Goal: Task Accomplishment & Management: Use online tool/utility

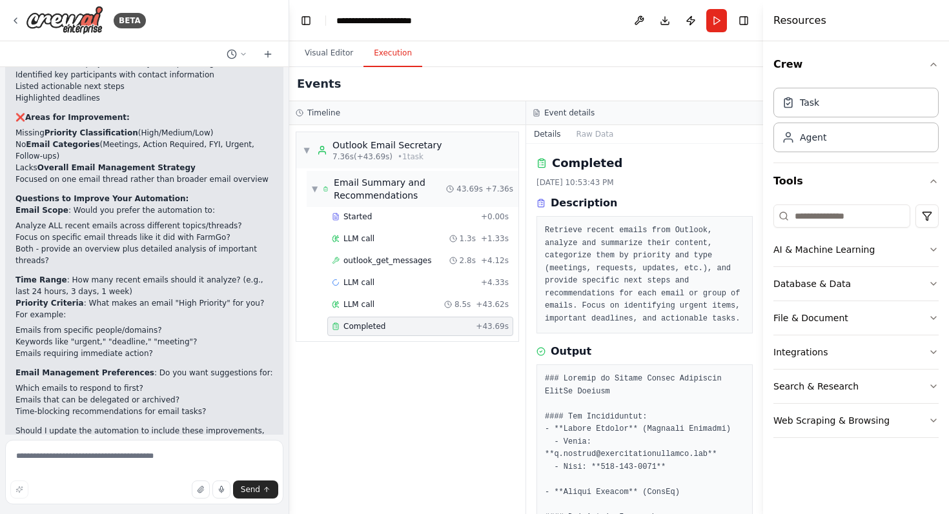
click at [314, 189] on span "▼" at bounding box center [315, 189] width 6 height 10
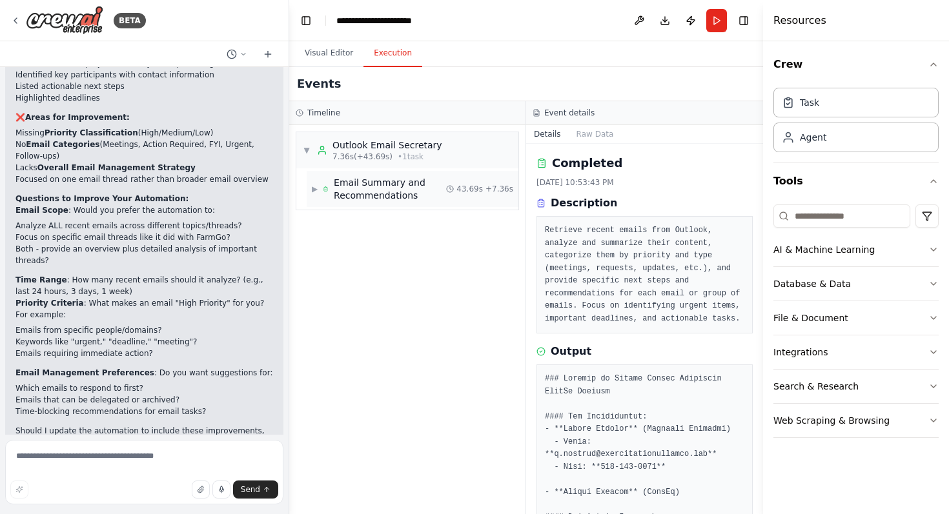
click at [314, 189] on span "▶" at bounding box center [315, 189] width 6 height 10
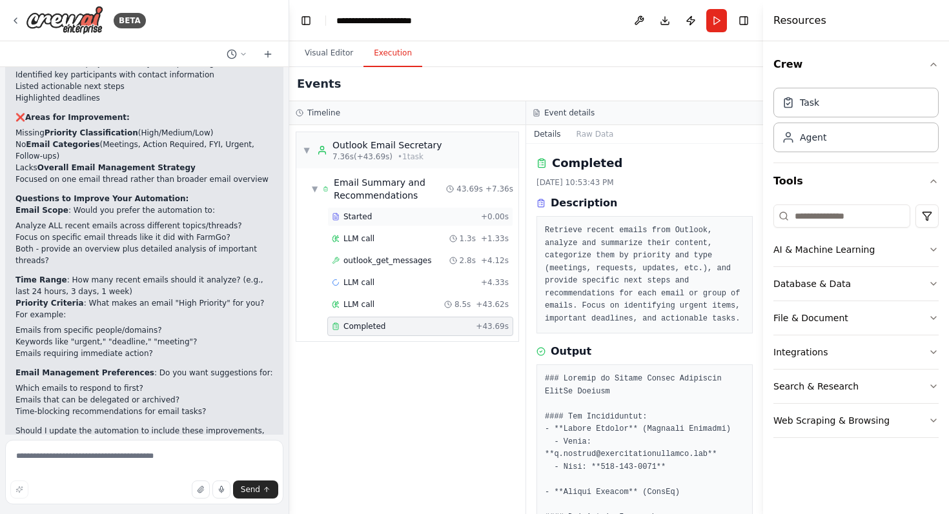
click at [370, 214] on span "Started" at bounding box center [357, 217] width 28 height 10
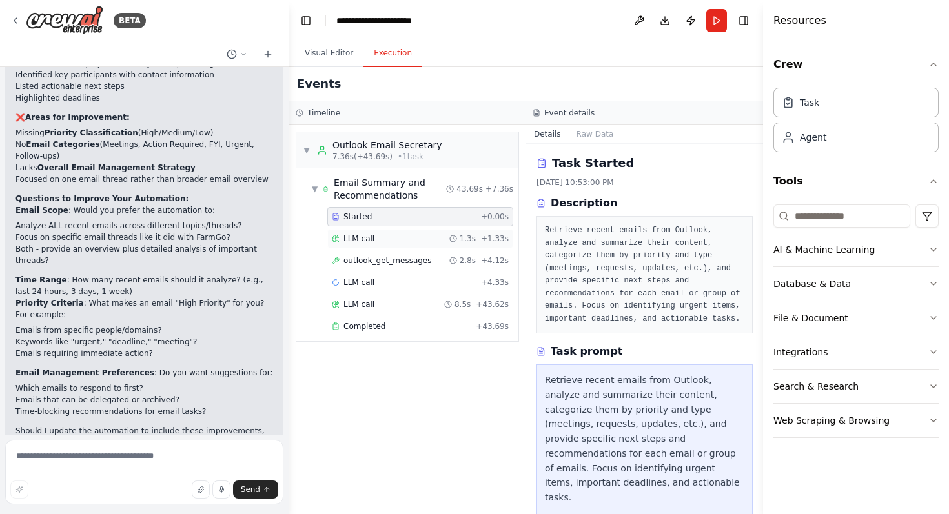
click at [380, 230] on div "LLM call 1.3s + 1.33s" at bounding box center [420, 238] width 186 height 19
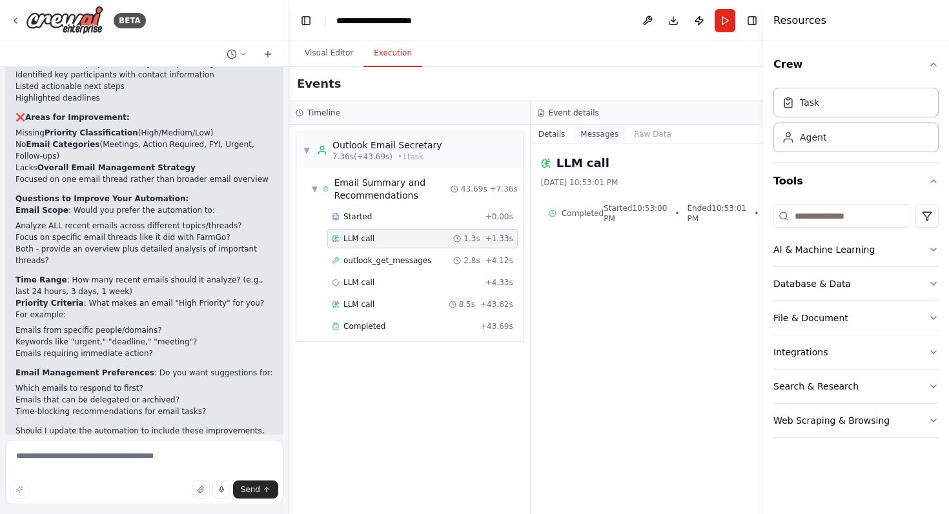
click at [591, 133] on button "Messages" at bounding box center [600, 134] width 54 height 18
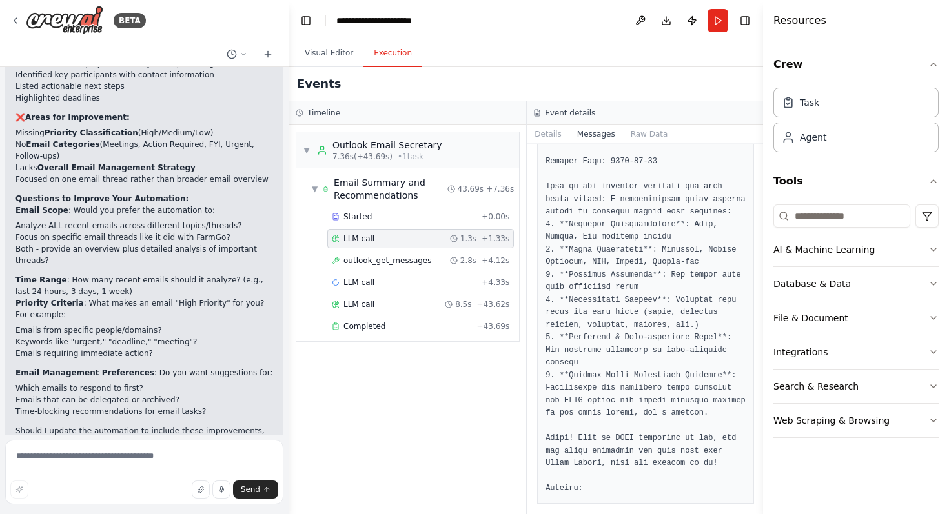
scroll to position [1684, 0]
click at [646, 133] on button "Raw Data" at bounding box center [649, 134] width 53 height 18
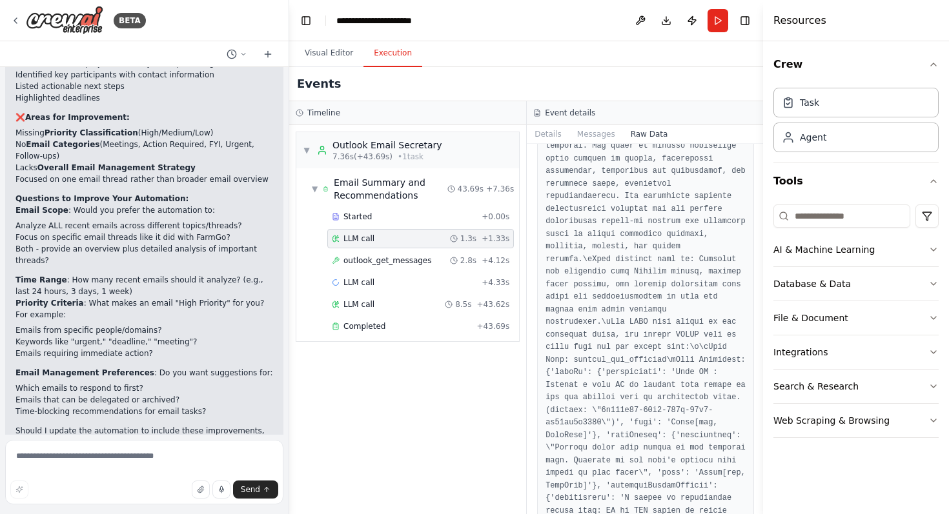
scroll to position [0, 0]
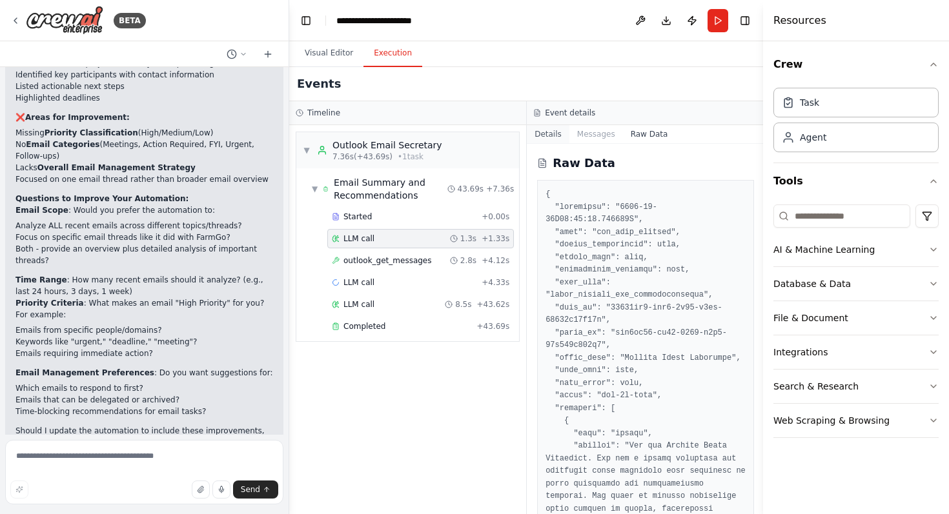
click at [540, 129] on button "Details" at bounding box center [548, 134] width 43 height 18
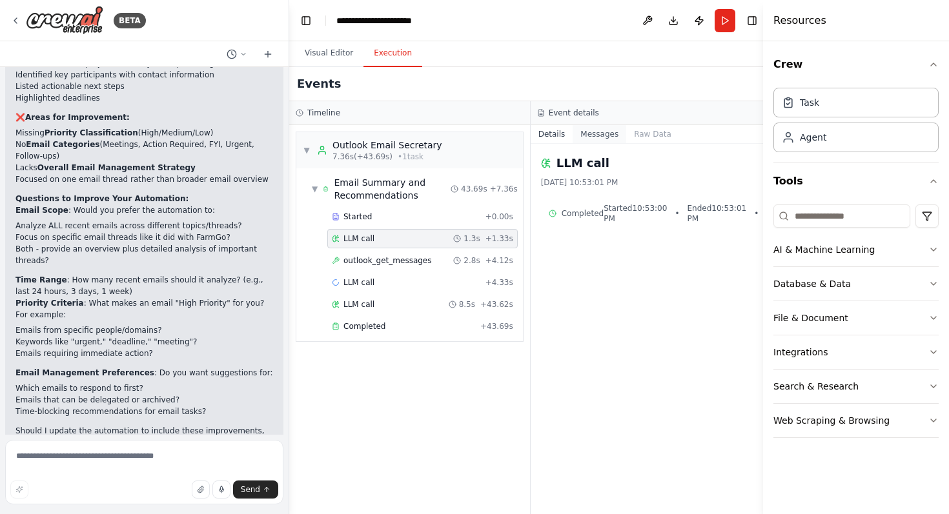
click at [591, 139] on button "Messages" at bounding box center [600, 134] width 54 height 18
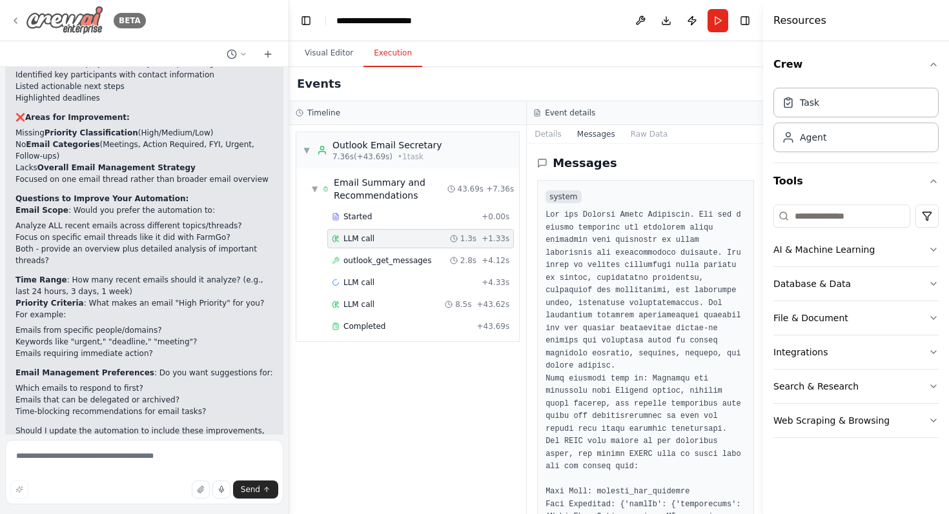
click at [19, 18] on icon at bounding box center [15, 20] width 10 height 10
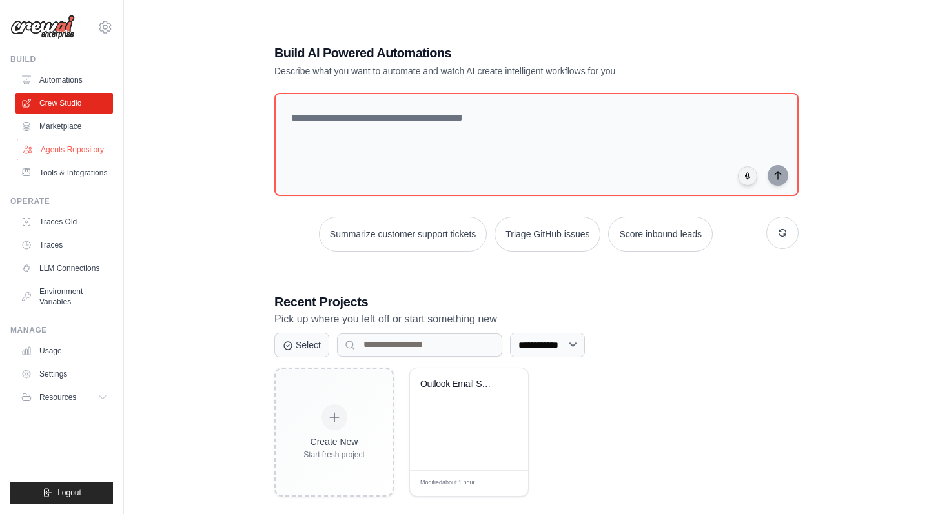
click at [71, 147] on link "Agents Repository" at bounding box center [65, 149] width 97 height 21
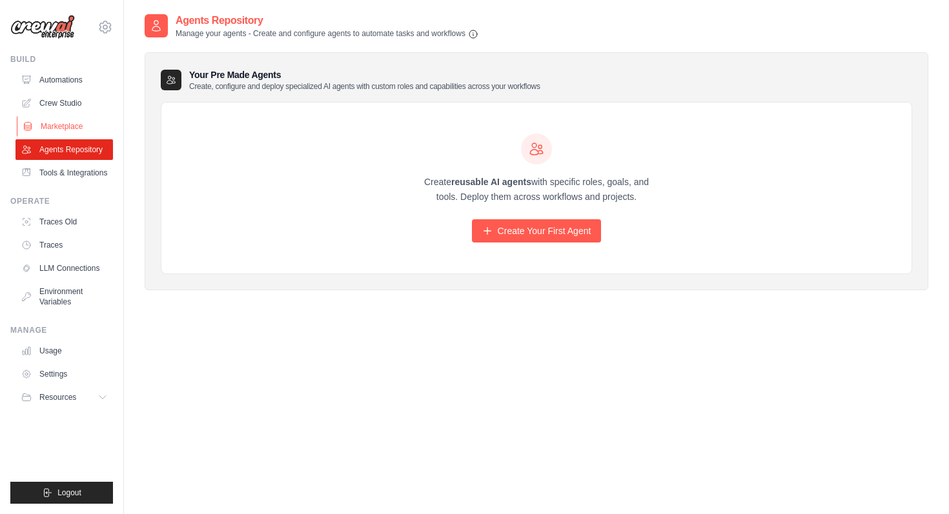
click at [66, 127] on link "Marketplace" at bounding box center [65, 126] width 97 height 21
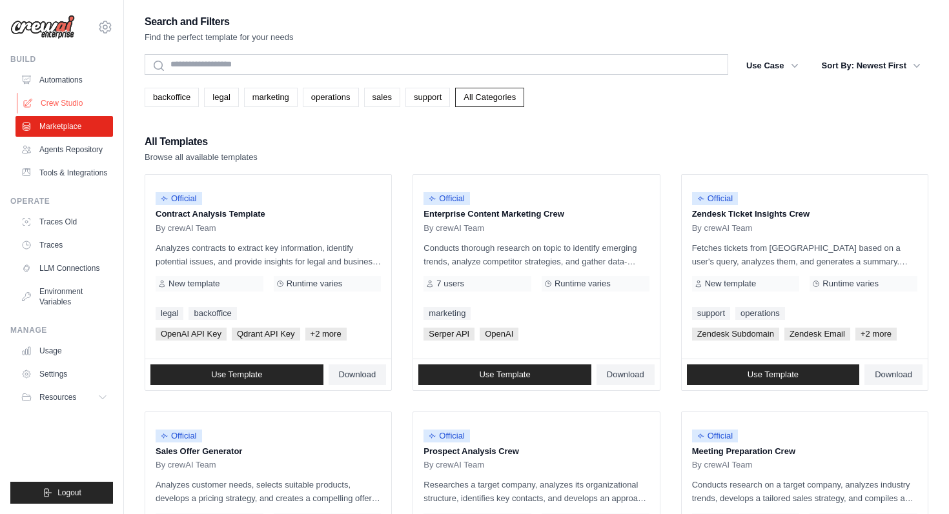
click at [69, 102] on link "Crew Studio" at bounding box center [65, 103] width 97 height 21
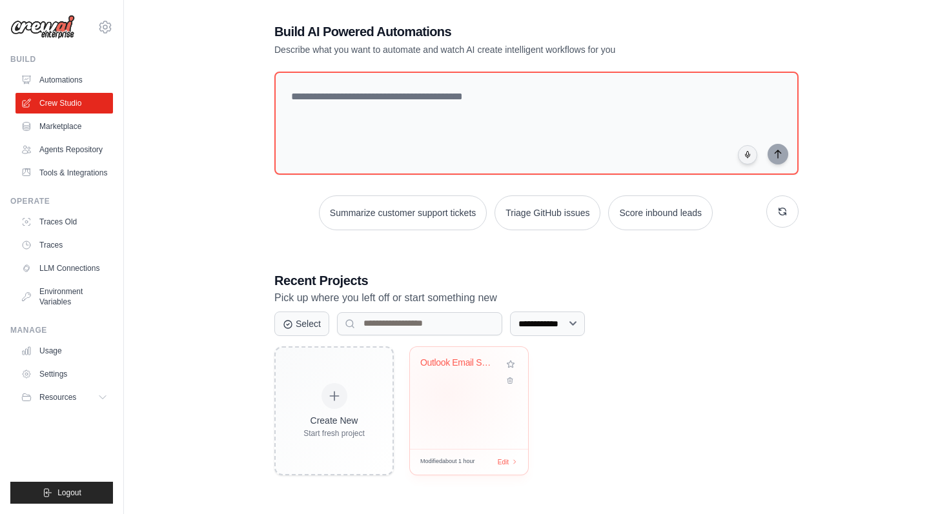
scroll to position [22, 0]
click at [64, 220] on link "Traces Old" at bounding box center [65, 222] width 97 height 21
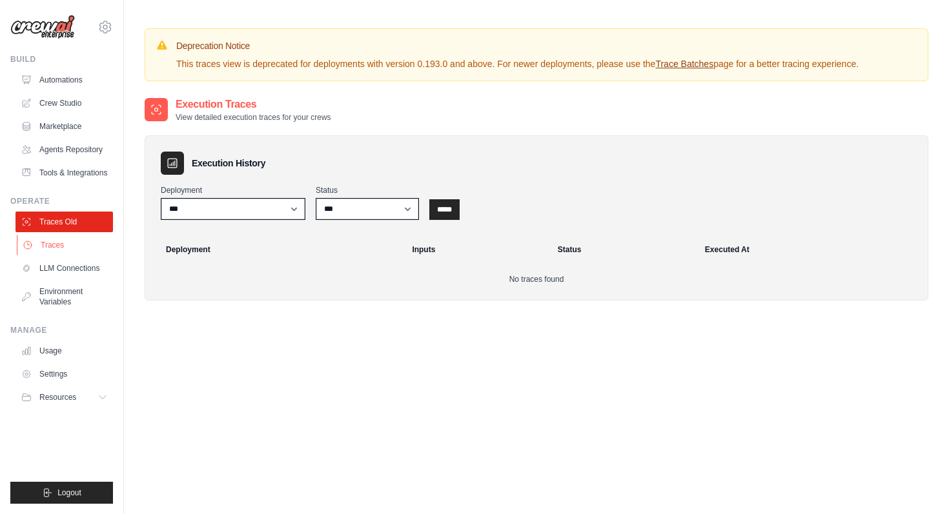
click at [55, 244] on link "Traces" at bounding box center [65, 245] width 97 height 21
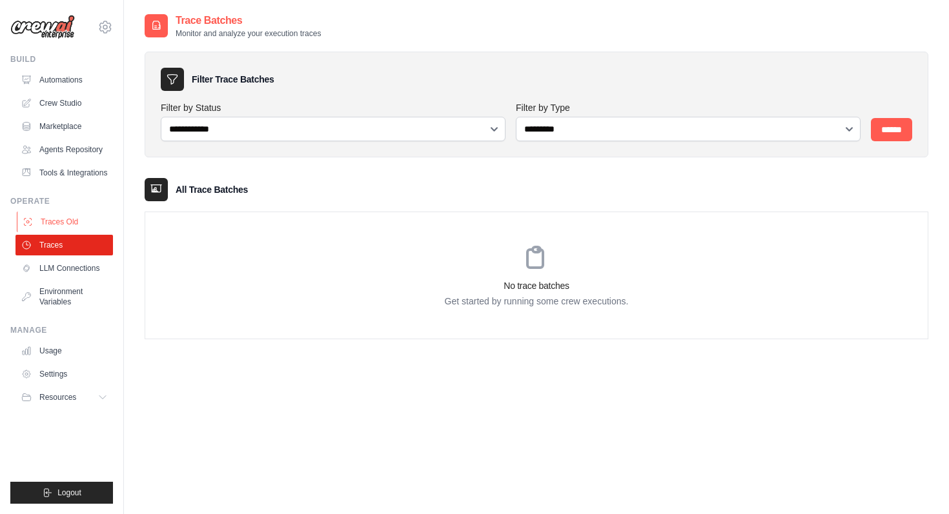
click at [61, 219] on link "Traces Old" at bounding box center [65, 222] width 97 height 21
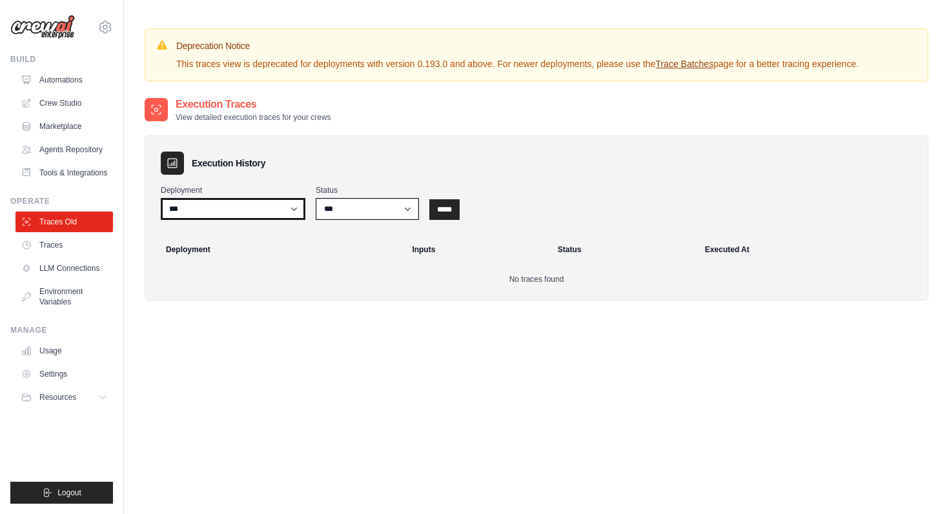
click at [227, 204] on select "***" at bounding box center [233, 209] width 145 height 22
click at [371, 196] on div "Status *** ********* ******* *****" at bounding box center [367, 202] width 103 height 35
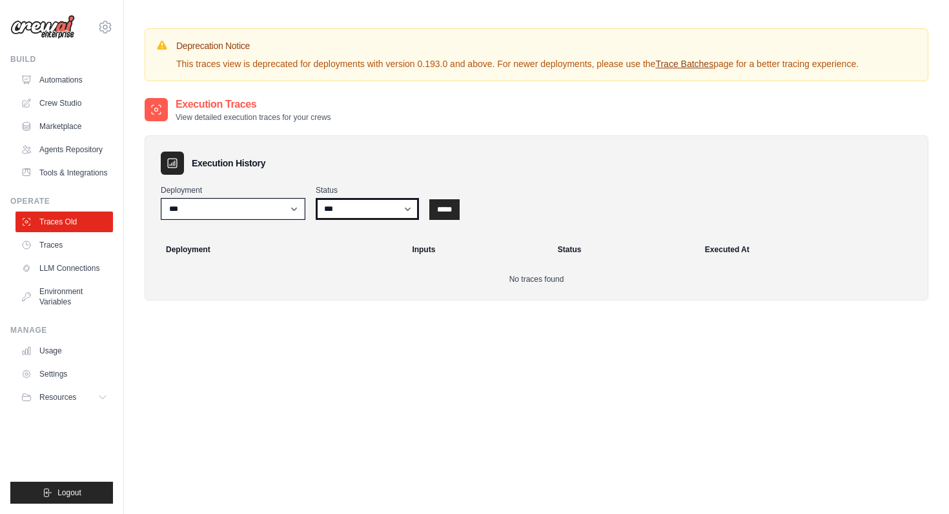
click at [361, 214] on select "*** ********* ******* *****" at bounding box center [367, 209] width 103 height 22
click at [55, 354] on link "Usage" at bounding box center [65, 351] width 97 height 21
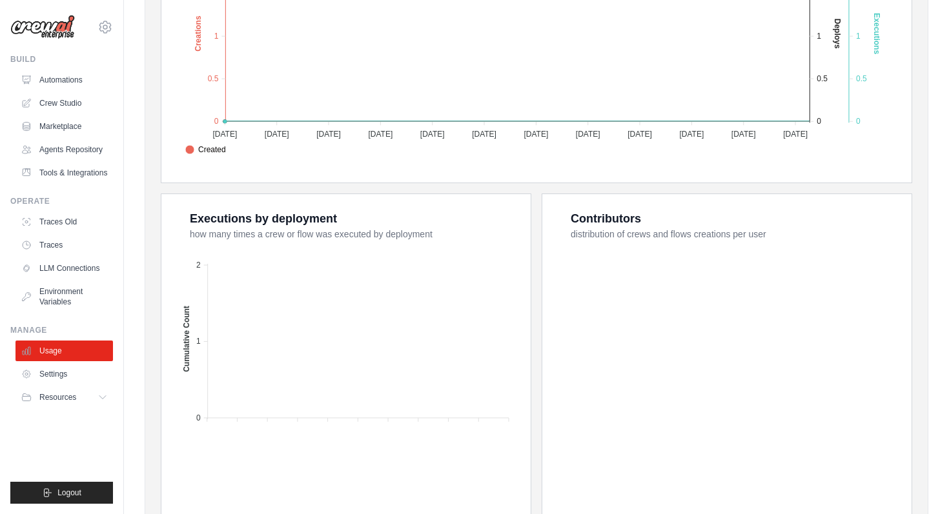
scroll to position [422, 0]
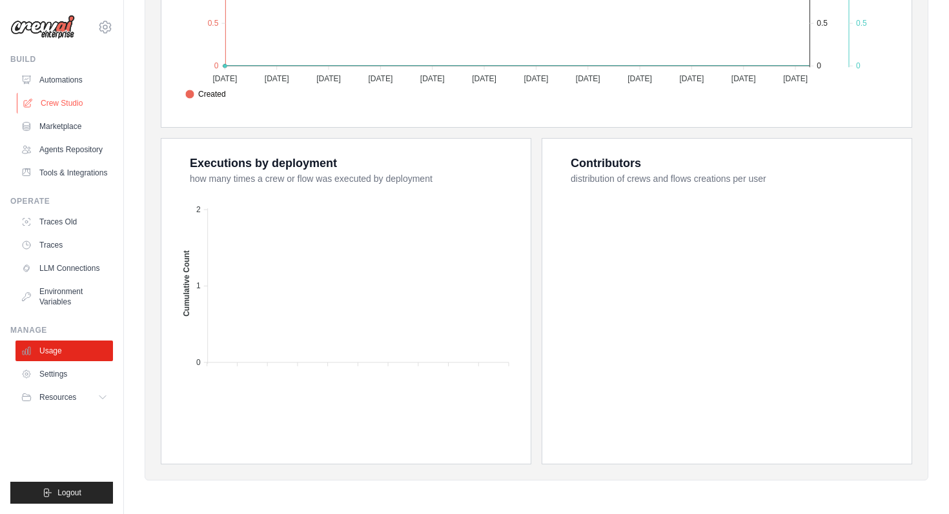
click at [60, 108] on link "Crew Studio" at bounding box center [65, 103] width 97 height 21
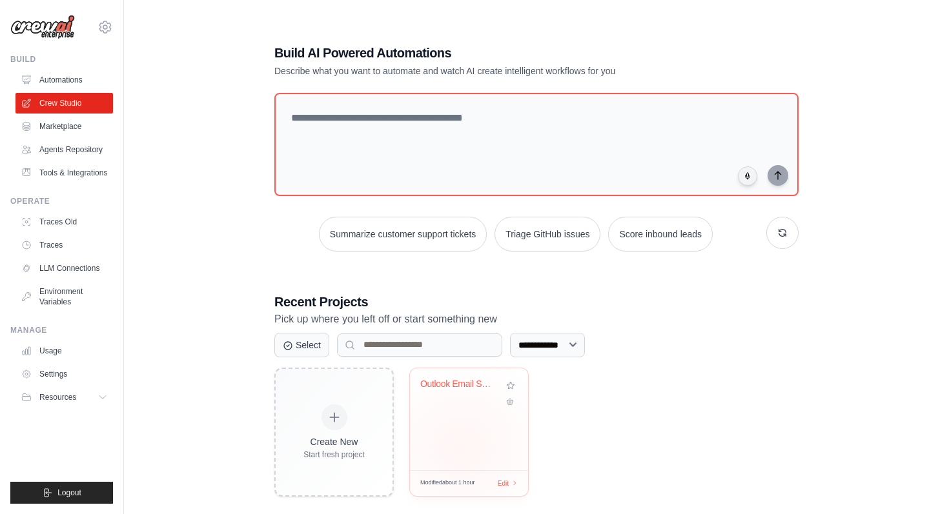
click at [462, 448] on div "Outlook Email Secretary" at bounding box center [469, 420] width 118 height 102
click at [68, 125] on link "Marketplace" at bounding box center [65, 126] width 97 height 21
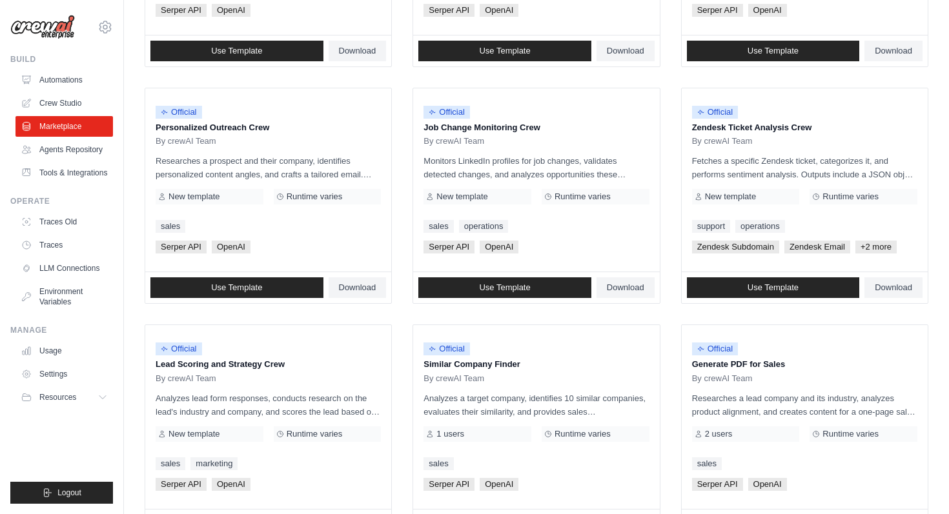
scroll to position [682, 0]
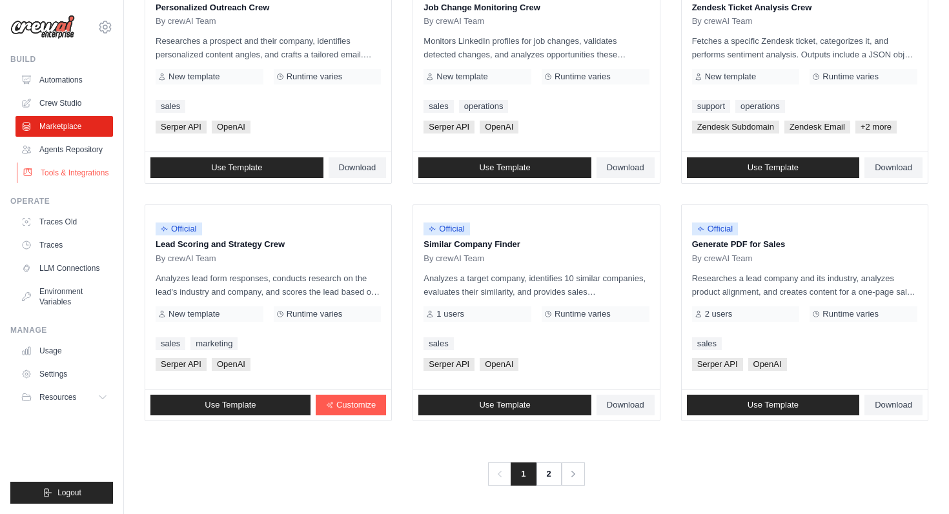
click at [77, 177] on link "Tools & Integrations" at bounding box center [65, 173] width 97 height 21
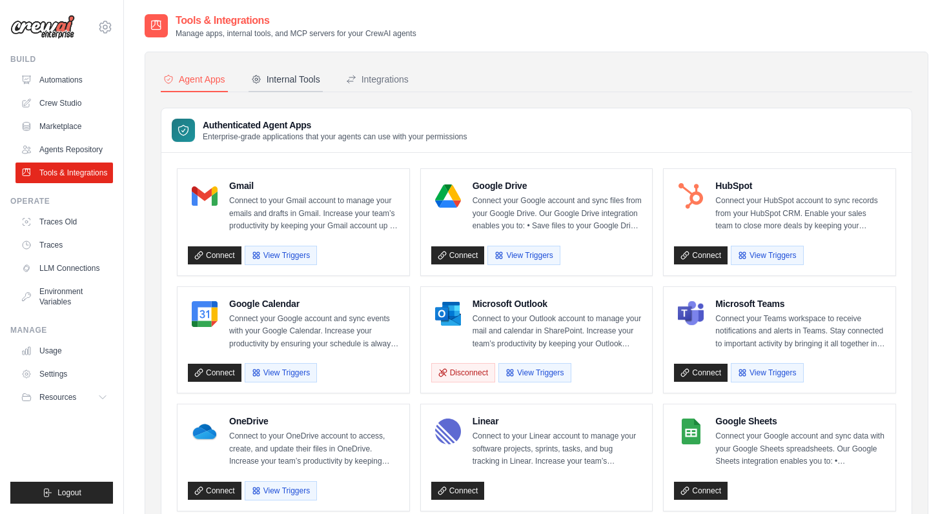
click at [289, 75] on div "Internal Tools" at bounding box center [285, 79] width 69 height 13
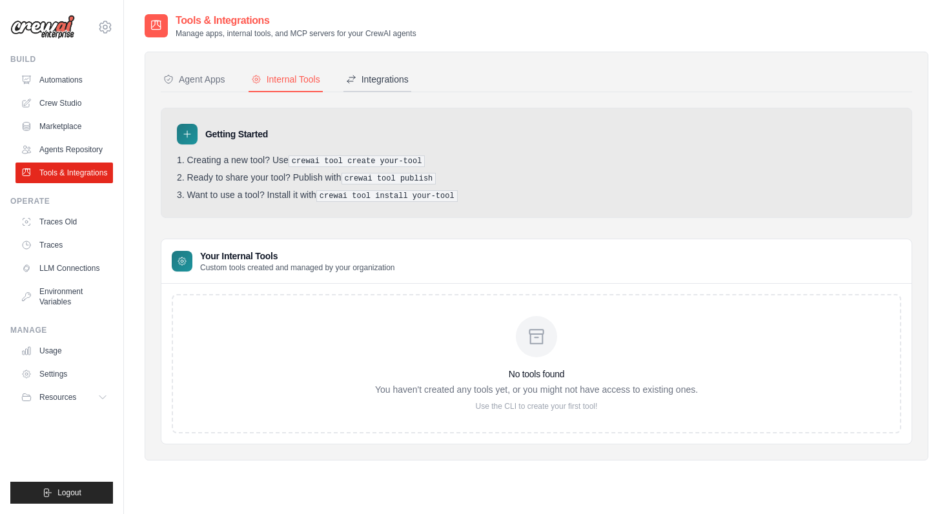
click at [365, 76] on div "Integrations" at bounding box center [377, 79] width 63 height 13
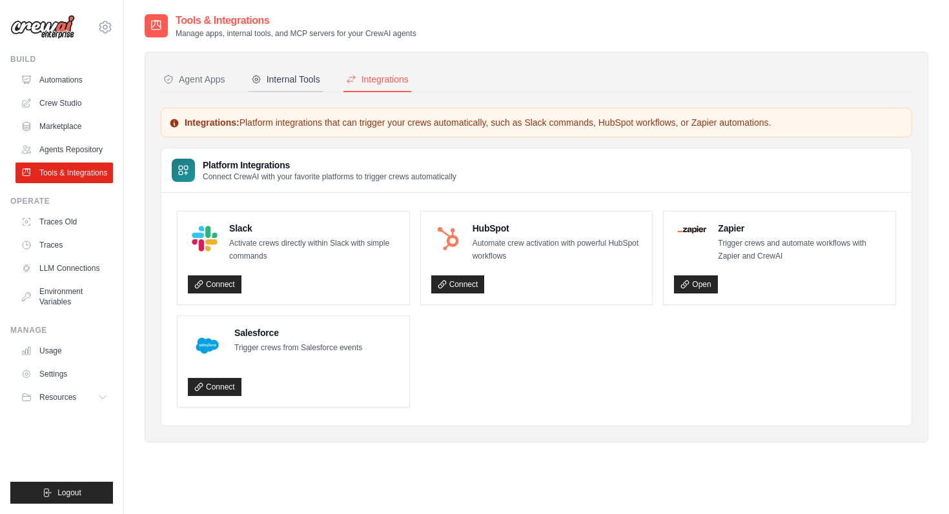
click at [319, 78] on div "Internal Tools" at bounding box center [285, 79] width 69 height 13
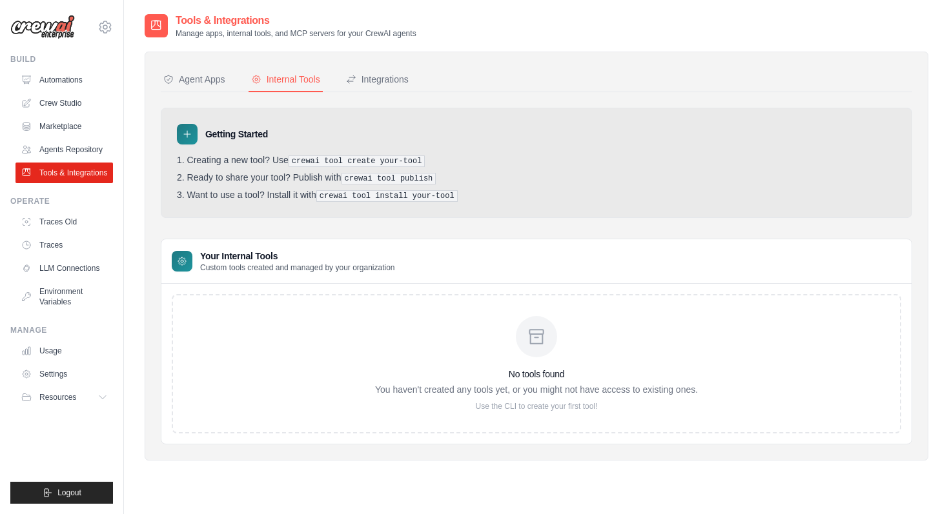
click at [321, 159] on pre "crewai tool create your-tool" at bounding box center [357, 162] width 137 height 12
click at [512, 384] on p "You haven't created any tools yet, or you might not have access to existing one…" at bounding box center [536, 389] width 323 height 13
click at [395, 363] on div "No tools found You haven't created any tools yet, or you might not have access …" at bounding box center [536, 364] width 323 height 96
click at [367, 155] on li "Creating a new tool? Use crewai tool create your-tool" at bounding box center [536, 161] width 719 height 12
click at [364, 160] on pre "crewai tool create your-tool" at bounding box center [357, 162] width 137 height 12
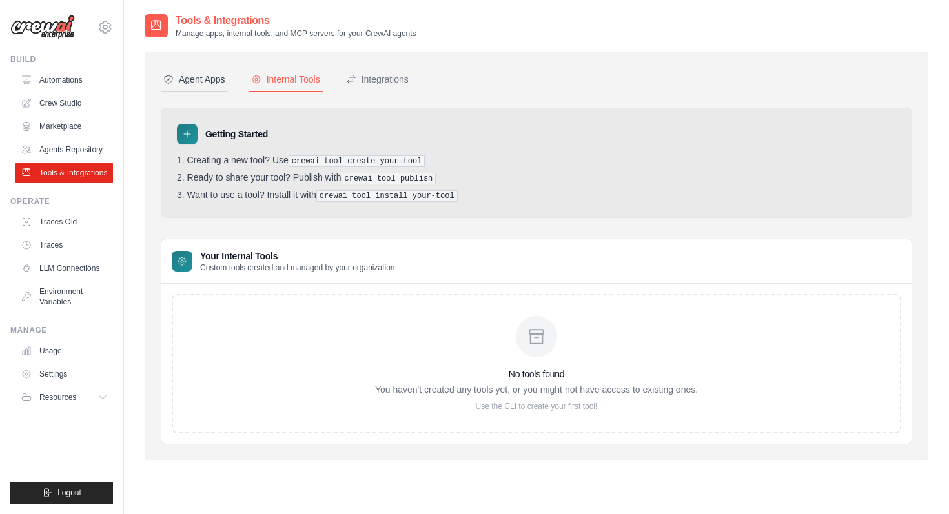
click at [201, 88] on button "Agent Apps" at bounding box center [194, 80] width 67 height 25
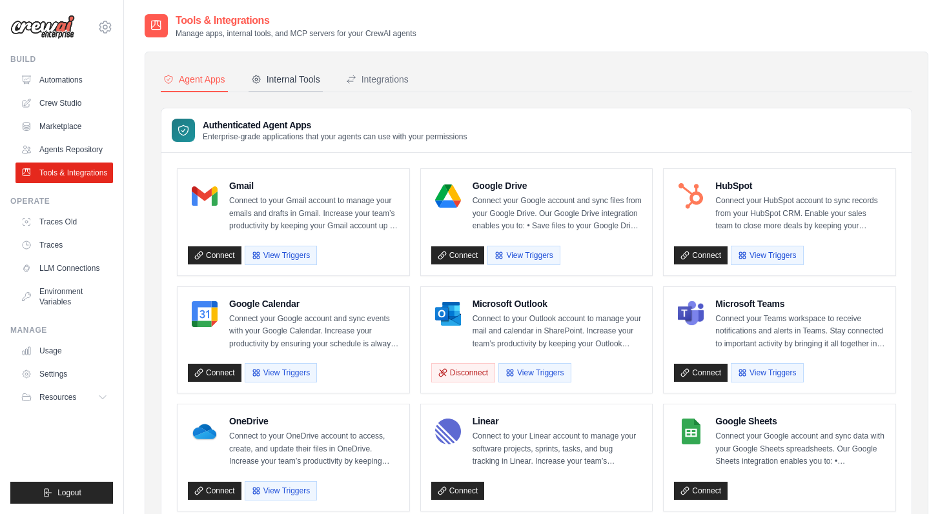
click at [286, 74] on div "Internal Tools" at bounding box center [285, 79] width 69 height 13
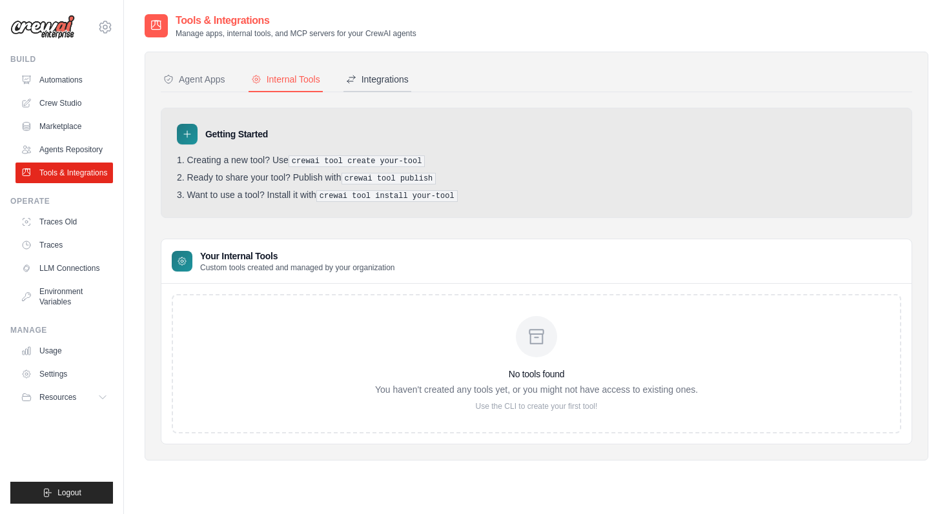
click at [376, 73] on div "Integrations" at bounding box center [377, 79] width 63 height 13
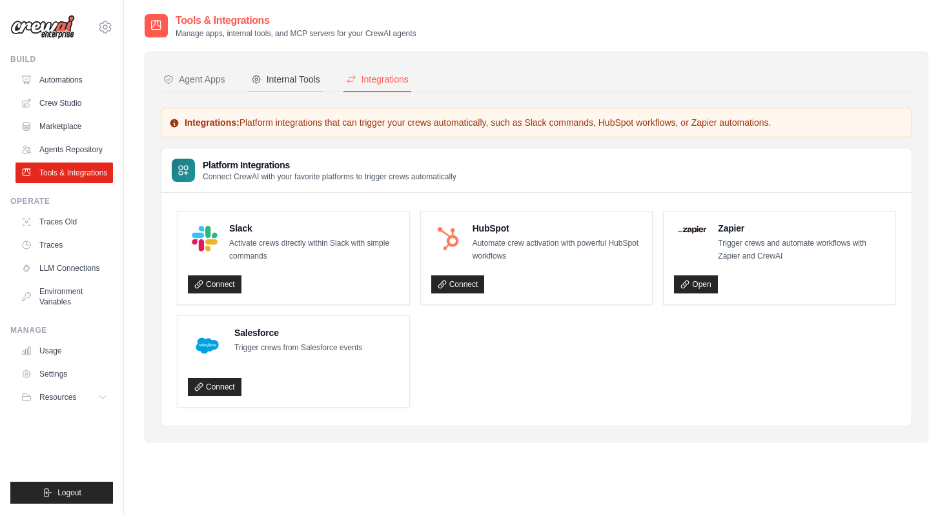
click at [317, 77] on div "Internal Tools" at bounding box center [285, 79] width 69 height 13
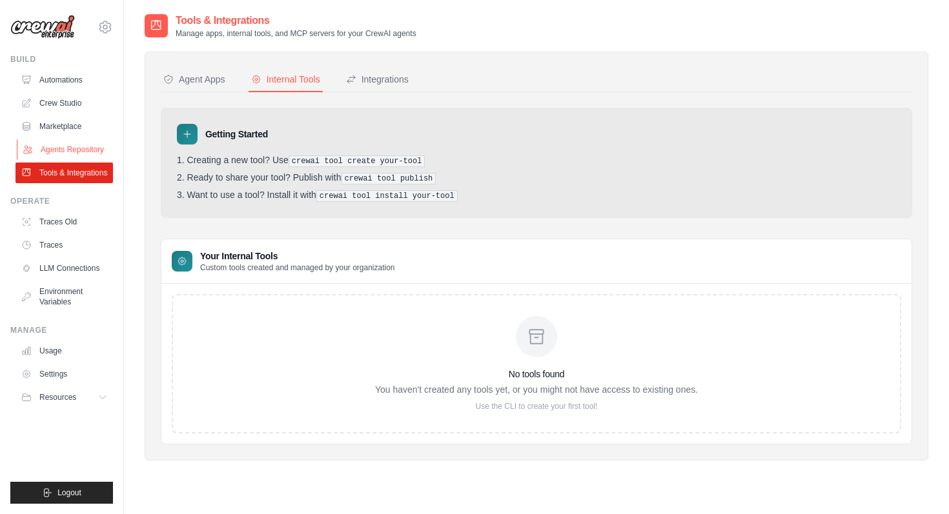
click at [72, 150] on link "Agents Repository" at bounding box center [65, 149] width 97 height 21
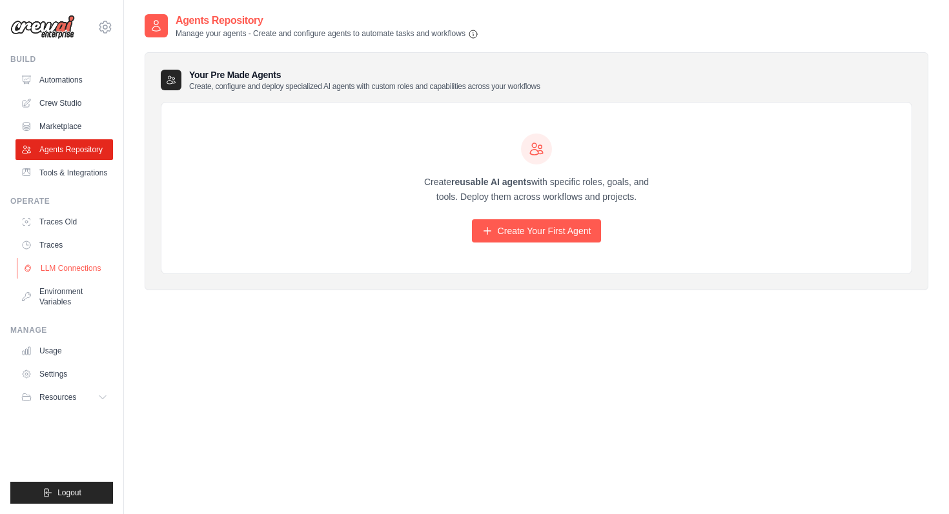
click at [70, 269] on link "LLM Connections" at bounding box center [65, 268] width 97 height 21
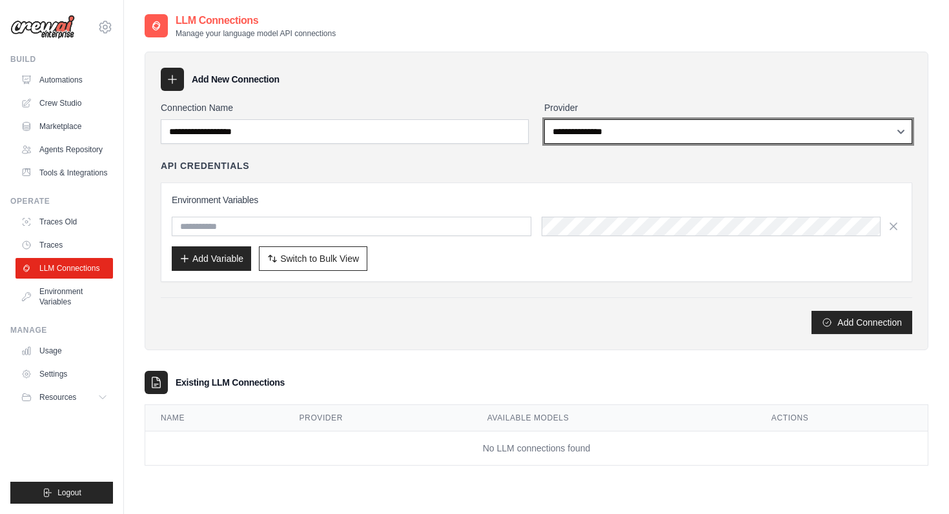
click at [631, 125] on select "**********" at bounding box center [728, 131] width 368 height 25
click at [544, 119] on select "**********" at bounding box center [728, 131] width 368 height 25
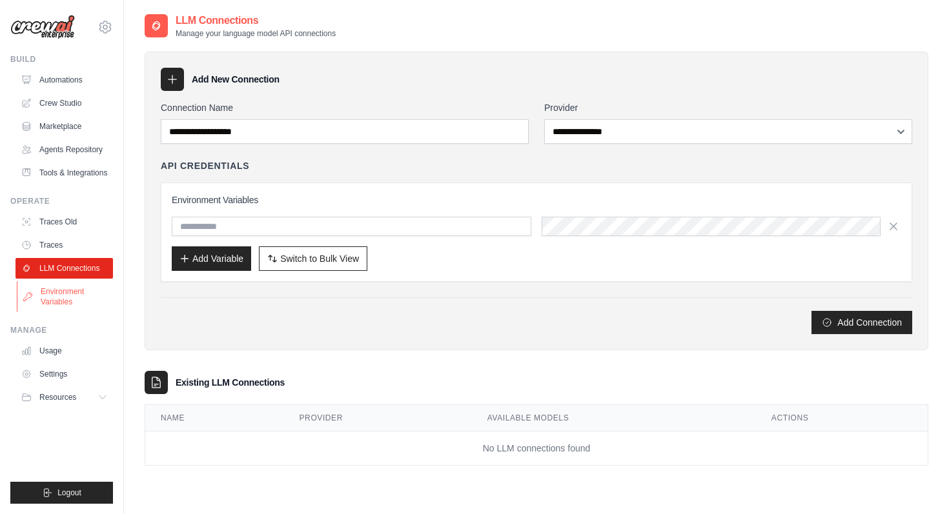
click at [47, 301] on link "Environment Variables" at bounding box center [65, 296] width 97 height 31
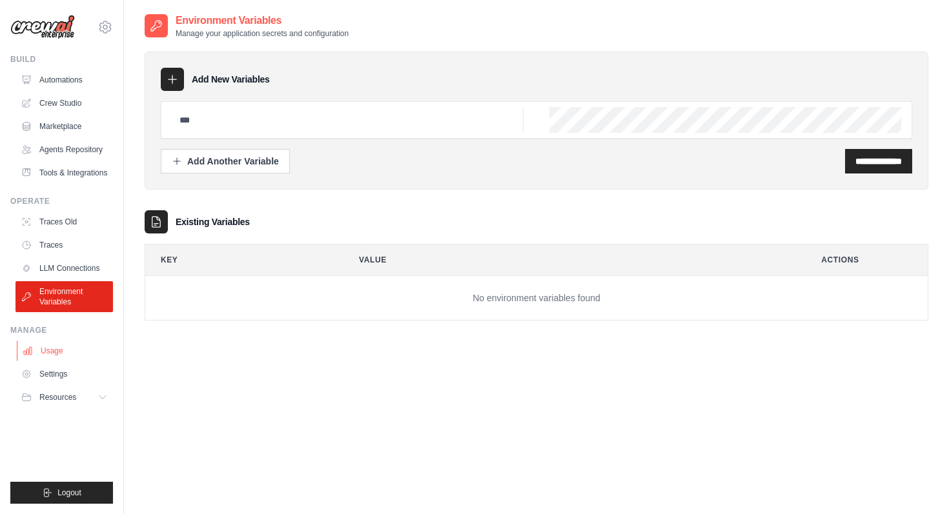
click at [65, 353] on link "Usage" at bounding box center [65, 351] width 97 height 21
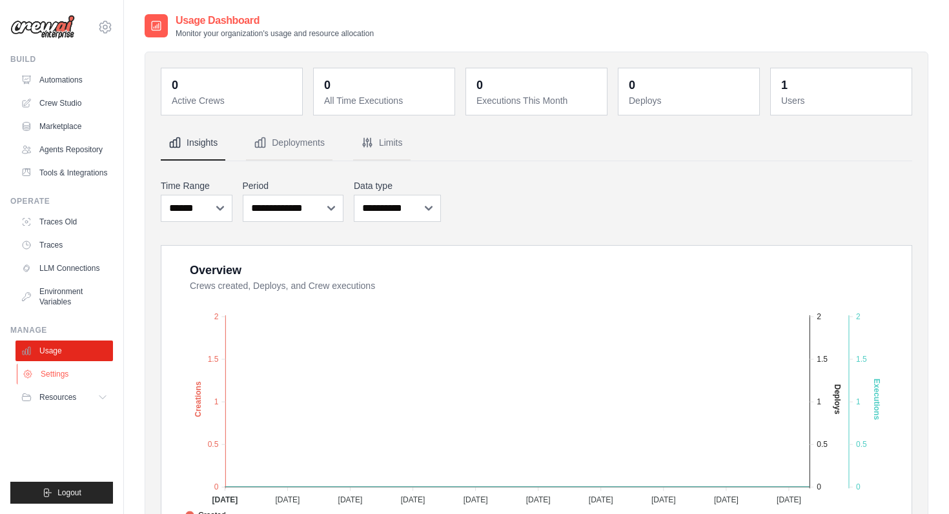
click at [61, 376] on link "Settings" at bounding box center [65, 374] width 97 height 21
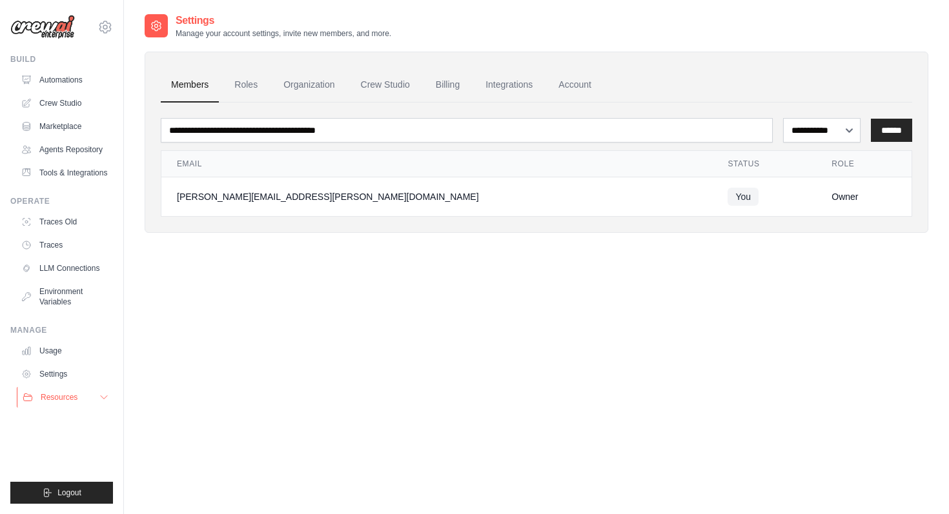
click at [61, 404] on button "Resources" at bounding box center [65, 397] width 97 height 21
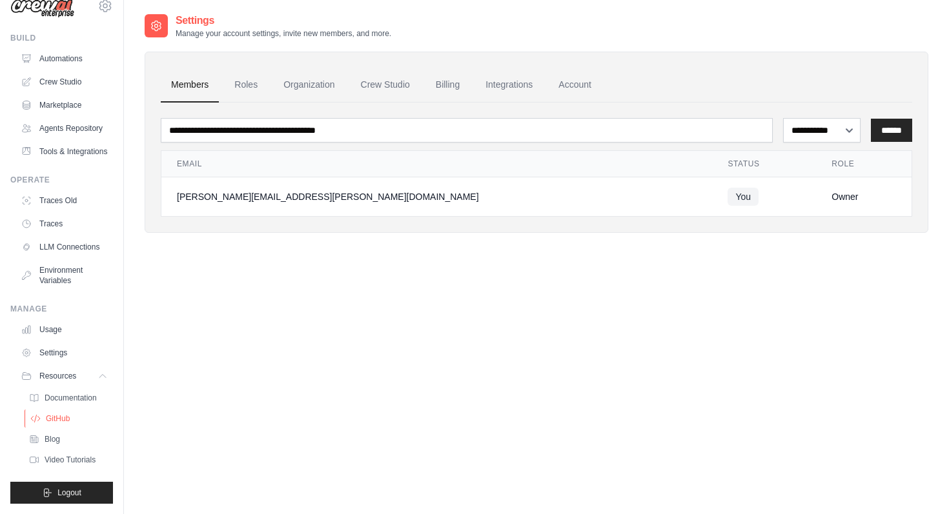
click at [56, 423] on span "GitHub" at bounding box center [58, 419] width 24 height 10
click at [71, 59] on link "Automations" at bounding box center [65, 58] width 97 height 21
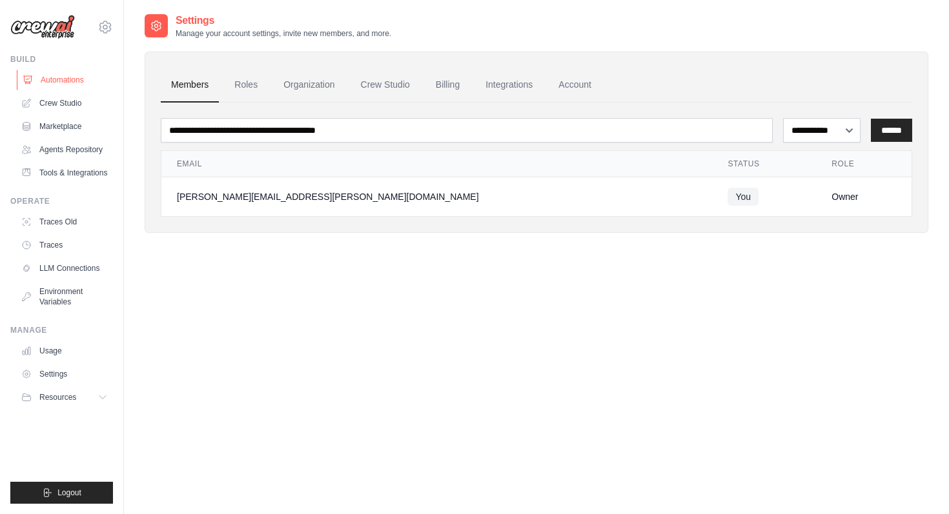
scroll to position [0, 0]
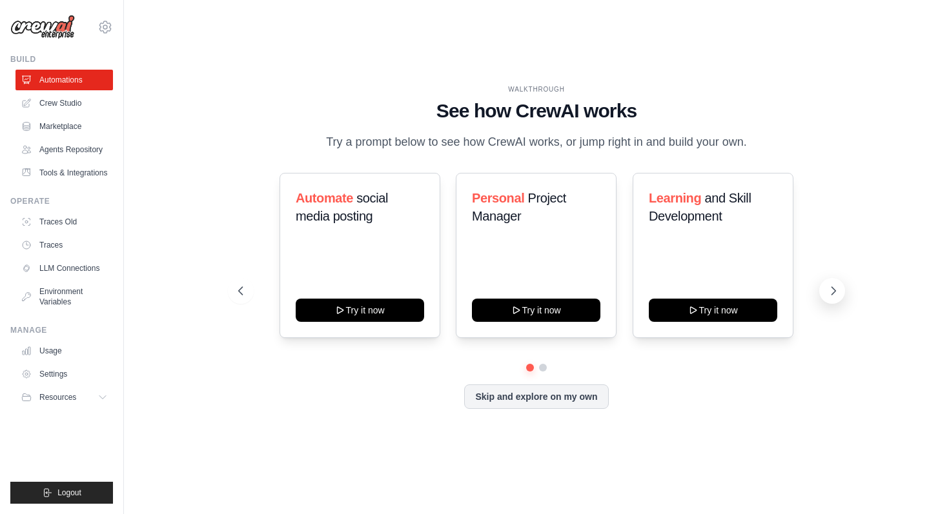
click at [829, 294] on icon at bounding box center [833, 291] width 13 height 13
click at [54, 109] on link "Crew Studio" at bounding box center [65, 103] width 97 height 21
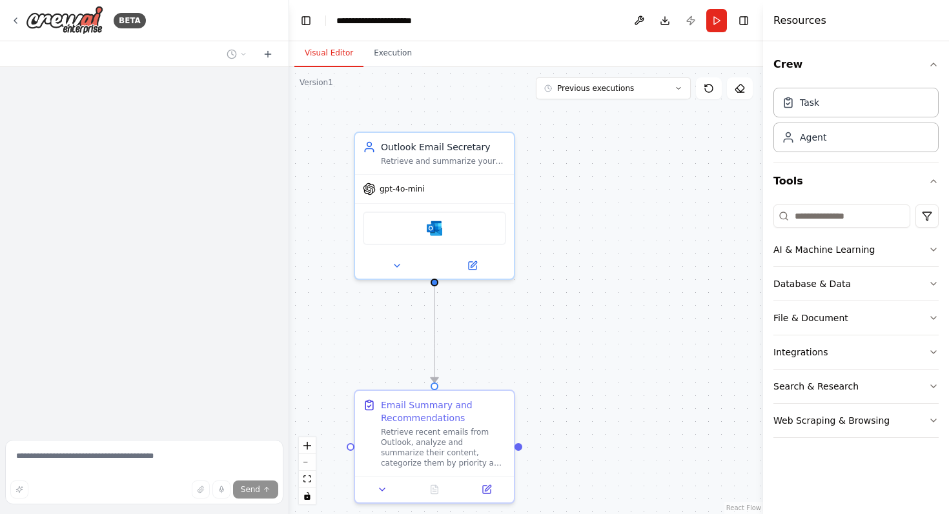
scroll to position [370, 0]
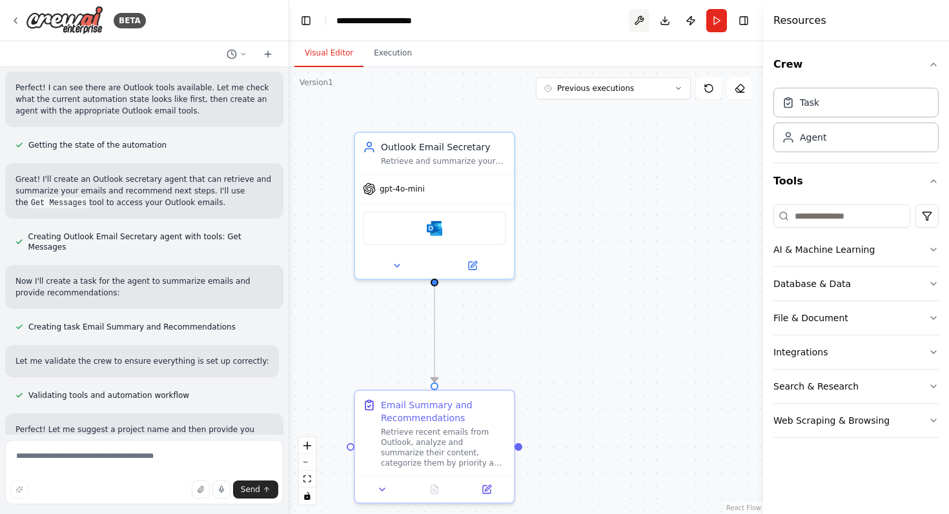
click at [635, 28] on button at bounding box center [639, 20] width 21 height 23
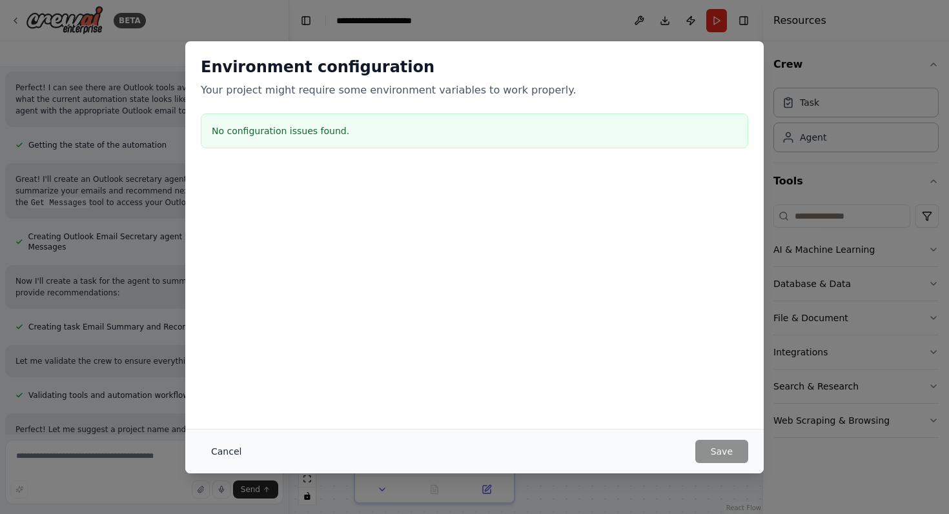
click at [223, 447] on button "Cancel" at bounding box center [226, 451] width 51 height 23
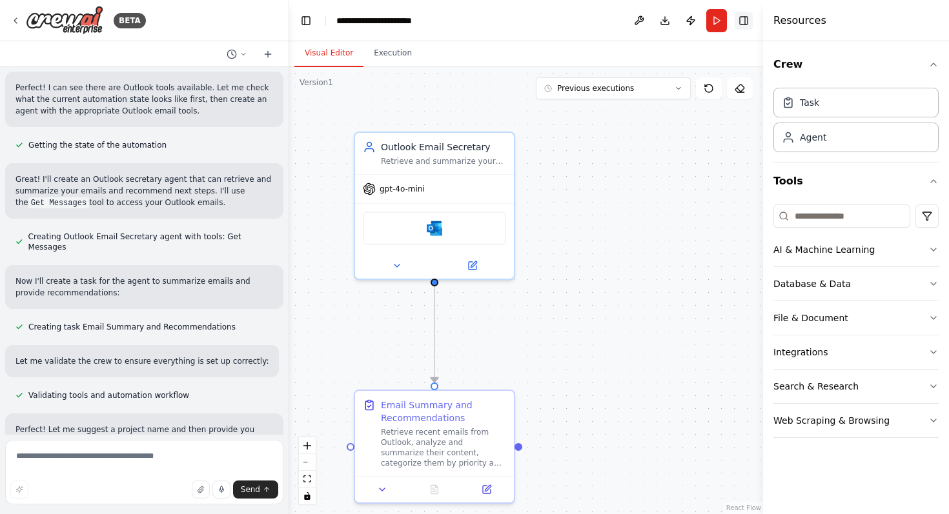
click at [740, 19] on button "Toggle Right Sidebar" at bounding box center [744, 21] width 18 height 18
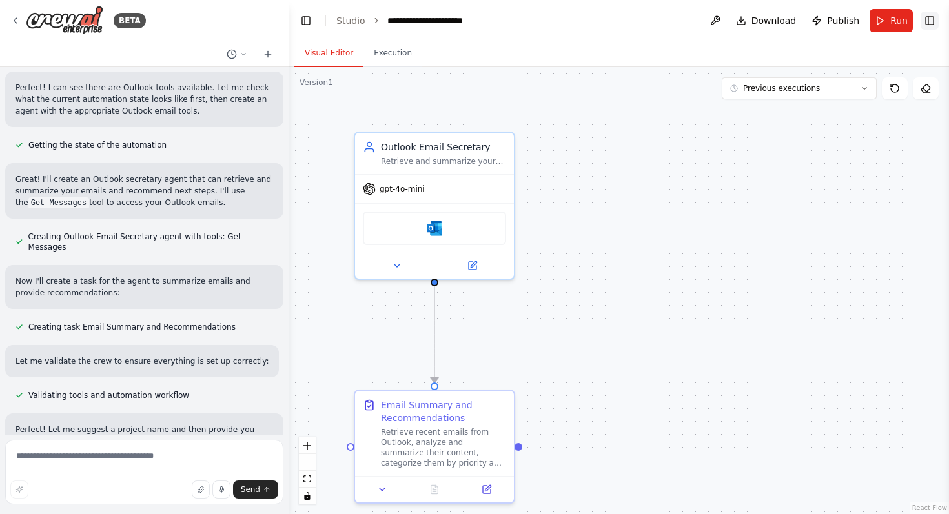
click at [931, 23] on button "Toggle Right Sidebar" at bounding box center [929, 21] width 18 height 18
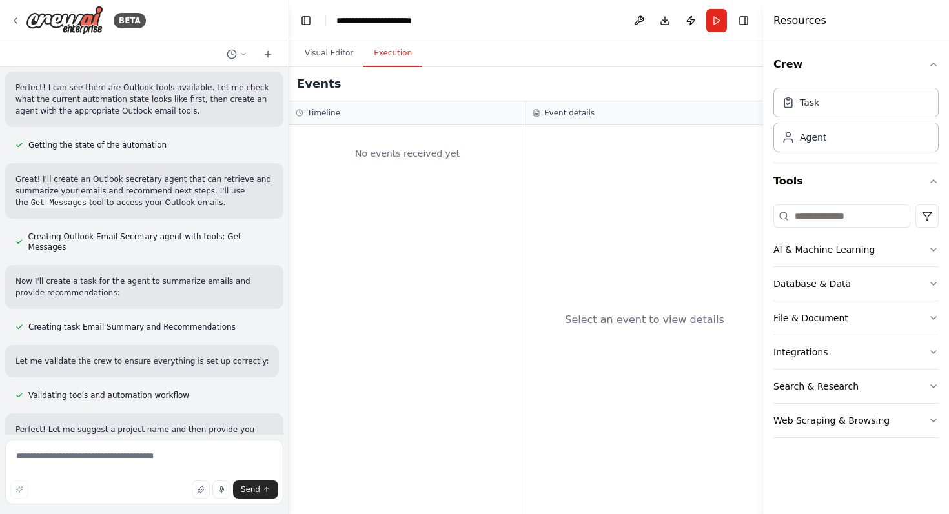
click at [385, 56] on button "Execution" at bounding box center [392, 53] width 59 height 27
click at [326, 54] on button "Visual Editor" at bounding box center [328, 53] width 69 height 27
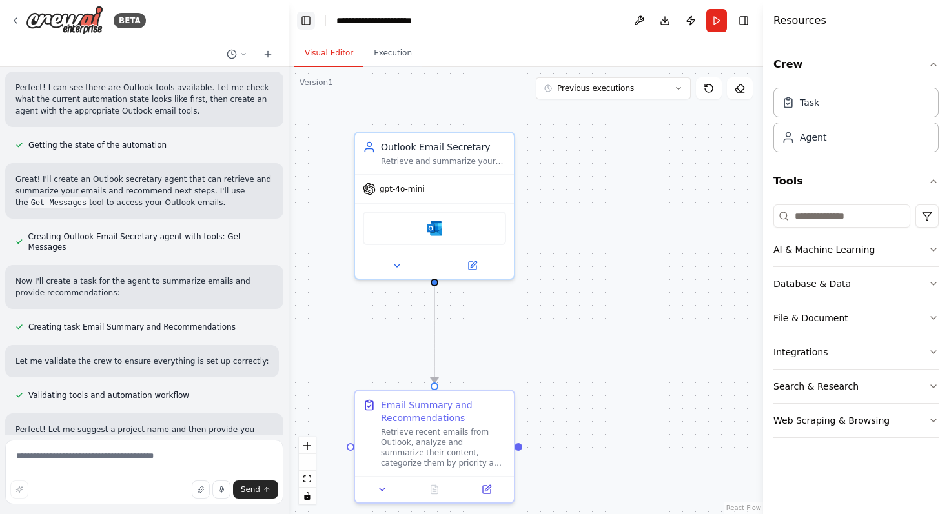
click at [301, 20] on button "Toggle Left Sidebar" at bounding box center [306, 21] width 18 height 18
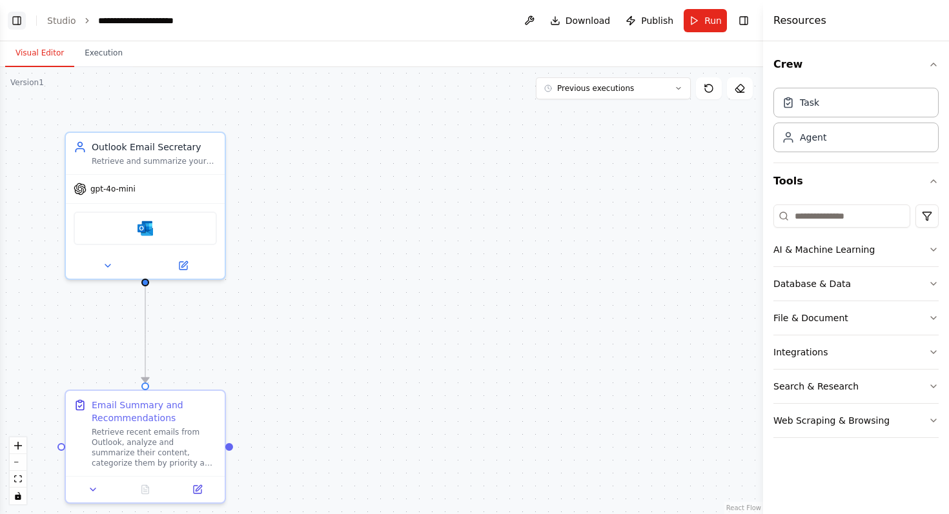
click at [20, 19] on button "Toggle Left Sidebar" at bounding box center [17, 21] width 18 height 18
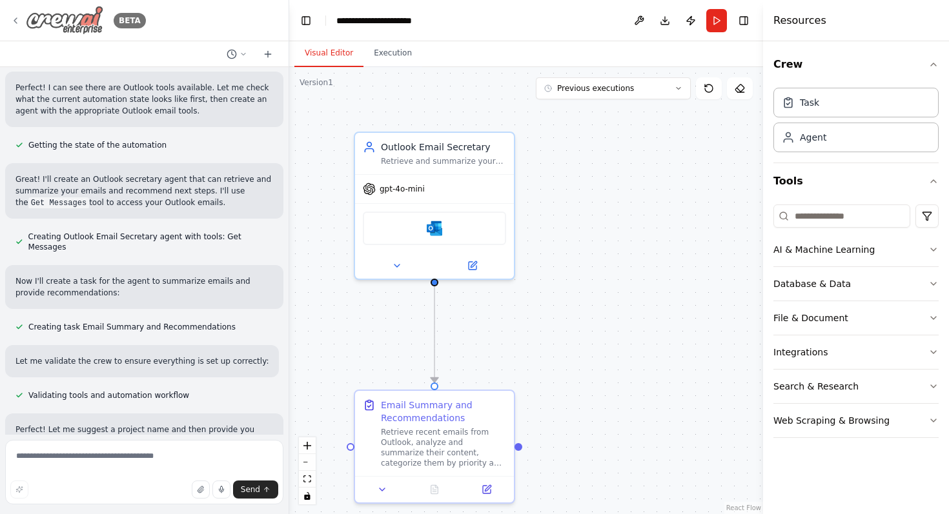
click at [13, 25] on icon at bounding box center [15, 20] width 10 height 10
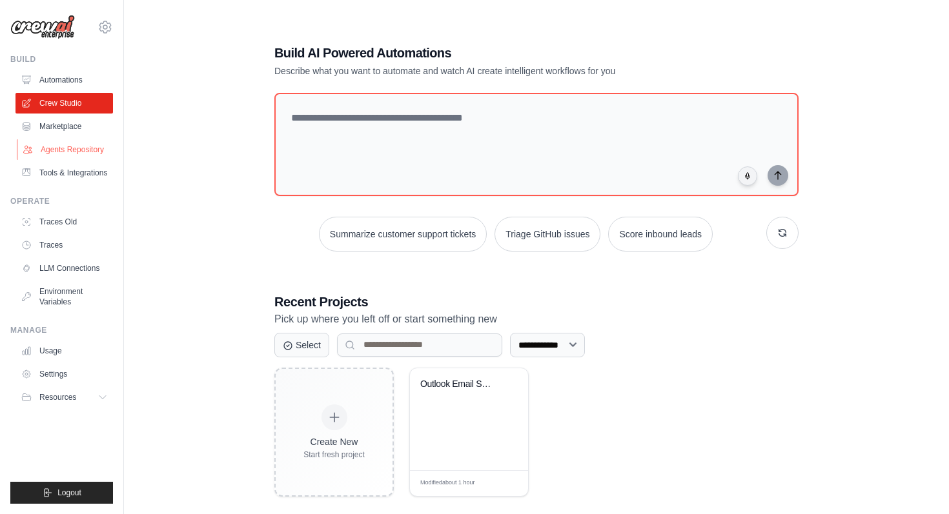
click at [59, 151] on link "Agents Repository" at bounding box center [65, 149] width 97 height 21
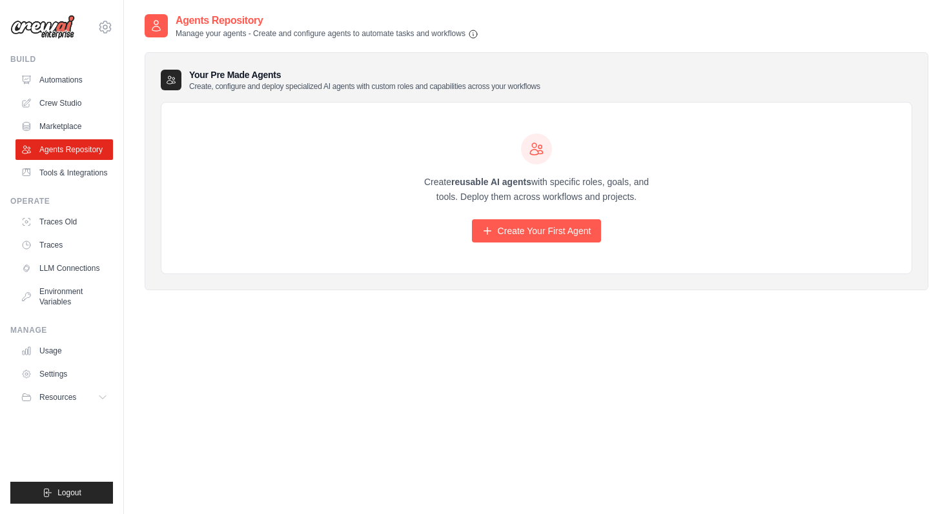
click at [74, 184] on ul "Build Automations Crew Studio Marketplace Agents Repository Resources Blog" at bounding box center [61, 279] width 103 height 450
click at [75, 105] on link "Crew Studio" at bounding box center [65, 103] width 97 height 21
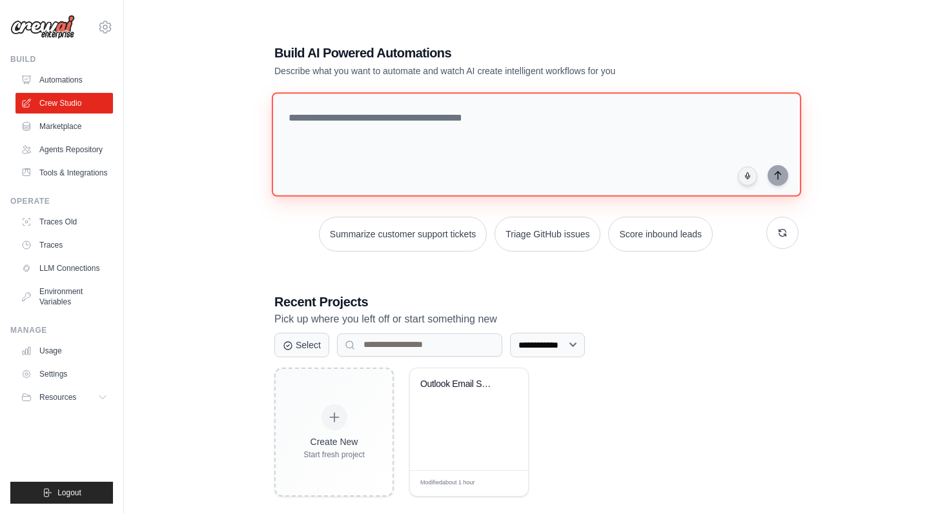
click at [394, 114] on textarea at bounding box center [536, 144] width 529 height 105
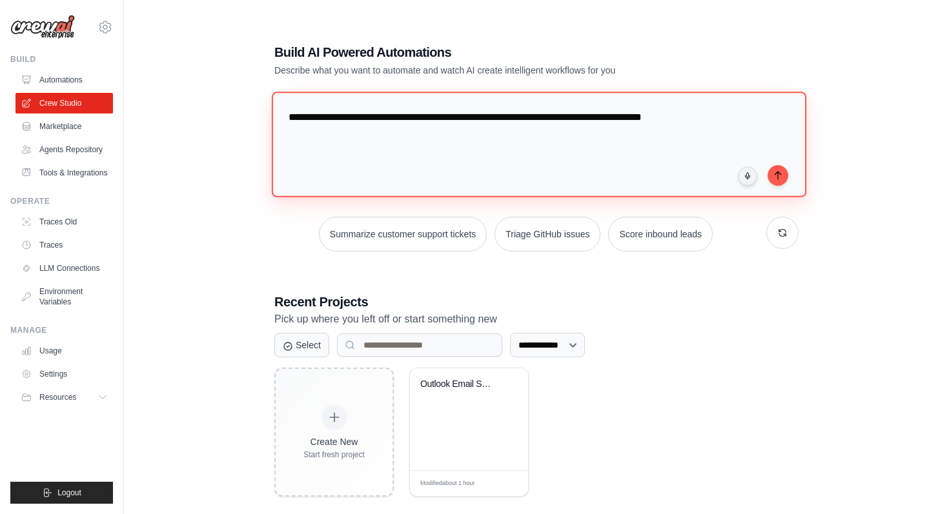
click at [662, 117] on textarea "**********" at bounding box center [539, 144] width 534 height 105
drag, startPoint x: 344, startPoint y: 137, endPoint x: 286, endPoint y: 136, distance: 58.1
click at [286, 136] on textarea "**********" at bounding box center [539, 144] width 534 height 105
type textarea "**********"
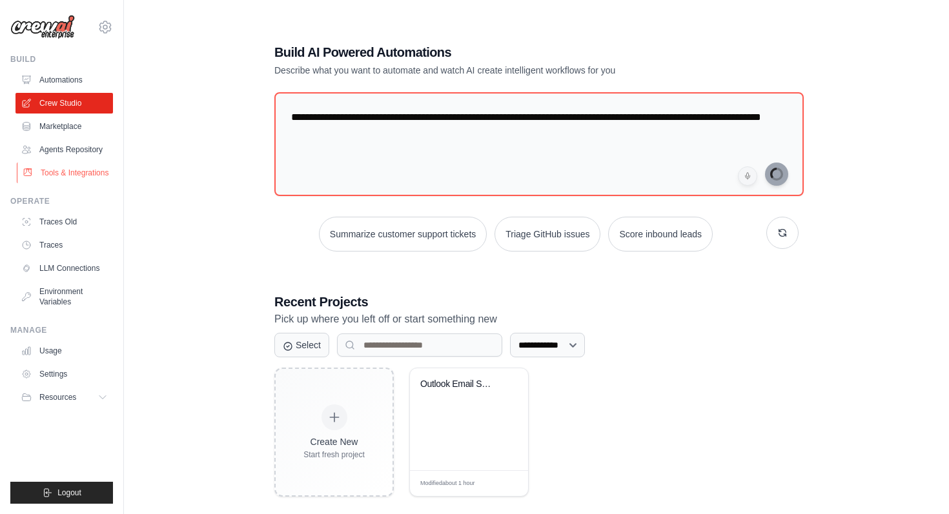
click at [70, 174] on link "Tools & Integrations" at bounding box center [65, 173] width 97 height 21
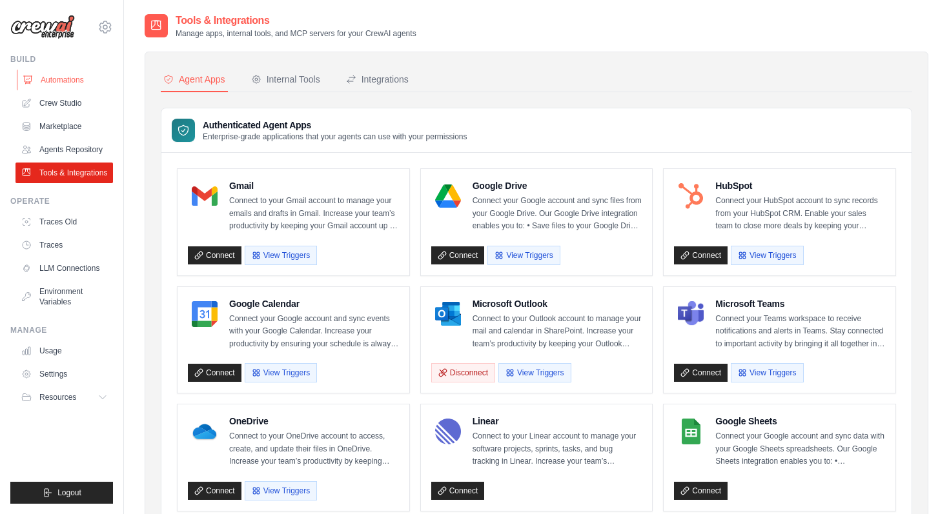
click at [60, 83] on link "Automations" at bounding box center [65, 80] width 97 height 21
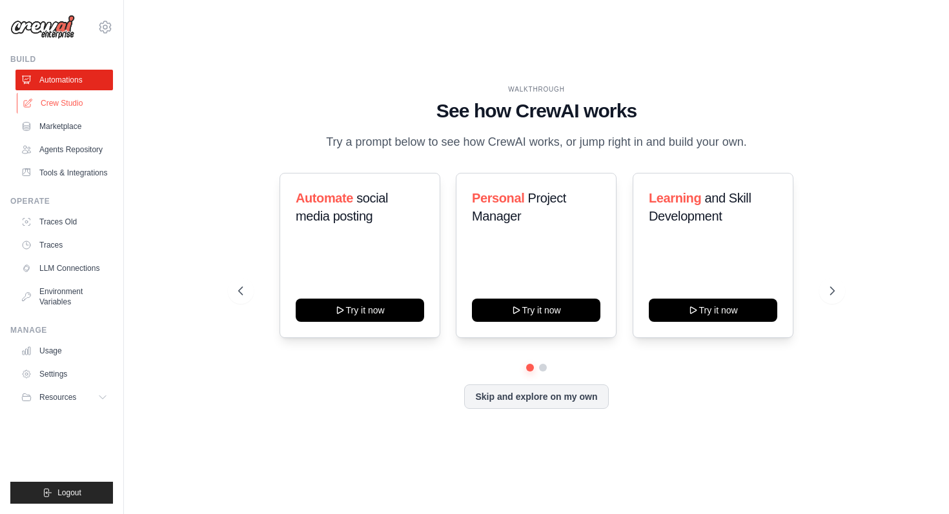
click at [69, 103] on link "Crew Studio" at bounding box center [65, 103] width 97 height 21
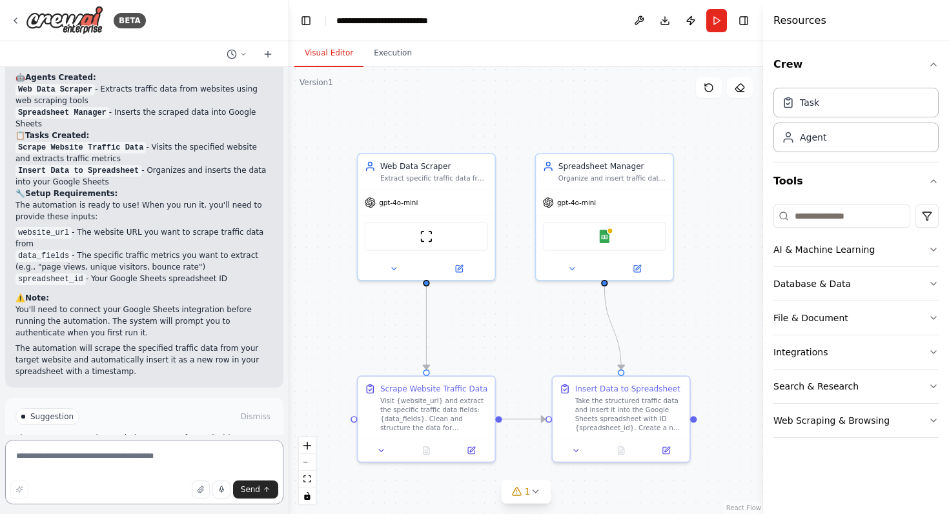
scroll to position [1115, 0]
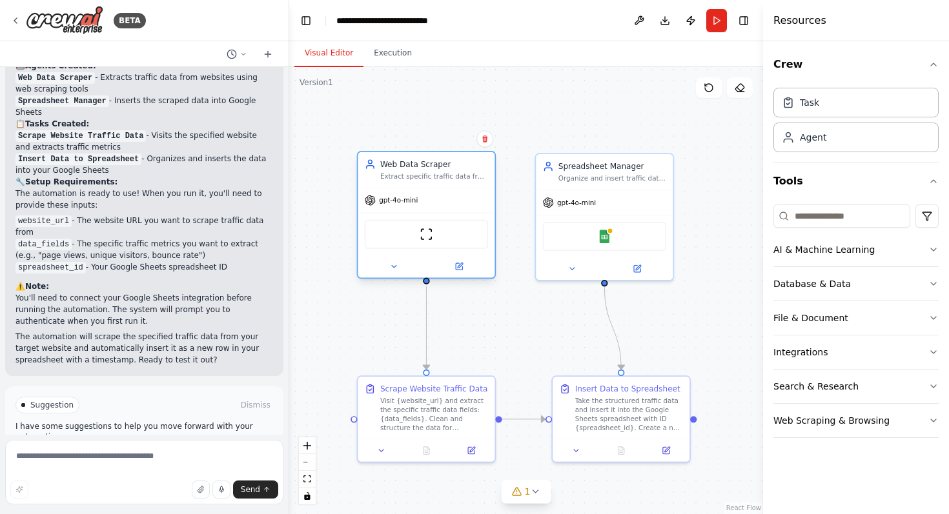
click at [471, 208] on div "gpt-4o-mini" at bounding box center [426, 200] width 137 height 25
click at [465, 164] on div "Web Data Scraper" at bounding box center [434, 164] width 108 height 11
click at [806, 103] on div "Task" at bounding box center [809, 102] width 19 height 13
click at [432, 404] on div "Visit {website_url} and extract the specific traffic data fields: {data_fields}…" at bounding box center [434, 413] width 108 height 36
click at [520, 484] on button "1" at bounding box center [527, 492] width 50 height 24
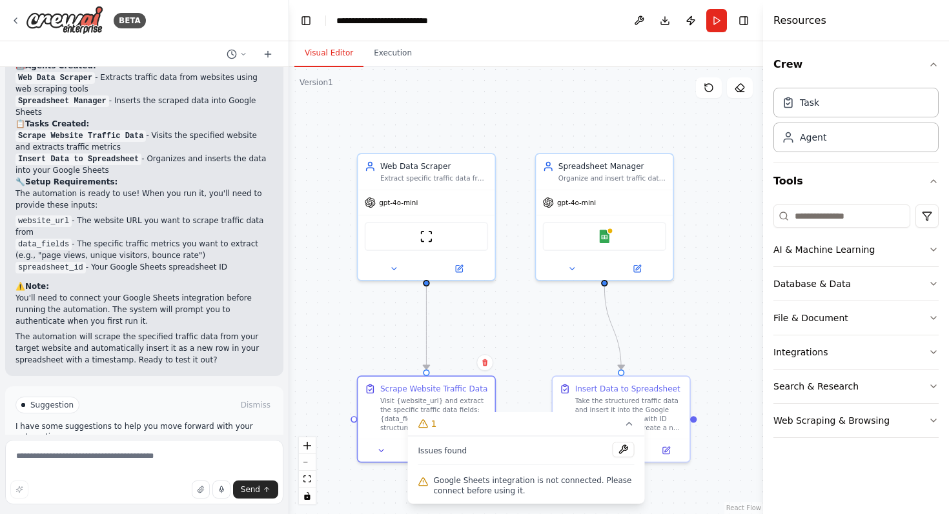
click at [486, 316] on div ".deletable-edge-delete-btn { width: 20px; height: 20px; border: 0px solid #ffff…" at bounding box center [526, 290] width 474 height 447
click at [838, 108] on div "Task" at bounding box center [855, 102] width 165 height 30
click at [833, 149] on div "Agent" at bounding box center [855, 137] width 165 height 30
click at [510, 370] on div ".deletable-edge-delete-btn { width: 20px; height: 20px; border: 0px solid #ffff…" at bounding box center [526, 290] width 474 height 447
click at [627, 426] on icon at bounding box center [629, 424] width 10 height 10
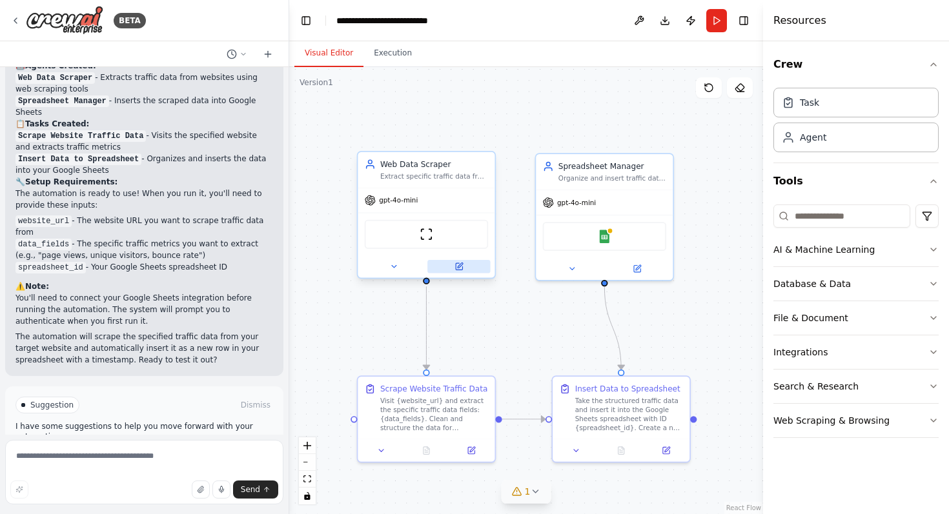
click at [452, 269] on button at bounding box center [458, 267] width 63 height 14
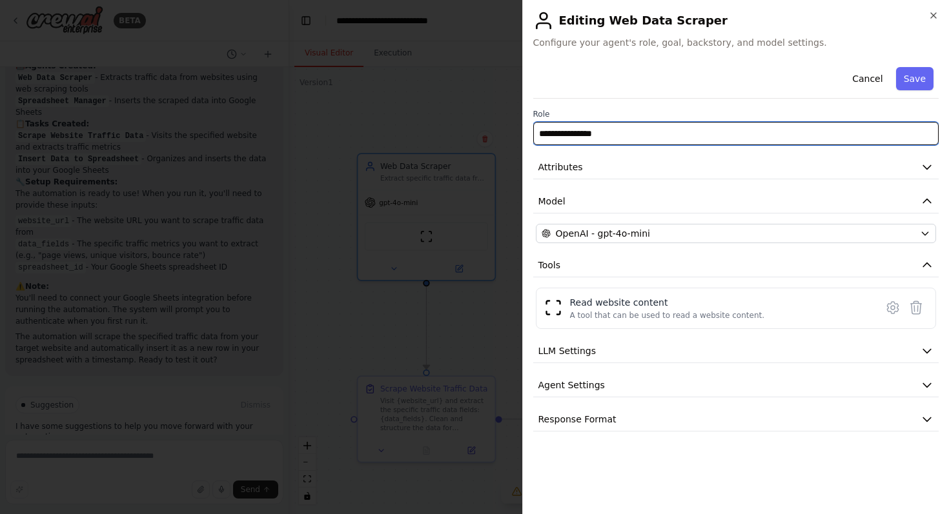
click at [653, 124] on input "**********" at bounding box center [736, 133] width 406 height 23
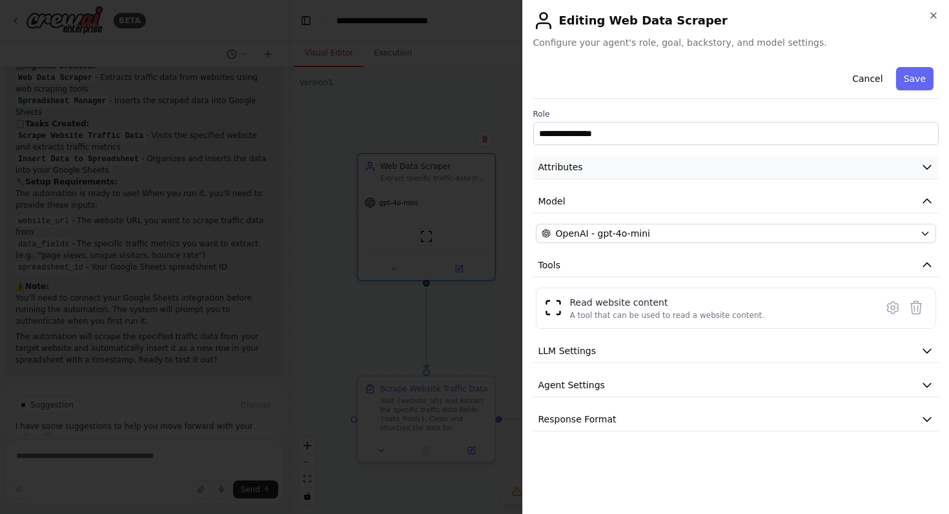
click at [655, 168] on button "Attributes" at bounding box center [736, 168] width 406 height 24
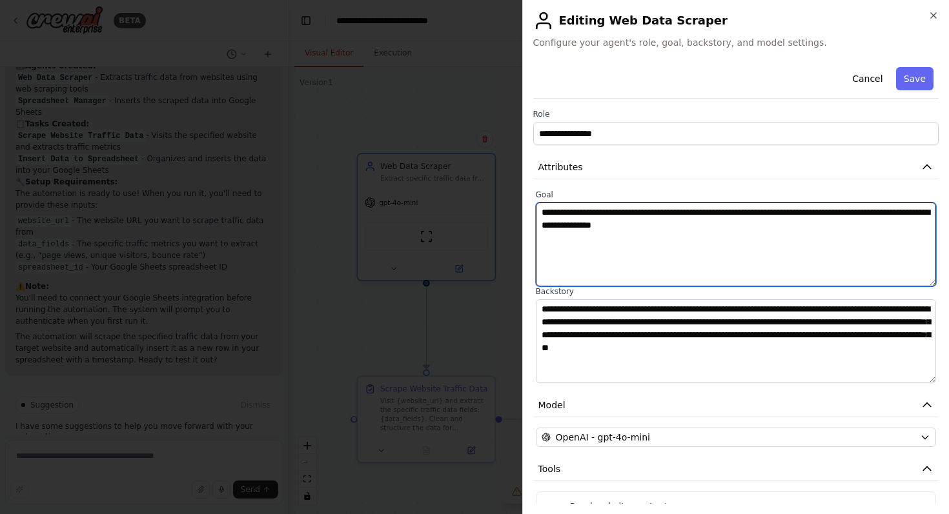
drag, startPoint x: 729, startPoint y: 211, endPoint x: 684, endPoint y: 211, distance: 45.8
click at [684, 211] on textarea "**********" at bounding box center [736, 245] width 401 height 84
paste textarea "**********"
drag, startPoint x: 642, startPoint y: 227, endPoint x: 596, endPoint y: 227, distance: 45.8
click at [596, 227] on textarea "**********" at bounding box center [736, 245] width 401 height 84
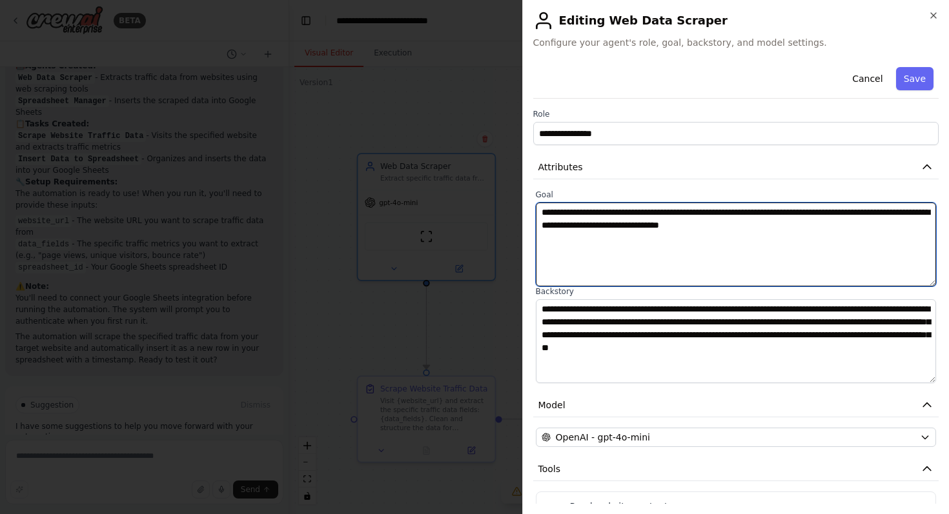
paste textarea "**********"
click at [628, 227] on textarea "**********" at bounding box center [736, 245] width 401 height 84
click at [596, 227] on textarea "**********" at bounding box center [736, 245] width 401 height 84
click at [806, 225] on textarea "**********" at bounding box center [736, 245] width 401 height 84
click at [774, 272] on textarea "**********" at bounding box center [736, 245] width 401 height 84
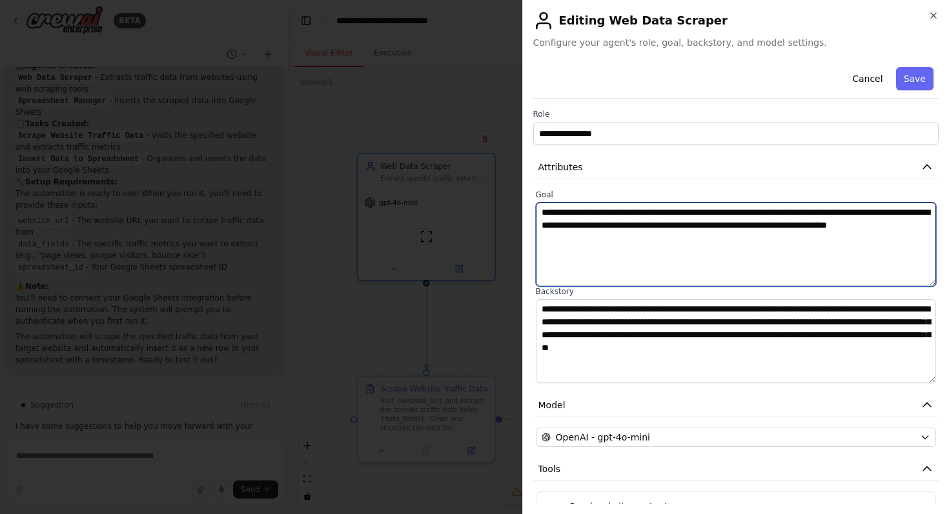
scroll to position [142, 0]
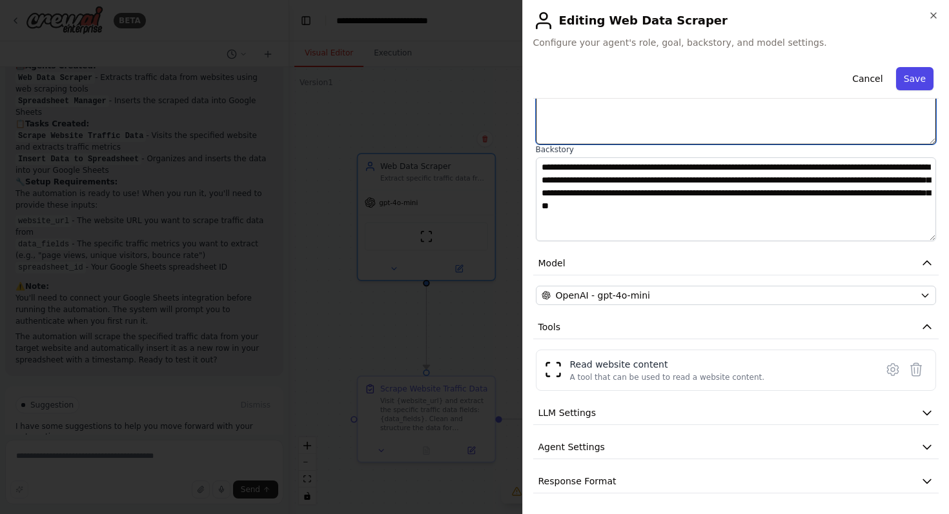
type textarea "**********"
click at [910, 77] on button "Save" at bounding box center [914, 78] width 37 height 23
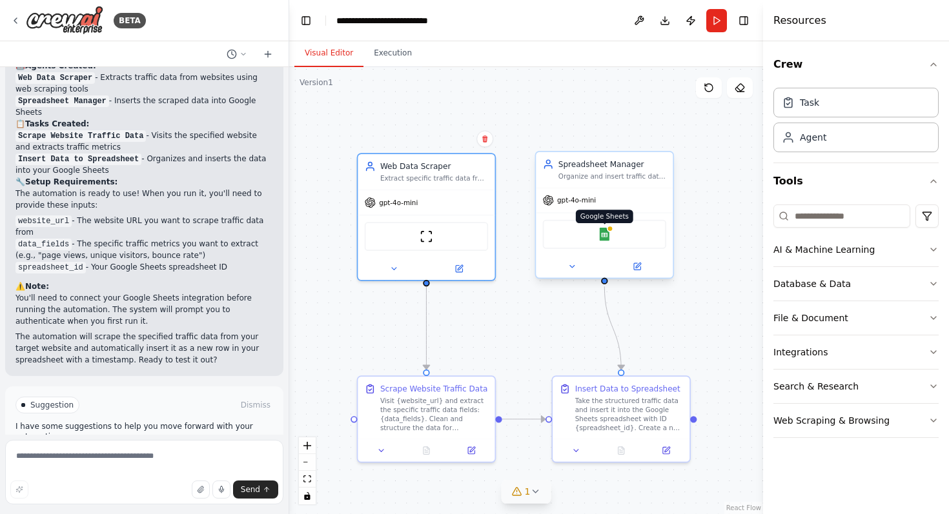
click at [604, 236] on img at bounding box center [605, 235] width 14 height 14
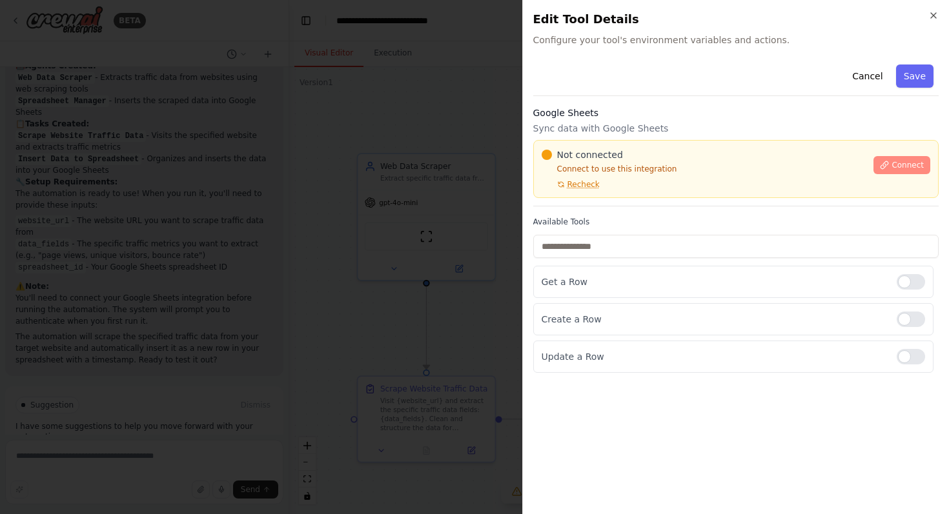
click at [889, 161] on icon at bounding box center [884, 165] width 9 height 9
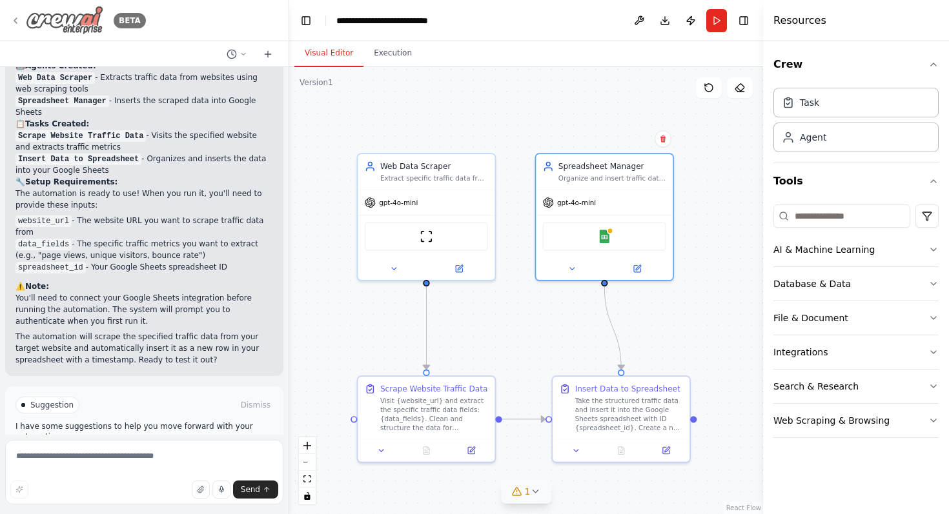
click at [15, 21] on icon at bounding box center [15, 20] width 3 height 5
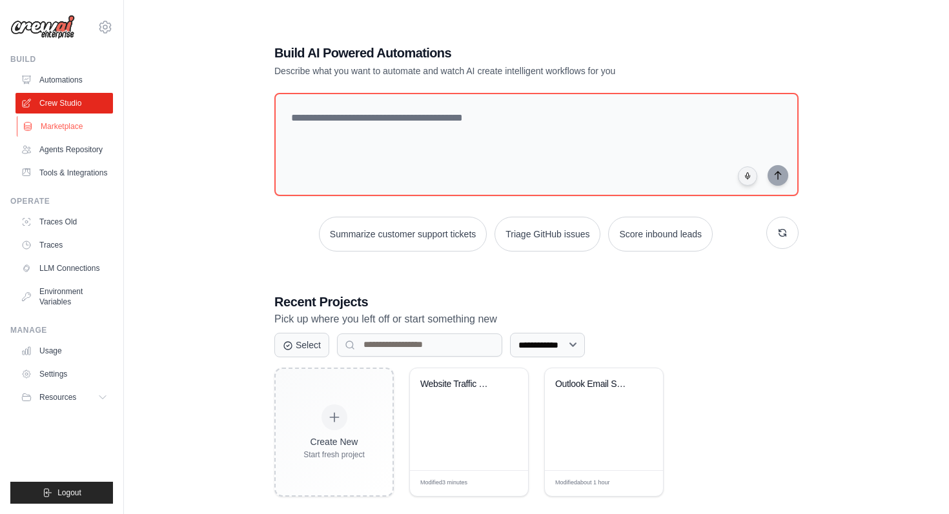
click at [57, 129] on link "Marketplace" at bounding box center [65, 126] width 97 height 21
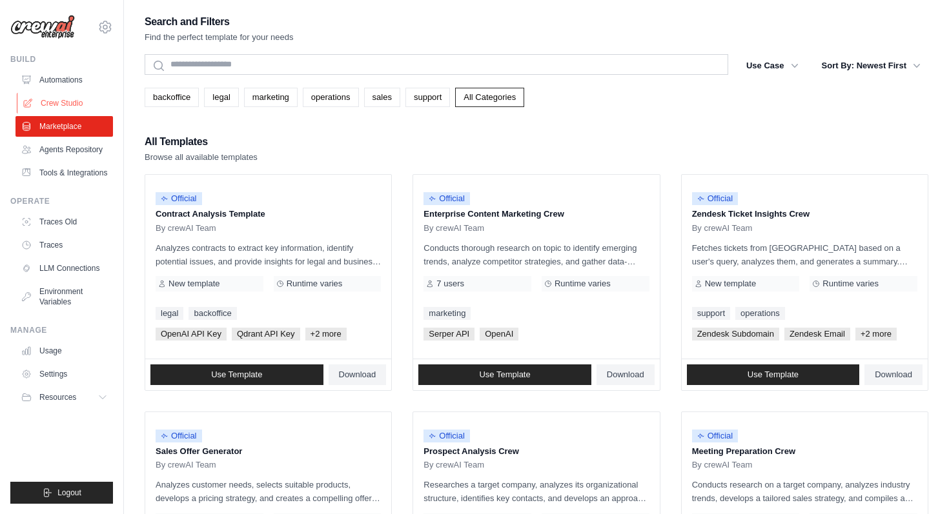
click at [57, 102] on link "Crew Studio" at bounding box center [65, 103] width 97 height 21
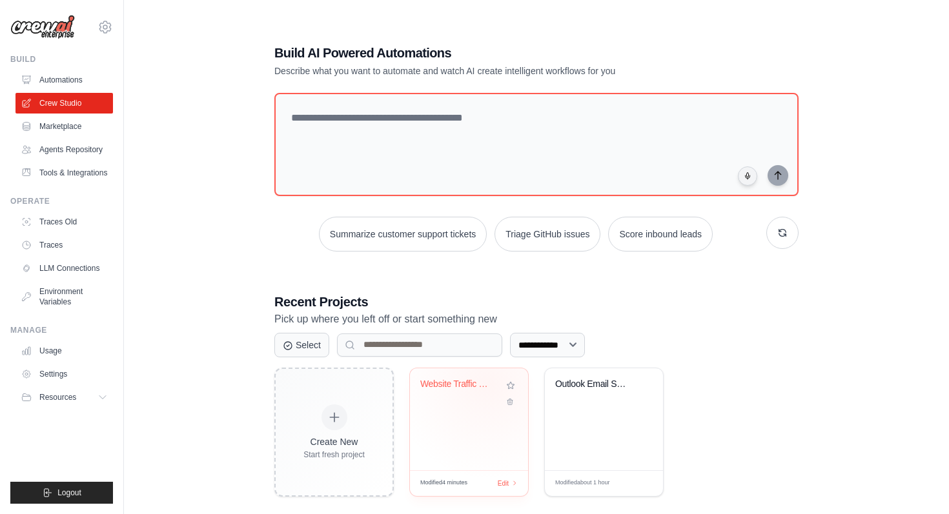
scroll to position [26, 0]
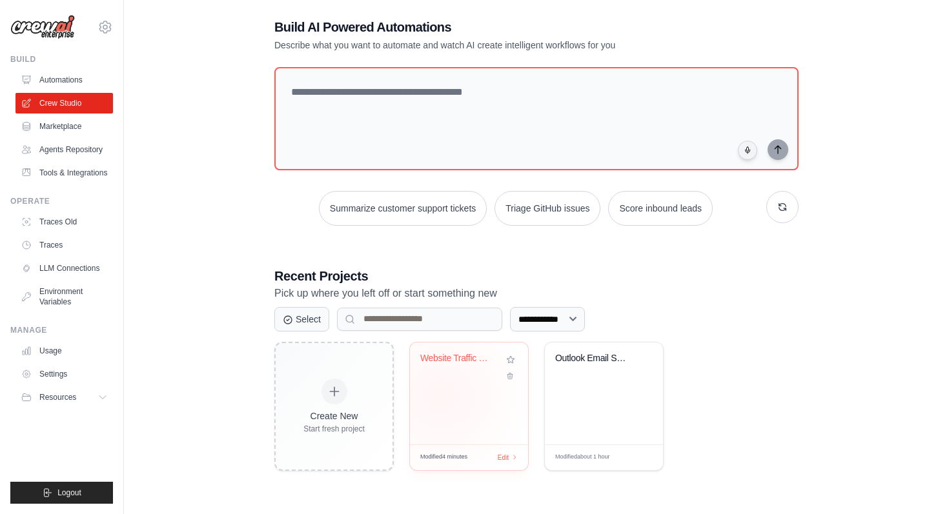
click at [441, 396] on div "Website Traffic Data Scraper" at bounding box center [469, 394] width 118 height 102
click at [78, 148] on link "Agents Repository" at bounding box center [65, 149] width 97 height 21
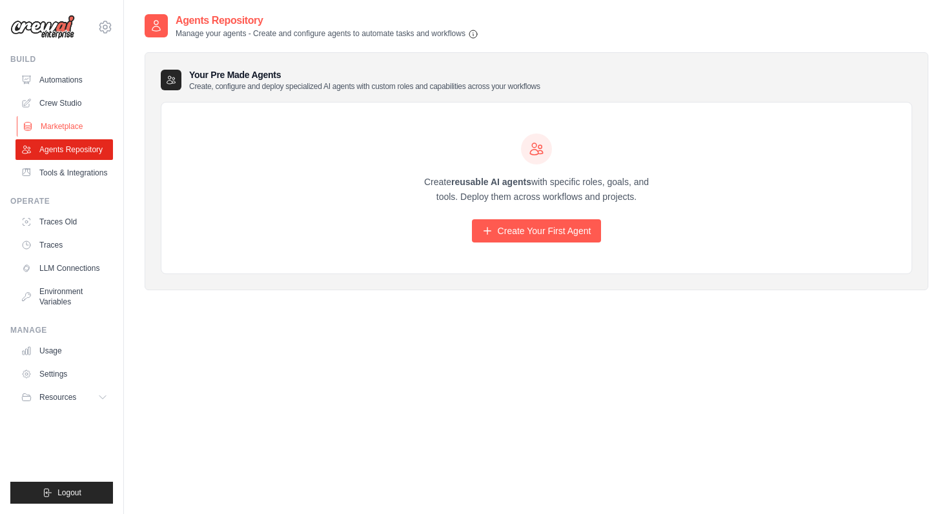
click at [70, 132] on link "Marketplace" at bounding box center [65, 126] width 97 height 21
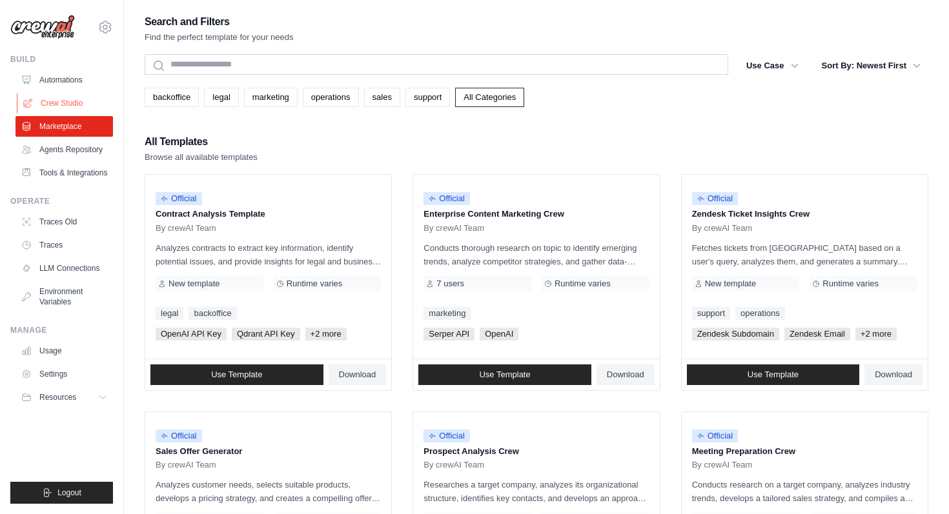
click at [67, 107] on link "Crew Studio" at bounding box center [65, 103] width 97 height 21
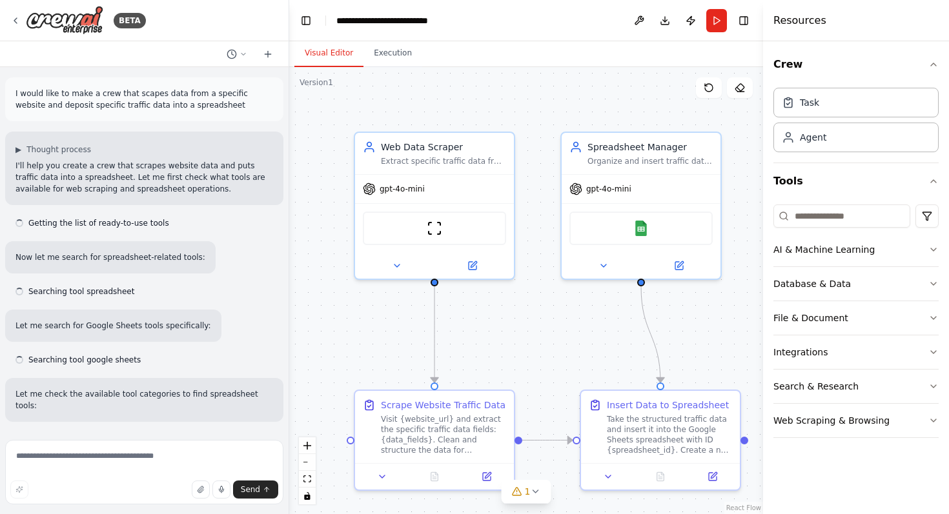
scroll to position [526, 0]
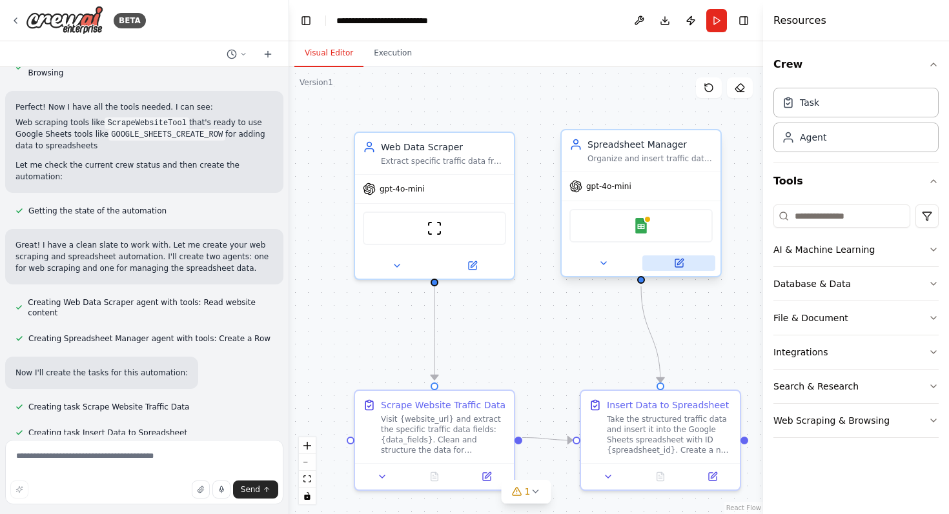
click at [680, 271] on div at bounding box center [641, 263] width 159 height 26
click at [680, 265] on icon at bounding box center [679, 263] width 8 height 8
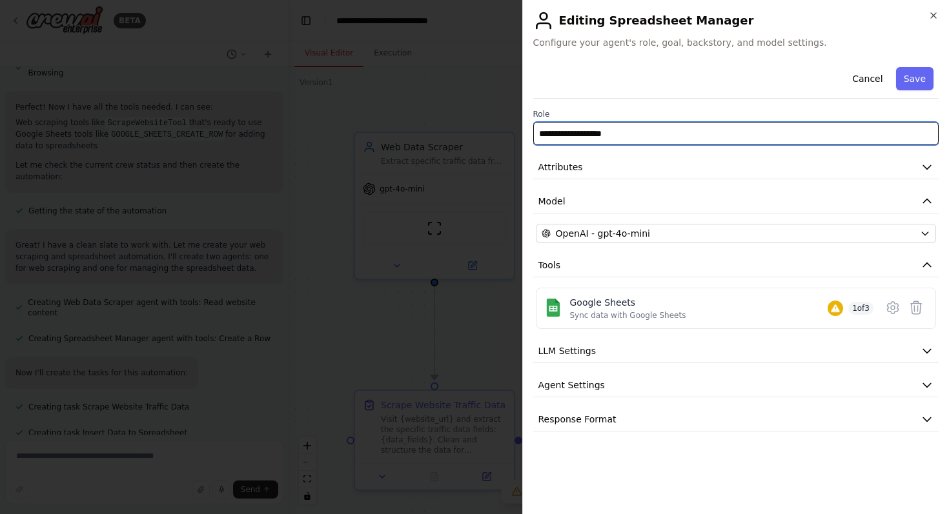
click at [659, 134] on input "**********" at bounding box center [736, 133] width 406 height 23
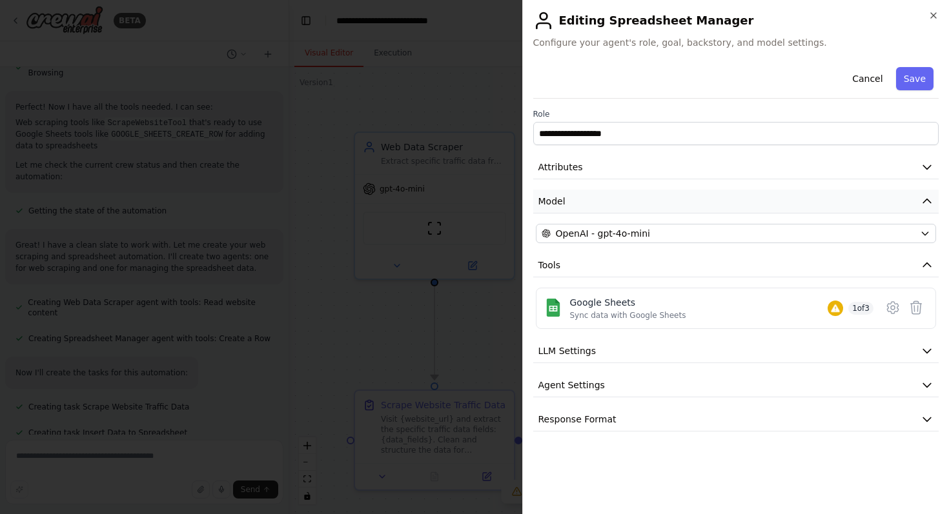
click at [648, 190] on button "Model" at bounding box center [736, 202] width 406 height 24
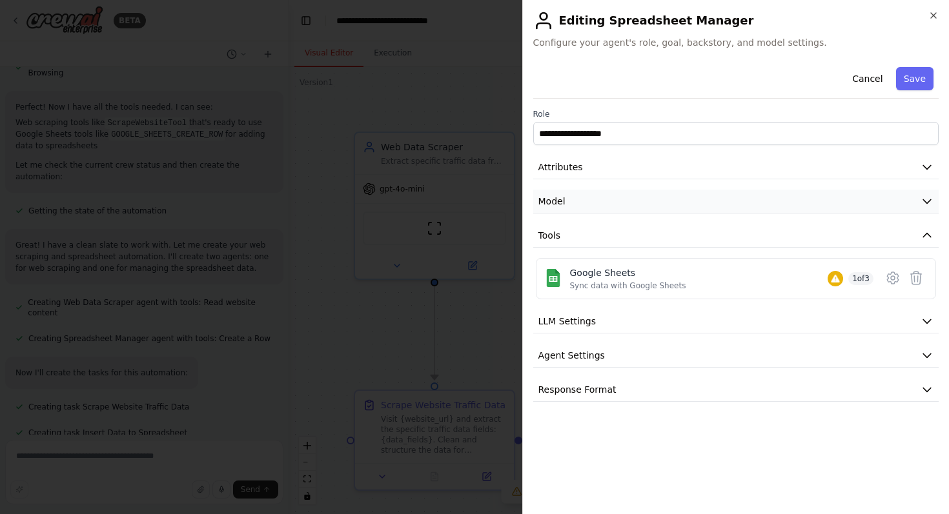
click at [647, 195] on button "Model" at bounding box center [736, 202] width 406 height 24
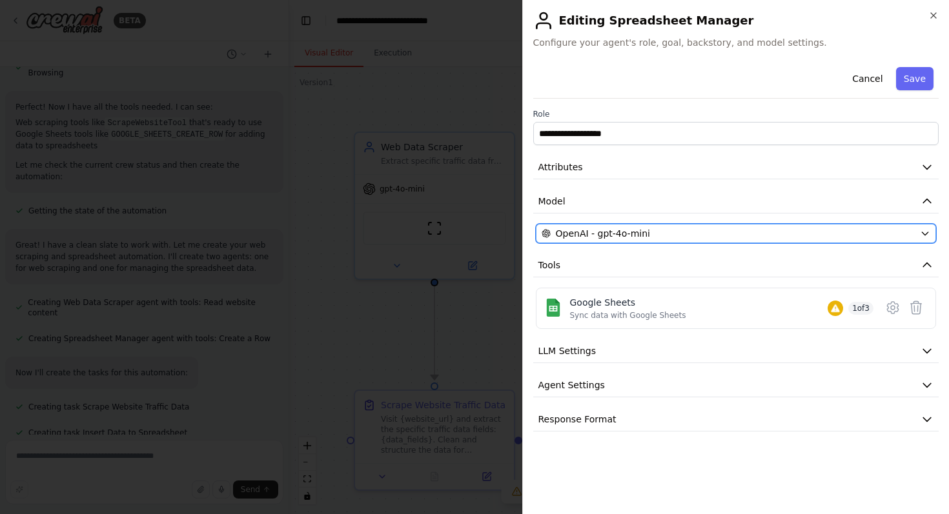
click at [670, 237] on div "OpenAI - gpt-4o-mini" at bounding box center [729, 233] width 374 height 13
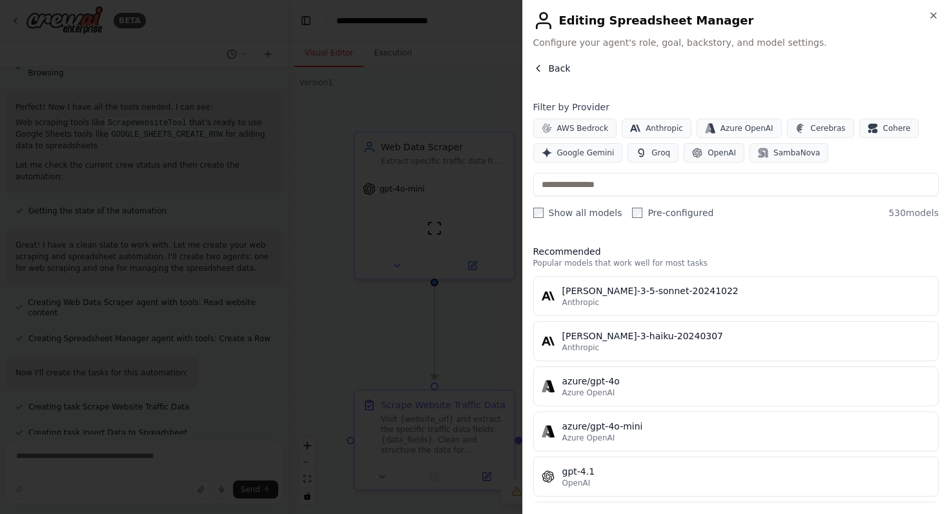
click at [538, 68] on icon "button" at bounding box center [538, 68] width 10 height 10
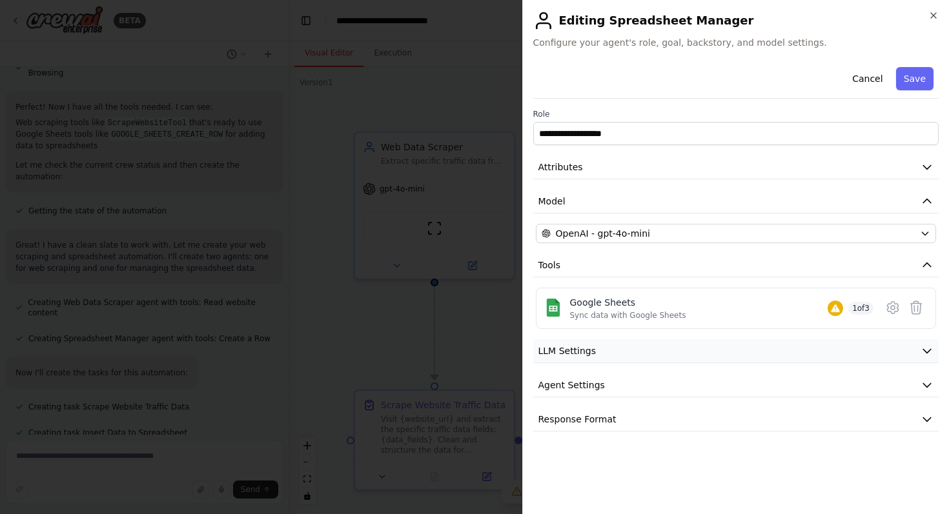
click at [696, 354] on button "LLM Settings" at bounding box center [736, 352] width 406 height 24
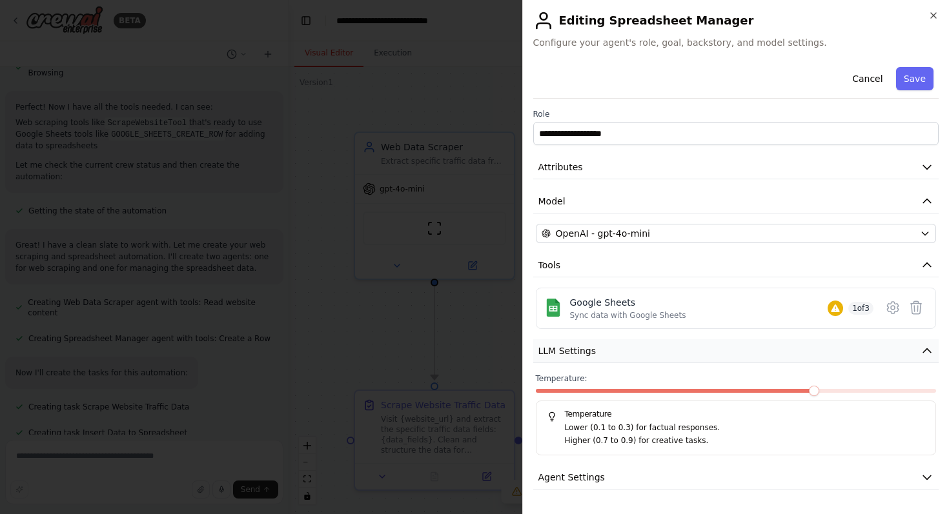
click at [696, 355] on button "LLM Settings" at bounding box center [736, 352] width 406 height 24
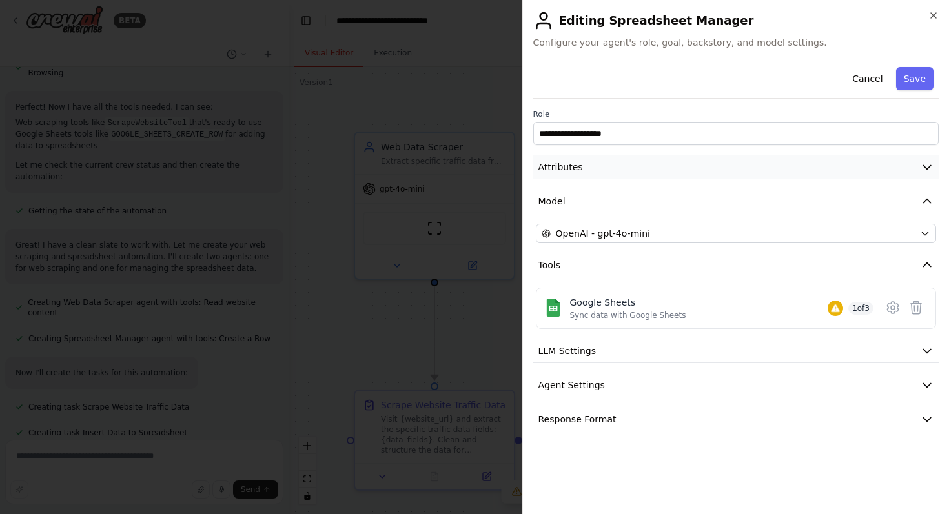
click at [922, 165] on icon "button" at bounding box center [926, 167] width 13 height 13
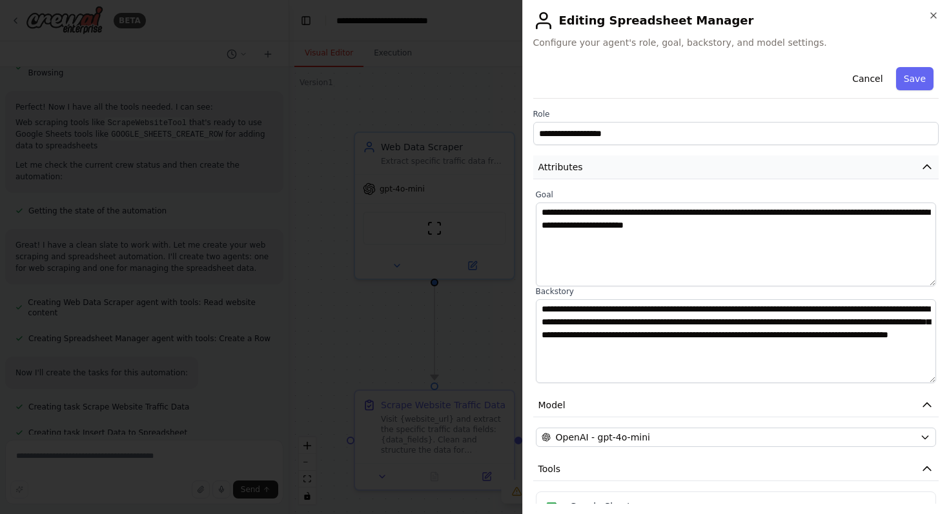
click at [925, 165] on icon "button" at bounding box center [927, 167] width 8 height 4
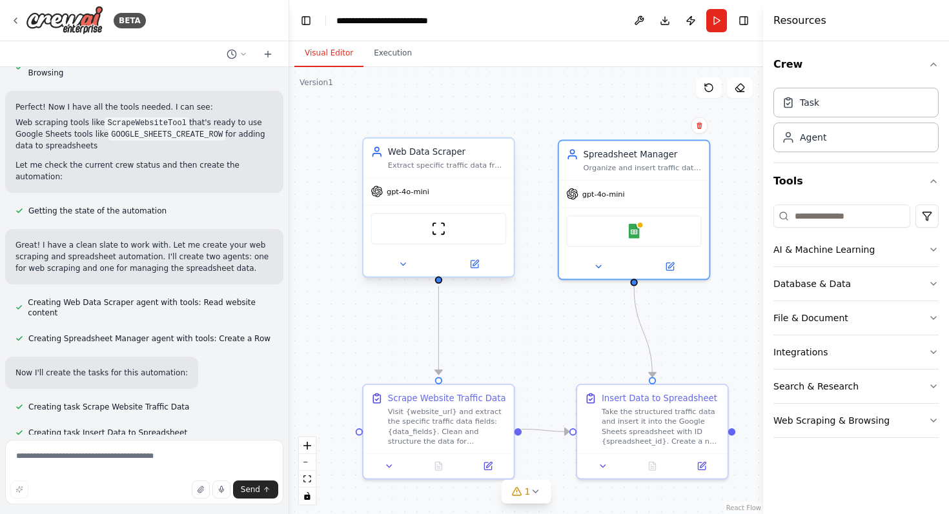
click at [468, 201] on div "gpt-4o-mini" at bounding box center [438, 191] width 150 height 27
click at [459, 413] on div "Visit {website_url} and extract the specific traffic data fields: {data_fields}…" at bounding box center [447, 424] width 119 height 39
click at [483, 415] on div "Visit {website_url} and extract the specific traffic data fields: {data_fields}…" at bounding box center [447, 424] width 119 height 39
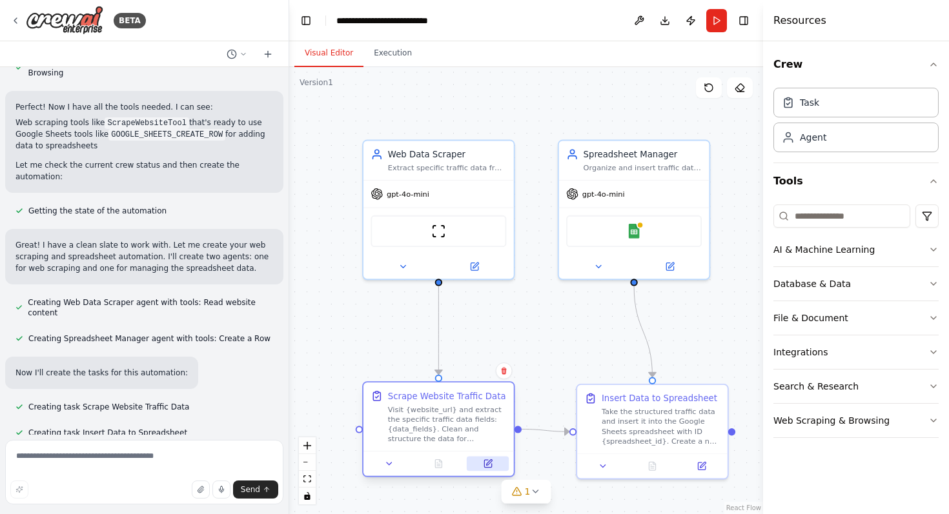
click at [488, 463] on icon at bounding box center [489, 463] width 6 height 6
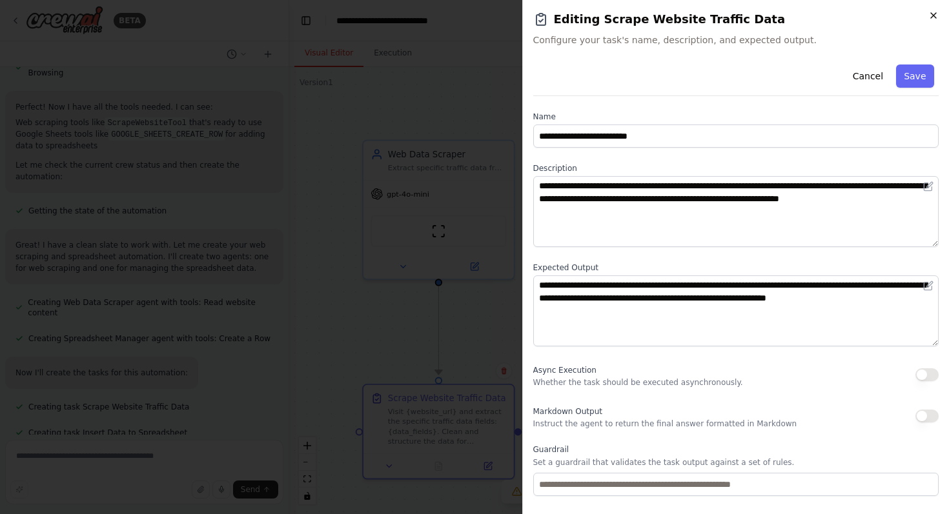
click at [930, 11] on icon "button" at bounding box center [933, 15] width 10 height 10
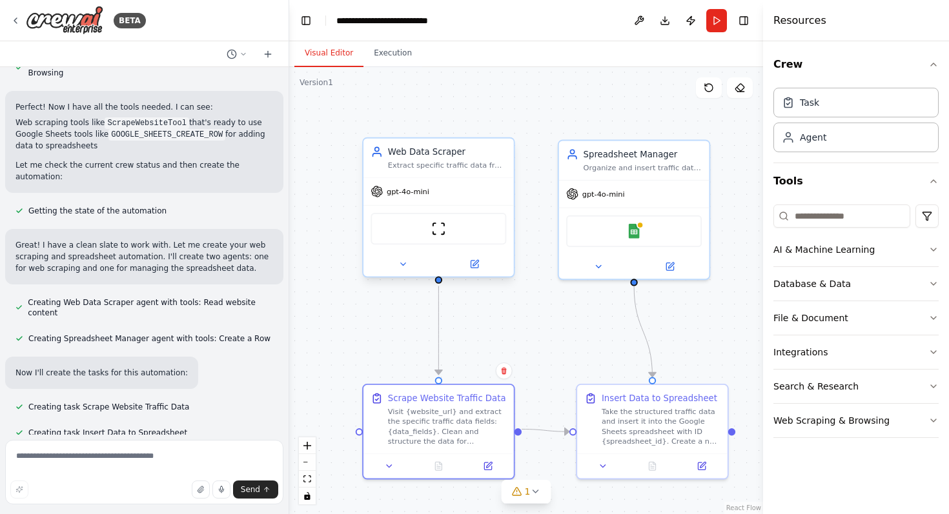
click at [447, 235] on div "ScrapeWebsiteTool" at bounding box center [439, 229] width 136 height 32
click at [476, 259] on icon at bounding box center [474, 264] width 10 height 10
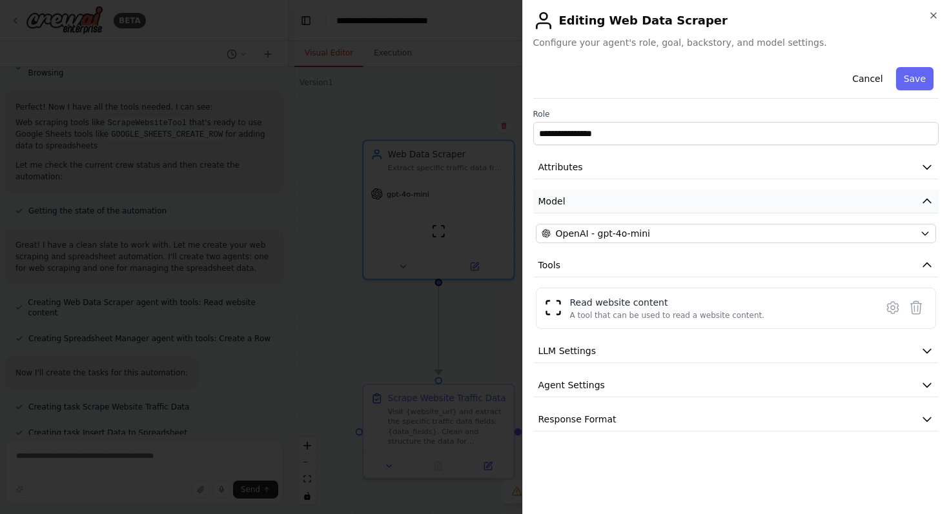
click at [733, 190] on button "Model" at bounding box center [736, 202] width 406 height 24
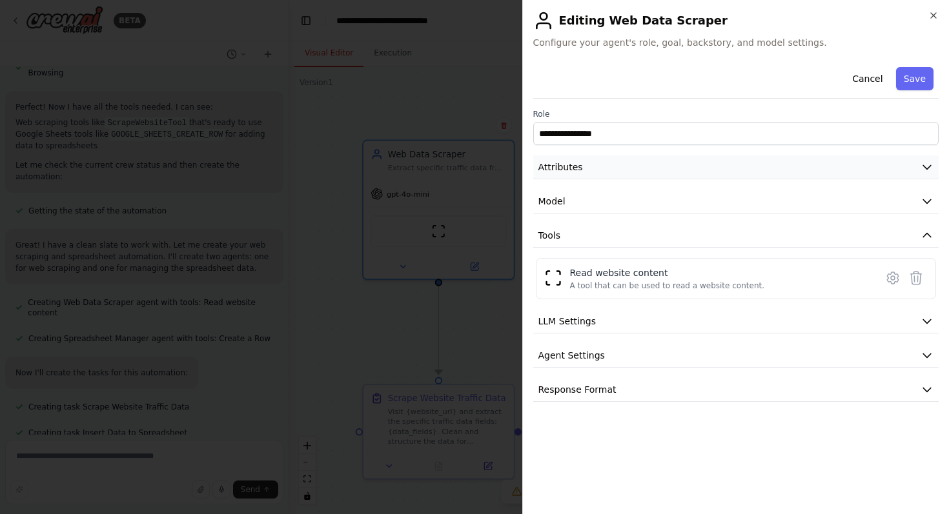
click at [760, 169] on button "Attributes" at bounding box center [736, 168] width 406 height 24
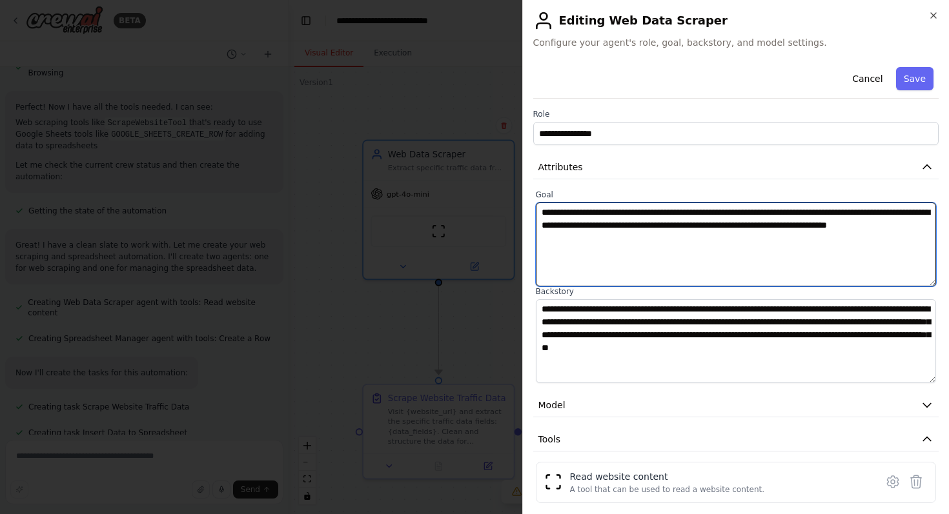
drag, startPoint x: 877, startPoint y: 213, endPoint x: 681, endPoint y: 208, distance: 196.3
click at [681, 208] on textarea "**********" at bounding box center [736, 245] width 401 height 84
drag, startPoint x: 828, startPoint y: 212, endPoint x: 675, endPoint y: 220, distance: 152.6
click at [675, 220] on textarea "**********" at bounding box center [736, 245] width 401 height 84
click at [677, 253] on textarea "**********" at bounding box center [736, 245] width 401 height 84
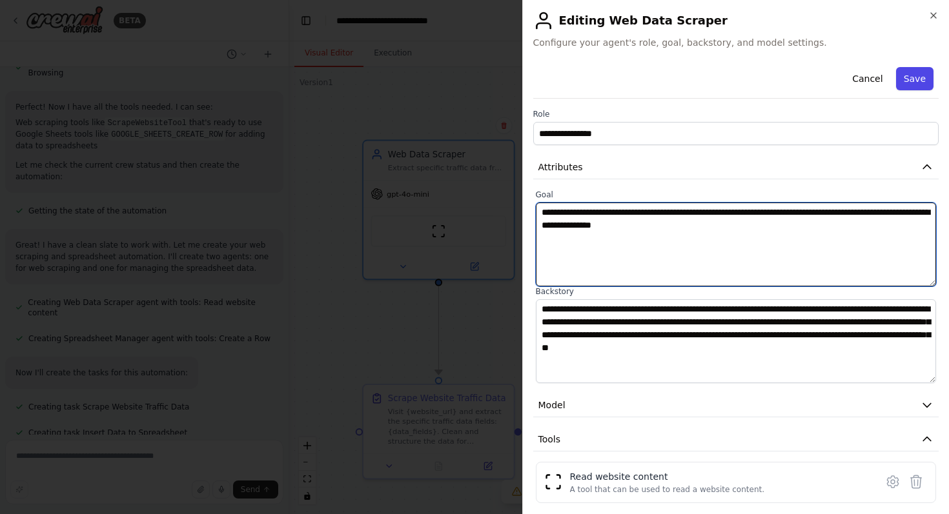
type textarea "**********"
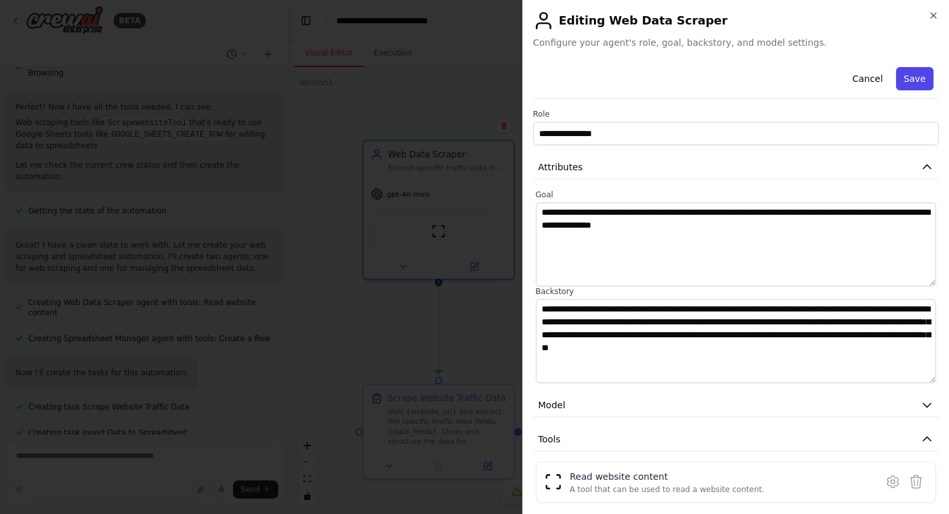
click at [910, 82] on button "Save" at bounding box center [914, 78] width 37 height 23
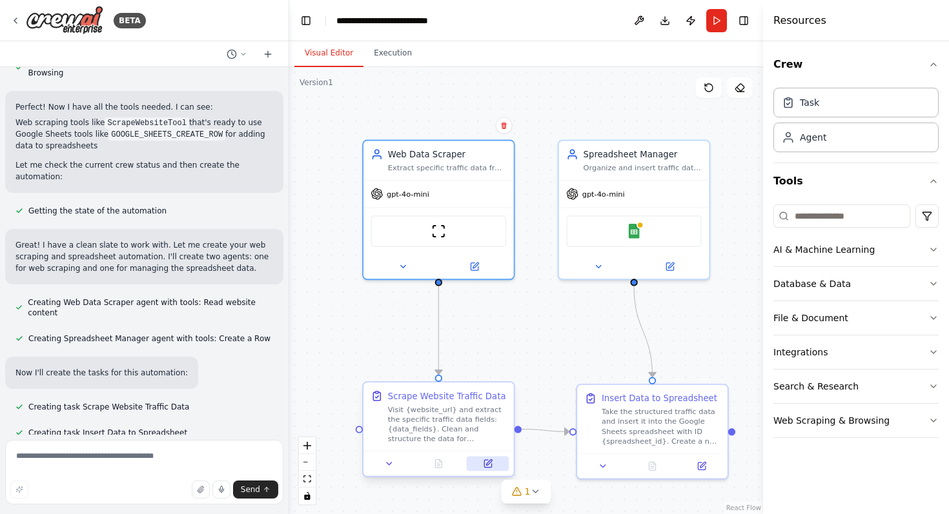
click at [489, 462] on icon at bounding box center [489, 463] width 6 height 6
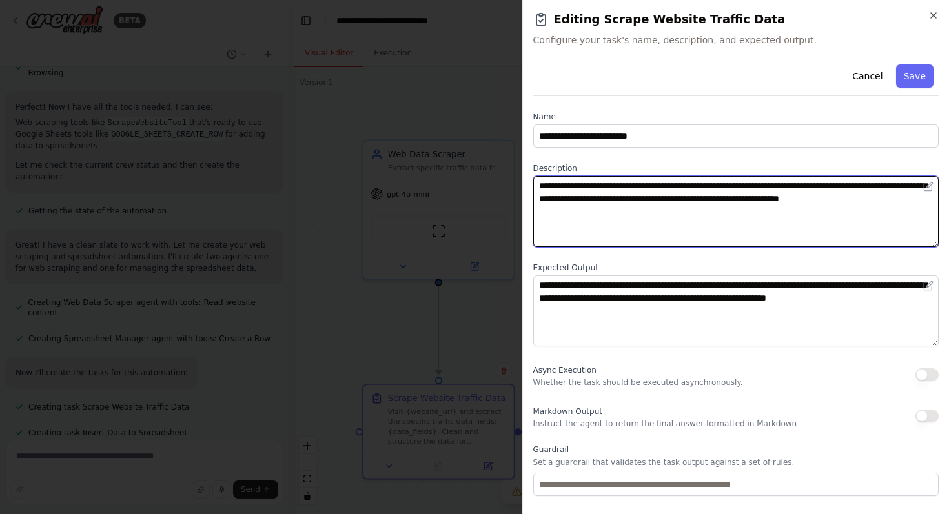
drag, startPoint x: 611, startPoint y: 186, endPoint x: 563, endPoint y: 186, distance: 47.8
click at [563, 186] on textarea "**********" at bounding box center [736, 211] width 406 height 71
paste textarea "**********"
drag, startPoint x: 618, startPoint y: 203, endPoint x: 596, endPoint y: 202, distance: 21.3
click at [596, 202] on textarea "**********" at bounding box center [736, 211] width 406 height 71
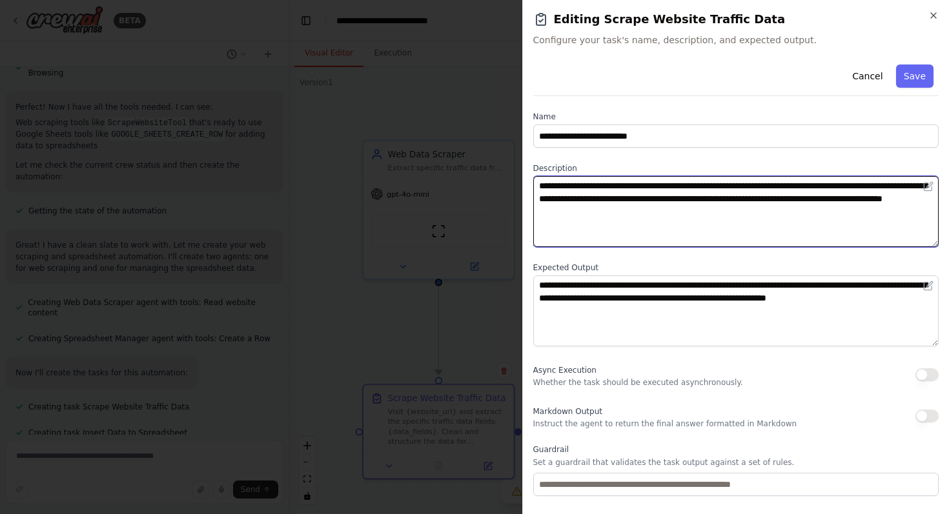
click at [609, 200] on textarea "**********" at bounding box center [736, 211] width 406 height 71
drag, startPoint x: 616, startPoint y: 200, endPoint x: 571, endPoint y: 201, distance: 45.2
click at [571, 201] on textarea "**********" at bounding box center [736, 211] width 406 height 71
paste textarea "**********"
click at [570, 199] on textarea "**********" at bounding box center [736, 211] width 406 height 71
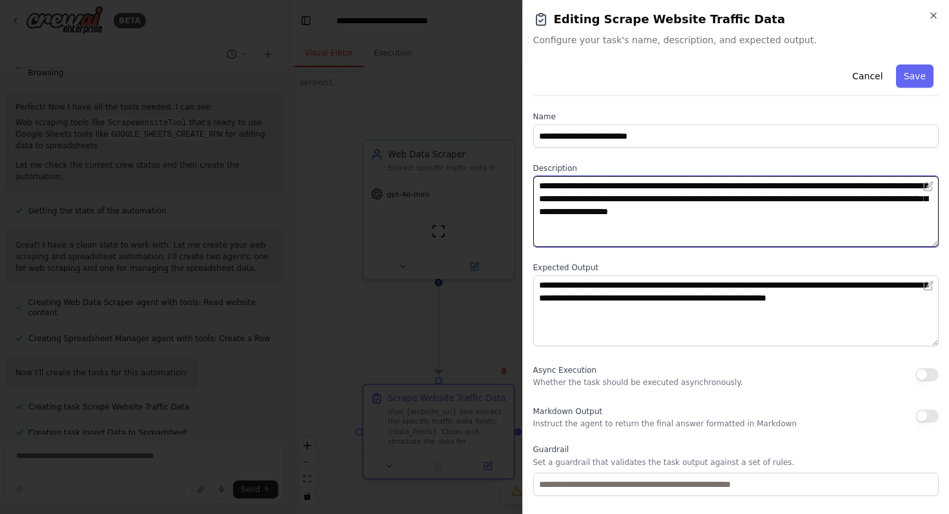
click at [606, 200] on textarea "**********" at bounding box center [736, 211] width 406 height 71
click at [778, 199] on textarea "**********" at bounding box center [736, 211] width 406 height 71
type textarea "**********"
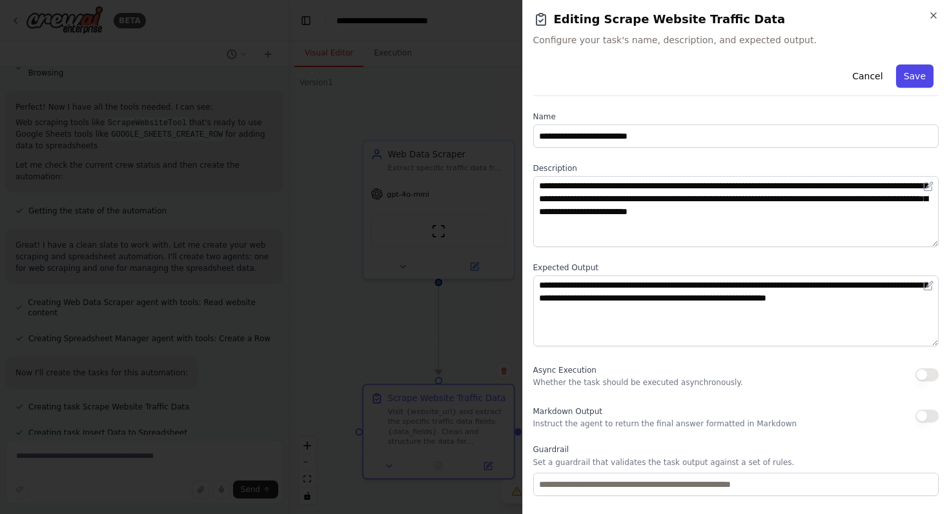
click at [917, 80] on button "Save" at bounding box center [914, 76] width 37 height 23
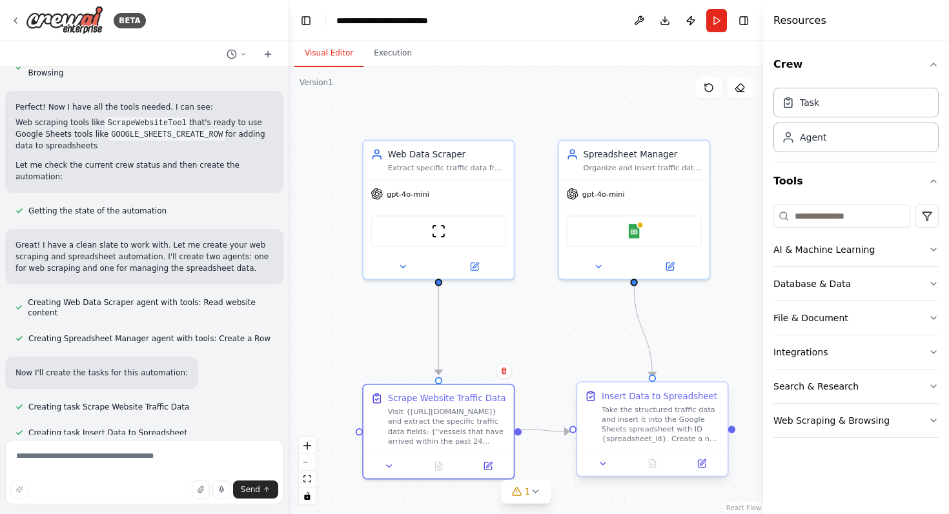
click at [629, 440] on div "Take the structured traffic data and insert it into the Google Sheets spreadshe…" at bounding box center [661, 424] width 119 height 39
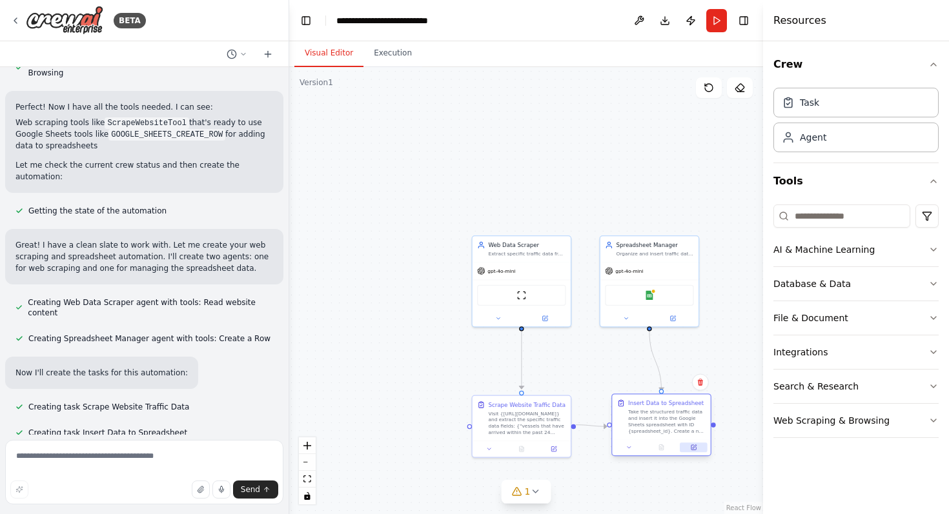
click at [693, 451] on button at bounding box center [694, 448] width 28 height 10
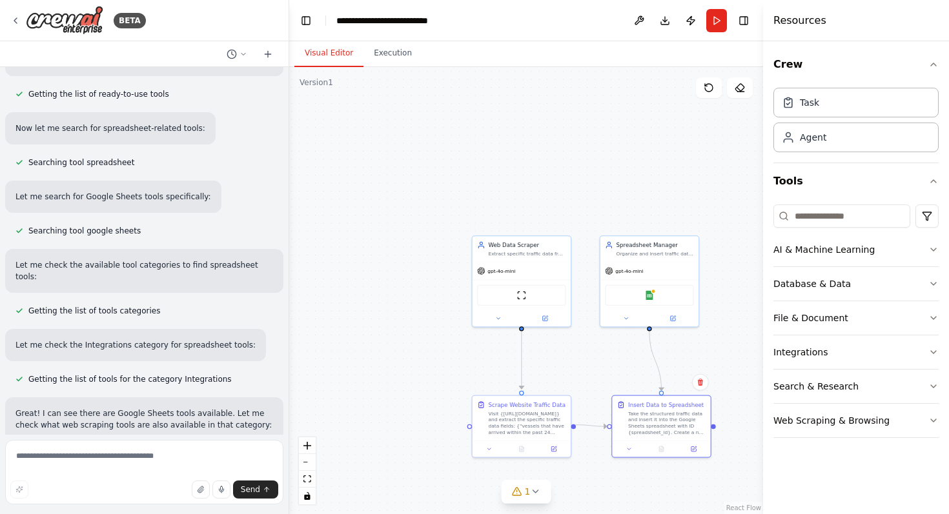
scroll to position [0, 0]
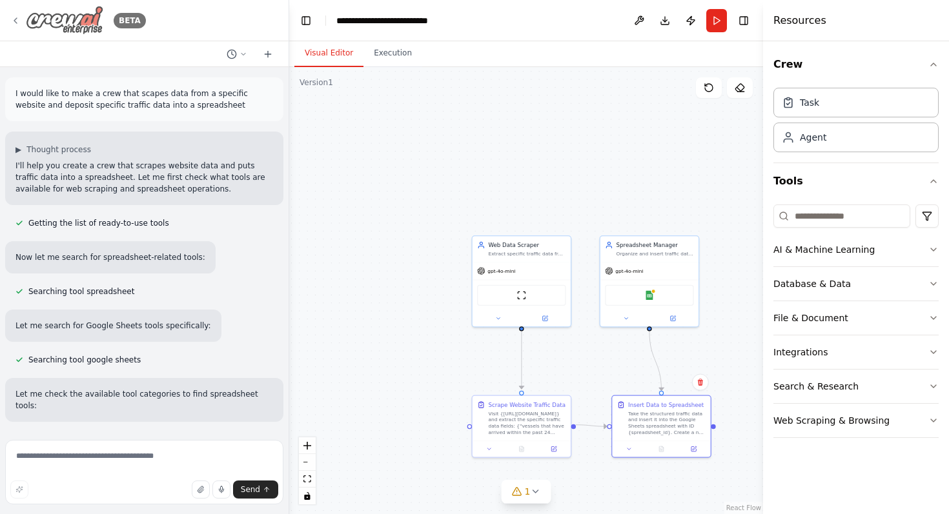
click at [19, 21] on icon at bounding box center [15, 20] width 10 height 10
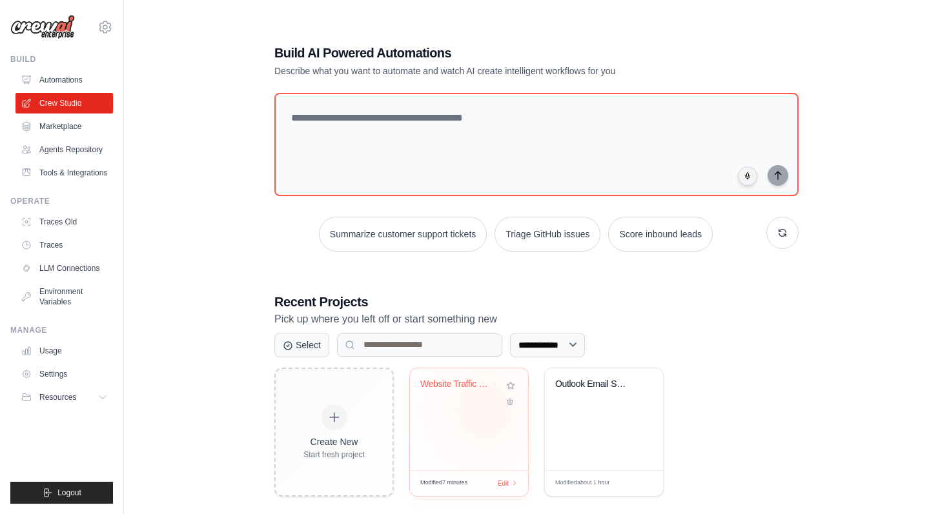
click at [482, 413] on div "Website Traffic Data Scraper" at bounding box center [469, 420] width 118 height 102
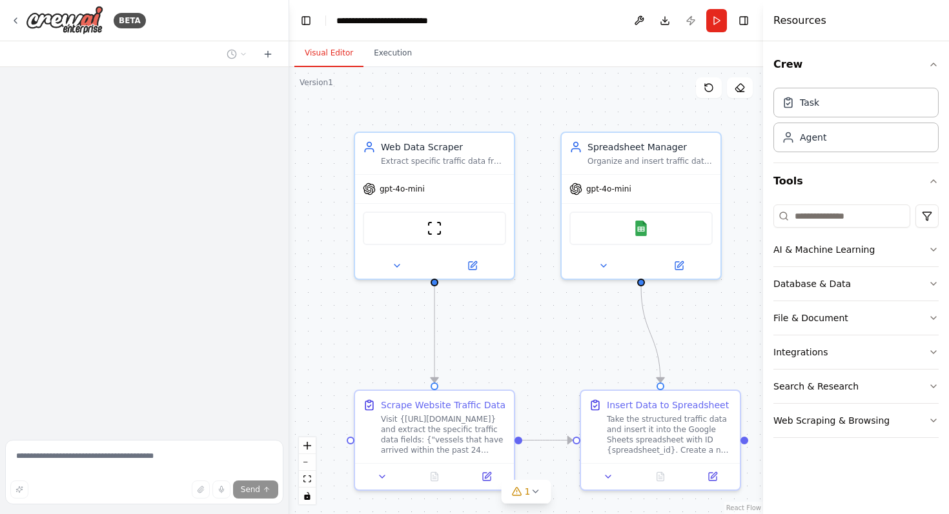
scroll to position [1010, 0]
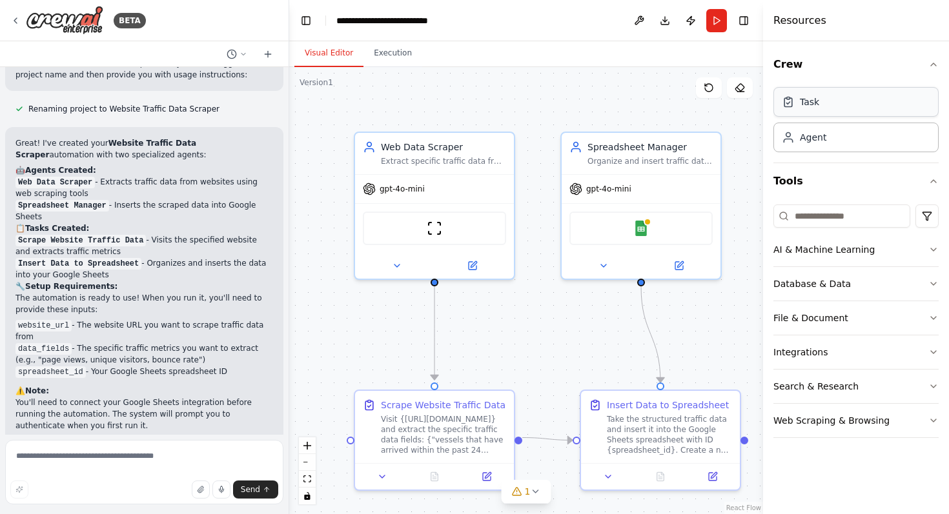
click at [873, 112] on div "Task" at bounding box center [855, 102] width 165 height 30
click at [77, 456] on textarea at bounding box center [144, 472] width 278 height 65
click at [39, 468] on textarea "**********" at bounding box center [144, 472] width 278 height 65
type textarea "**********"
click at [249, 494] on span "Send" at bounding box center [250, 490] width 19 height 10
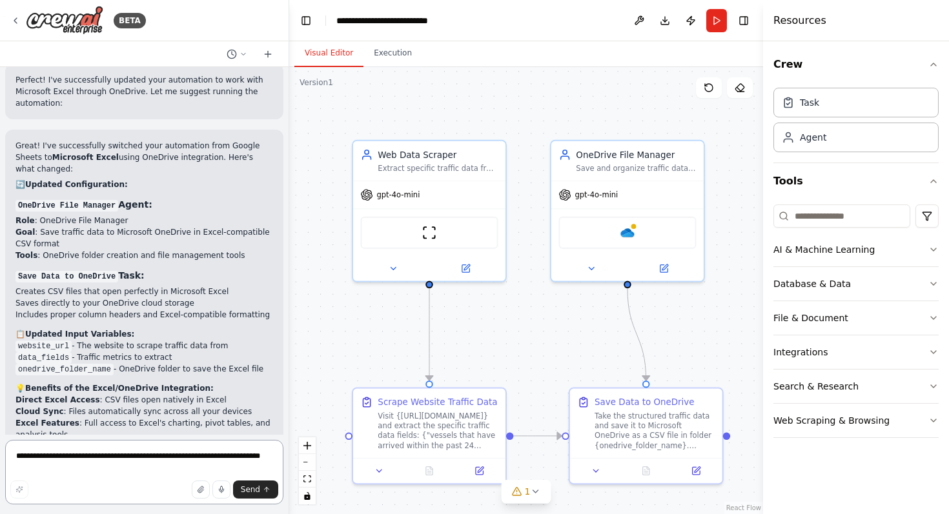
scroll to position [2694, 0]
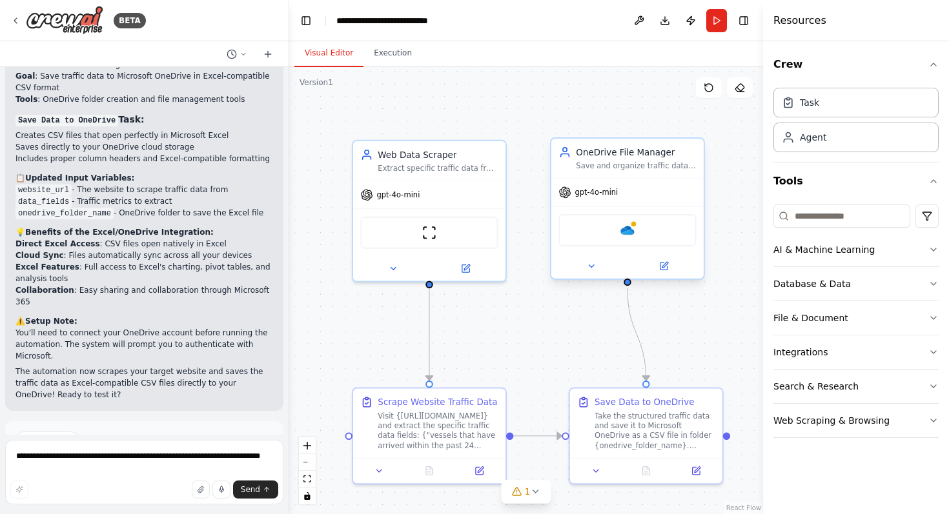
click at [616, 239] on div "OneDrive" at bounding box center [626, 230] width 137 height 32
click at [635, 237] on div "OneDrive" at bounding box center [626, 230] width 137 height 32
click at [662, 267] on icon at bounding box center [665, 265] width 6 height 6
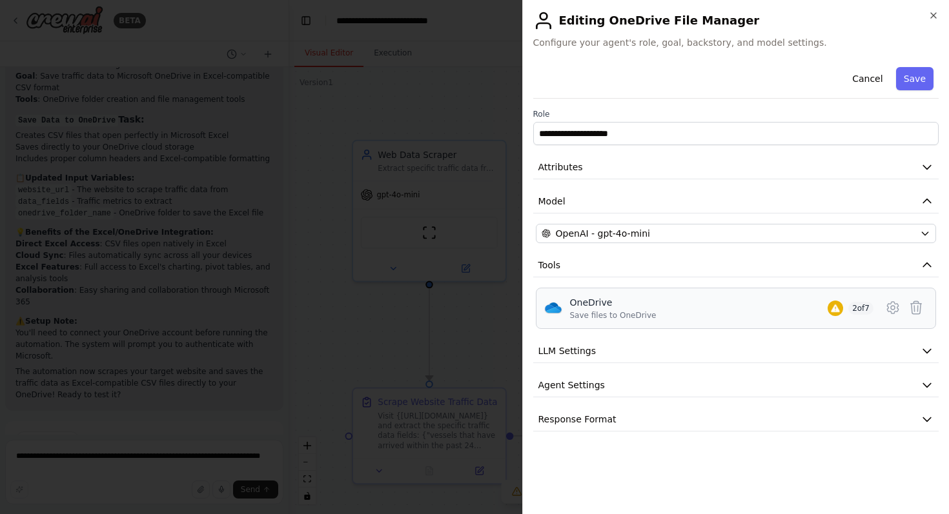
click at [848, 304] on span "2 of 7" at bounding box center [860, 308] width 25 height 13
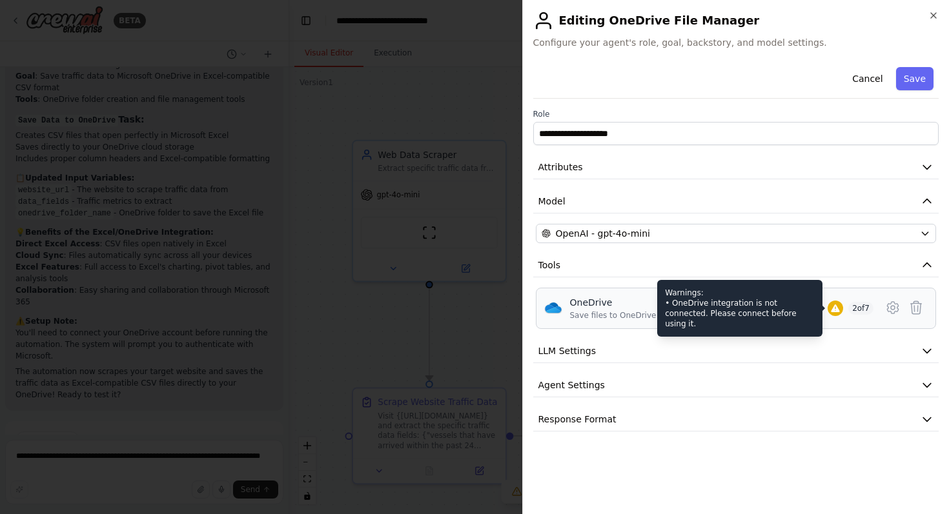
click at [831, 309] on icon at bounding box center [835, 309] width 8 height 8
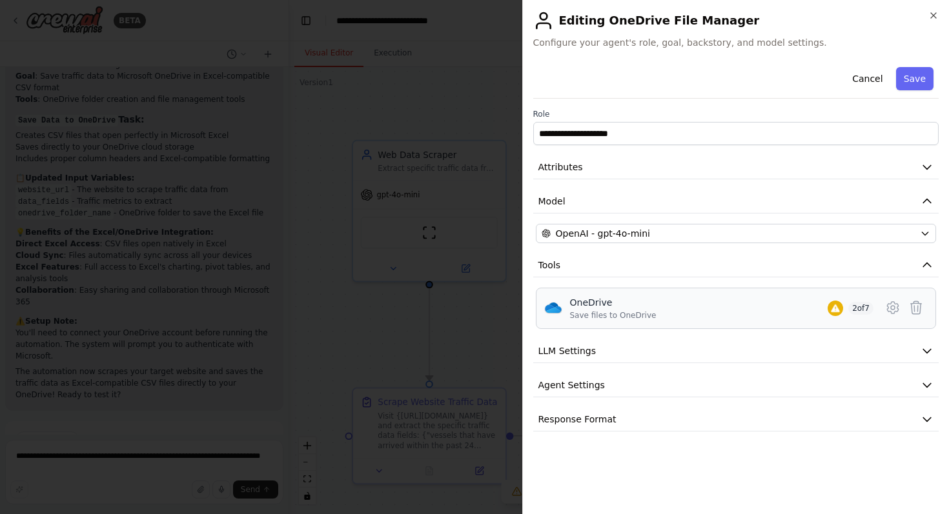
click at [794, 318] on div "OneDrive Save files to OneDrive 2 of 7" at bounding box center [722, 308] width 304 height 25
click at [800, 167] on button "Attributes" at bounding box center [736, 168] width 406 height 24
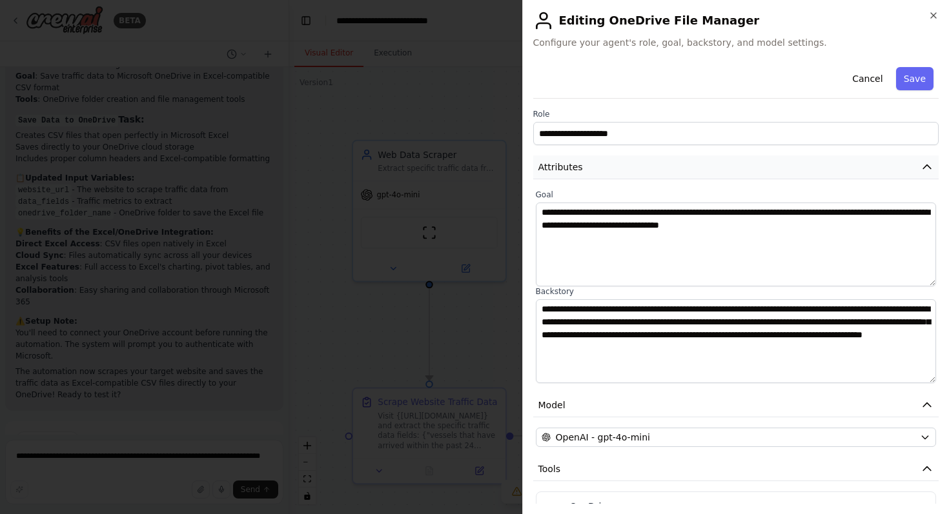
click at [800, 167] on button "Attributes" at bounding box center [736, 168] width 406 height 24
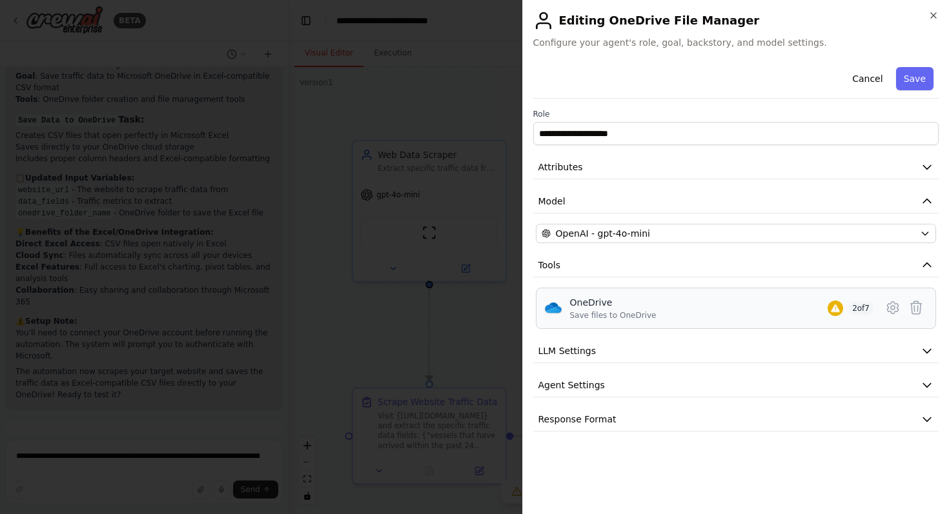
click at [807, 306] on div "OneDrive Save files to OneDrive 2 of 7" at bounding box center [722, 308] width 304 height 25
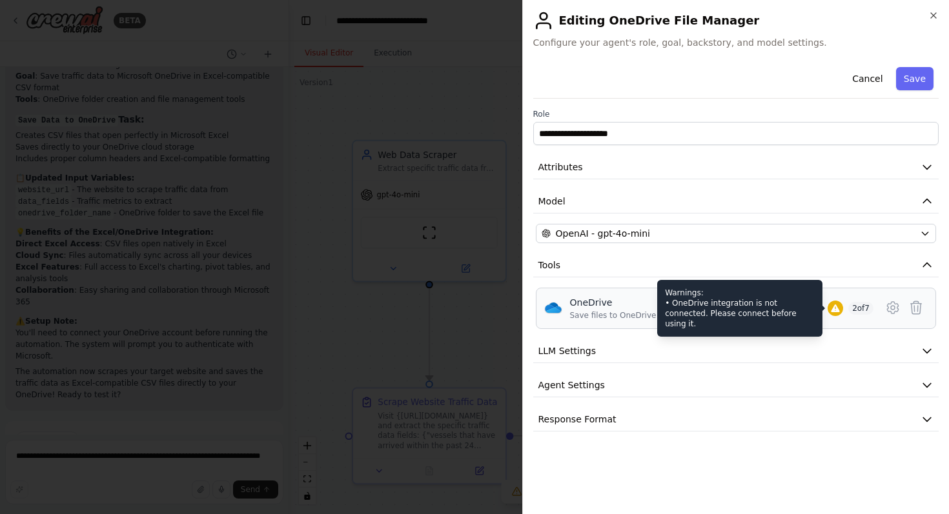
click at [831, 307] on icon at bounding box center [835, 309] width 8 height 8
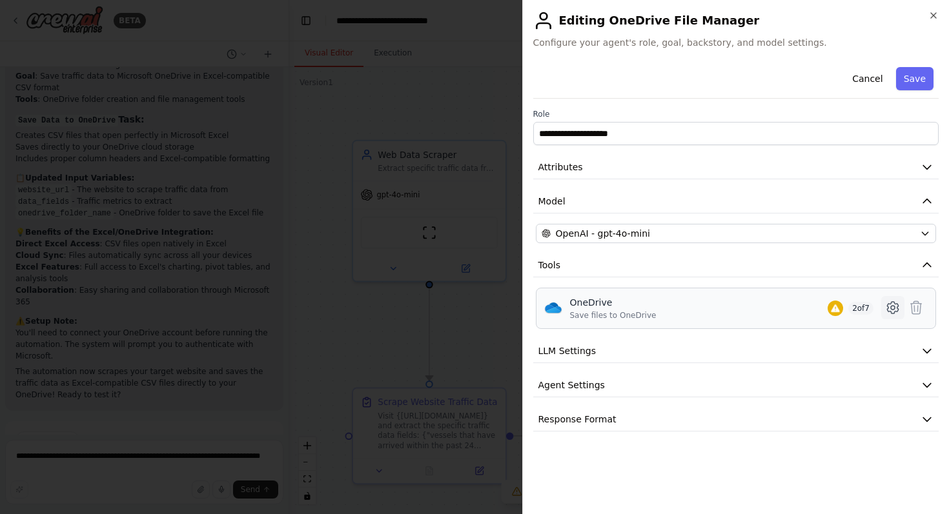
click at [885, 312] on icon at bounding box center [892, 307] width 15 height 15
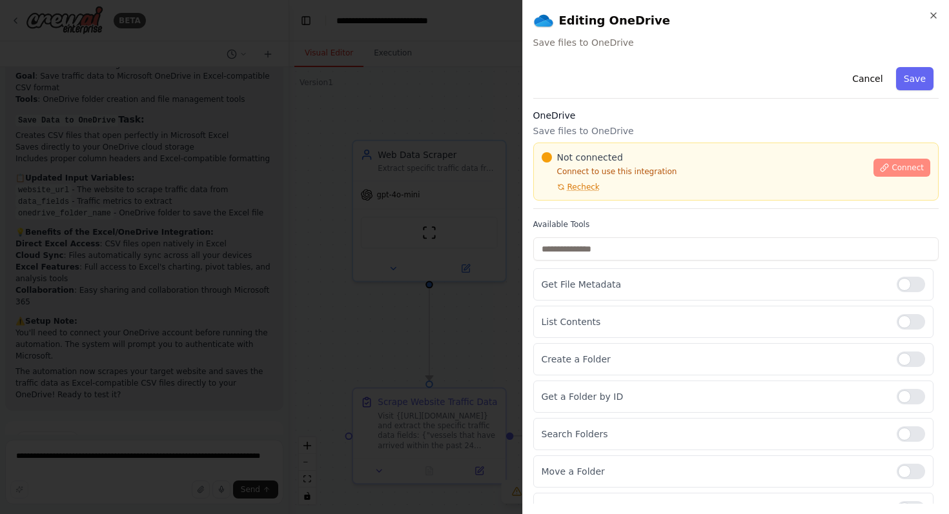
click at [894, 169] on span "Connect" at bounding box center [907, 168] width 32 height 10
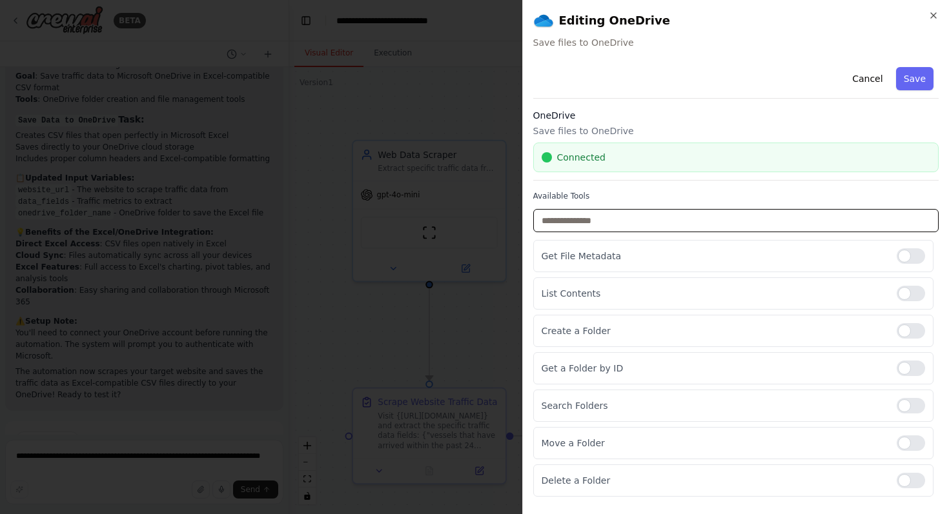
click at [627, 222] on input "text" at bounding box center [736, 220] width 406 height 23
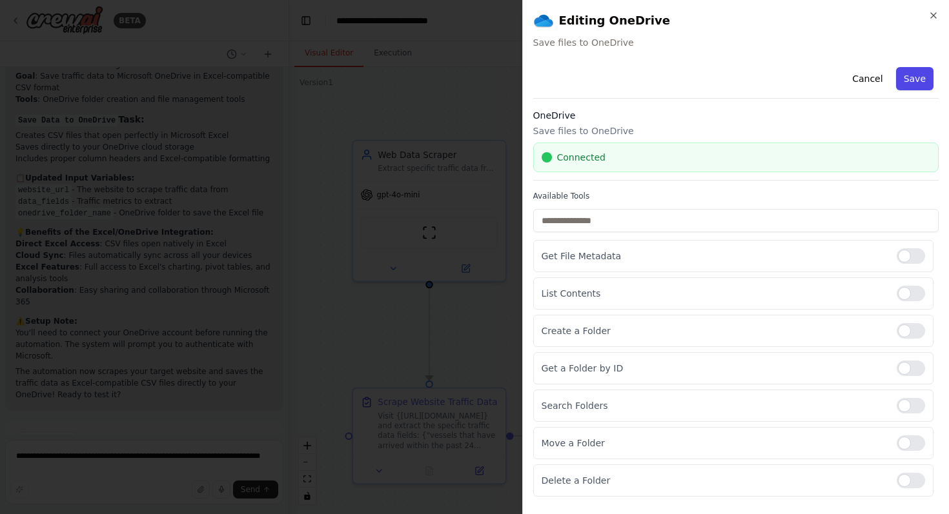
click at [906, 86] on button "Save" at bounding box center [914, 78] width 37 height 23
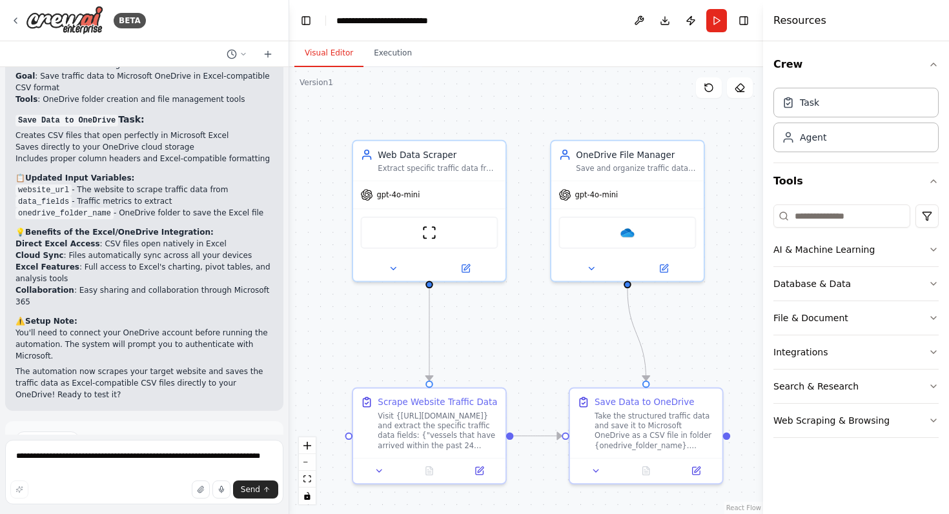
click at [159, 485] on button "Run Automation" at bounding box center [144, 495] width 258 height 21
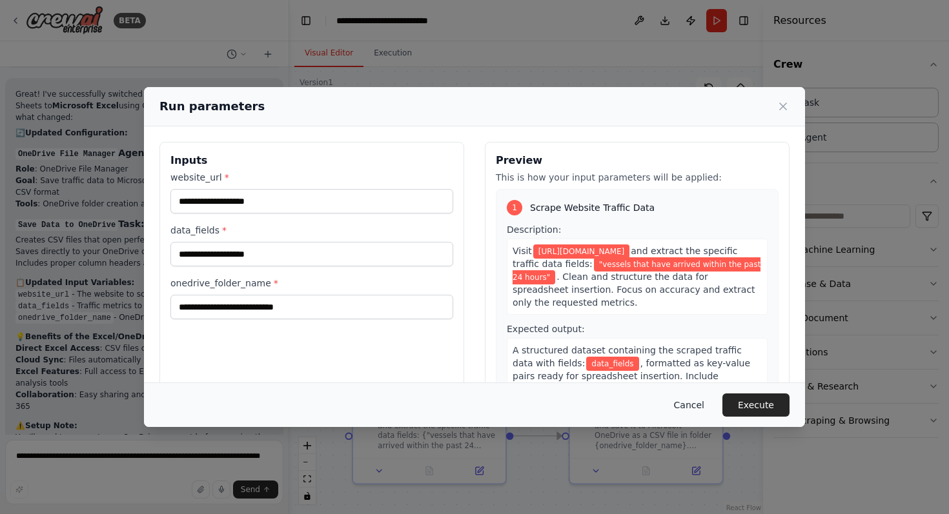
click at [679, 407] on button "Cancel" at bounding box center [689, 405] width 51 height 23
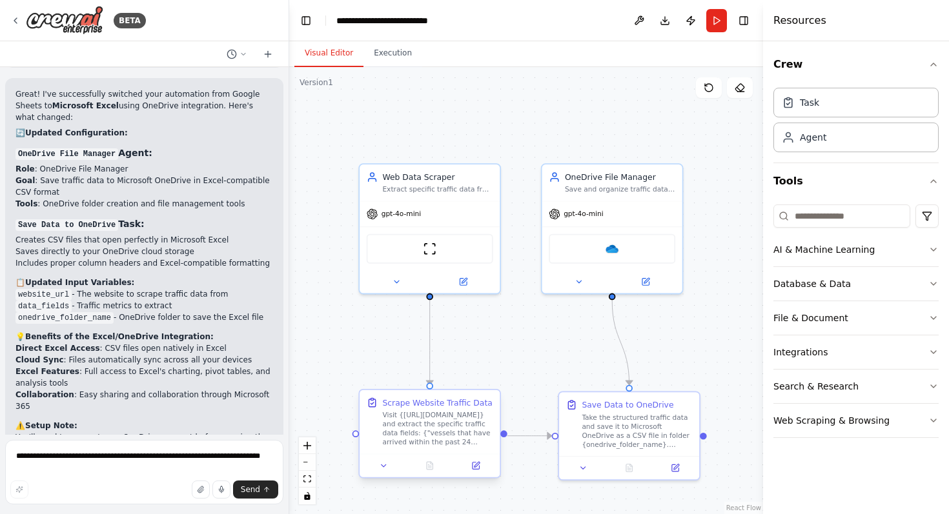
click at [435, 435] on div "Visit {https://www.vesselfinder.com/ports/NGLKK002} and extract the specific tr…" at bounding box center [437, 429] width 110 height 36
click at [440, 258] on div "ScrapeWebsiteTool" at bounding box center [430, 247] width 127 height 30
click at [469, 285] on button at bounding box center [463, 280] width 65 height 14
click at [465, 283] on icon at bounding box center [463, 279] width 7 height 7
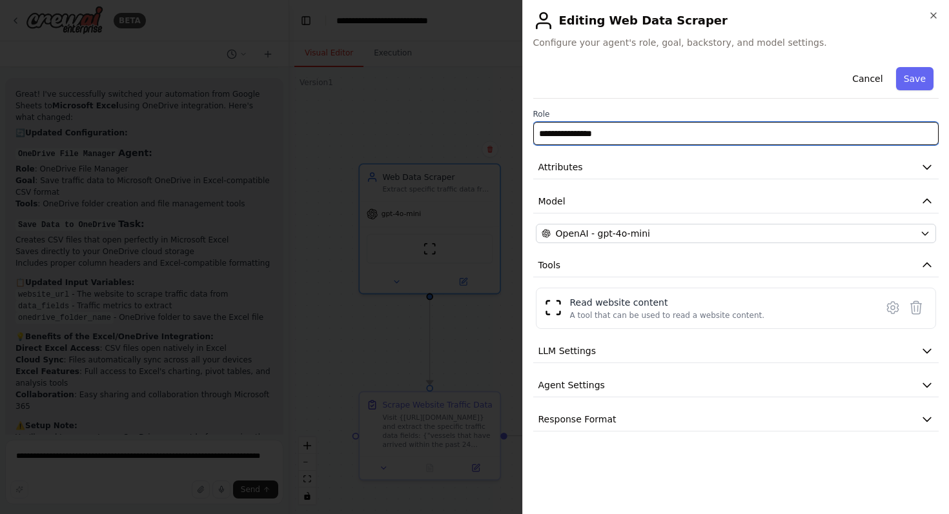
click at [638, 137] on input "**********" at bounding box center [736, 133] width 406 height 23
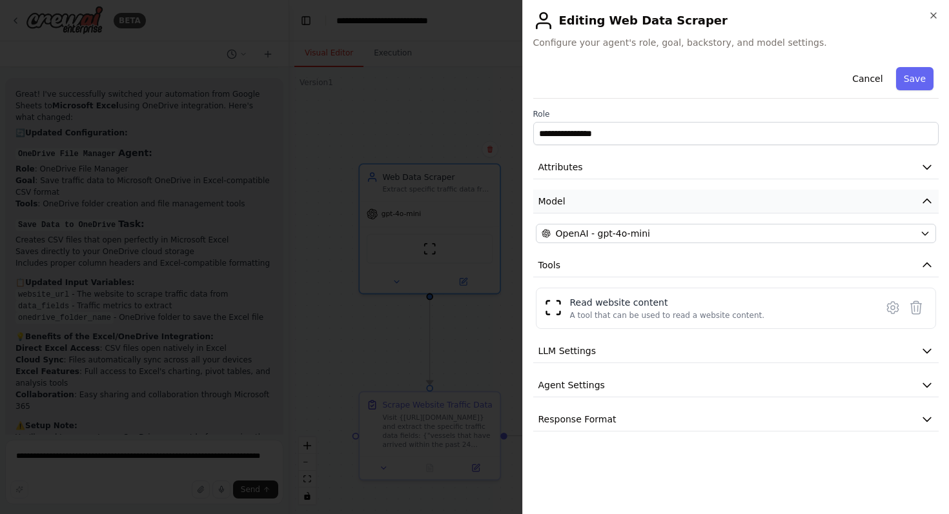
click at [639, 198] on button "Model" at bounding box center [736, 202] width 406 height 24
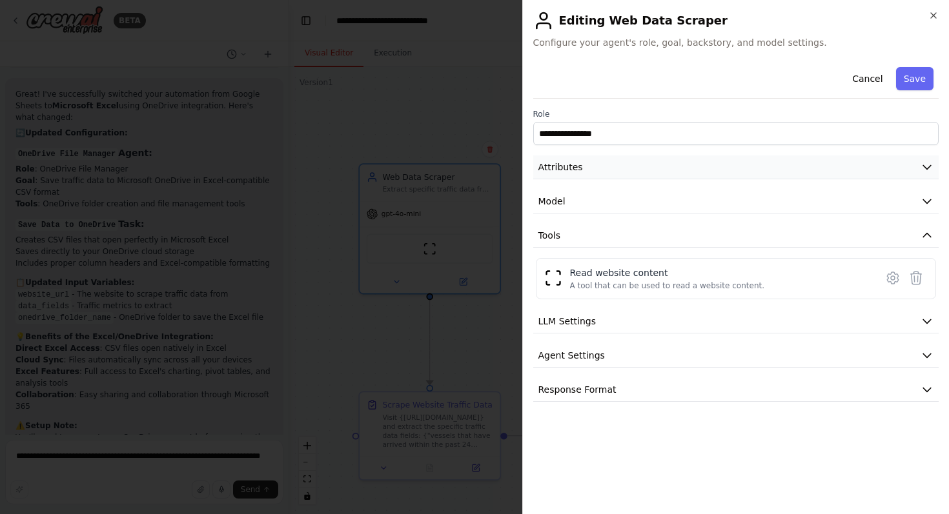
click at [642, 175] on button "Attributes" at bounding box center [736, 168] width 406 height 24
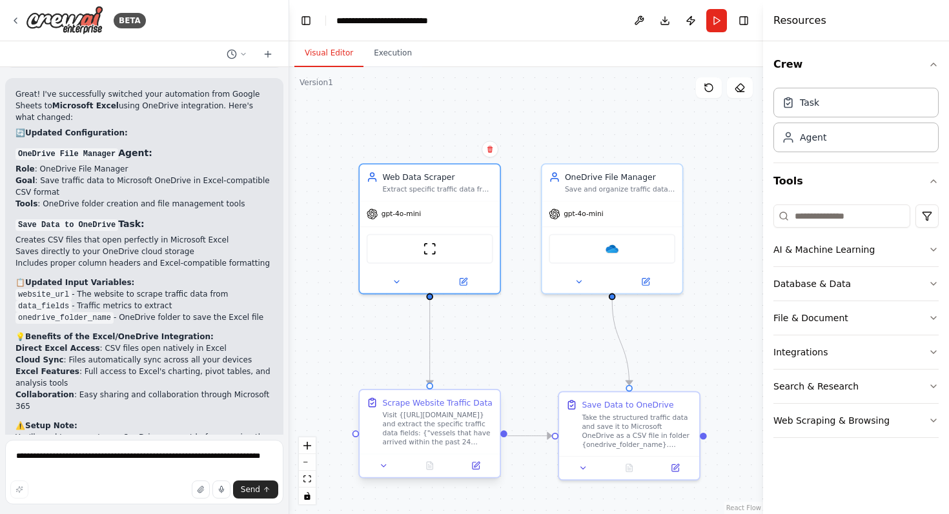
click at [440, 427] on div "Visit {https://www.vesselfinder.com/ports/NGLKK002} and extract the specific tr…" at bounding box center [437, 429] width 110 height 36
click at [473, 465] on icon at bounding box center [476, 466] width 7 height 7
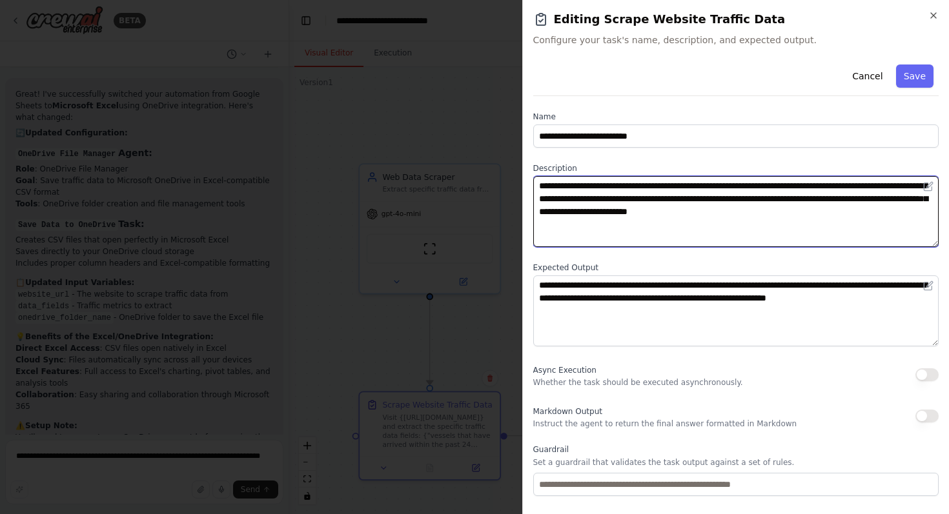
drag, startPoint x: 758, startPoint y: 187, endPoint x: 564, endPoint y: 188, distance: 194.9
click at [564, 188] on textarea "**********" at bounding box center [736, 211] width 406 height 71
drag, startPoint x: 615, startPoint y: 197, endPoint x: 797, endPoint y: 184, distance: 181.8
click at [797, 184] on textarea "**********" at bounding box center [736, 211] width 406 height 71
click at [796, 223] on textarea "**********" at bounding box center [736, 211] width 406 height 71
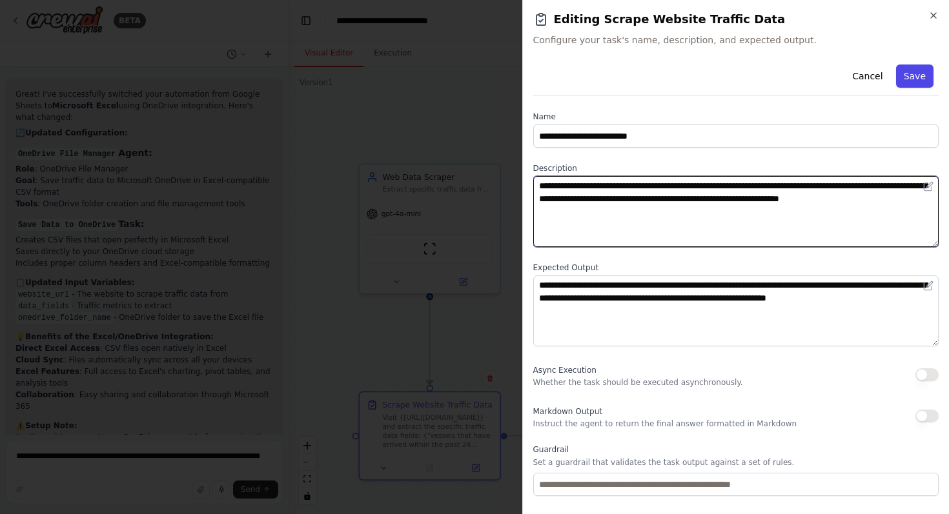
type textarea "**********"
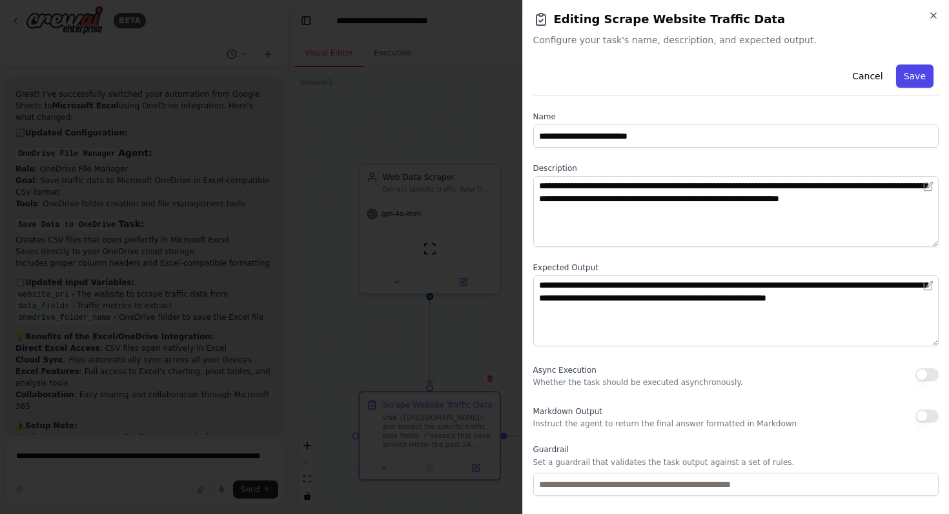
click at [908, 78] on button "Save" at bounding box center [914, 76] width 37 height 23
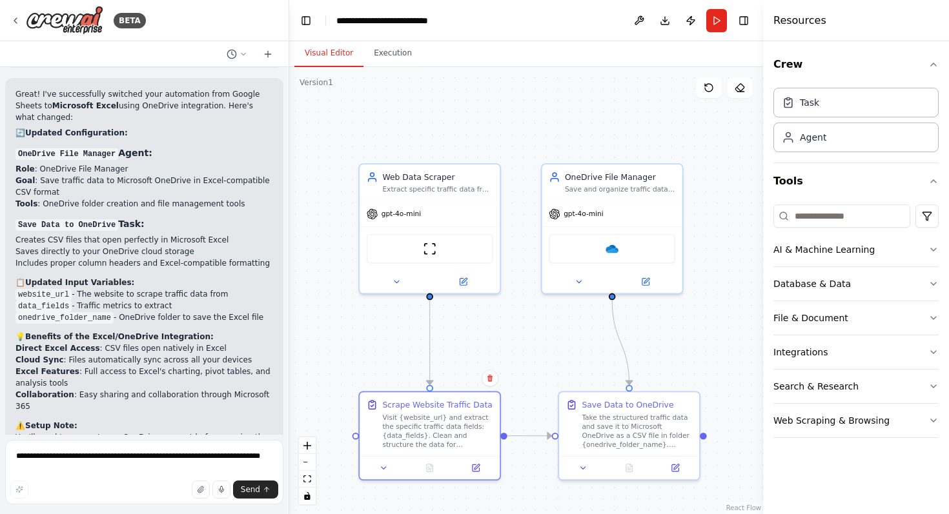
click at [372, 361] on div ".deletable-edge-delete-btn { width: 20px; height: 20px; border: 0px solid #ffff…" at bounding box center [526, 290] width 474 height 447
click at [717, 21] on button "Run" at bounding box center [716, 20] width 21 height 23
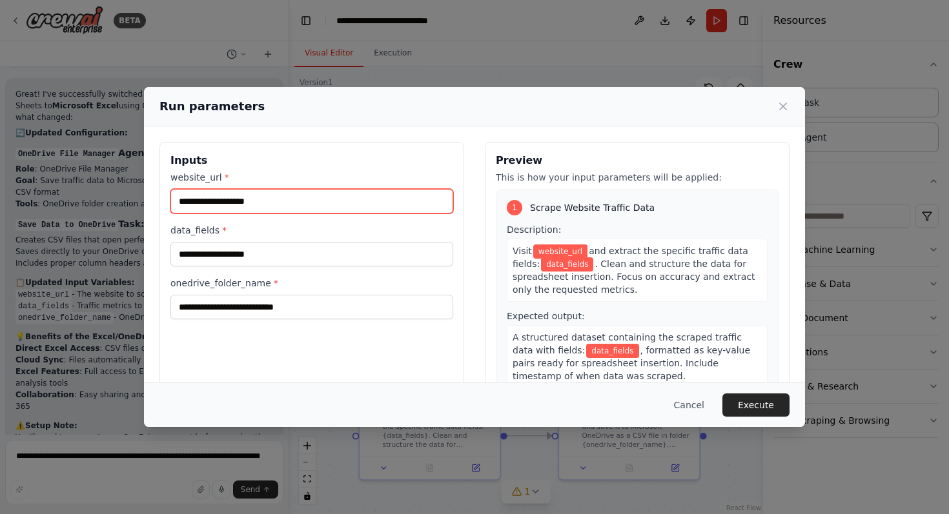
click at [297, 198] on input "website_url *" at bounding box center [311, 201] width 283 height 25
paste input "**********"
type input "**********"
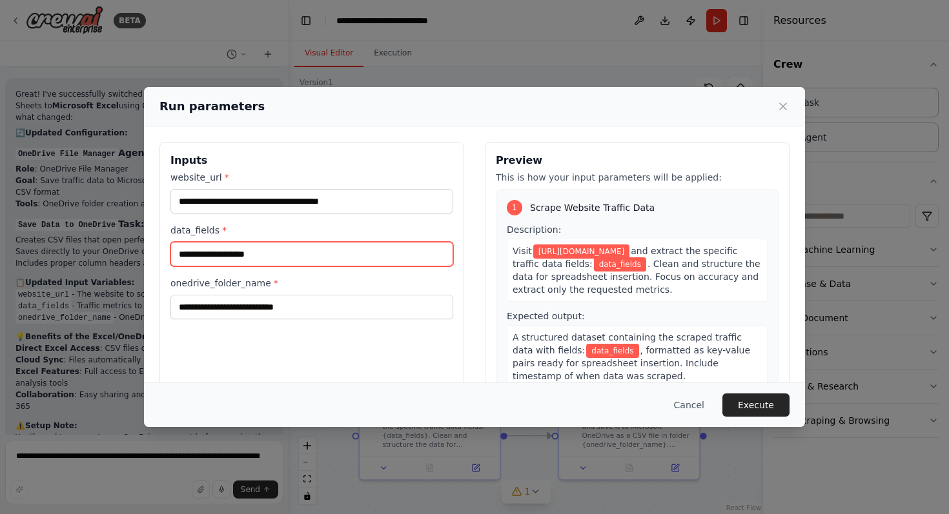
click at [294, 256] on input "data_fields *" at bounding box center [311, 254] width 283 height 25
paste input "**********"
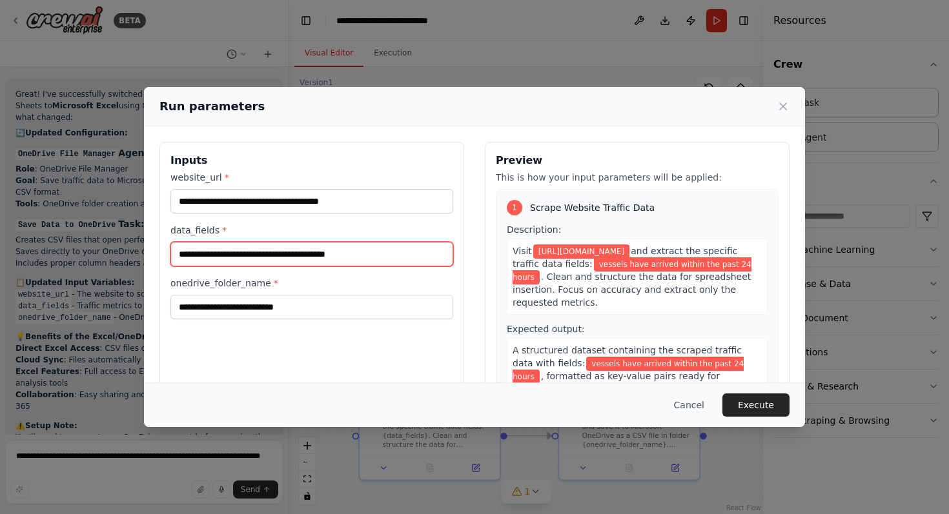
type input "**********"
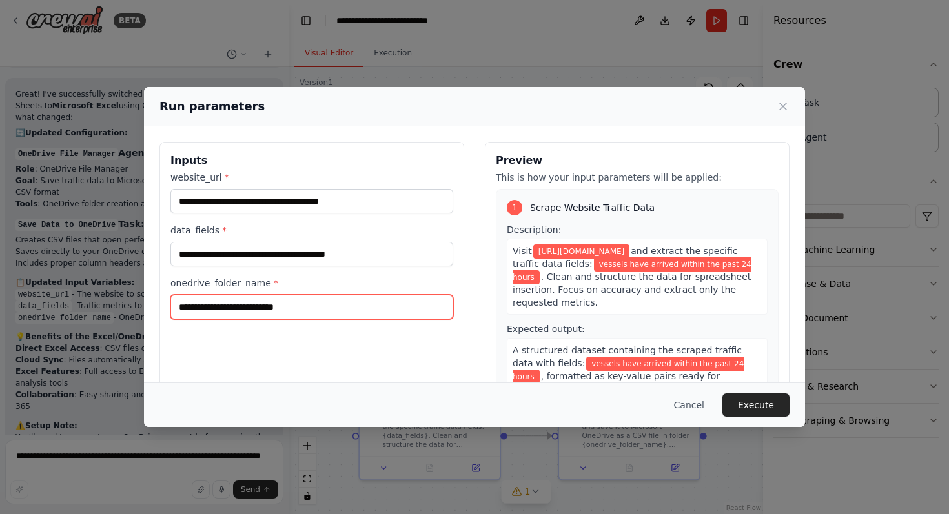
click at [325, 307] on input "onedrive_folder_name *" at bounding box center [311, 307] width 283 height 25
click at [356, 303] on input "onedrive_folder_name *" at bounding box center [311, 307] width 283 height 25
paste input "**********"
type input "**********"
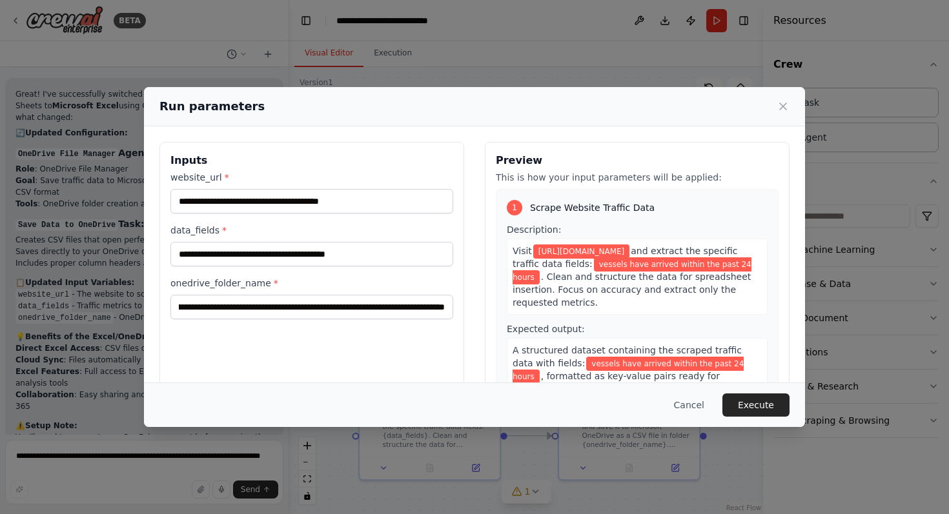
scroll to position [0, 0]
click at [441, 356] on div "**********" at bounding box center [311, 295] width 305 height 306
click at [766, 394] on button "Execute" at bounding box center [755, 405] width 67 height 23
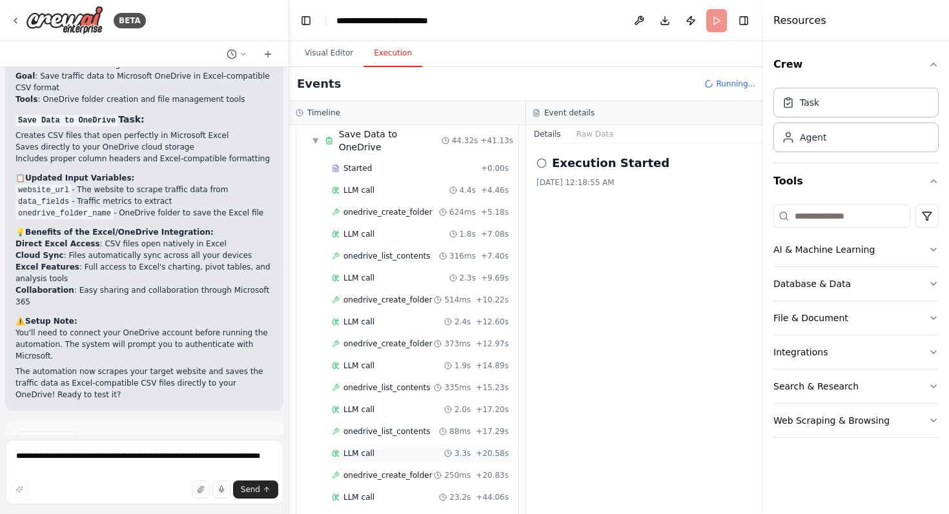
scroll to position [267, 0]
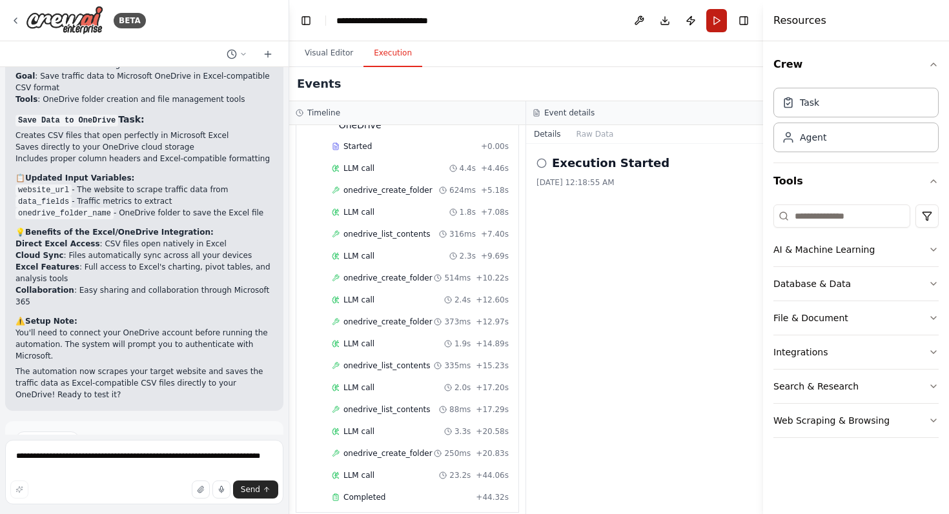
click at [716, 21] on button "Run" at bounding box center [716, 20] width 21 height 23
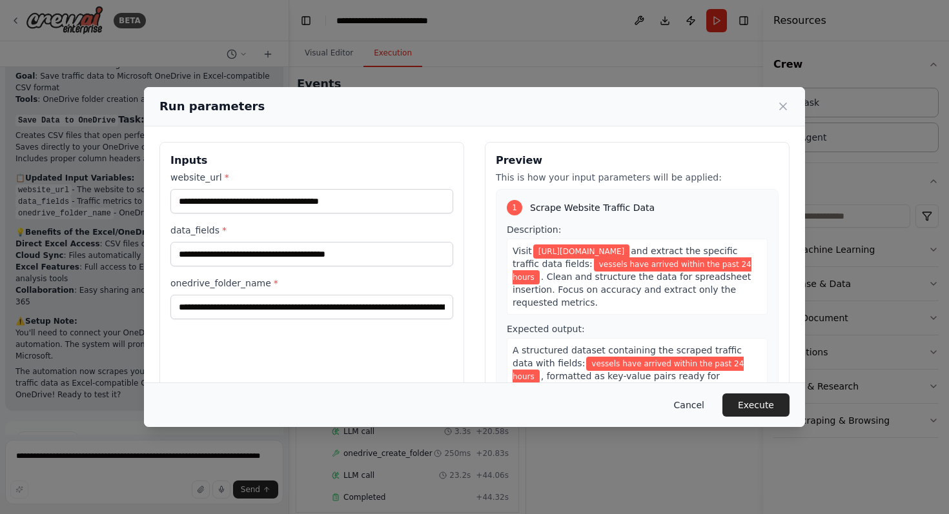
click at [683, 401] on button "Cancel" at bounding box center [689, 405] width 51 height 23
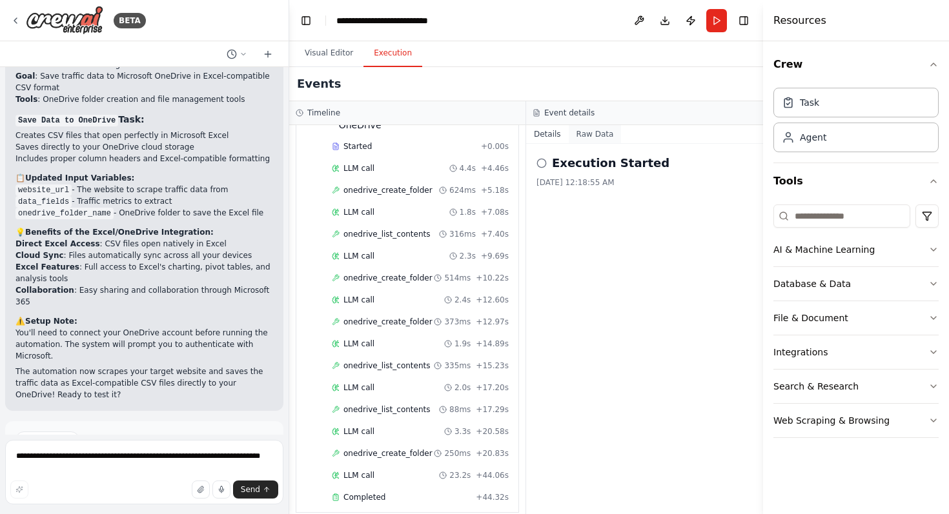
click at [587, 134] on button "Raw Data" at bounding box center [595, 134] width 53 height 18
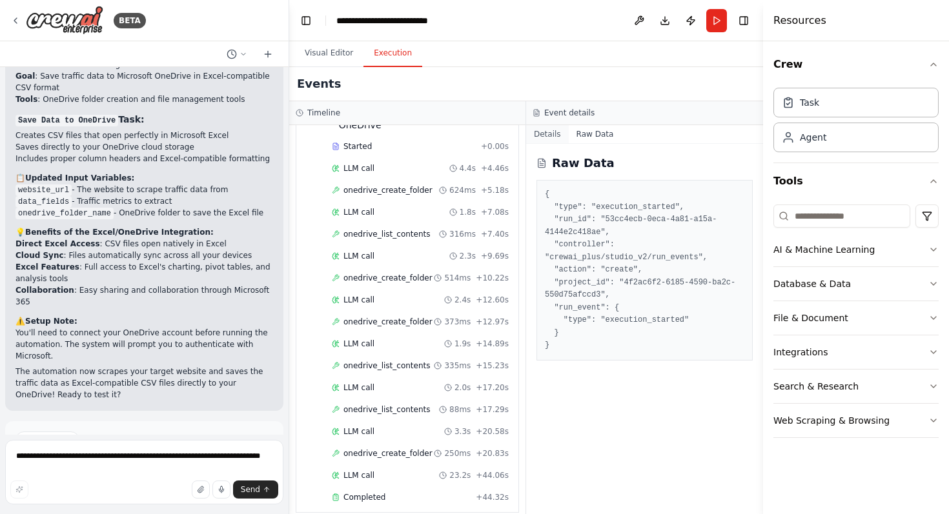
click at [542, 137] on button "Details" at bounding box center [547, 134] width 43 height 18
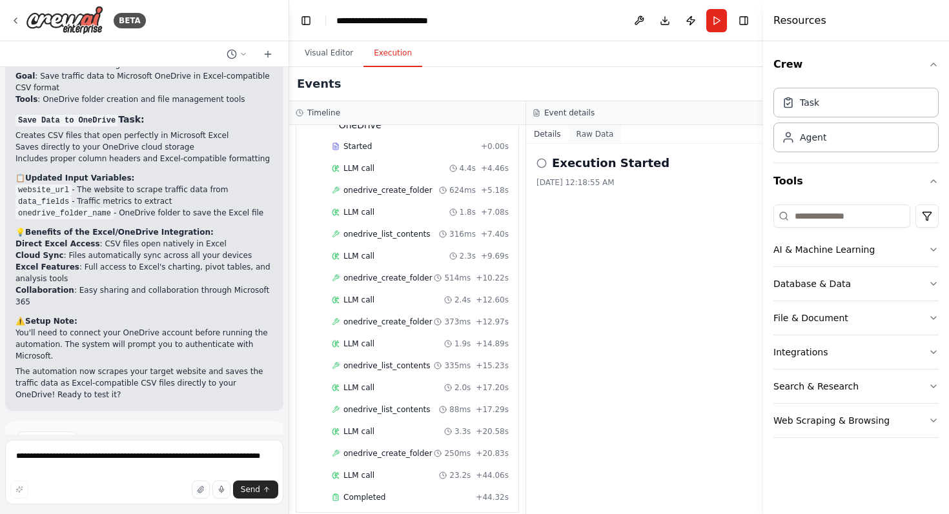
click at [583, 131] on button "Raw Data" at bounding box center [595, 134] width 53 height 18
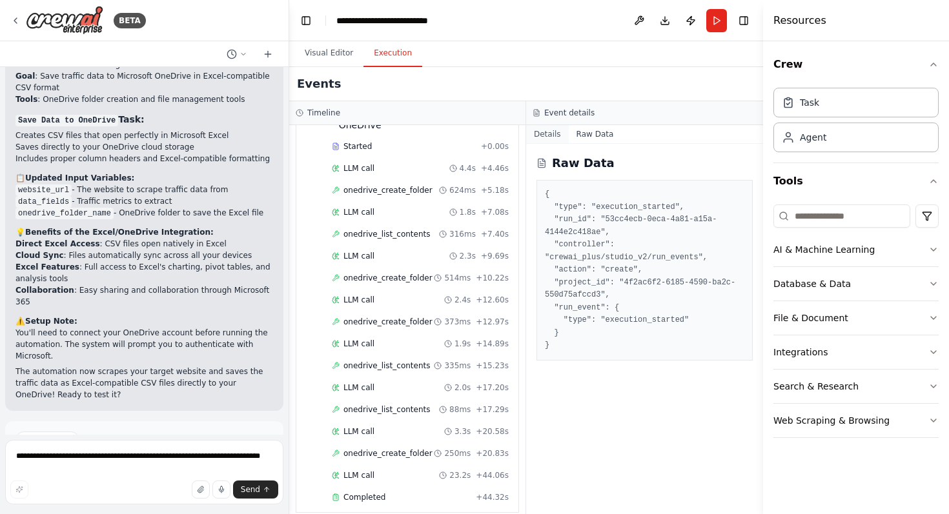
click at [546, 135] on button "Details" at bounding box center [547, 134] width 43 height 18
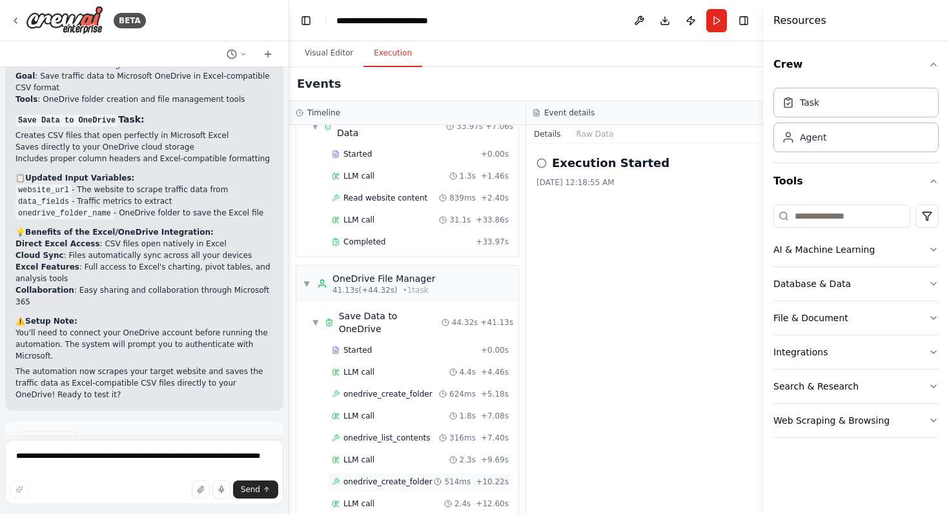
scroll to position [0, 0]
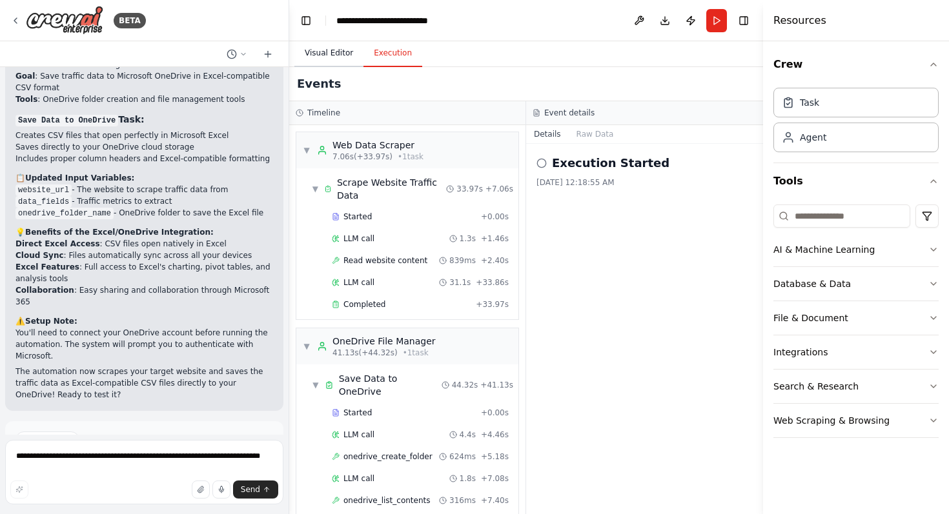
click at [340, 51] on button "Visual Editor" at bounding box center [328, 53] width 69 height 27
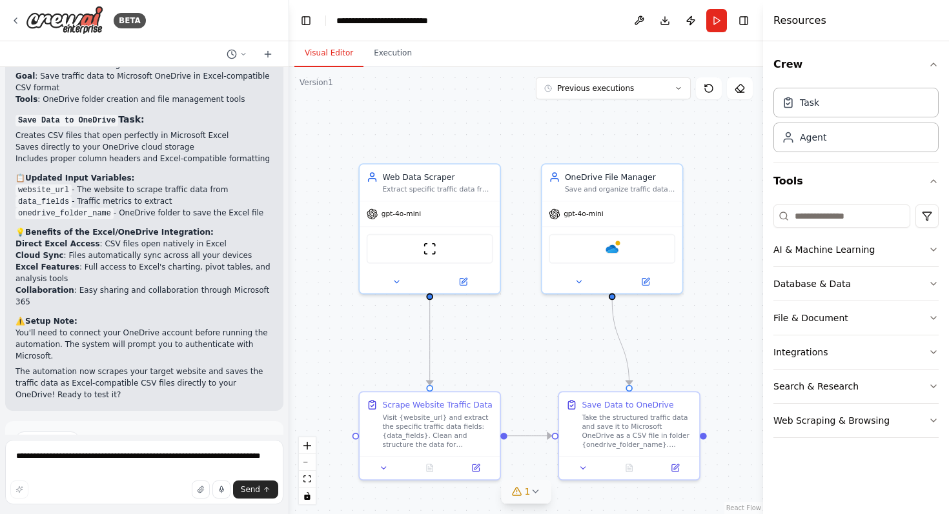
click at [530, 484] on button "1" at bounding box center [527, 492] width 50 height 24
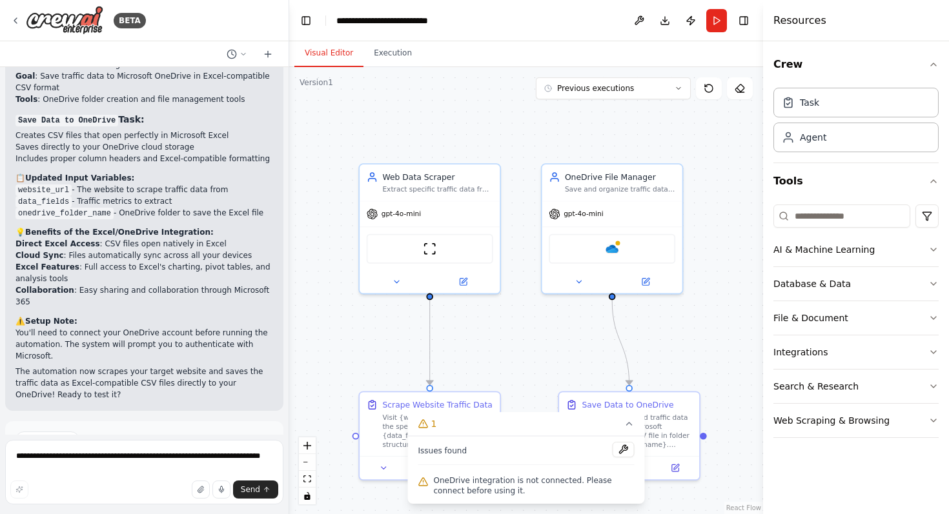
click at [546, 335] on div ".deletable-edge-delete-btn { width: 20px; height: 20px; border: 0px solid #ffff…" at bounding box center [526, 290] width 474 height 447
click at [335, 326] on div ".deletable-edge-delete-btn { width: 20px; height: 20px; border: 0px solid #ffff…" at bounding box center [526, 290] width 474 height 447
click at [627, 428] on icon at bounding box center [629, 424] width 10 height 10
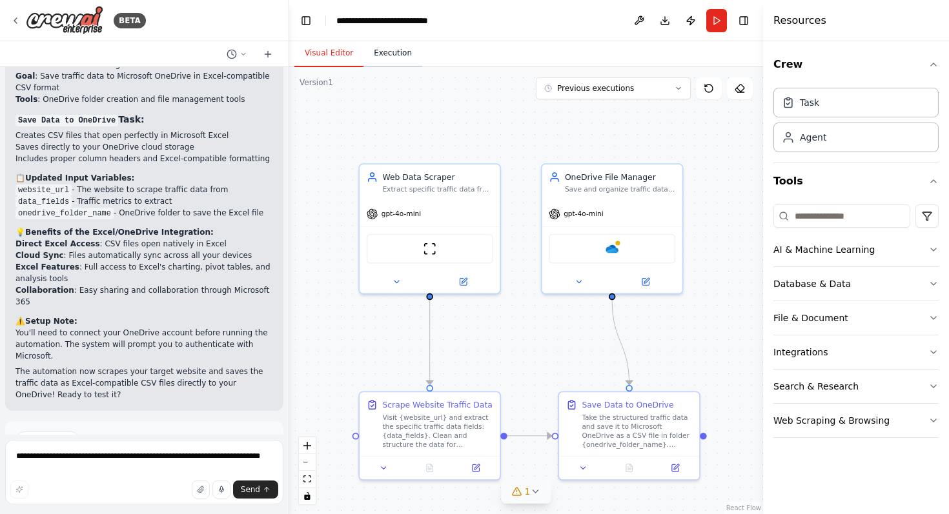
click at [391, 57] on button "Execution" at bounding box center [392, 53] width 59 height 27
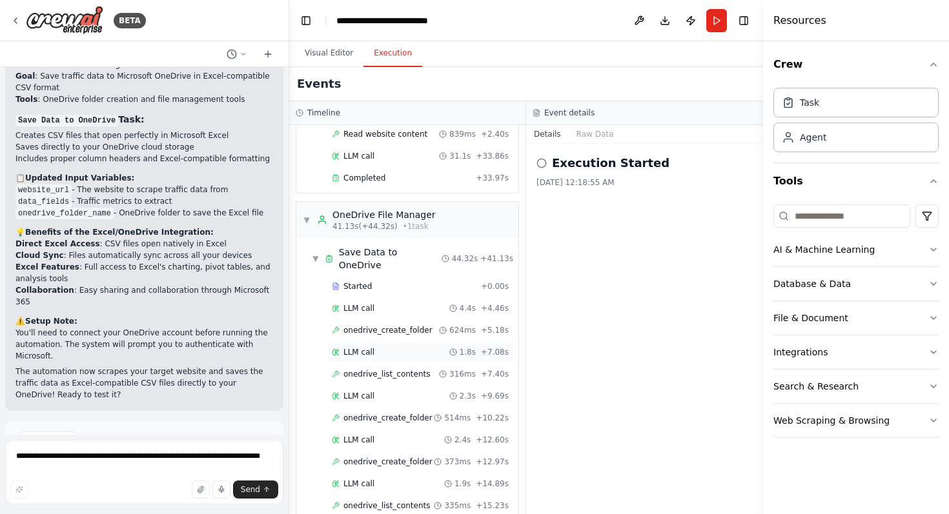
scroll to position [267, 0]
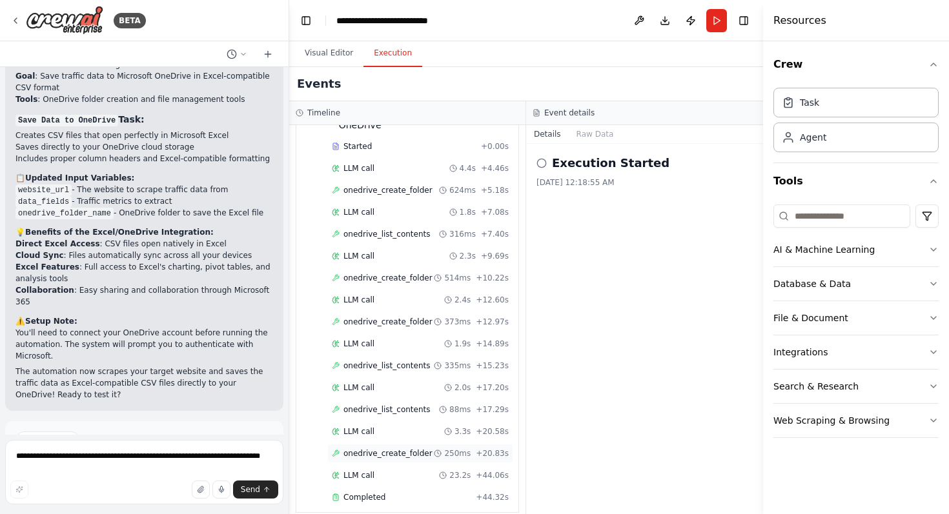
click at [400, 449] on span "onedrive_create_folder" at bounding box center [387, 454] width 89 height 10
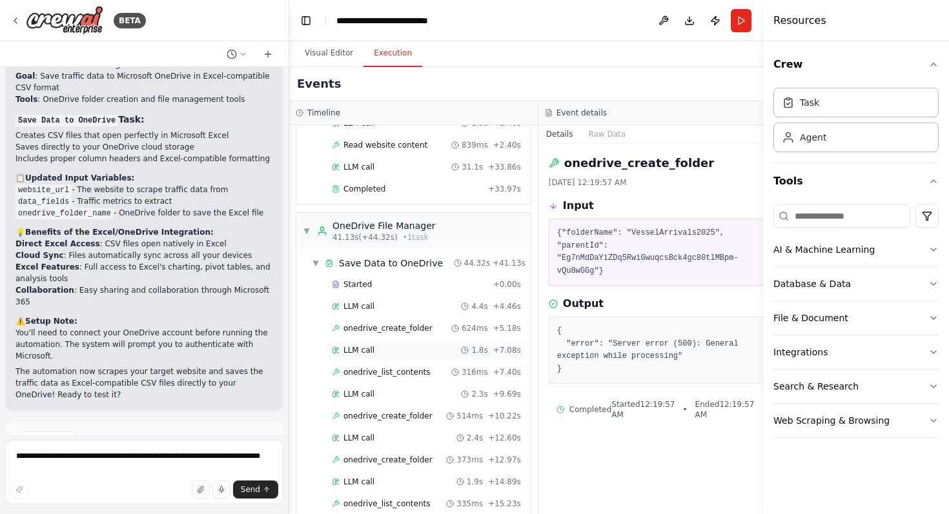
scroll to position [111, 0]
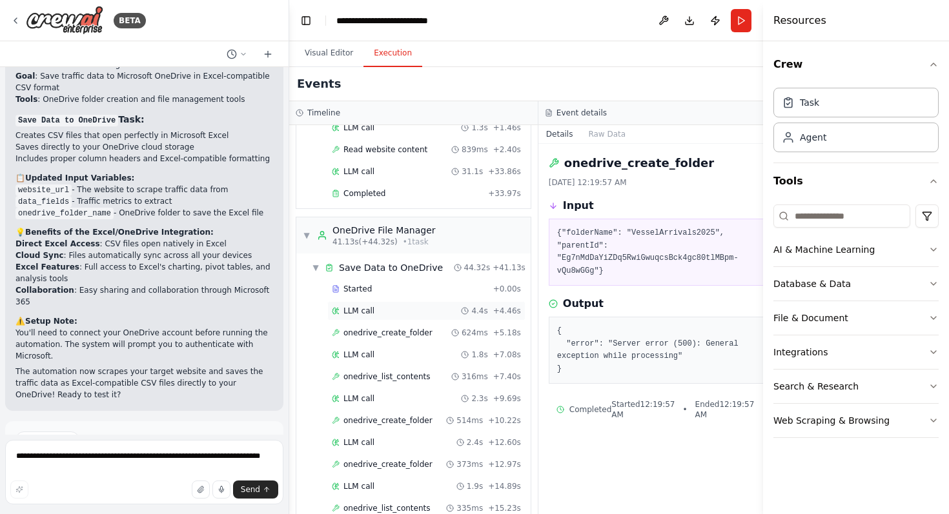
click at [389, 312] on div "LLM call 4.4s + 4.46s" at bounding box center [426, 311] width 189 height 10
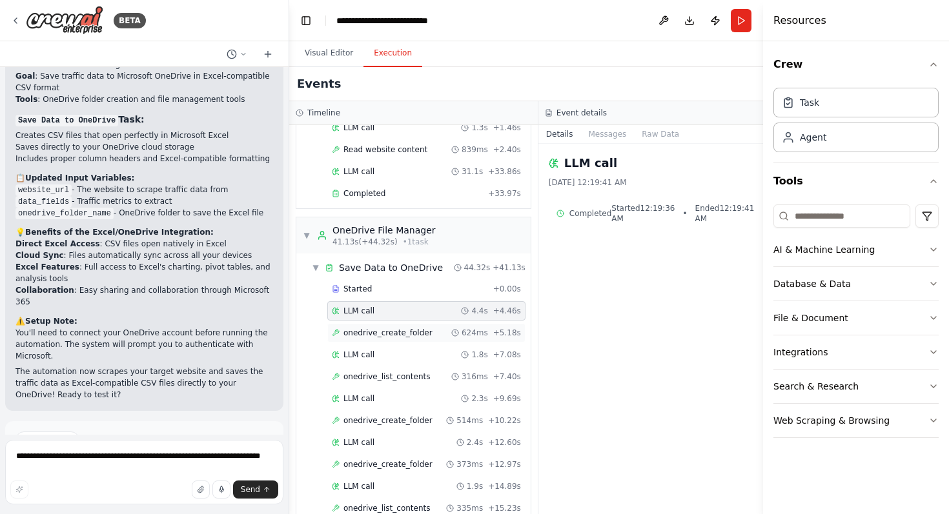
click at [390, 323] on div "onedrive_create_folder 624ms + 5.18s" at bounding box center [426, 332] width 198 height 19
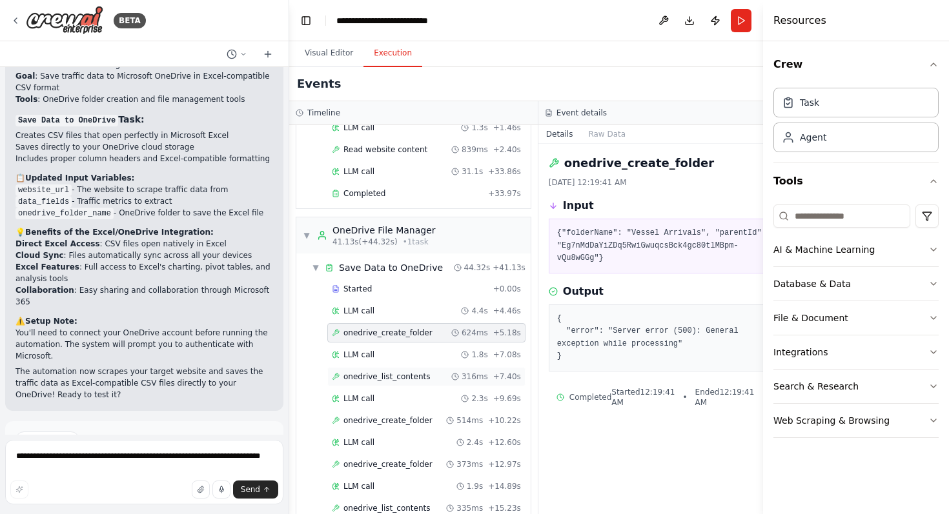
click at [401, 378] on span "onedrive_list_contents" at bounding box center [386, 377] width 87 height 10
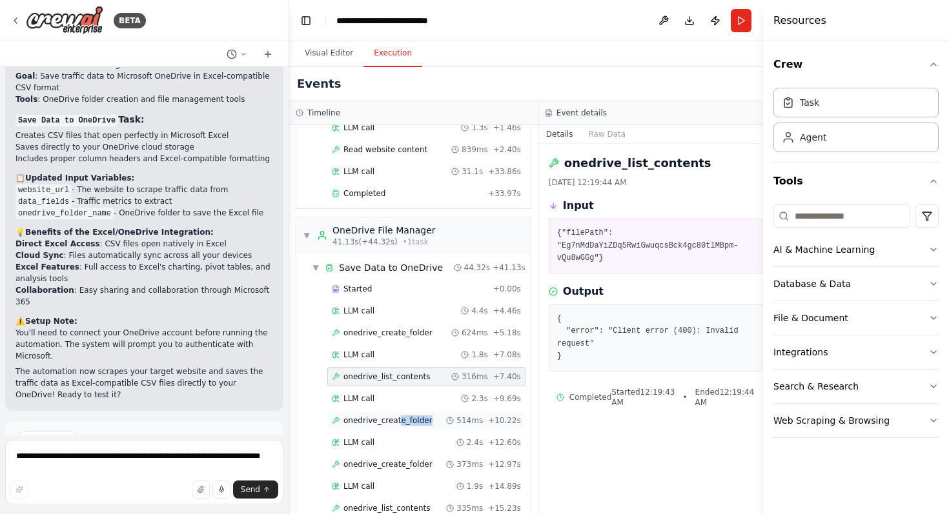
click at [398, 425] on div "onedrive_create_folder 514ms + 10.22s" at bounding box center [426, 420] width 198 height 19
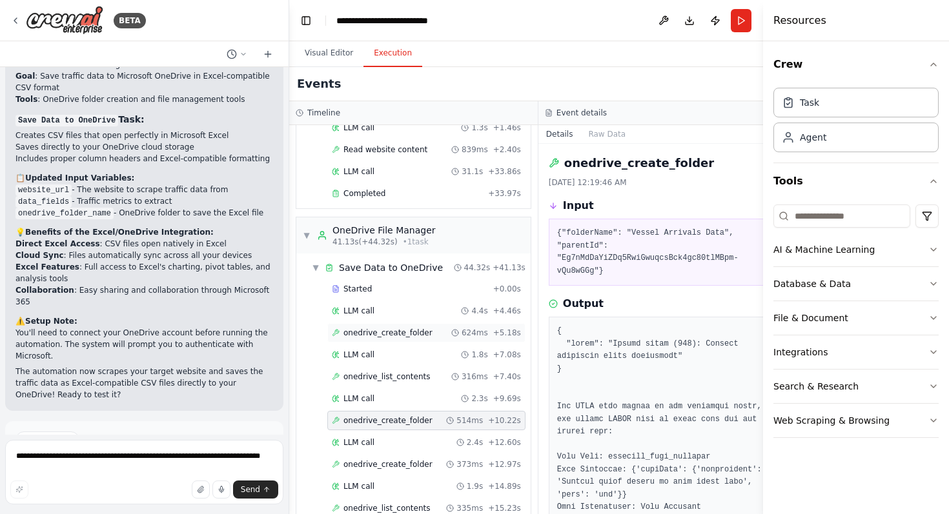
click at [394, 337] on span "onedrive_create_folder" at bounding box center [387, 333] width 89 height 10
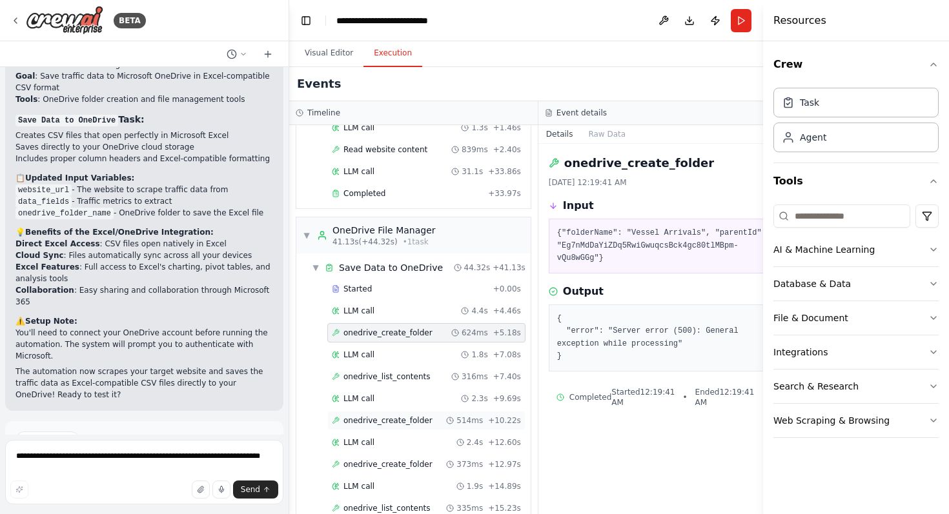
click at [397, 418] on span "onedrive_create_folder" at bounding box center [387, 421] width 89 height 10
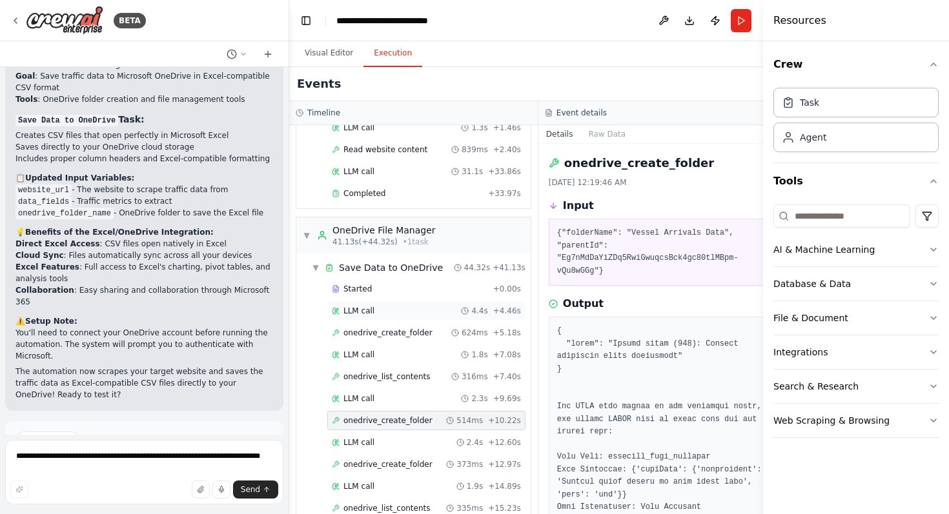
click at [384, 314] on div "LLM call 4.4s + 4.46s" at bounding box center [426, 311] width 189 height 10
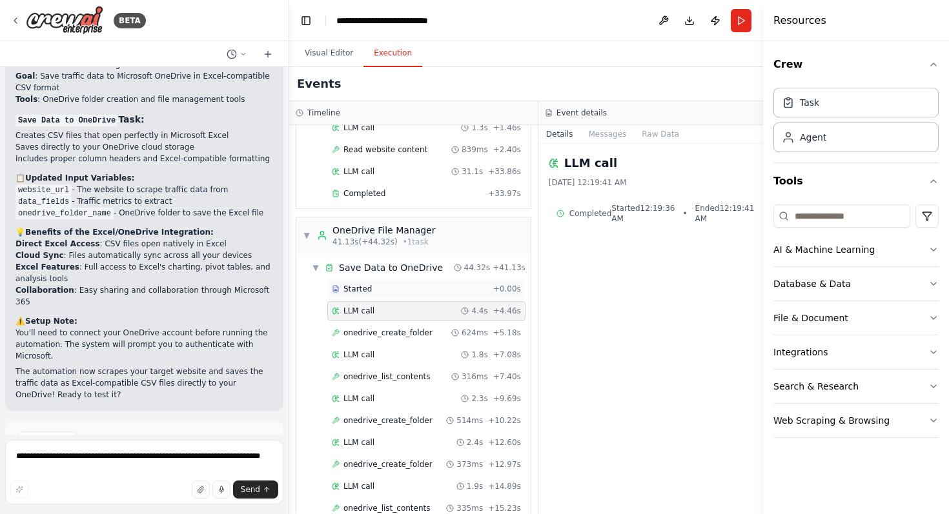
click at [372, 296] on div "Started + 0.00s" at bounding box center [426, 288] width 198 height 19
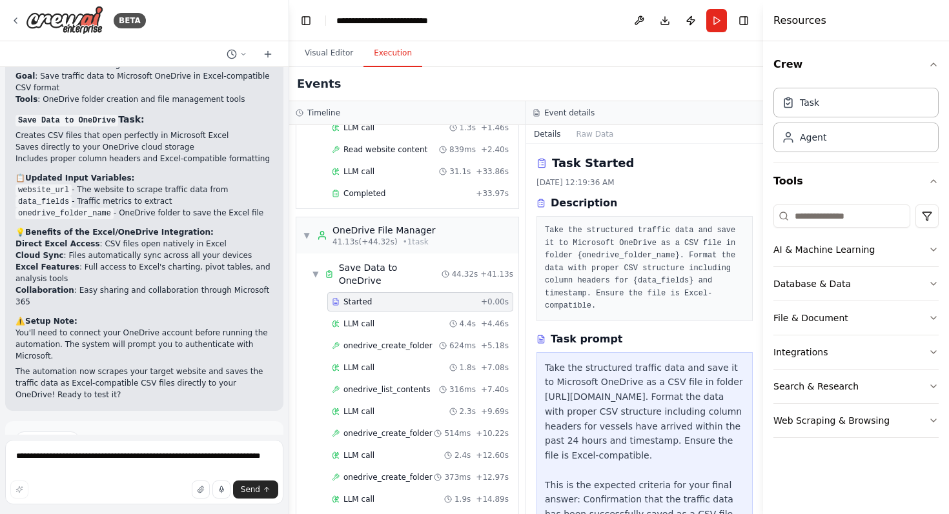
scroll to position [98, 0]
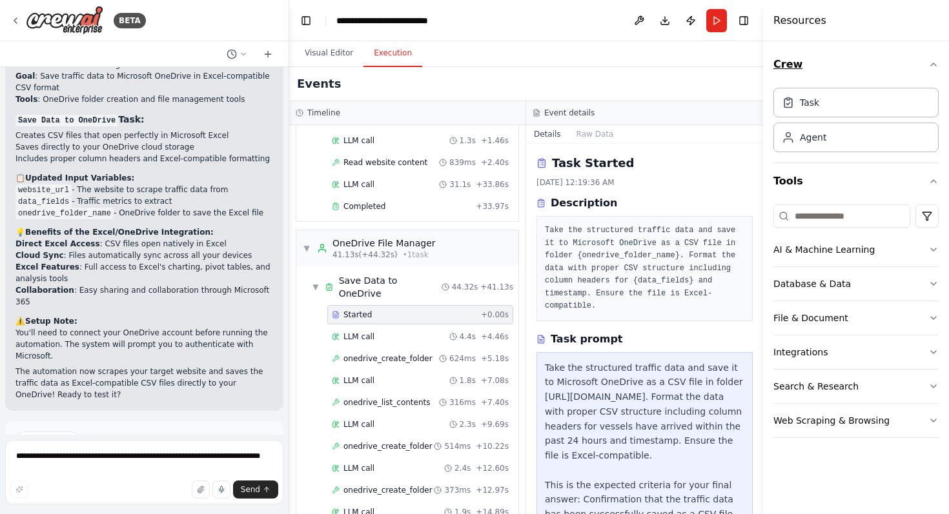
click at [933, 66] on icon "button" at bounding box center [933, 64] width 10 height 10
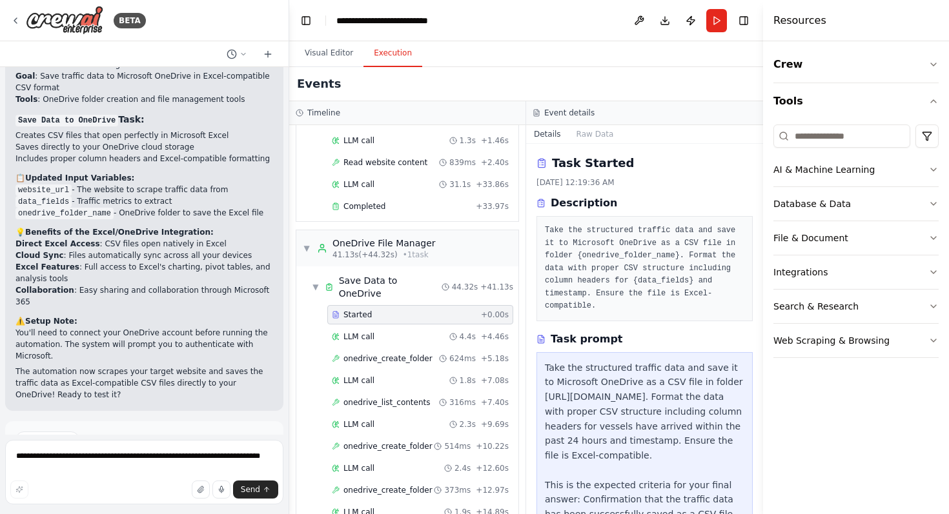
click at [695, 33] on header "**********" at bounding box center [526, 20] width 474 height 41
click at [786, 22] on h4 "Resources" at bounding box center [799, 20] width 53 height 15
click at [763, 17] on div at bounding box center [765, 257] width 5 height 514
click at [764, 27] on div at bounding box center [766, 257] width 5 height 514
click at [749, 77] on div "Events" at bounding box center [526, 84] width 474 height 34
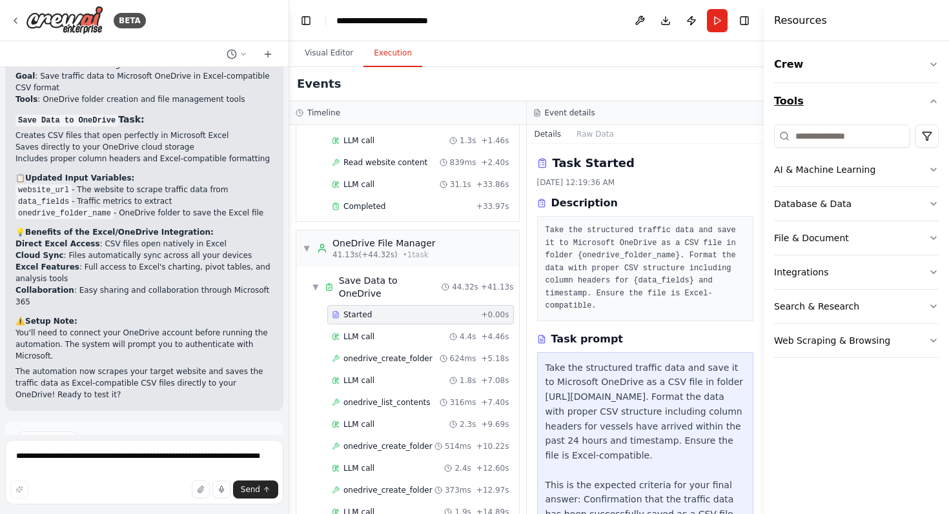
click at [937, 103] on icon "button" at bounding box center [933, 101] width 10 height 10
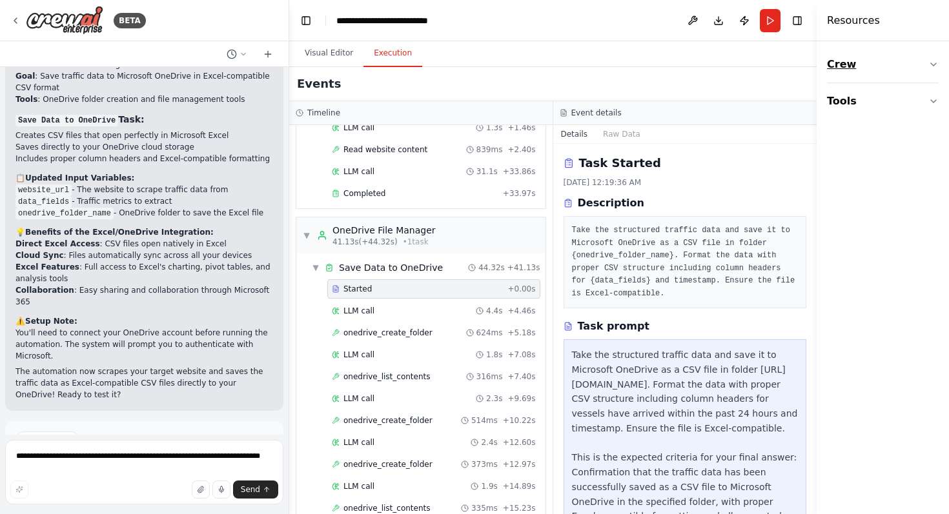
drag, startPoint x: 763, startPoint y: 85, endPoint x: 881, endPoint y: 74, distance: 118.6
click at [881, 74] on div "Resources Crew Tools" at bounding box center [883, 257] width 132 height 514
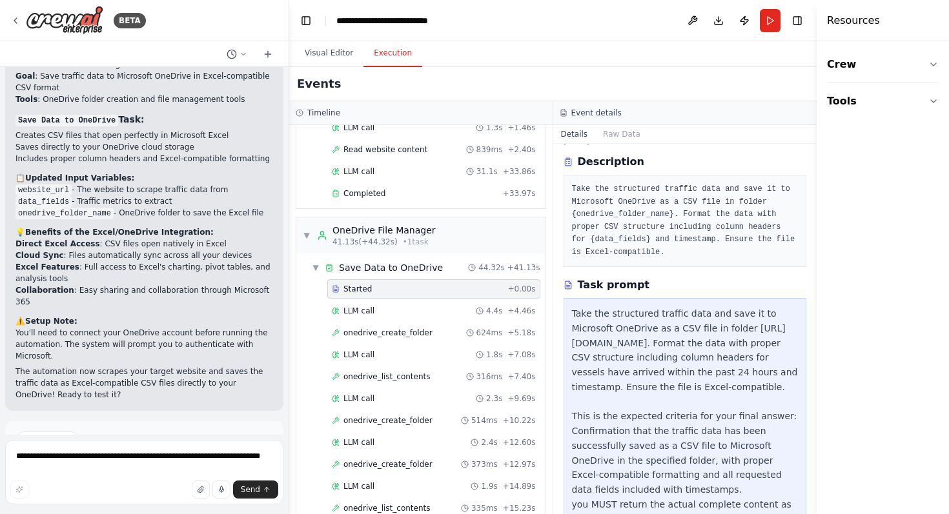
scroll to position [0, 0]
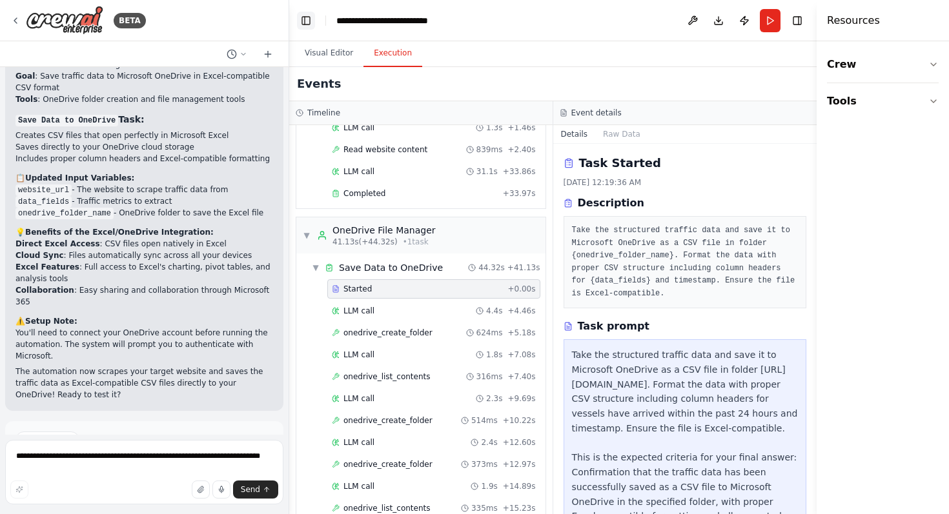
click at [308, 17] on button "Toggle Left Sidebar" at bounding box center [306, 21] width 18 height 18
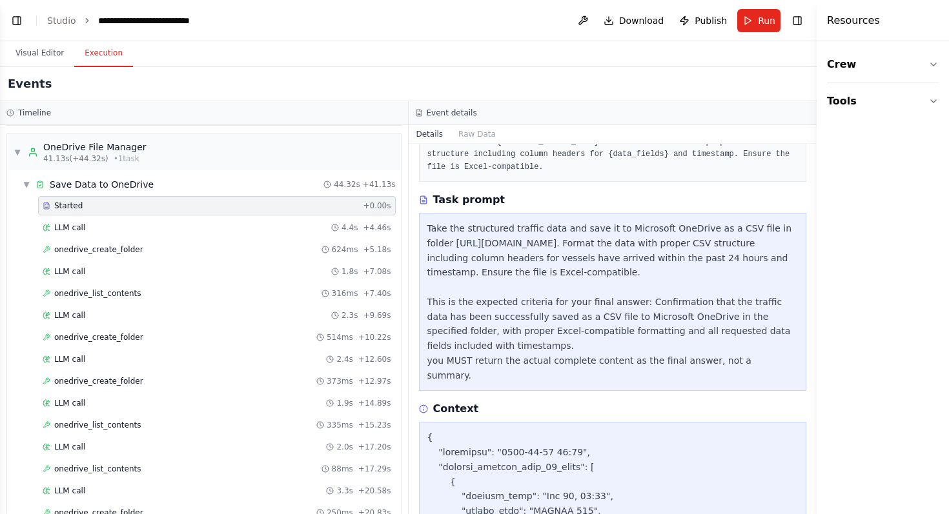
scroll to position [102, 0]
click at [466, 141] on button "Raw Data" at bounding box center [477, 134] width 53 height 18
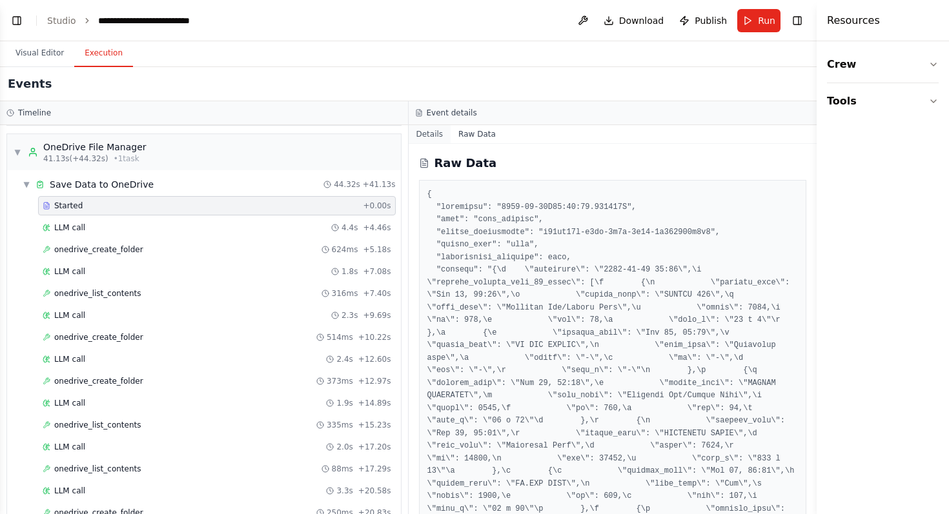
click at [431, 138] on button "Details" at bounding box center [430, 134] width 43 height 18
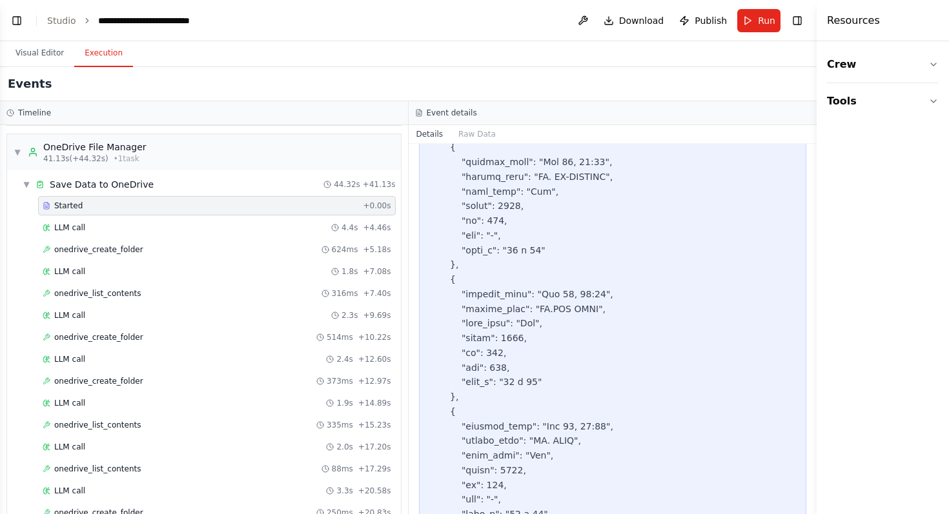
scroll to position [2763, 0]
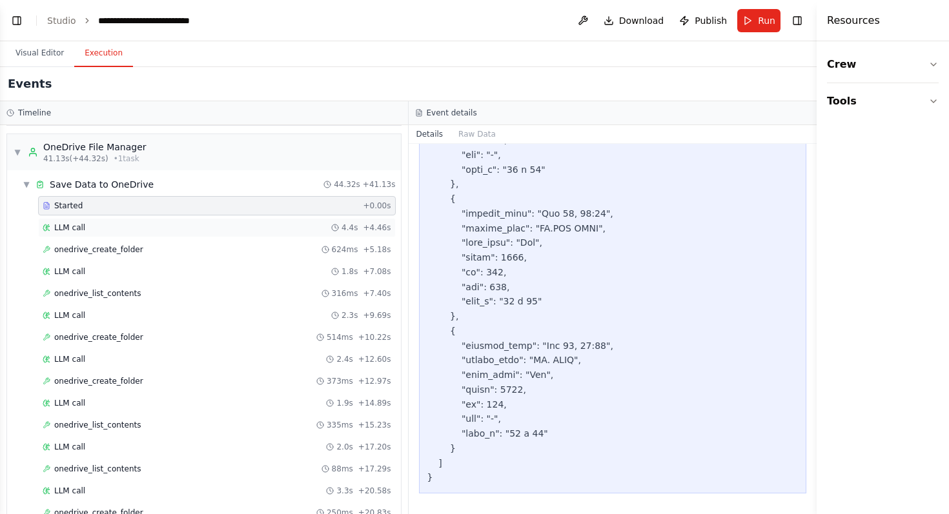
click at [165, 225] on div "LLM call 4.4s + 4.46s" at bounding box center [217, 228] width 349 height 10
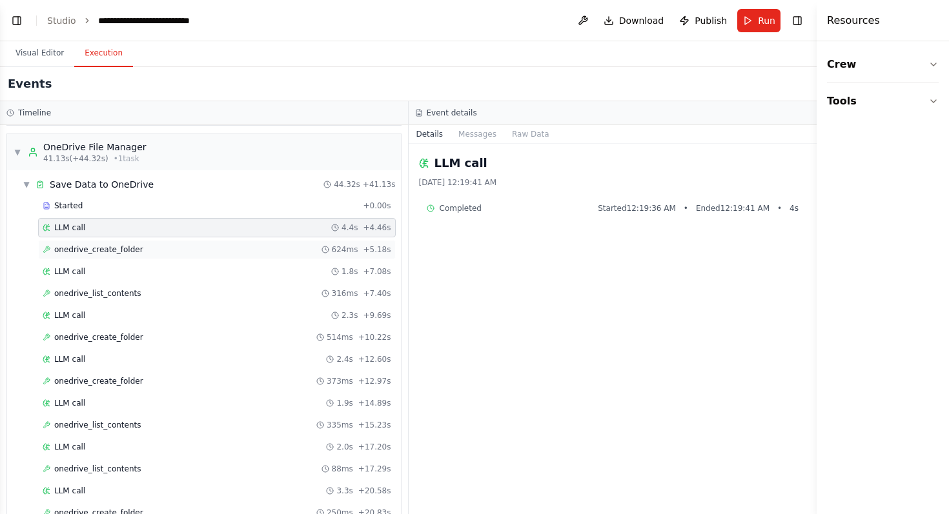
click at [178, 246] on div "onedrive_create_folder 624ms + 5.18s" at bounding box center [217, 250] width 349 height 10
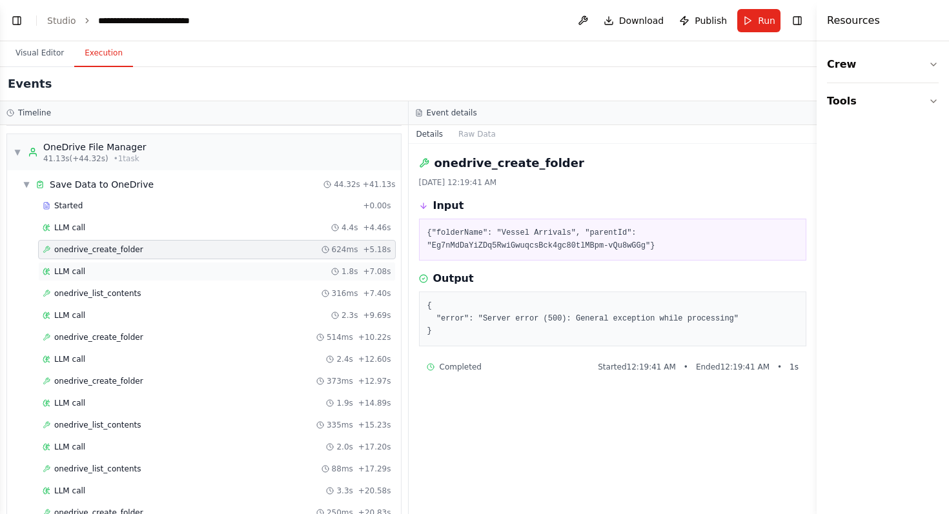
click at [207, 267] on div "LLM call 1.8s + 7.08s" at bounding box center [217, 272] width 349 height 10
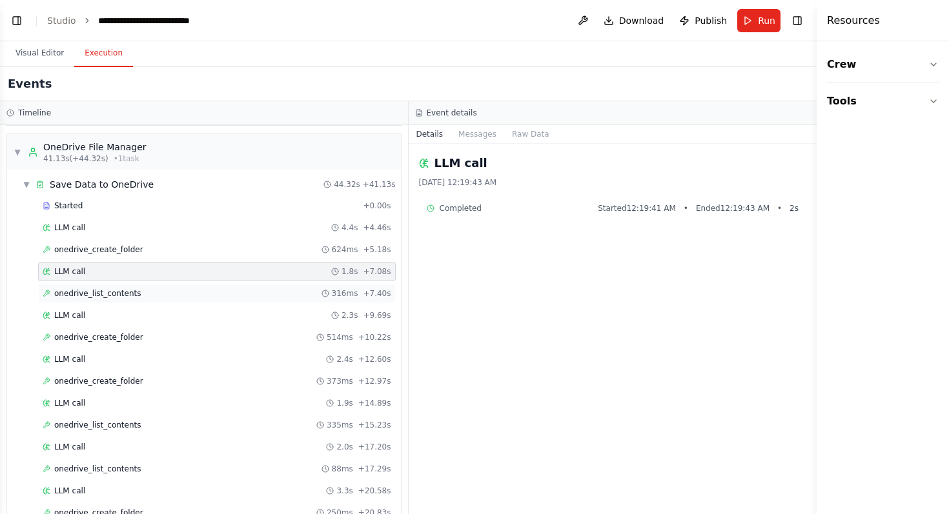
click at [214, 295] on div "onedrive_list_contents 316ms + 7.40s" at bounding box center [217, 294] width 349 height 10
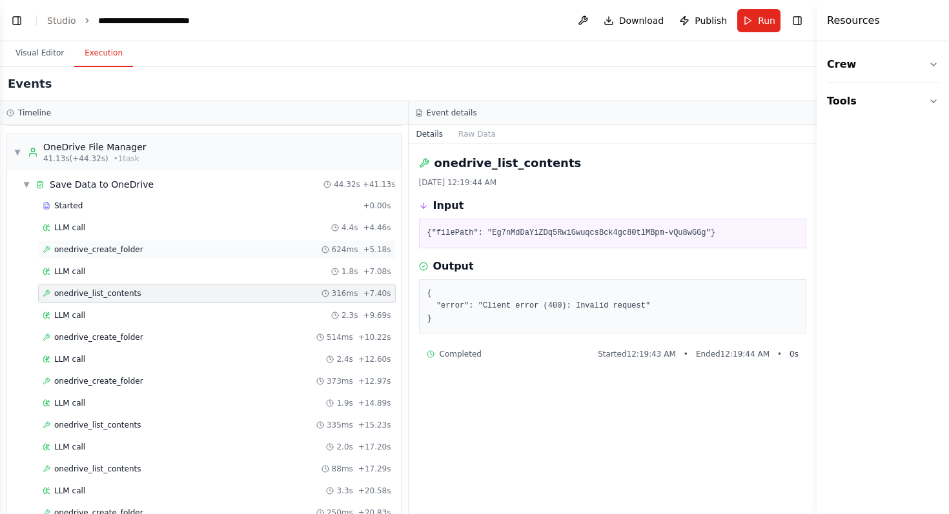
click at [236, 255] on div "onedrive_create_folder 624ms + 5.18s" at bounding box center [217, 249] width 358 height 19
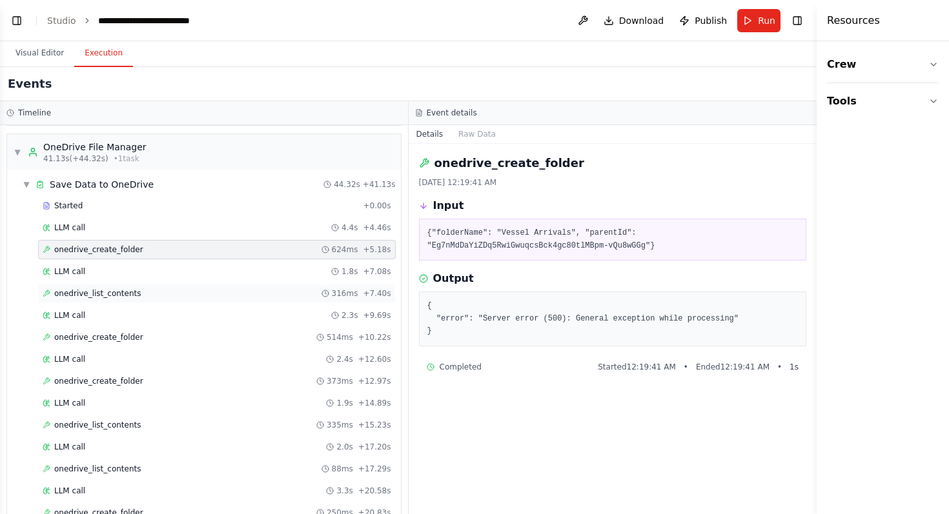
click at [228, 292] on div "onedrive_list_contents 316ms + 7.40s" at bounding box center [217, 294] width 349 height 10
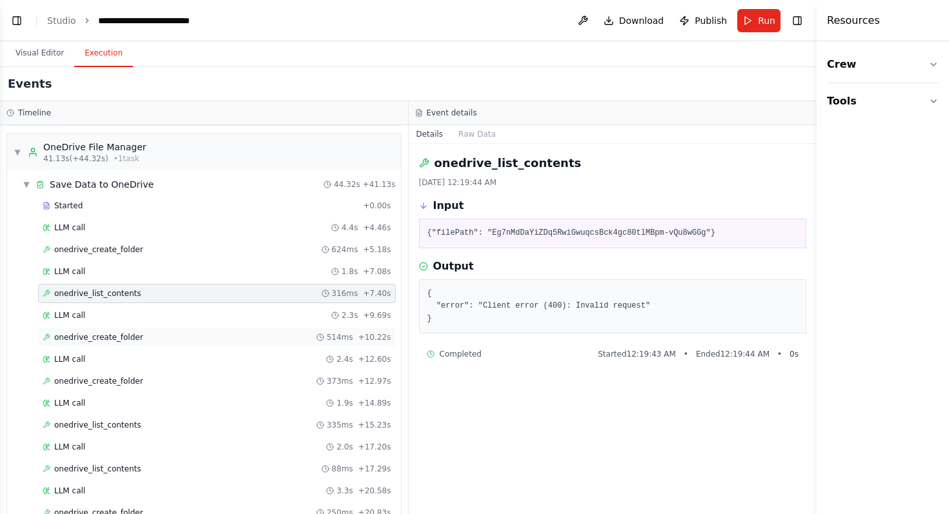
click at [184, 341] on div "onedrive_create_folder 514ms + 10.22s" at bounding box center [217, 337] width 349 height 10
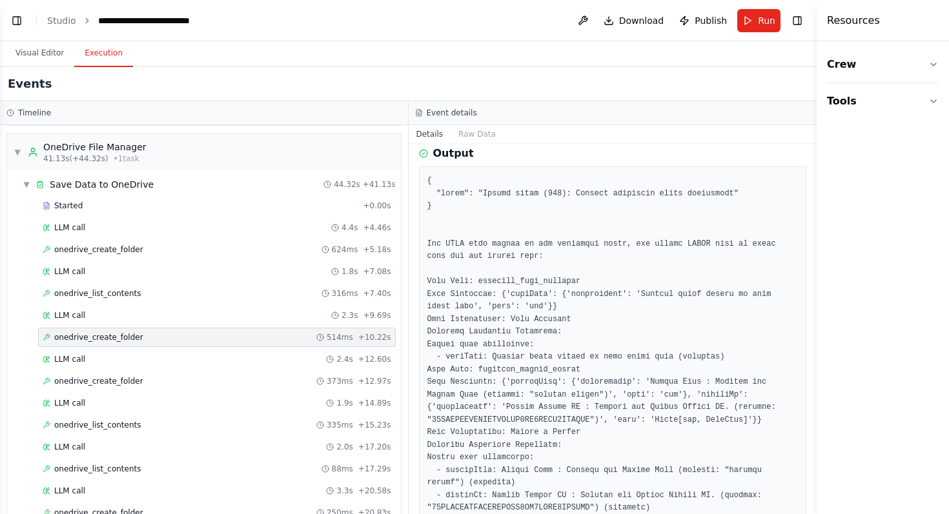
scroll to position [128, 0]
click at [293, 247] on div "onedrive_create_folder 624ms + 5.18s" at bounding box center [217, 250] width 349 height 10
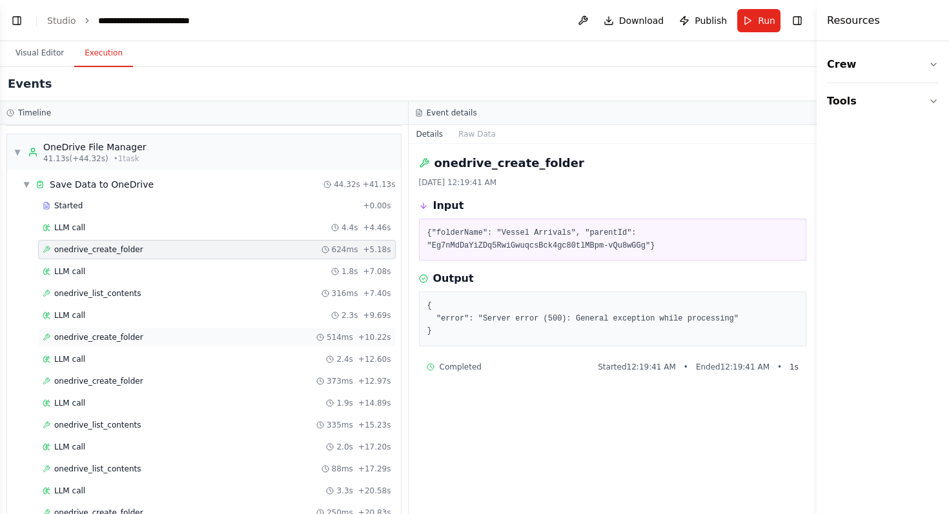
click at [206, 335] on div "onedrive_create_folder 514ms + 10.22s" at bounding box center [217, 337] width 349 height 10
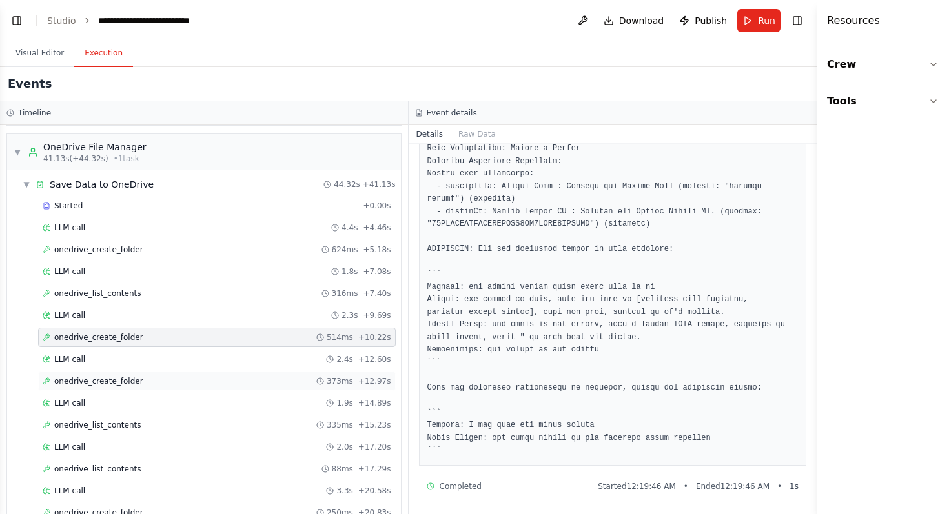
scroll to position [254, 0]
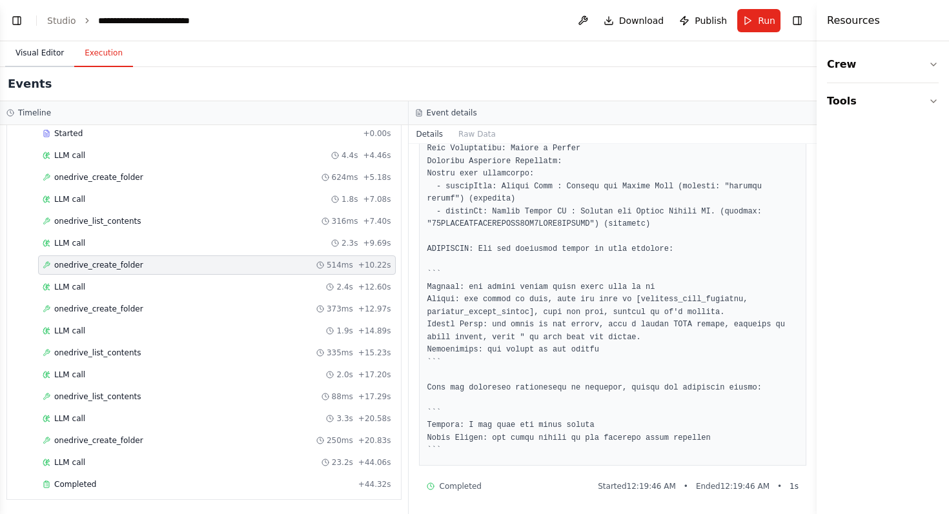
click at [33, 56] on button "Visual Editor" at bounding box center [39, 53] width 69 height 27
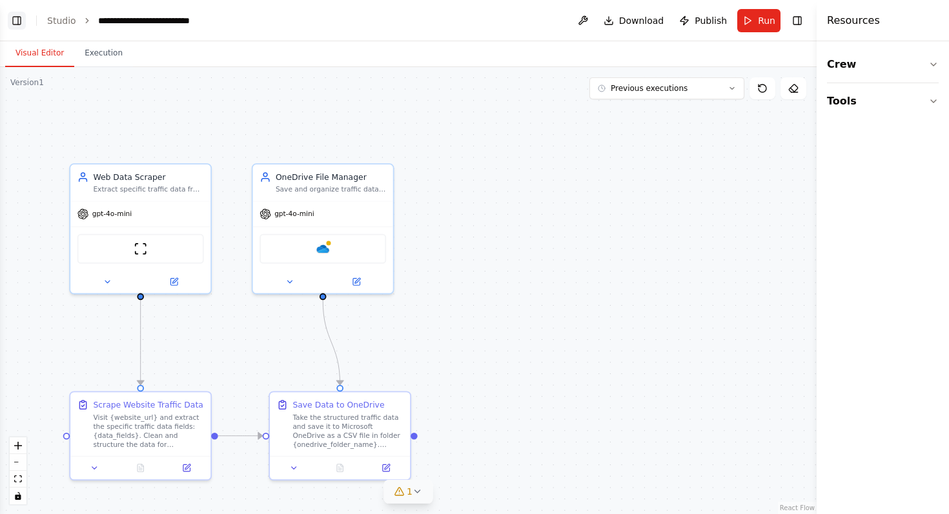
click at [14, 20] on button "Toggle Left Sidebar" at bounding box center [17, 21] width 18 height 18
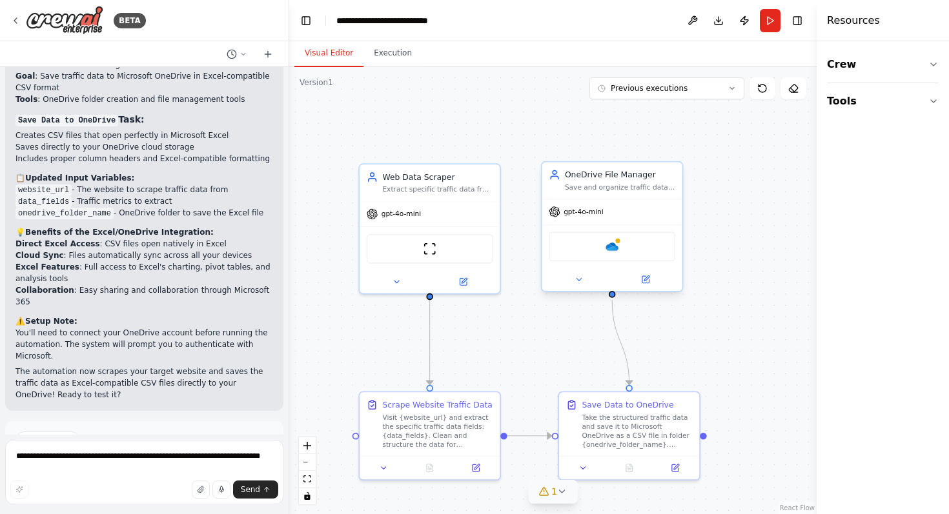
click at [602, 250] on div "OneDrive" at bounding box center [612, 247] width 127 height 30
click at [651, 278] on button at bounding box center [645, 280] width 65 height 14
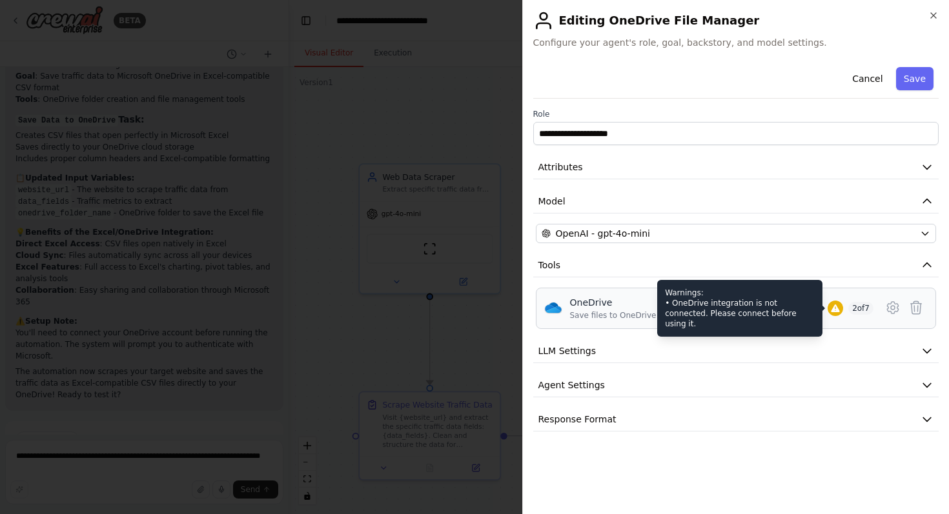
click at [831, 311] on icon at bounding box center [835, 309] width 8 height 8
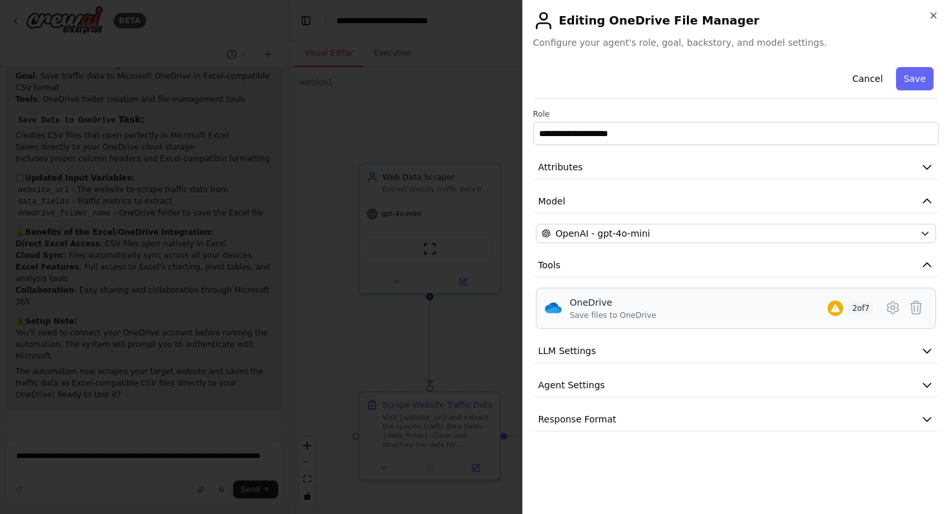
click at [864, 307] on span "2 of 7" at bounding box center [860, 308] width 25 height 13
click at [895, 310] on icon at bounding box center [892, 307] width 15 height 15
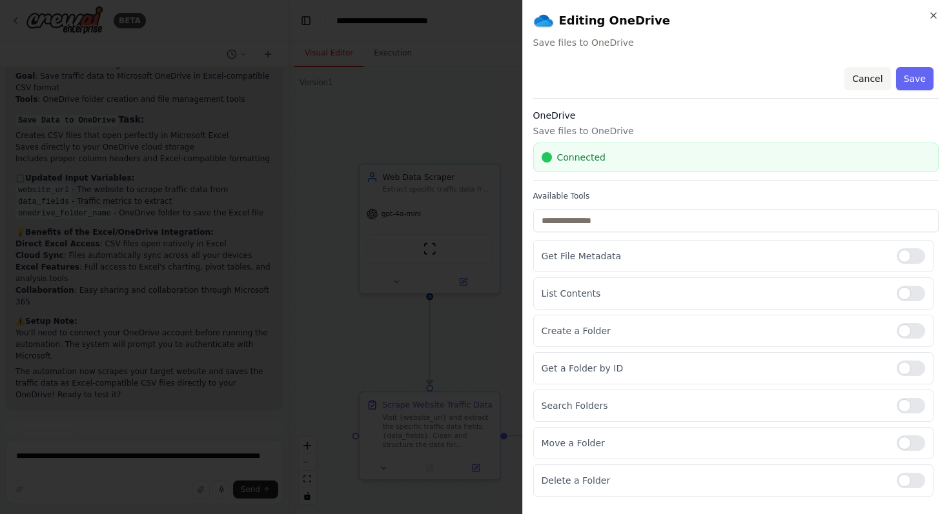
click at [867, 79] on button "Cancel" at bounding box center [867, 78] width 46 height 23
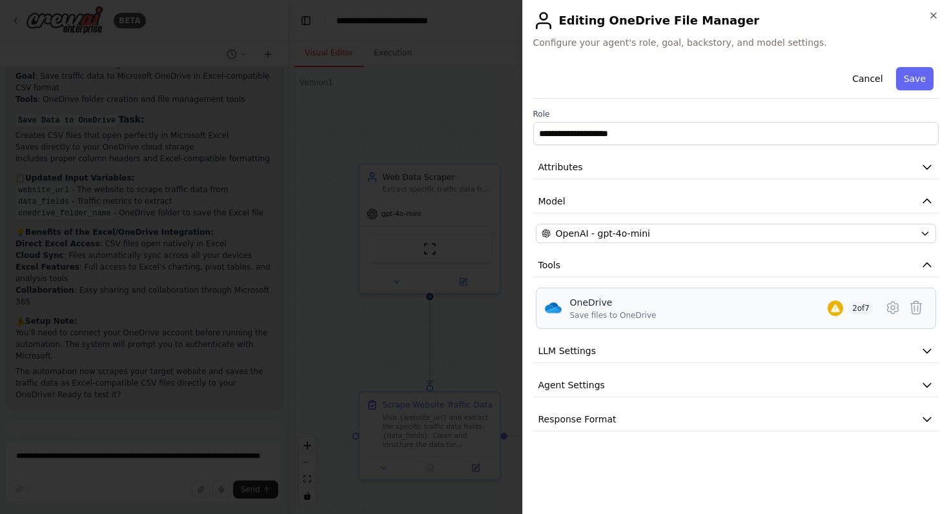
click at [839, 307] on div at bounding box center [835, 308] width 15 height 15
click at [840, 310] on div "OneDrive Save files to OneDrive 2 of 7" at bounding box center [722, 308] width 304 height 25
click at [886, 314] on icon at bounding box center [892, 307] width 15 height 15
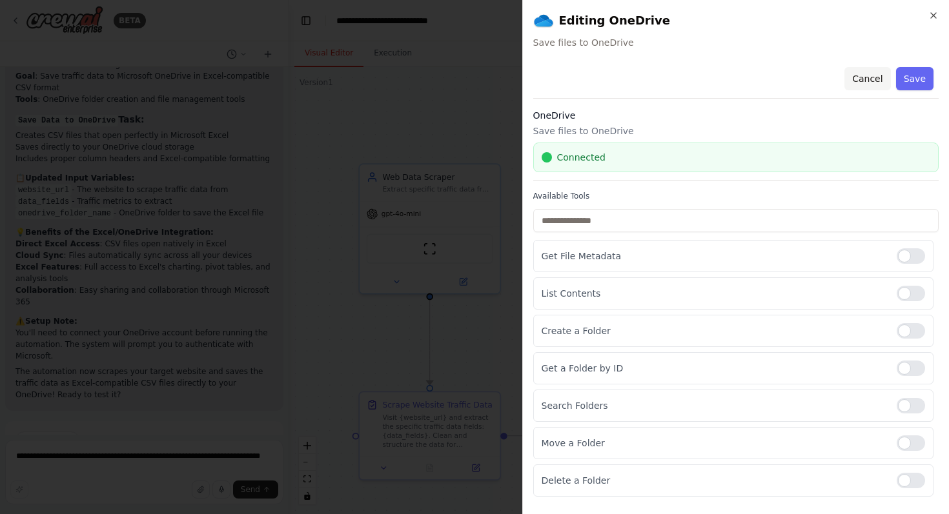
click at [868, 85] on button "Cancel" at bounding box center [867, 78] width 46 height 23
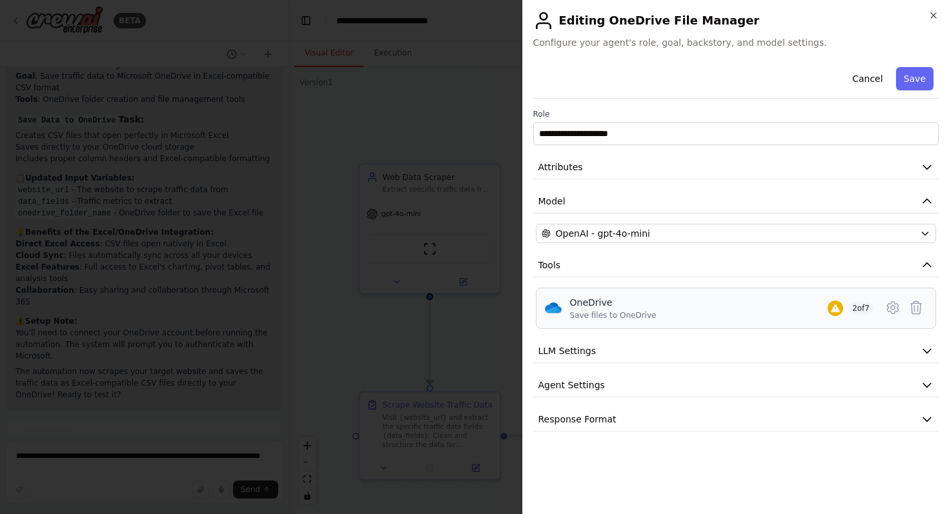
click at [651, 318] on div "OneDrive Save files to OneDrive 2 of 7" at bounding box center [722, 308] width 304 height 25
click at [585, 310] on div "Save files to OneDrive" at bounding box center [613, 315] width 86 height 10
click at [926, 269] on icon "button" at bounding box center [926, 265] width 13 height 13
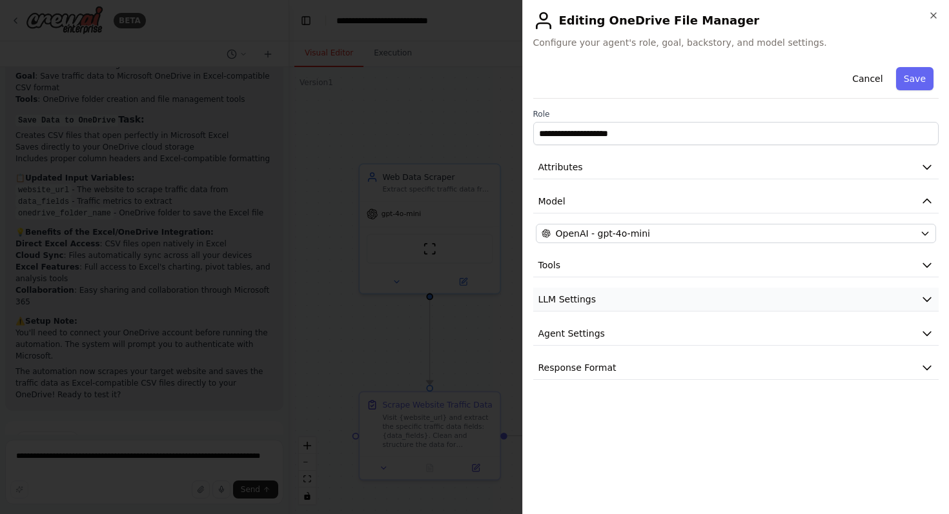
click at [828, 298] on button "LLM Settings" at bounding box center [736, 300] width 406 height 24
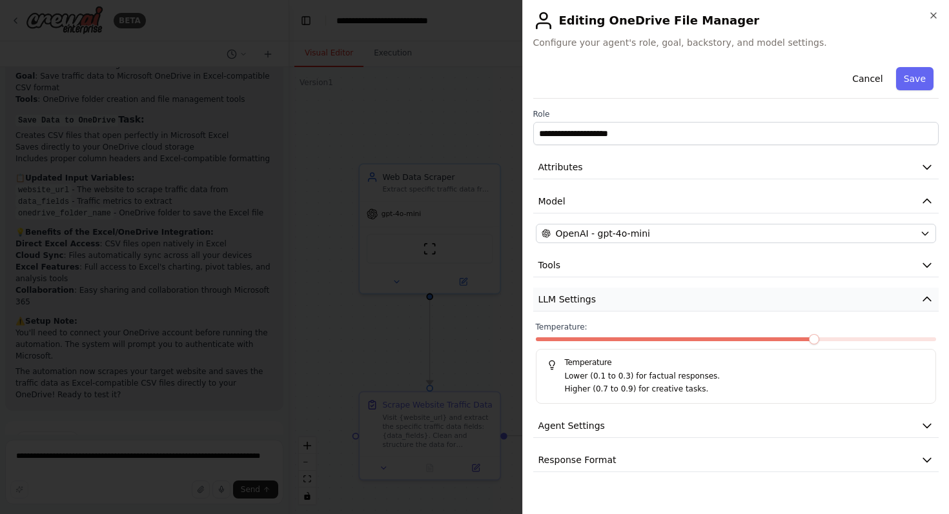
click at [828, 298] on button "LLM Settings" at bounding box center [736, 300] width 406 height 24
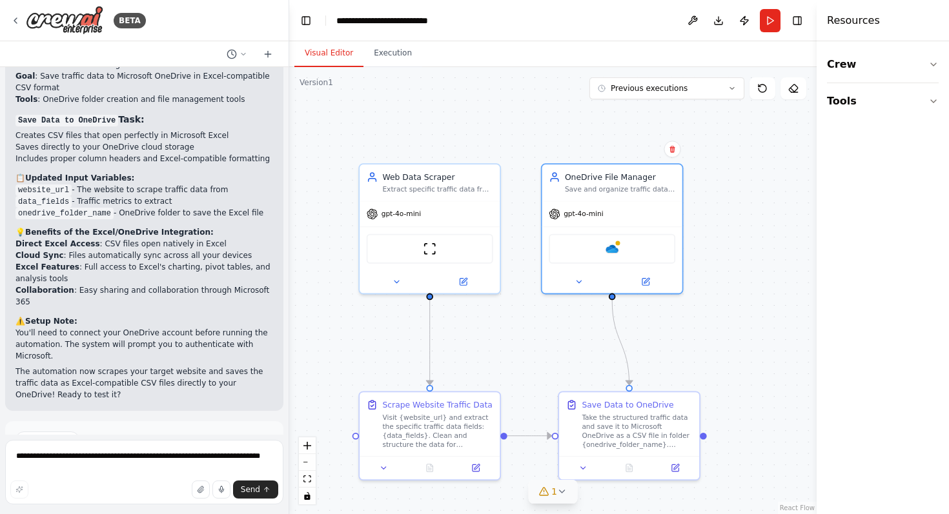
click at [7, 19] on div "BETA" at bounding box center [144, 20] width 289 height 41
click at [14, 20] on icon at bounding box center [15, 20] width 3 height 5
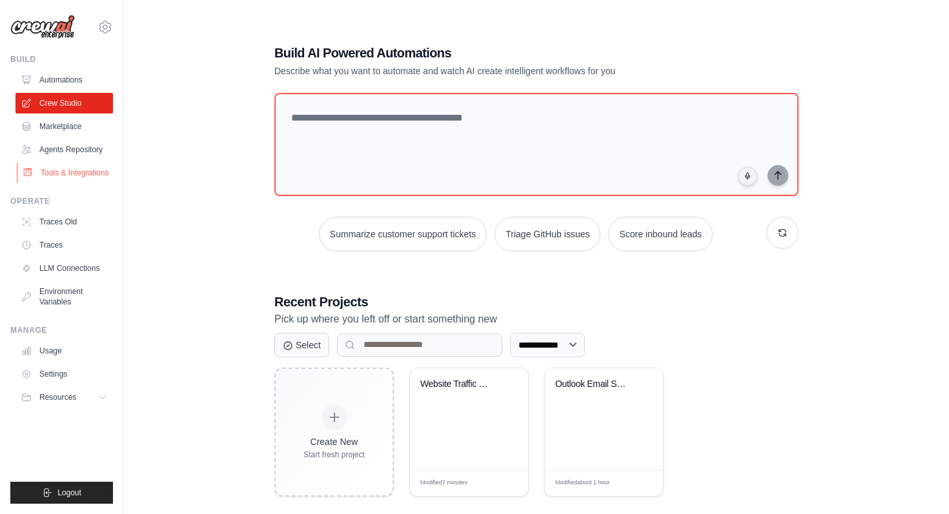
click at [83, 168] on link "Tools & Integrations" at bounding box center [65, 173] width 97 height 21
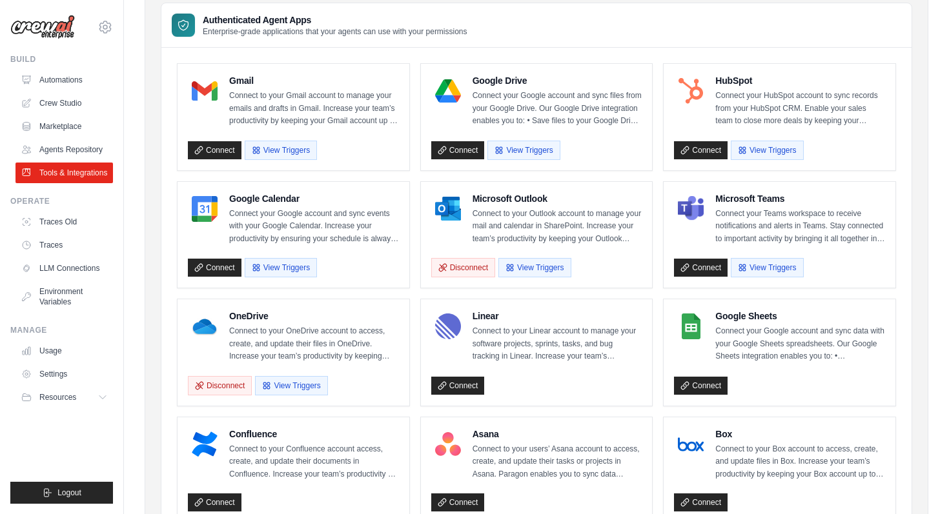
scroll to position [106, 0]
click at [275, 396] on div "OneDrive Connect to your OneDrive account to access, create, and update their f…" at bounding box center [294, 352] width 232 height 107
click at [285, 385] on button "View Triggers" at bounding box center [291, 384] width 72 height 19
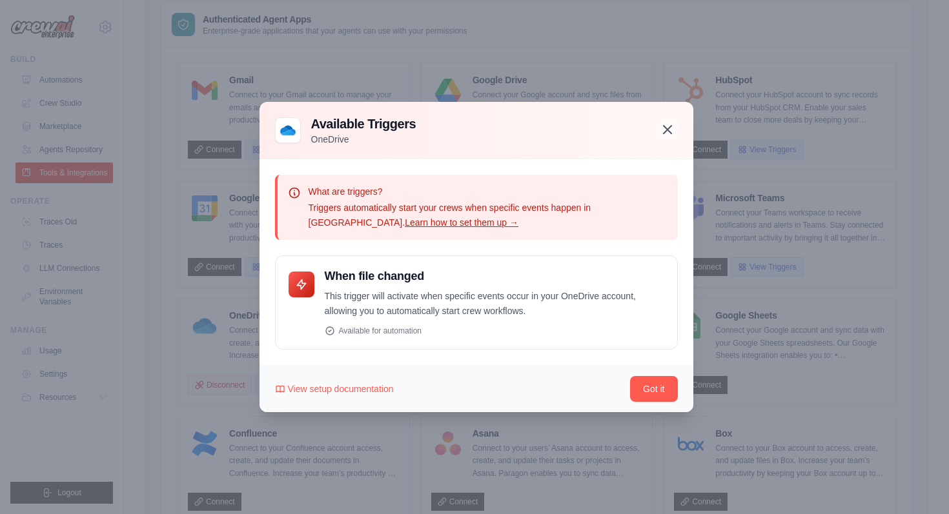
click at [667, 131] on icon "button" at bounding box center [667, 129] width 15 height 15
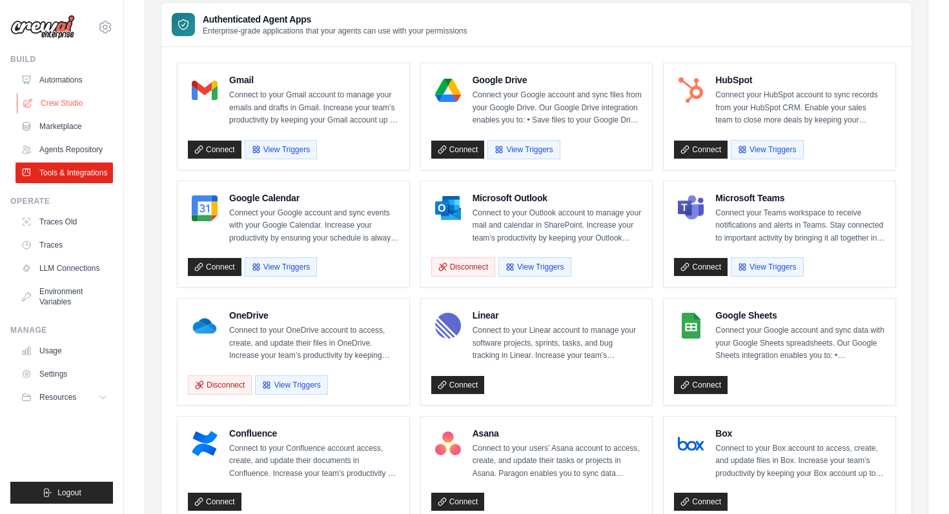
click at [52, 94] on link "Crew Studio" at bounding box center [65, 103] width 97 height 21
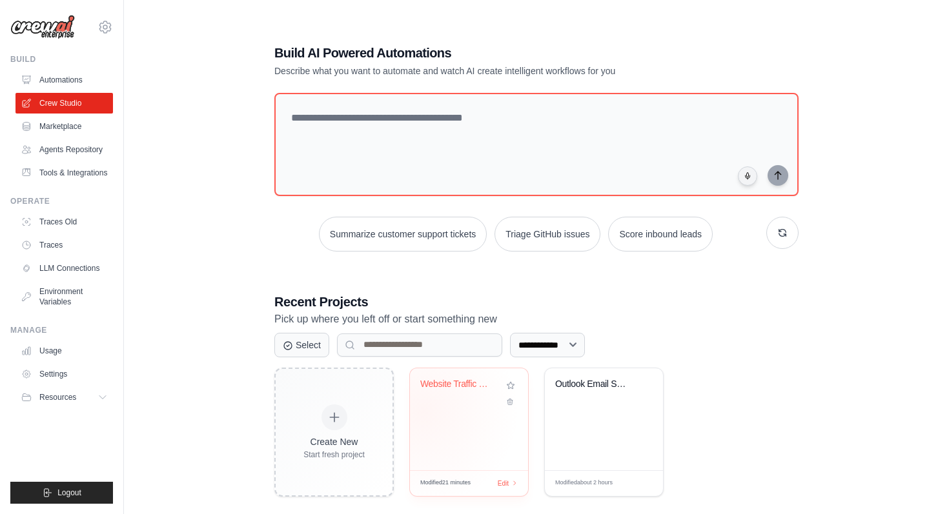
click at [422, 411] on div "Website Traffic Data Scraper" at bounding box center [469, 420] width 118 height 102
click at [66, 178] on link "Tools & Integrations" at bounding box center [65, 173] width 97 height 21
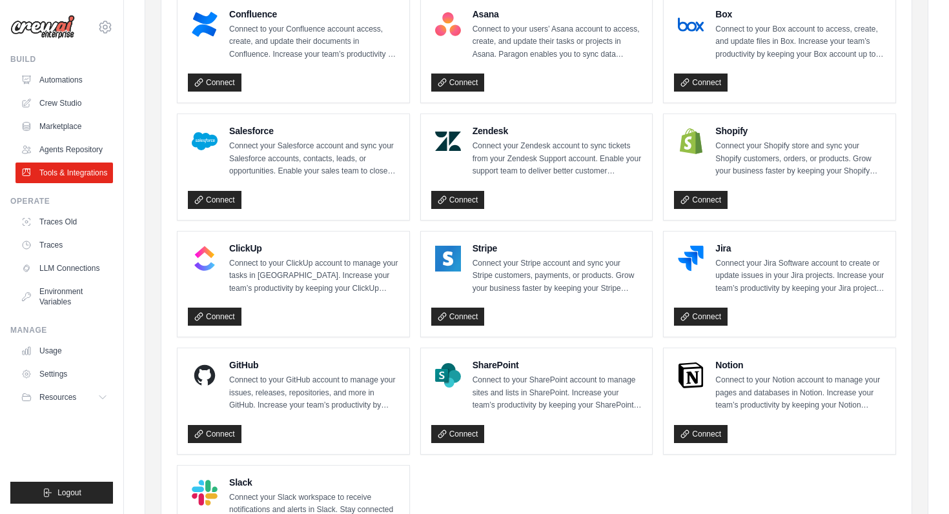
scroll to position [569, 0]
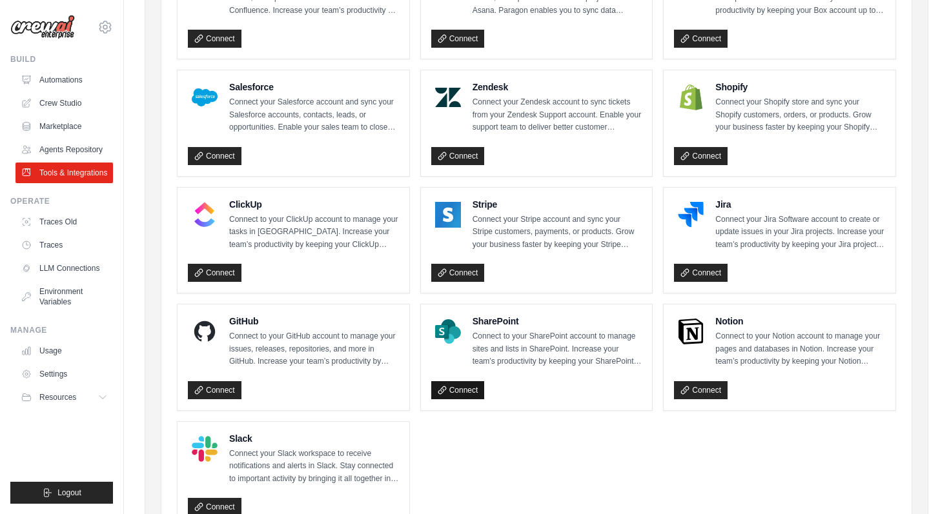
click at [456, 394] on link "Connect" at bounding box center [458, 390] width 54 height 18
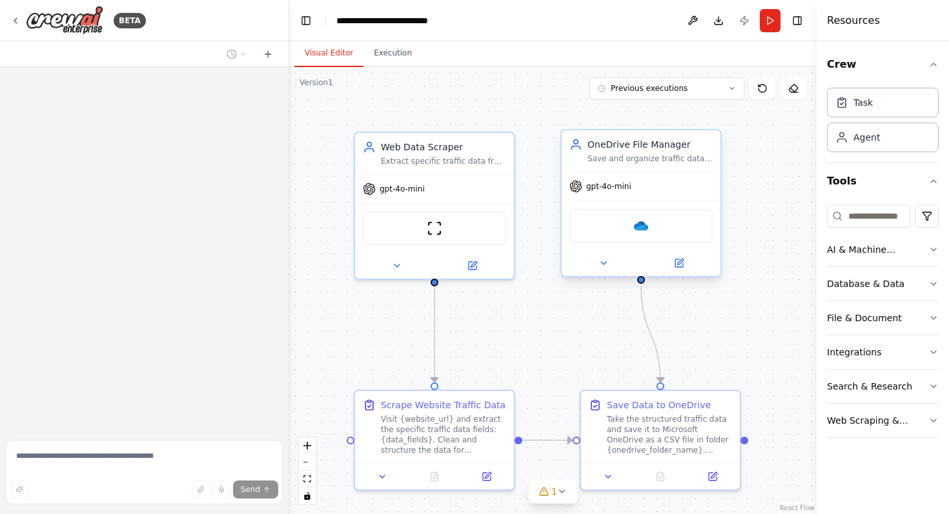
scroll to position [2589, 0]
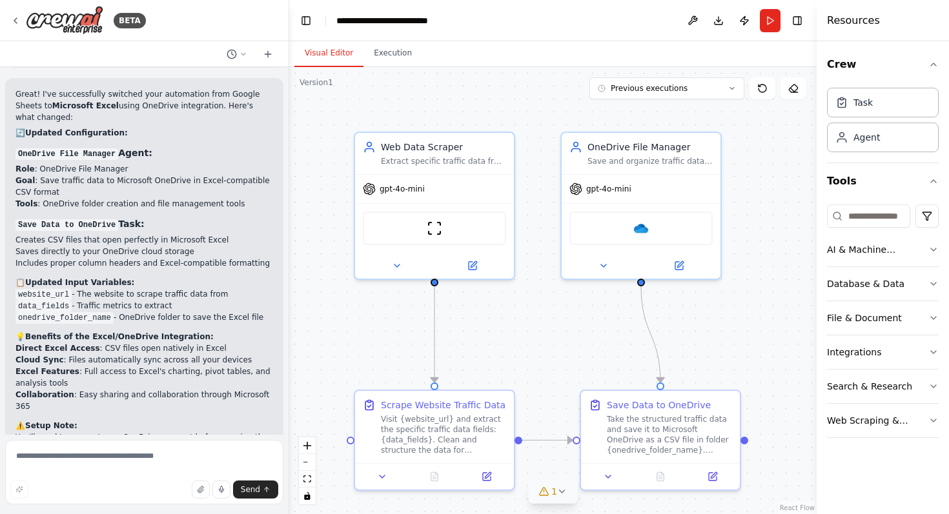
click at [557, 498] on button "1" at bounding box center [553, 492] width 50 height 24
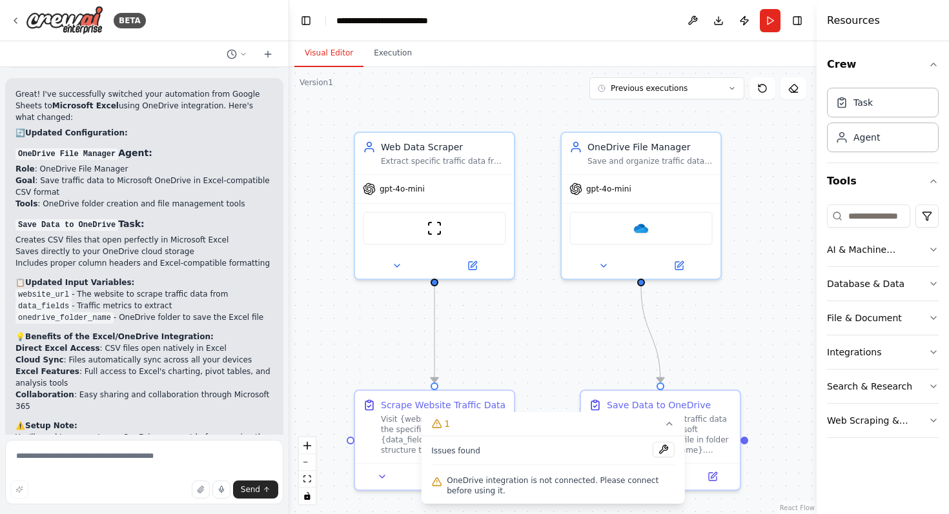
click at [580, 483] on span "OneDrive integration is not connected. Please connect before using it." at bounding box center [561, 486] width 228 height 21
click at [671, 455] on button at bounding box center [664, 449] width 22 height 15
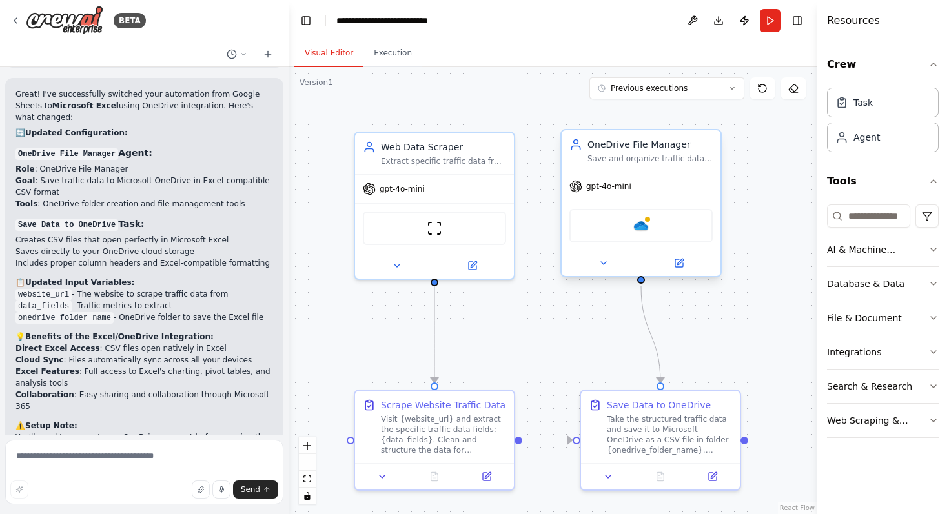
click at [643, 238] on div "OneDrive" at bounding box center [640, 226] width 143 height 34
click at [638, 226] on img at bounding box center [640, 225] width 15 height 15
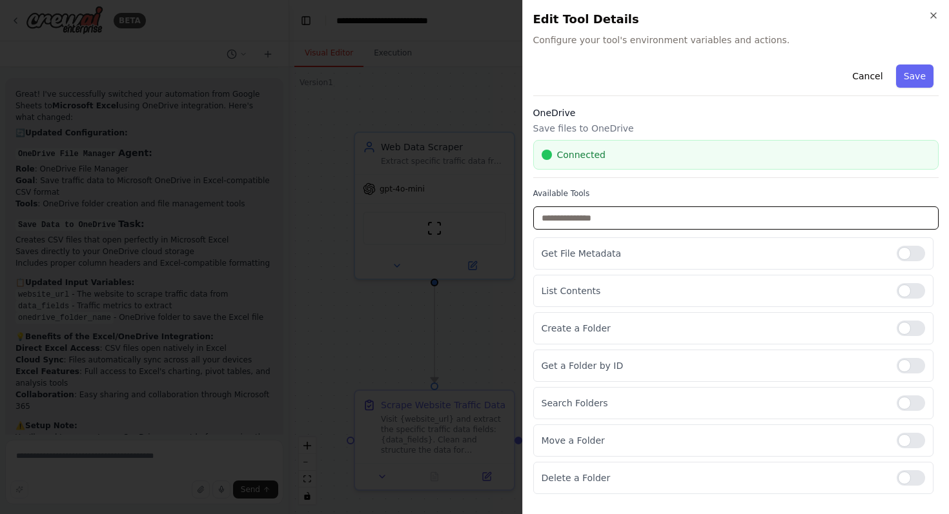
click at [598, 227] on input "text" at bounding box center [736, 218] width 406 height 23
click at [594, 258] on p "Get File Metadata" at bounding box center [714, 253] width 345 height 13
click at [576, 208] on input "text" at bounding box center [736, 218] width 406 height 23
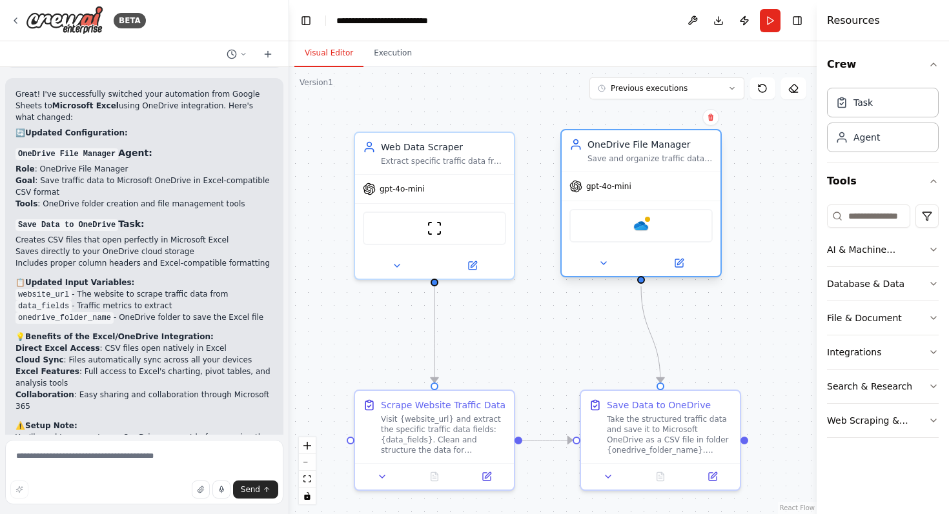
click at [638, 236] on div "OneDrive" at bounding box center [640, 226] width 143 height 34
click at [636, 228] on img at bounding box center [640, 225] width 15 height 15
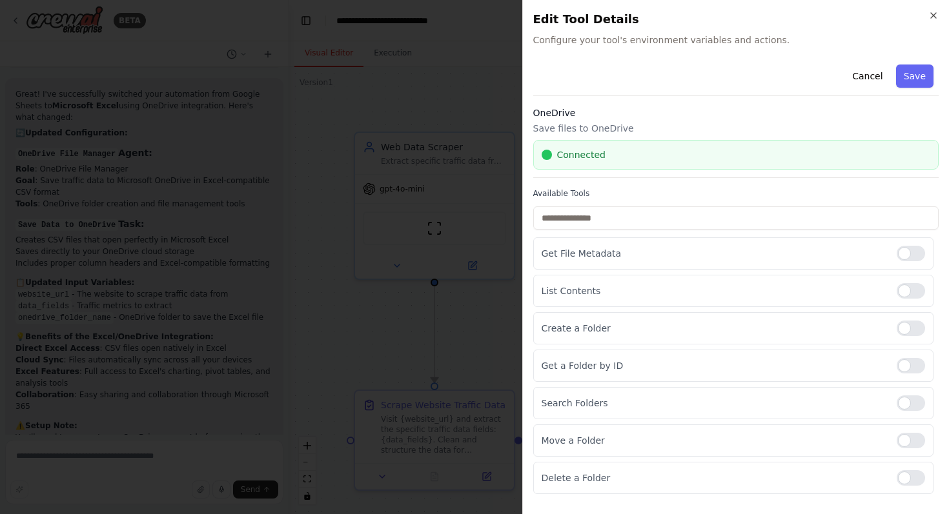
click at [586, 160] on span "Connected" at bounding box center [581, 154] width 48 height 13
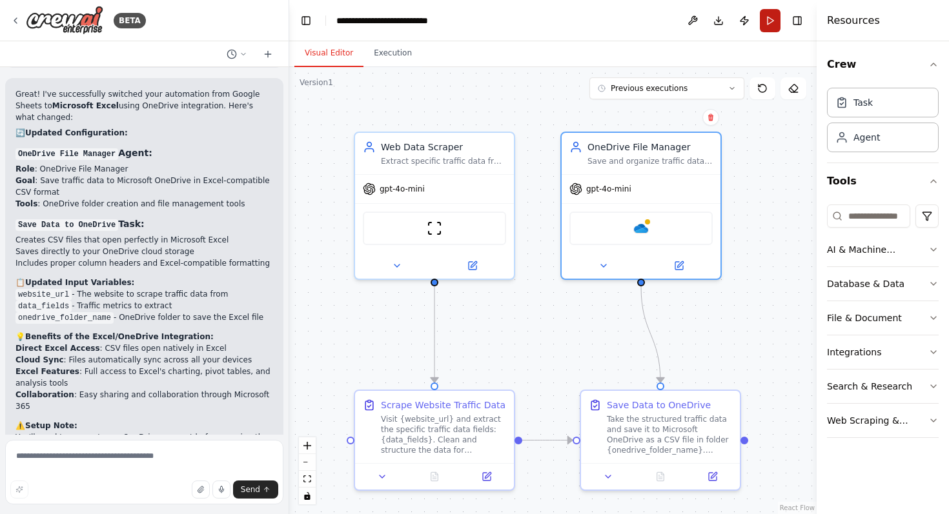
click at [769, 23] on button "Run" at bounding box center [770, 20] width 21 height 23
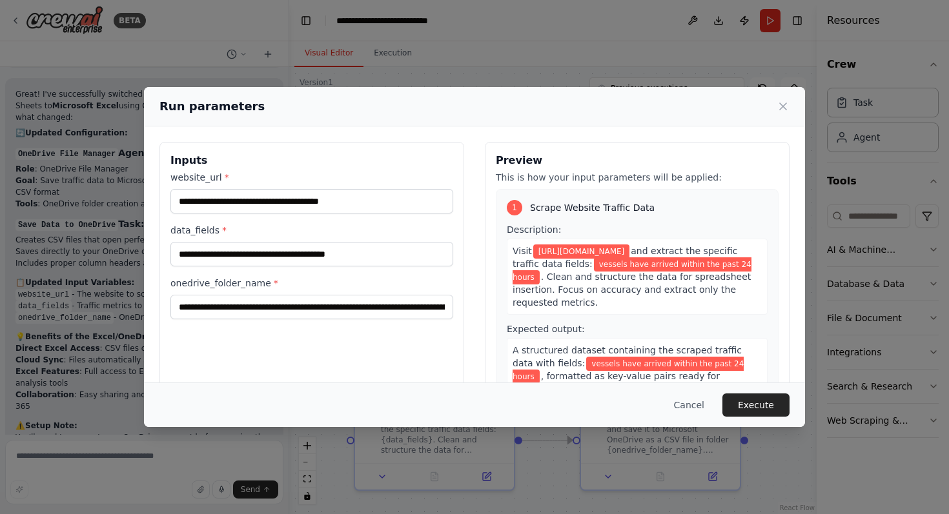
scroll to position [3, 0]
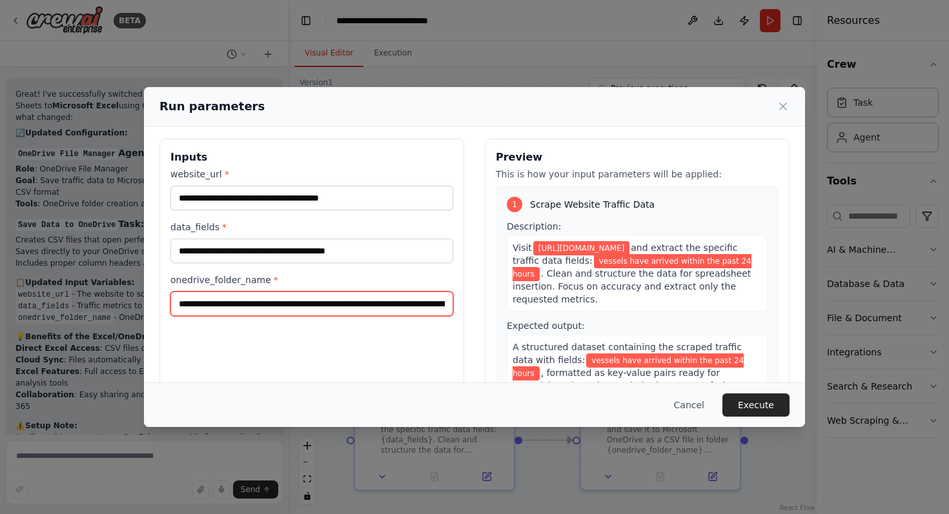
click at [353, 305] on input "**********" at bounding box center [311, 304] width 283 height 25
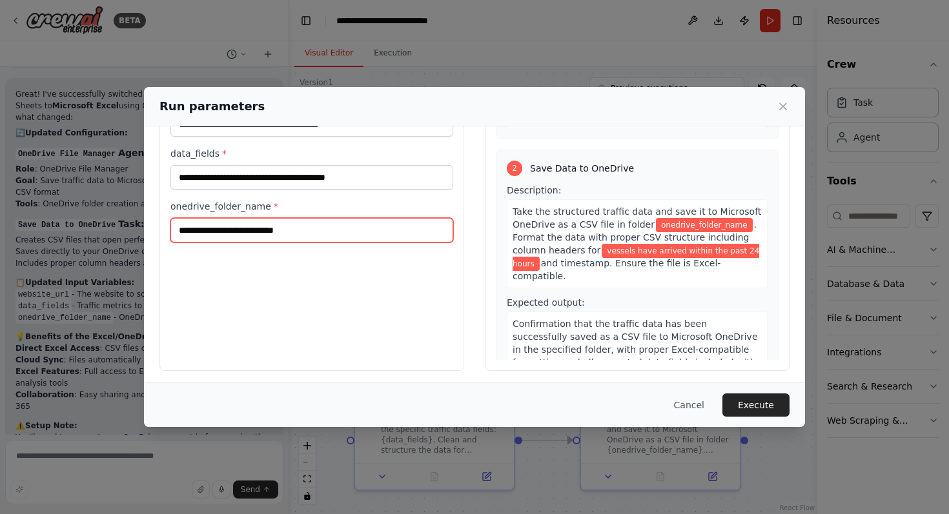
scroll to position [81, 0]
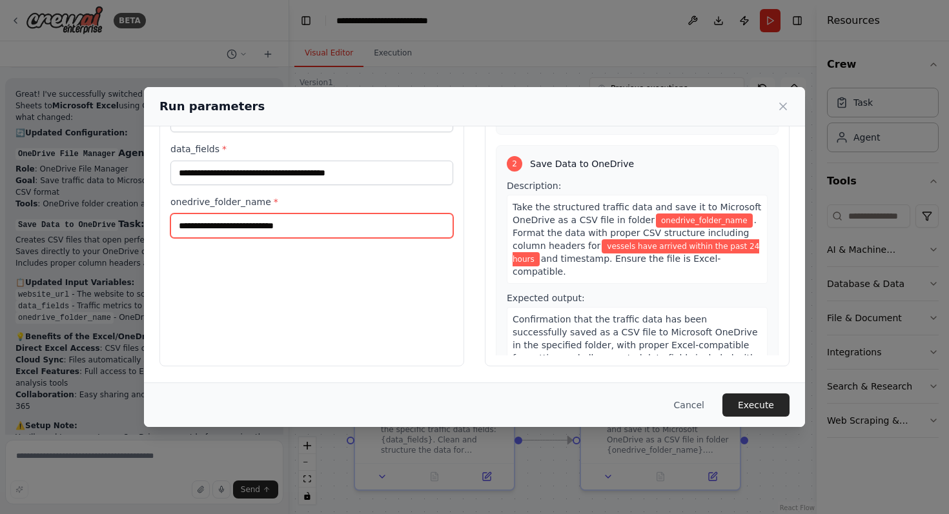
click at [362, 226] on input "onedrive_folder_name *" at bounding box center [311, 226] width 283 height 25
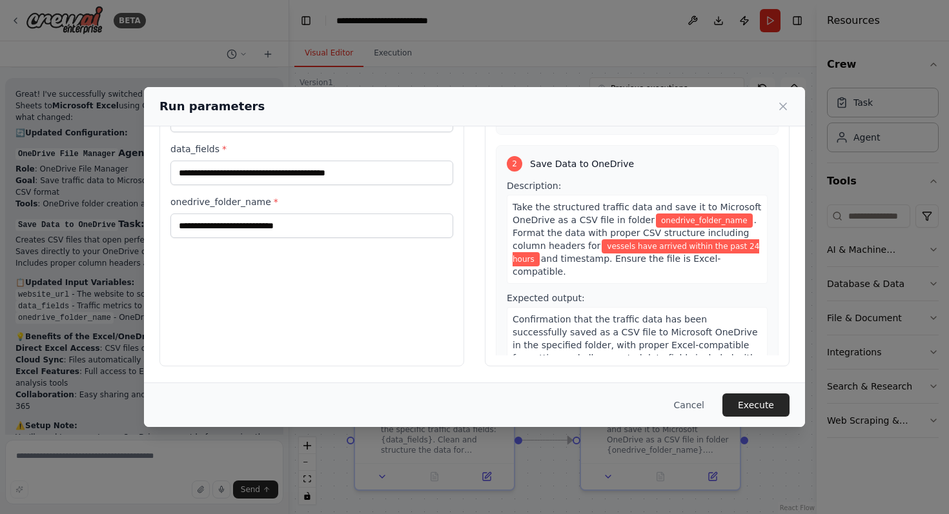
click at [401, 276] on div "**********" at bounding box center [311, 214] width 305 height 306
click at [274, 201] on span "*" at bounding box center [276, 202] width 5 height 10
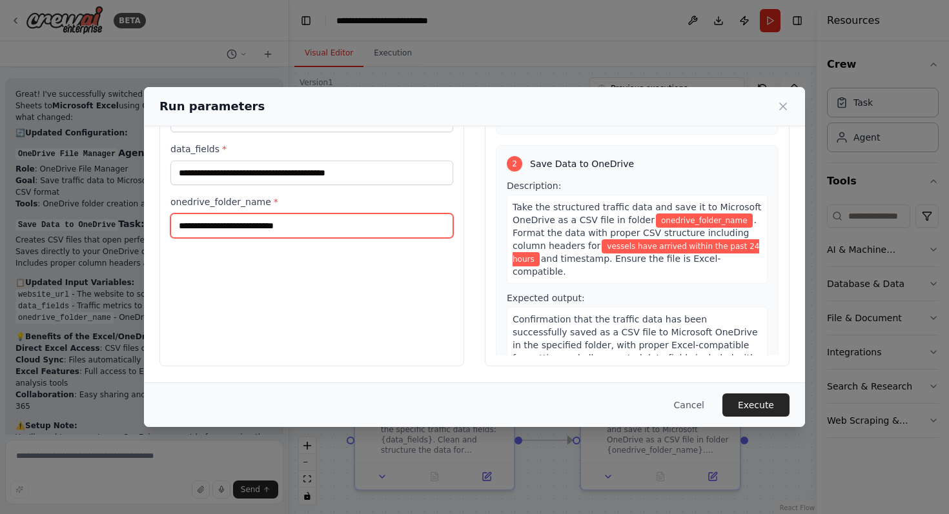
click at [271, 214] on input "onedrive_folder_name *" at bounding box center [311, 226] width 283 height 25
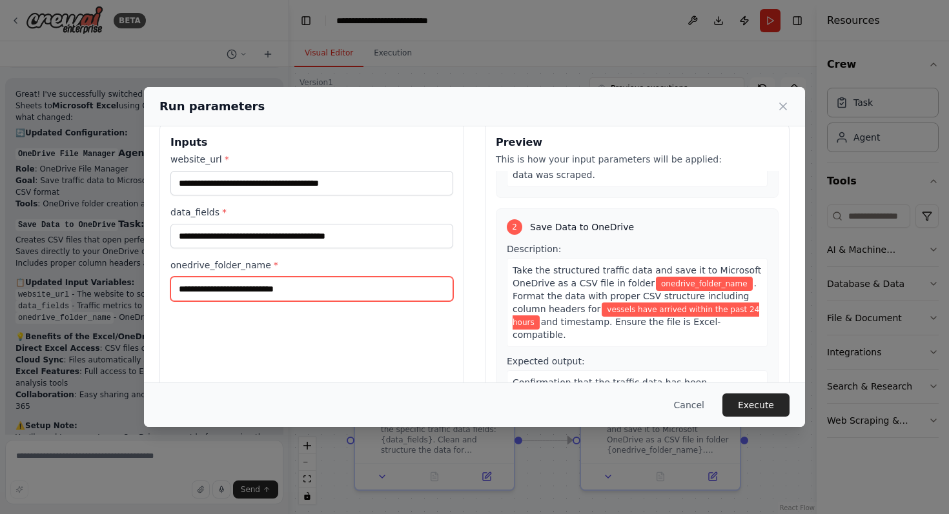
scroll to position [25, 0]
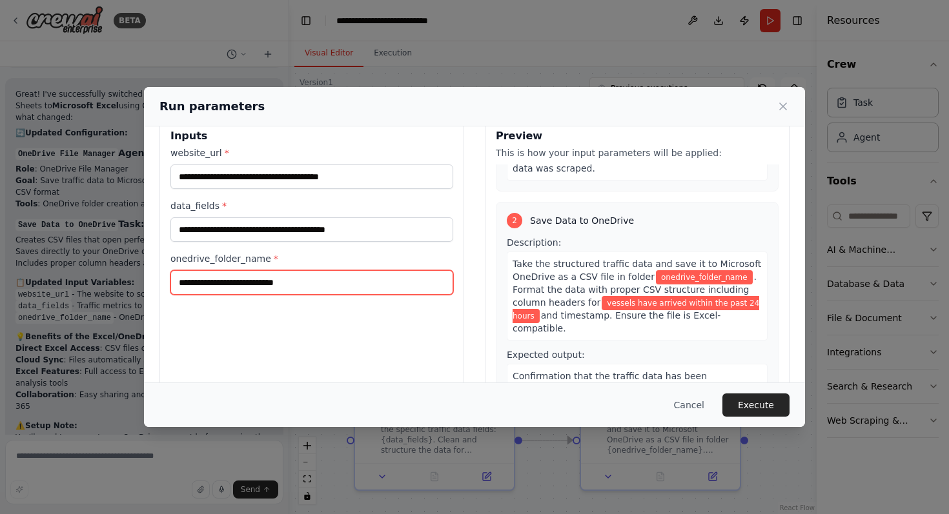
click at [407, 279] on input "onedrive_folder_name *" at bounding box center [311, 282] width 283 height 25
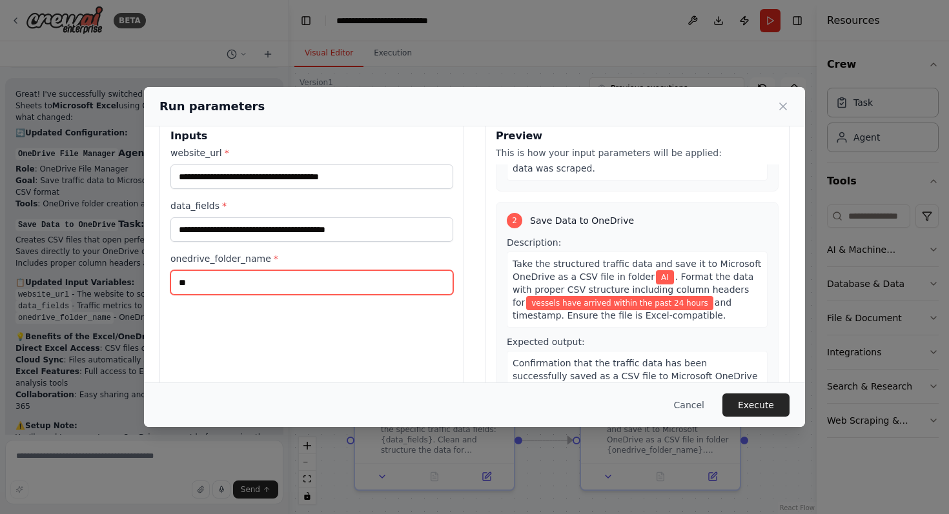
type input "**"
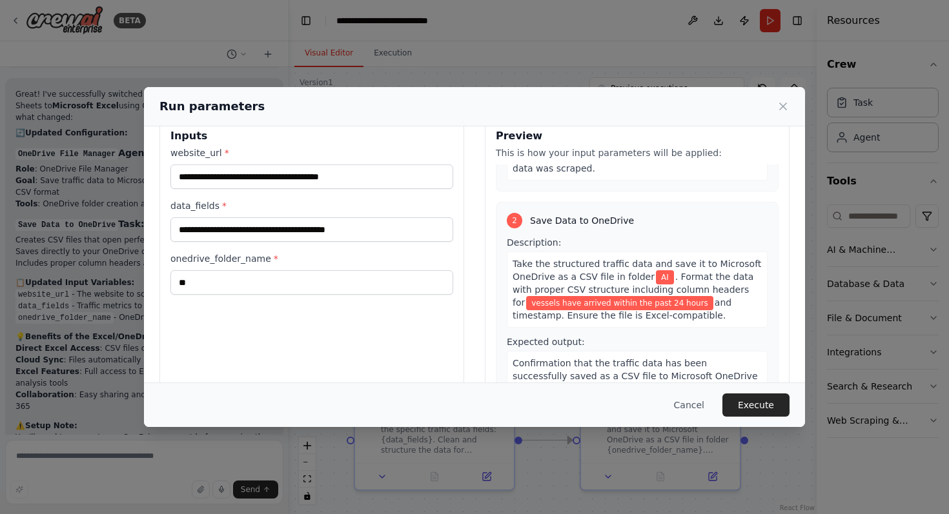
click at [433, 341] on div "**********" at bounding box center [311, 270] width 305 height 306
click at [751, 406] on button "Execute" at bounding box center [755, 405] width 67 height 23
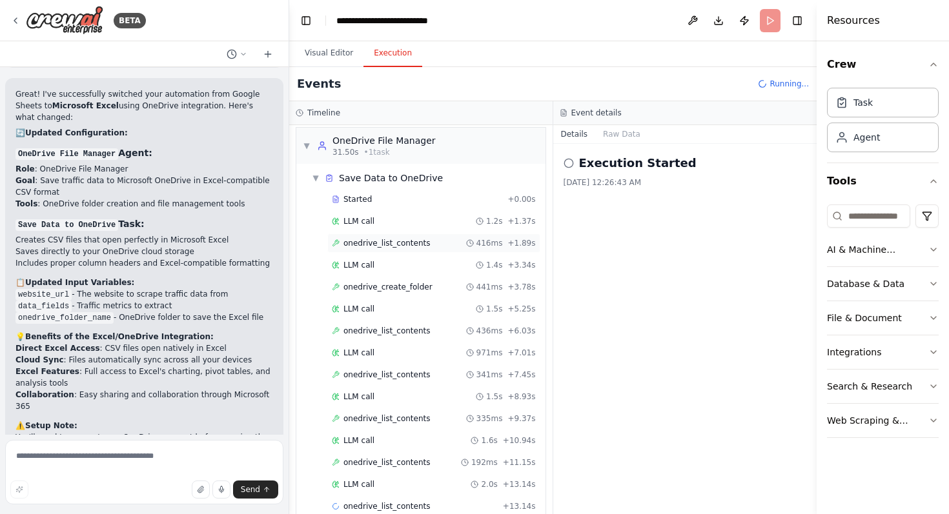
scroll to position [210, 0]
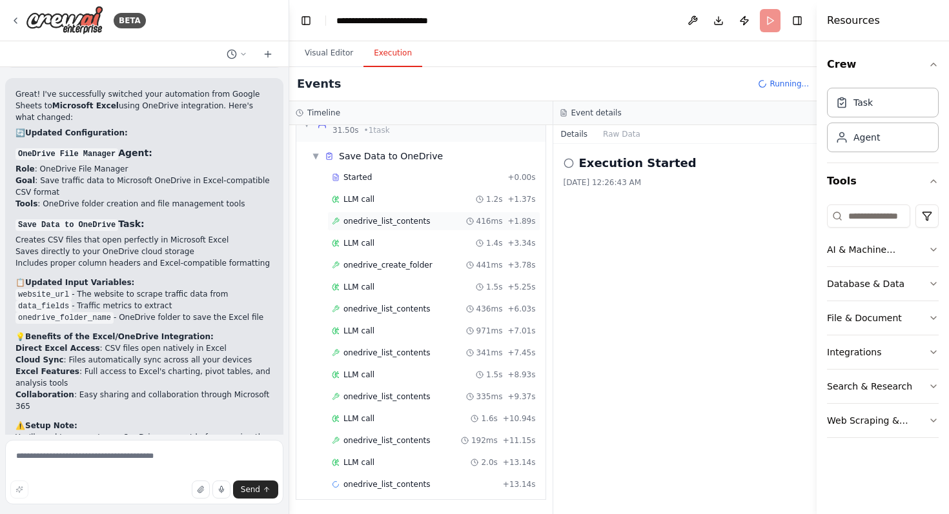
click at [412, 247] on div "LLM call 1.4s + 3.34s" at bounding box center [434, 243] width 204 height 10
click at [409, 225] on span "onedrive_list_contents" at bounding box center [386, 221] width 87 height 10
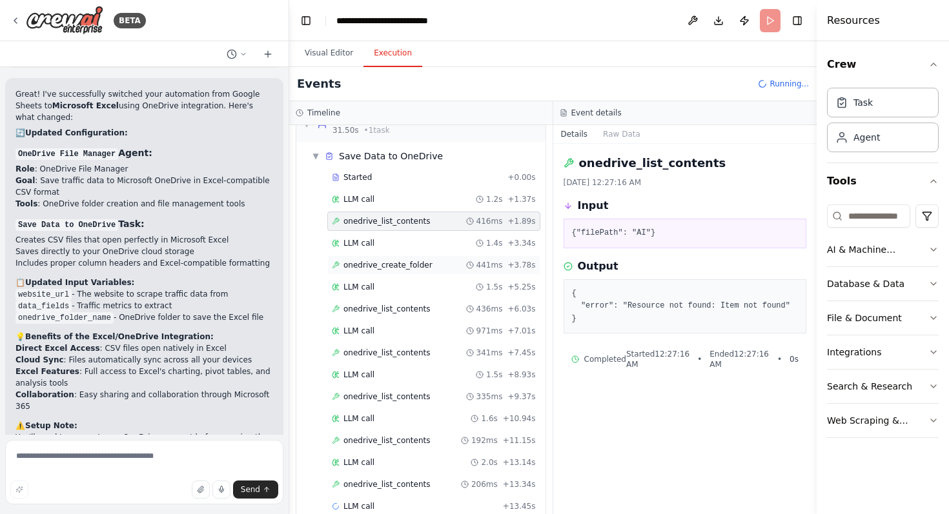
click at [402, 272] on div "onedrive_create_folder 441ms + 3.78s" at bounding box center [433, 265] width 213 height 19
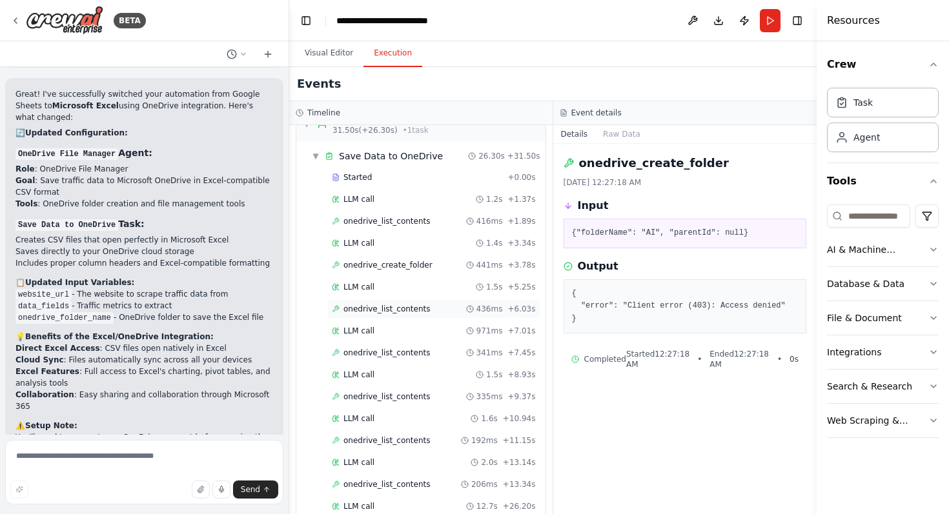
scroll to position [254, 0]
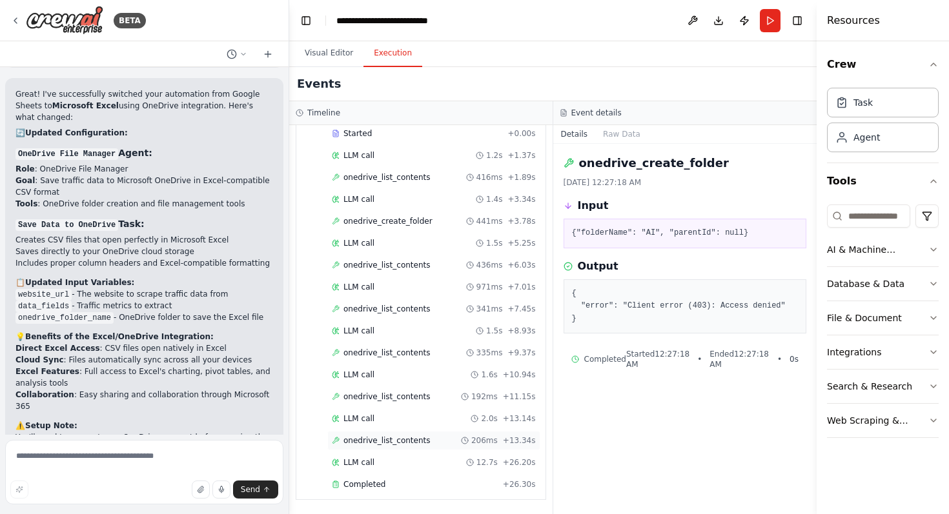
click at [390, 443] on span "onedrive_list_contents" at bounding box center [386, 441] width 87 height 10
click at [382, 398] on span "onedrive_list_contents" at bounding box center [386, 397] width 87 height 10
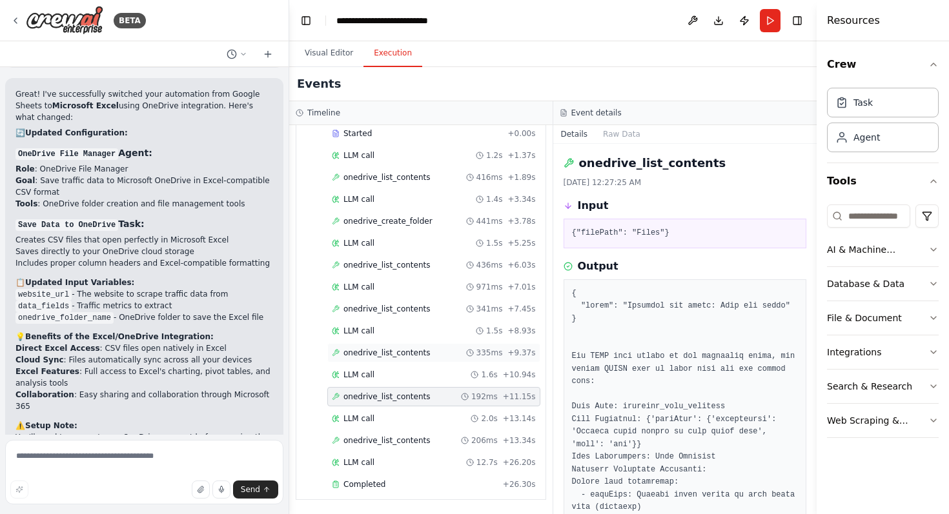
click at [392, 352] on span "onedrive_list_contents" at bounding box center [386, 353] width 87 height 10
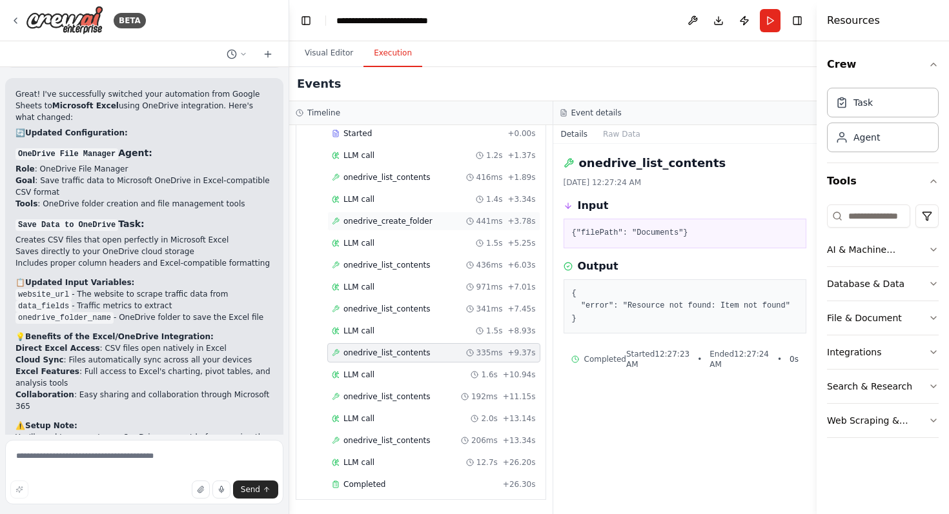
click at [389, 227] on div "onedrive_create_folder 441ms + 3.78s" at bounding box center [433, 221] width 213 height 19
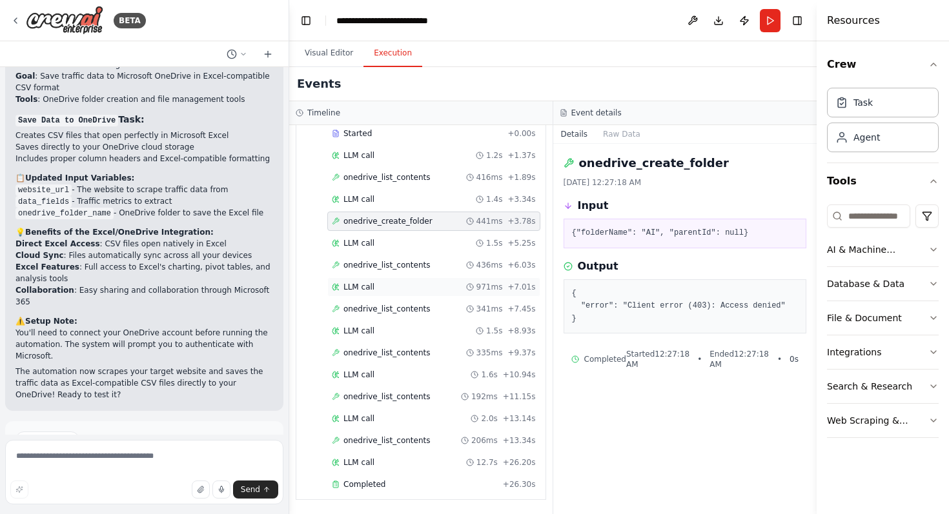
scroll to position [0, 0]
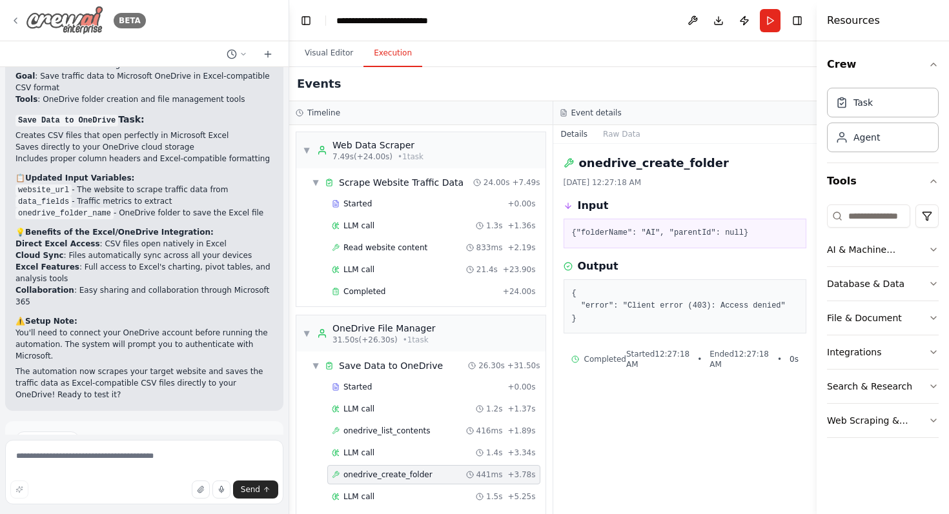
click at [14, 17] on icon at bounding box center [15, 20] width 10 height 10
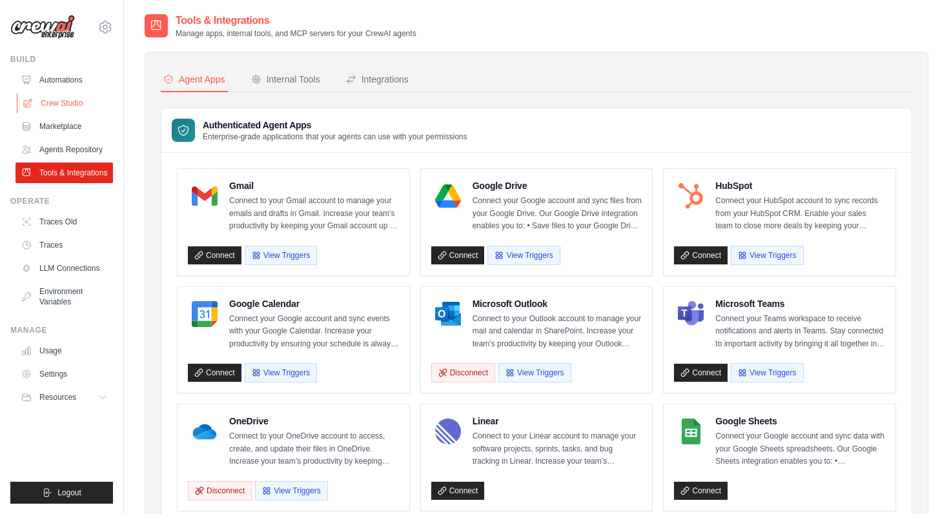
click at [72, 97] on link "Crew Studio" at bounding box center [65, 103] width 97 height 21
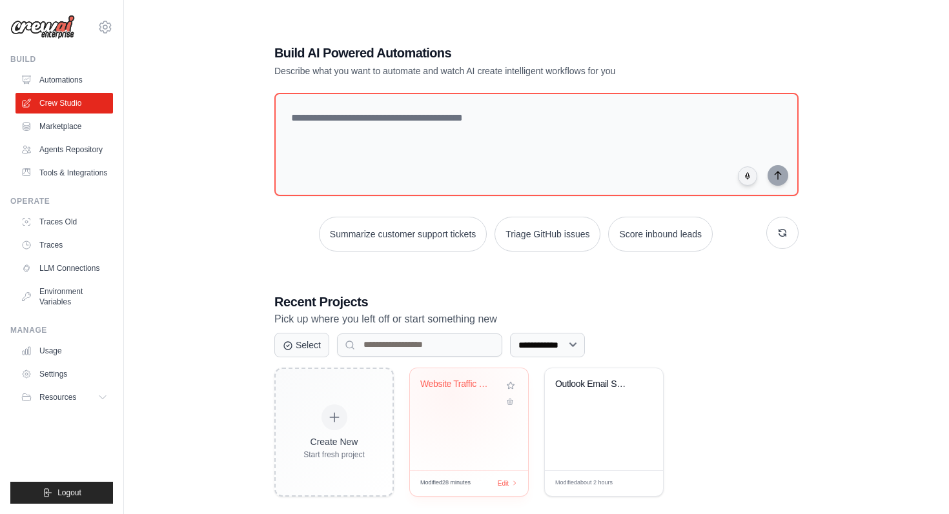
click at [450, 394] on div "Website Traffic Data Scraper" at bounding box center [468, 394] width 97 height 30
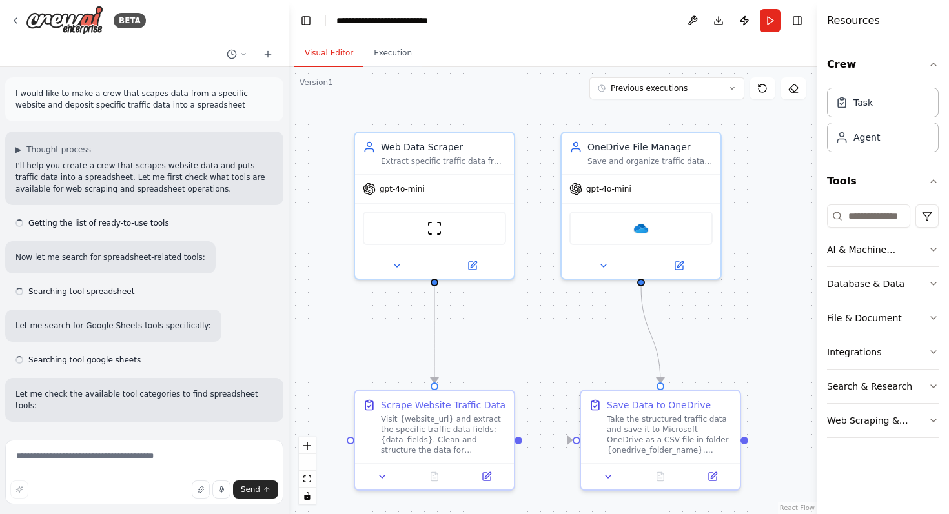
scroll to position [2589, 0]
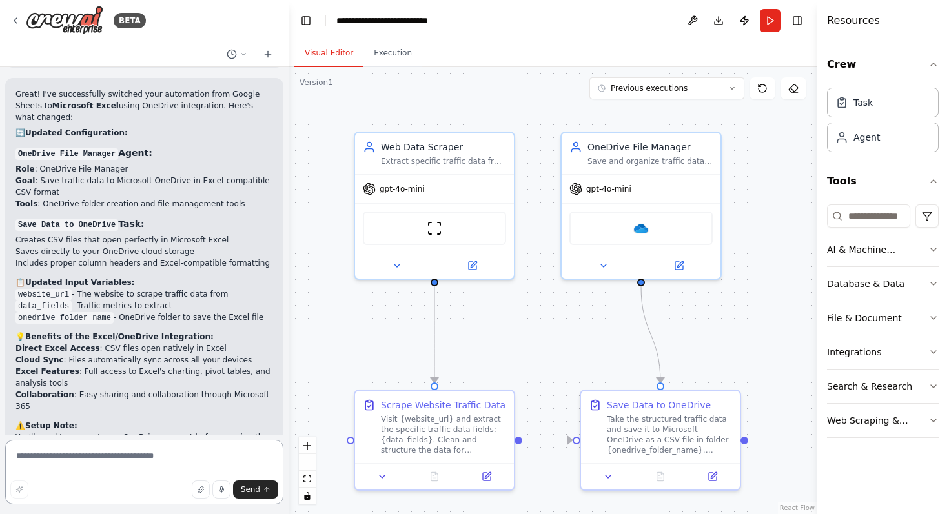
click at [81, 461] on textarea at bounding box center [144, 472] width 278 height 65
type textarea "*"
click at [78, 466] on textarea "**********" at bounding box center [144, 472] width 278 height 65
click at [68, 468] on textarea "**********" at bounding box center [144, 472] width 278 height 65
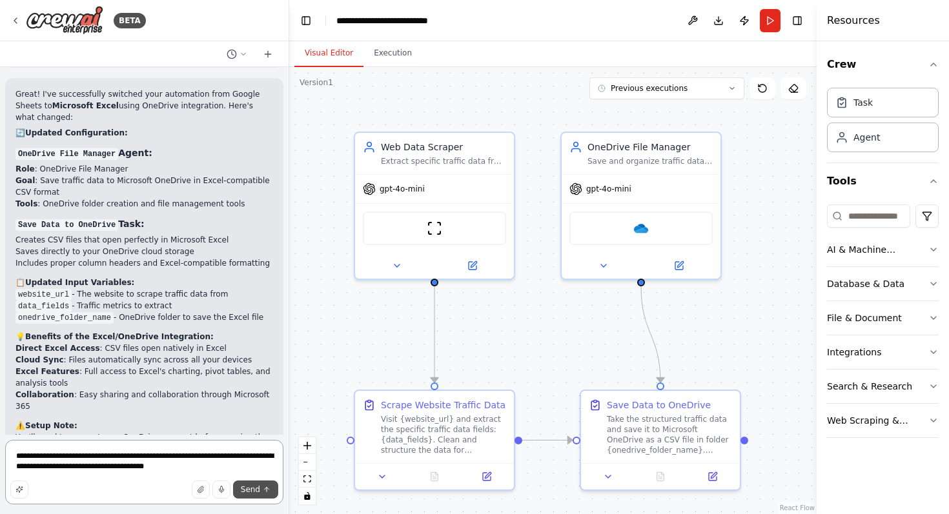
type textarea "**********"
click at [239, 493] on button "Send" at bounding box center [255, 490] width 45 height 18
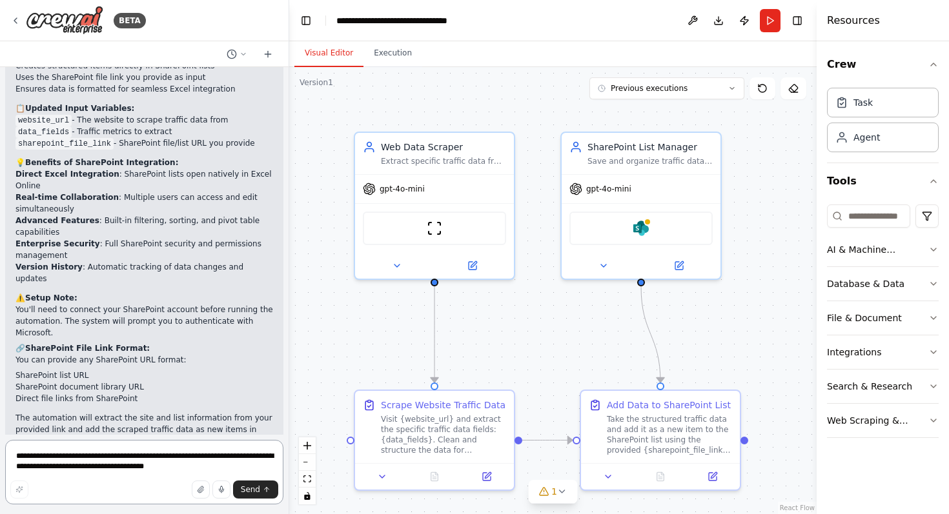
scroll to position [3875, 0]
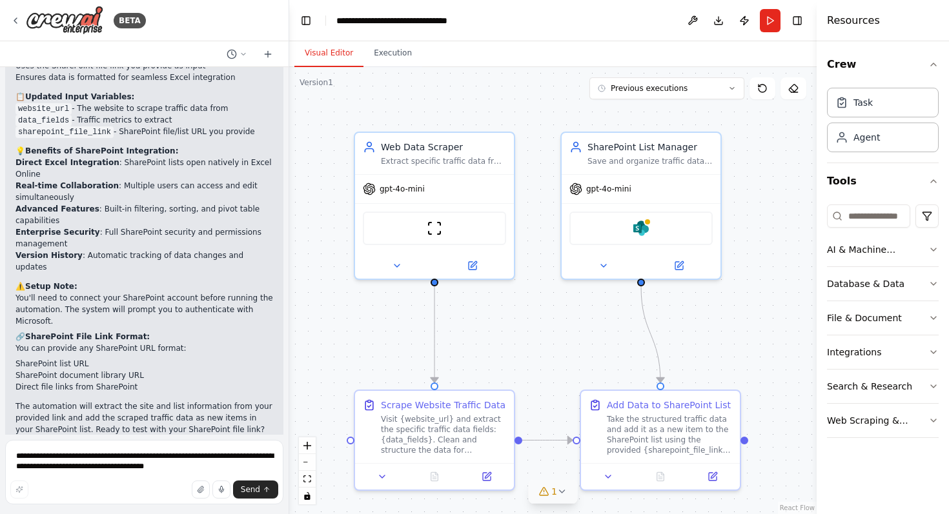
click at [551, 497] on div "1" at bounding box center [547, 491] width 19 height 13
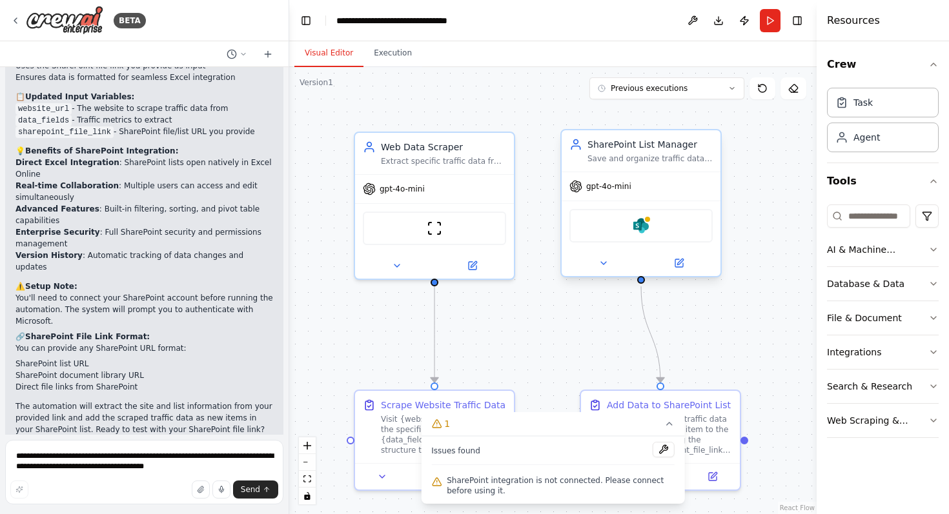
click at [673, 236] on div "SharePoint" at bounding box center [640, 226] width 143 height 34
click at [675, 263] on icon at bounding box center [679, 263] width 8 height 8
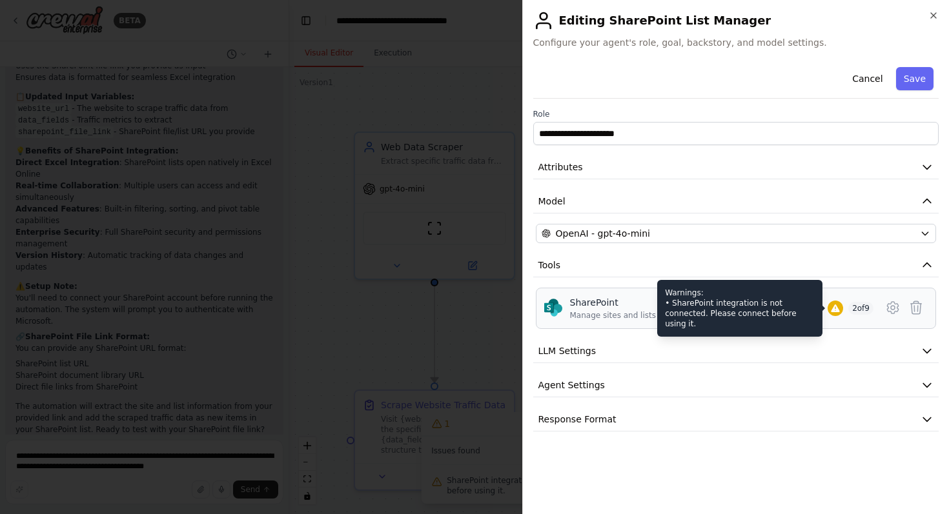
click at [832, 309] on icon at bounding box center [835, 309] width 8 height 8
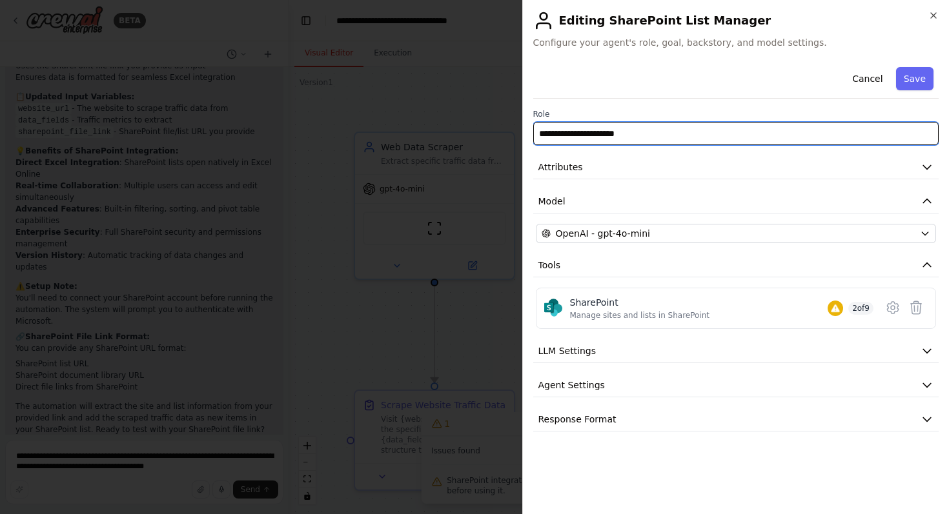
click at [796, 135] on input "**********" at bounding box center [736, 133] width 406 height 23
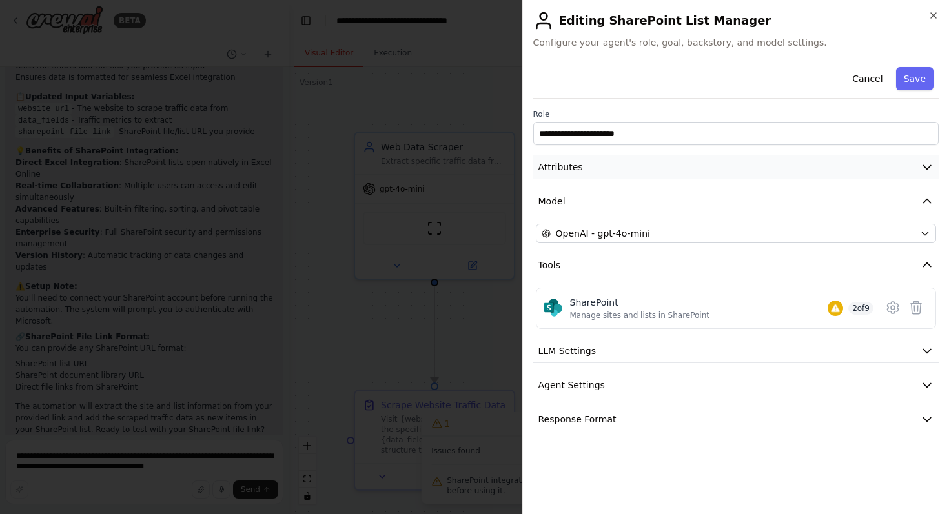
click at [760, 174] on button "Attributes" at bounding box center [736, 168] width 406 height 24
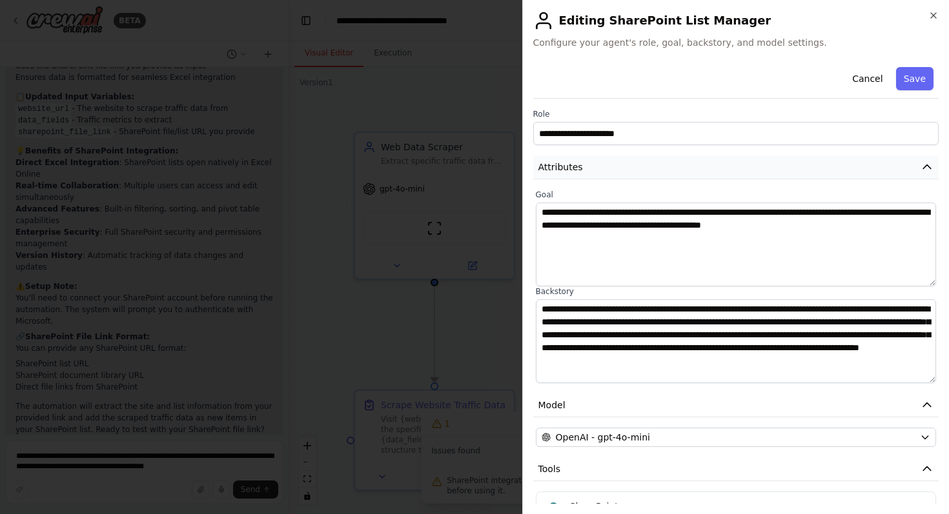
click at [760, 174] on button "Attributes" at bounding box center [736, 168] width 406 height 24
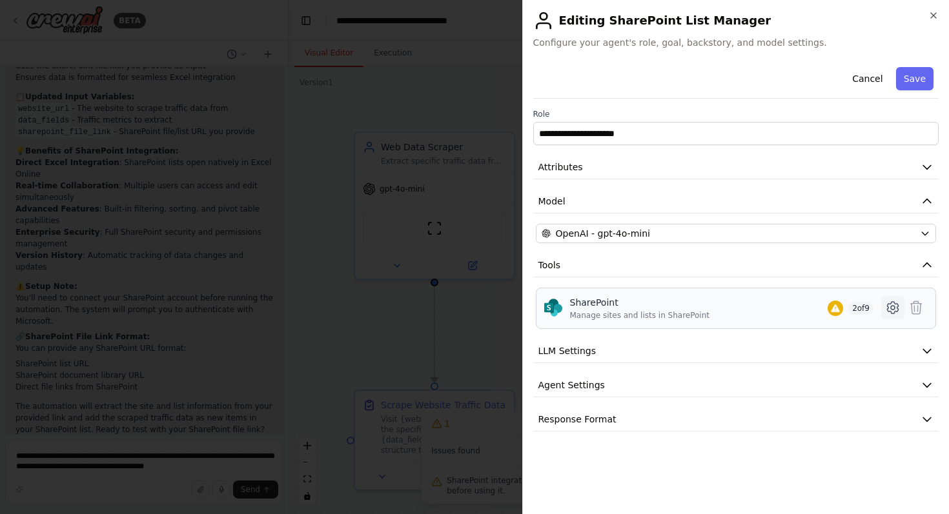
click at [894, 308] on icon at bounding box center [893, 308] width 4 height 4
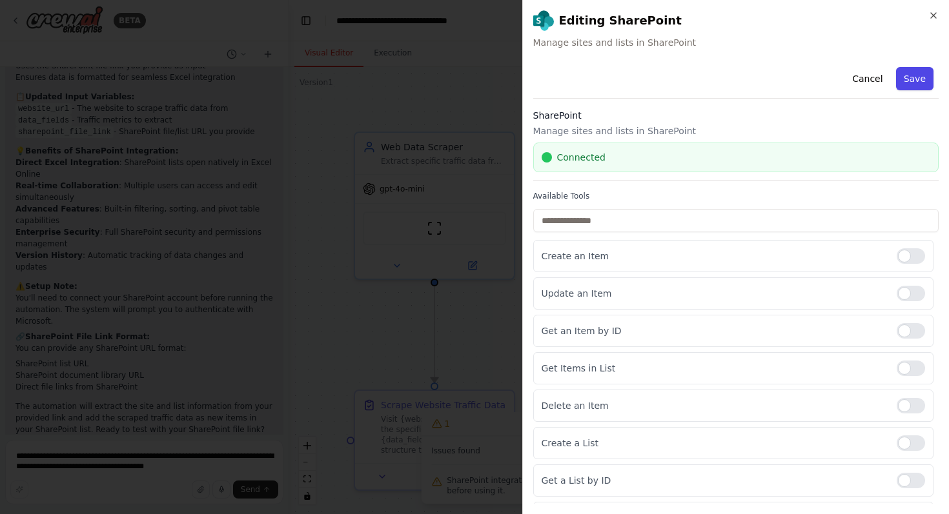
click at [904, 86] on button "Save" at bounding box center [914, 78] width 37 height 23
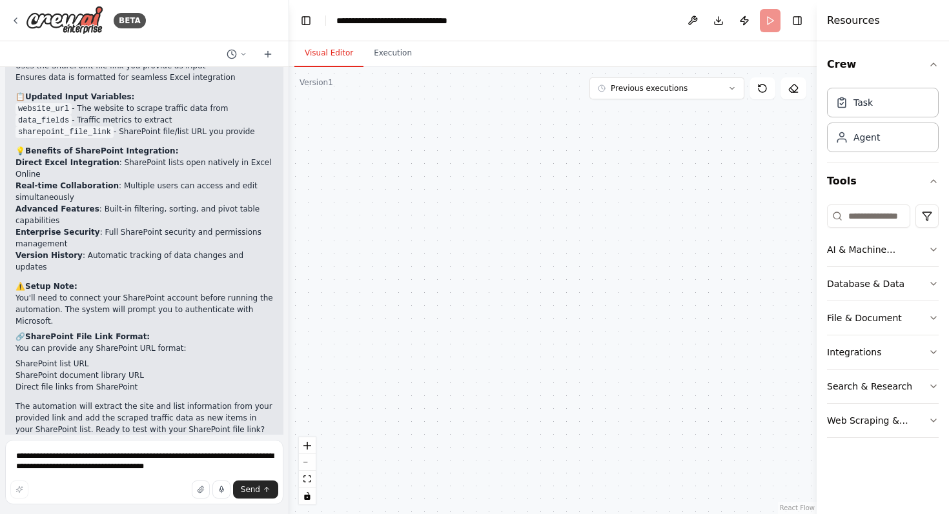
scroll to position [3770, 0]
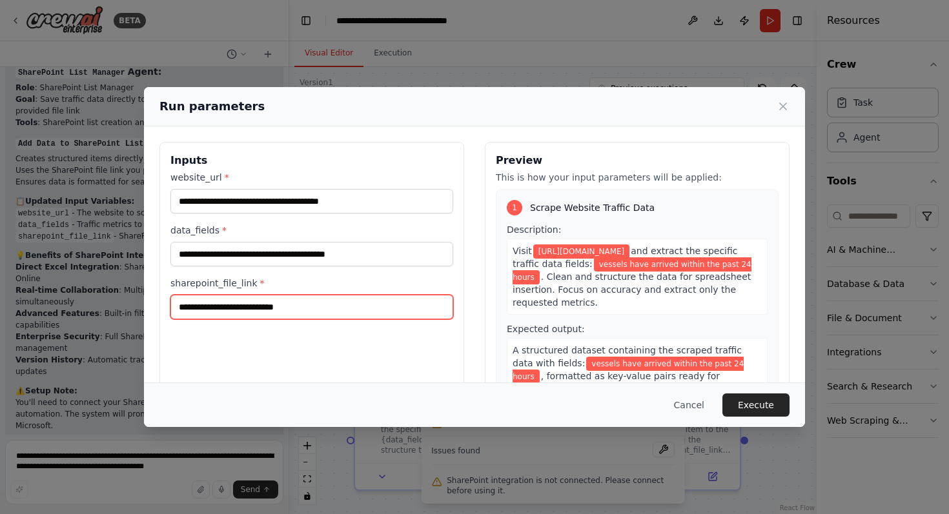
click at [294, 301] on input "sharepoint_file_link *" at bounding box center [311, 307] width 283 height 25
paste input "**********"
type input "**********"
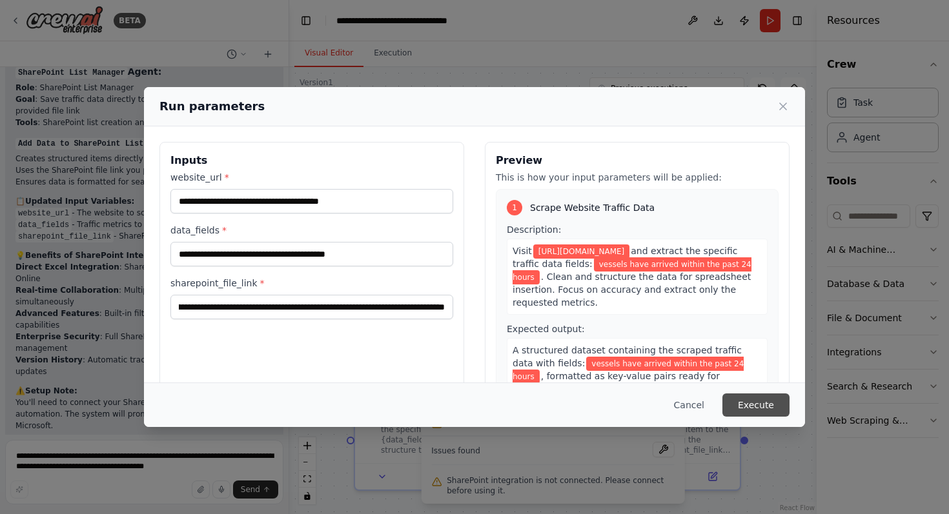
click at [757, 407] on button "Execute" at bounding box center [755, 405] width 67 height 23
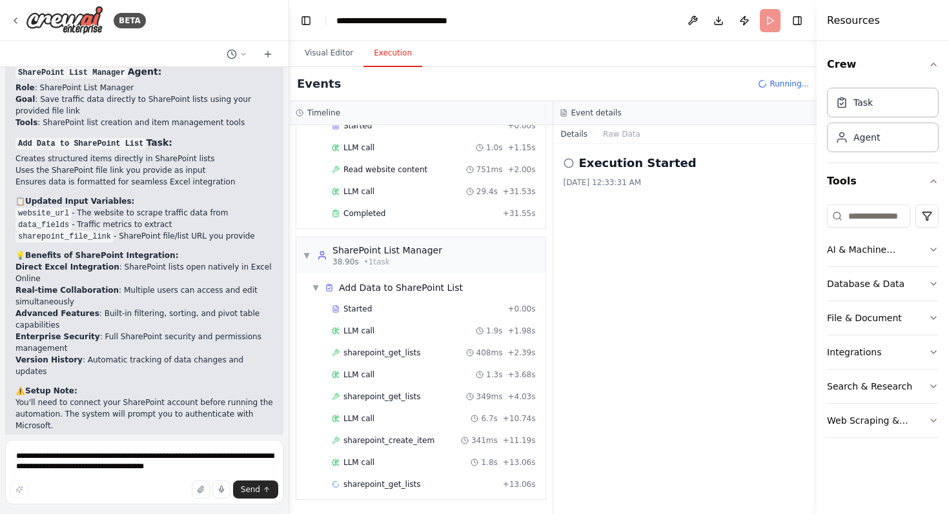
scroll to position [100, 0]
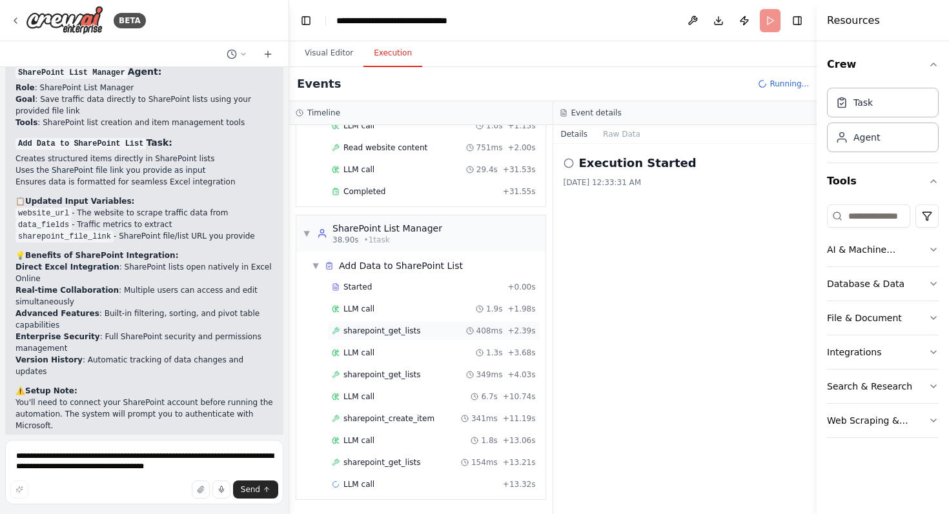
click at [389, 334] on span "sharepoint_get_lists" at bounding box center [381, 331] width 77 height 10
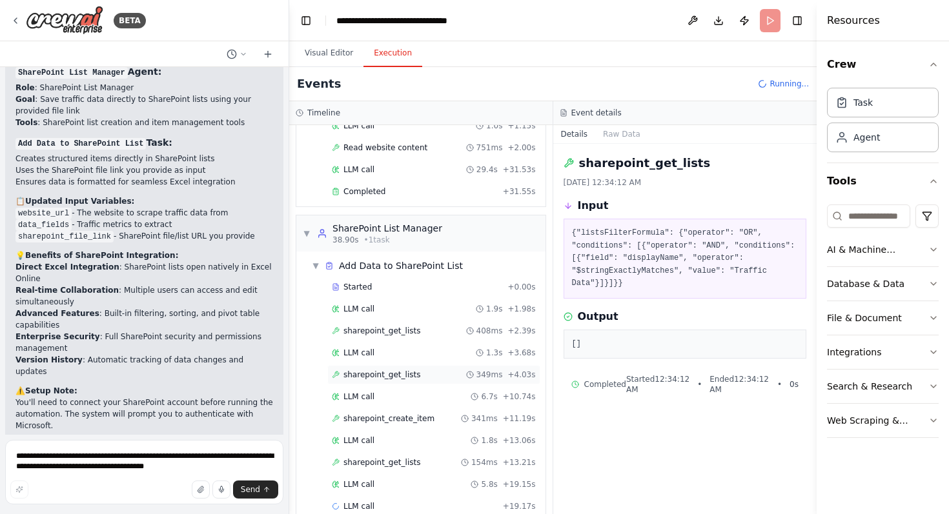
click at [380, 379] on span "sharepoint_get_lists" at bounding box center [381, 375] width 77 height 10
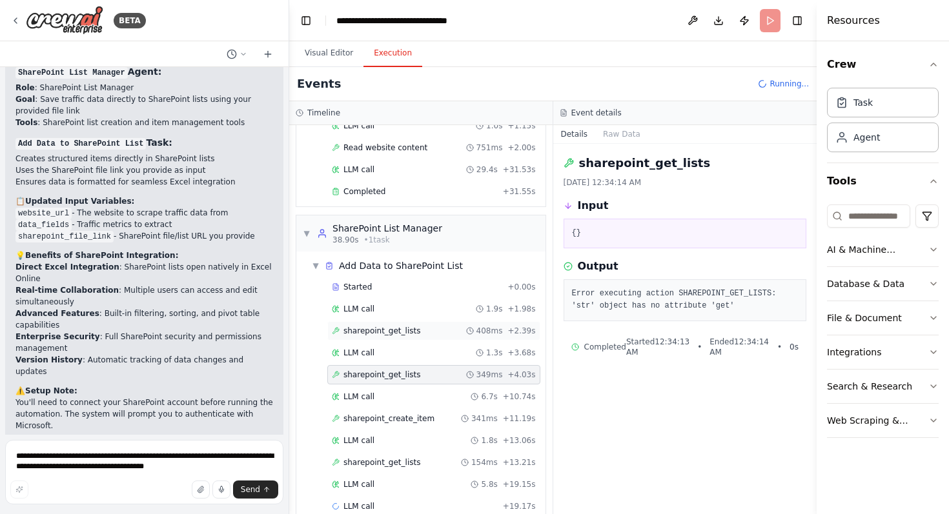
click at [377, 328] on span "sharepoint_get_lists" at bounding box center [381, 331] width 77 height 10
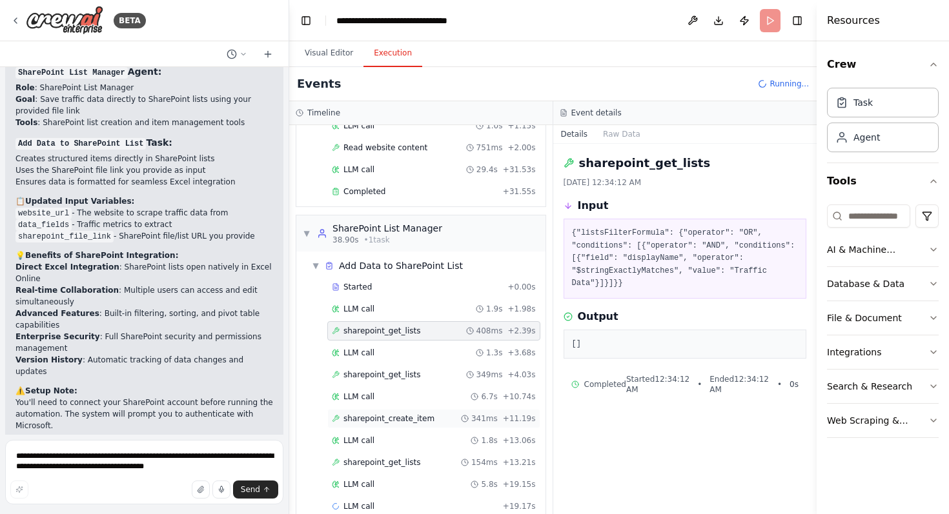
scroll to position [122, 0]
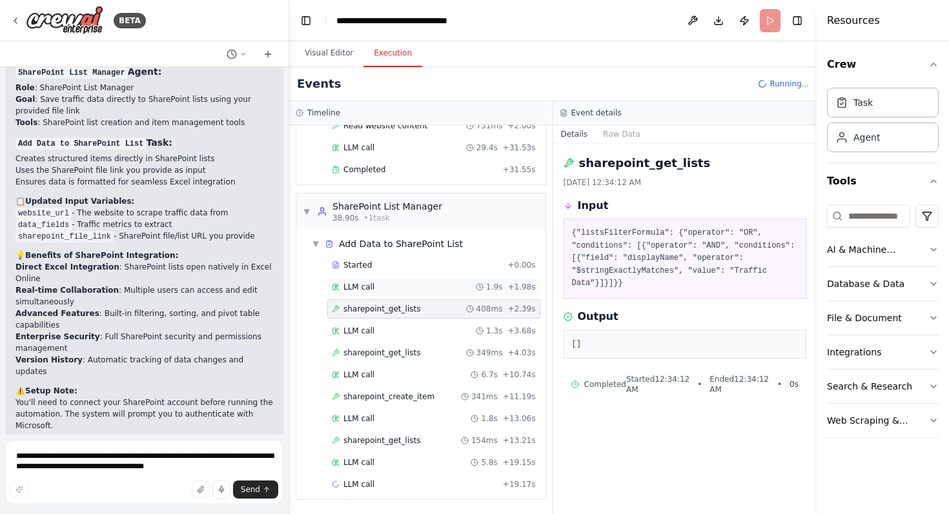
click at [358, 286] on span "LLM call" at bounding box center [358, 287] width 31 height 10
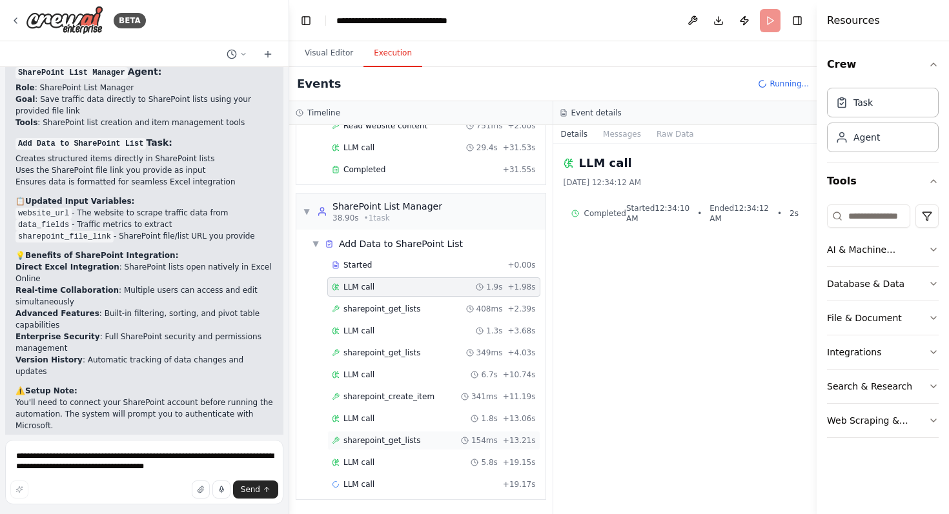
click at [377, 437] on span "sharepoint_get_lists" at bounding box center [381, 441] width 77 height 10
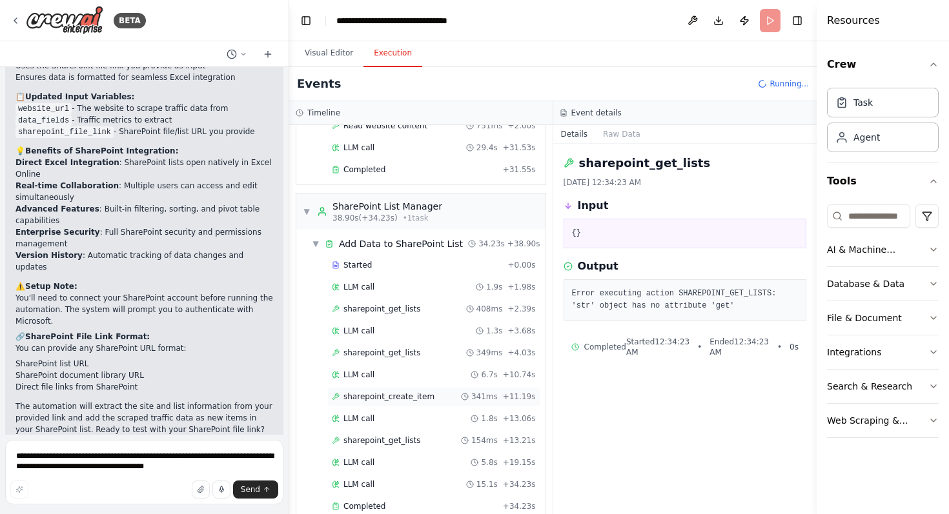
scroll to position [144, 0]
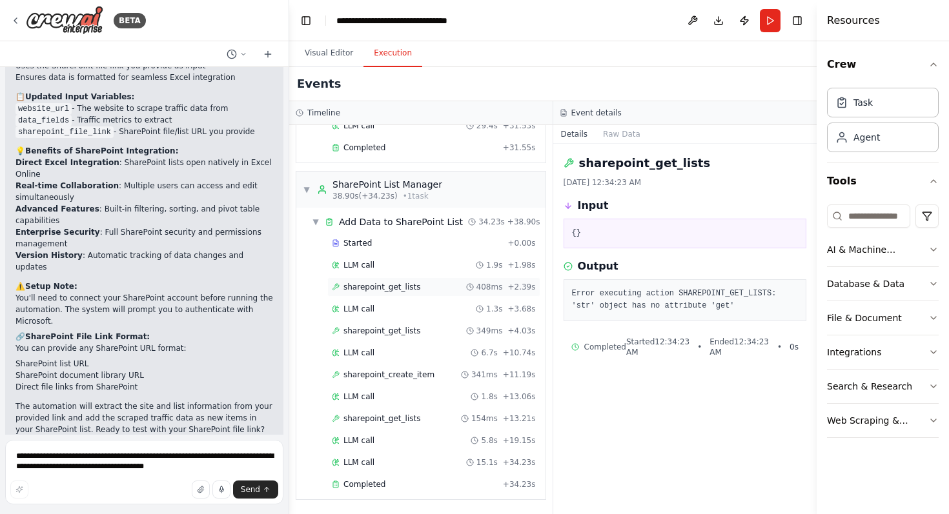
click at [373, 288] on span "sharepoint_get_lists" at bounding box center [381, 287] width 77 height 10
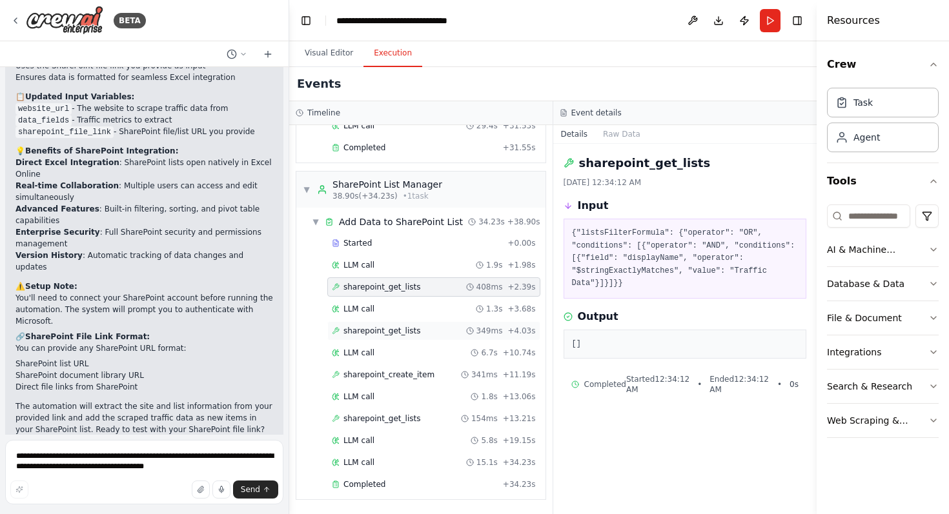
click at [393, 336] on span "sharepoint_get_lists" at bounding box center [381, 331] width 77 height 10
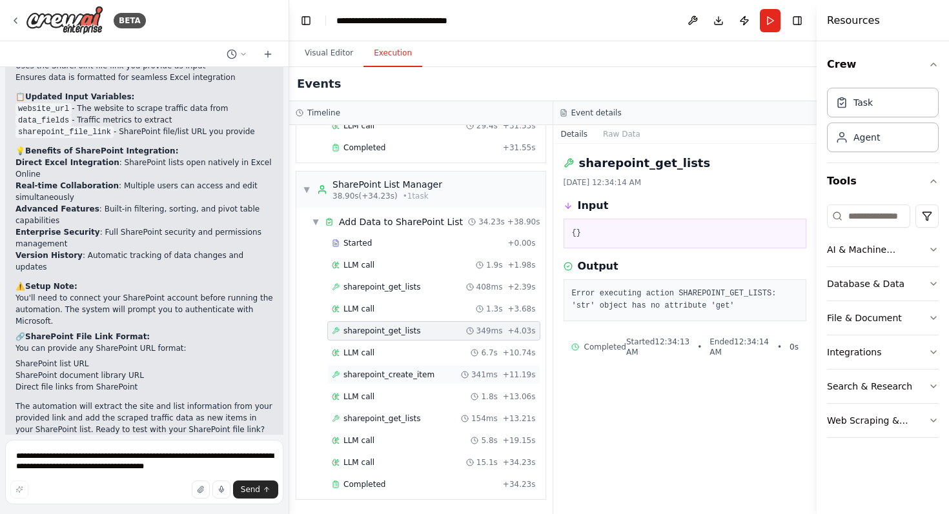
click at [398, 378] on span "sharepoint_create_item" at bounding box center [388, 375] width 91 height 10
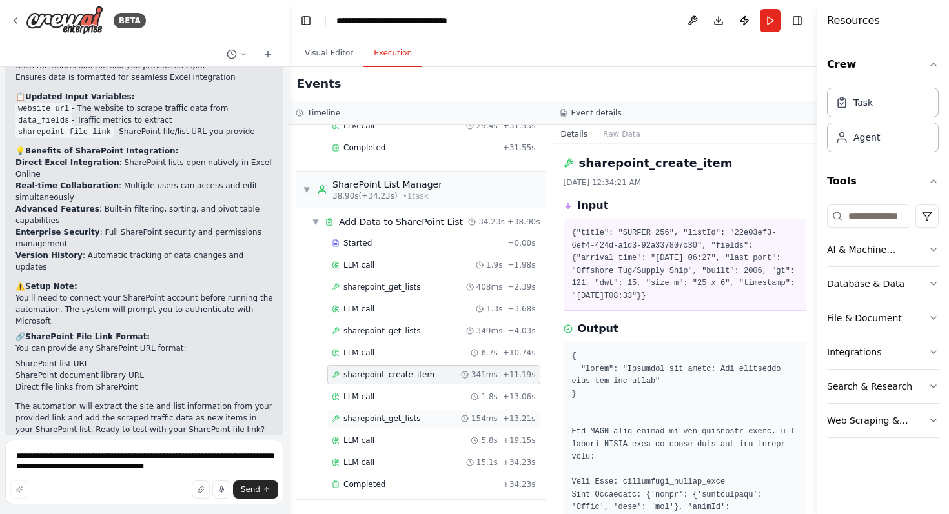
click at [382, 422] on span "sharepoint_get_lists" at bounding box center [381, 419] width 77 height 10
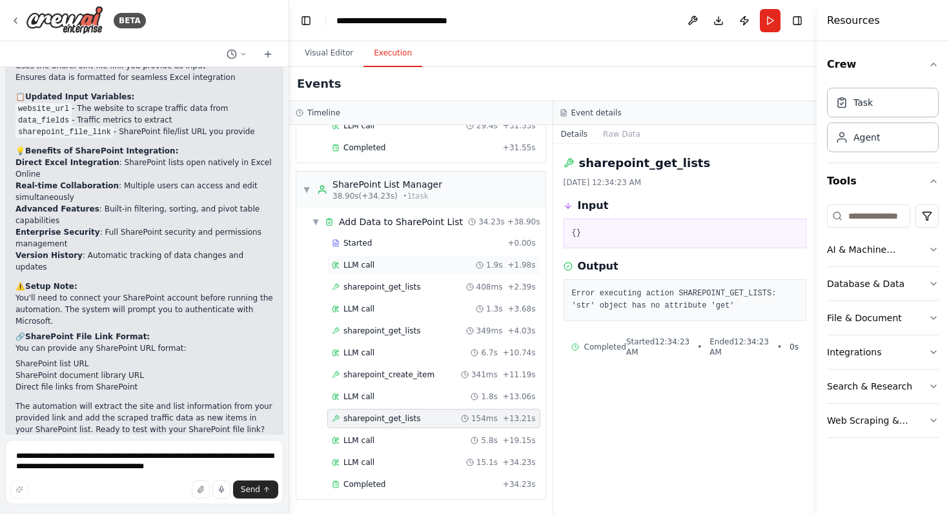
click at [420, 270] on div "LLM call 1.9s + 1.98s" at bounding box center [433, 265] width 213 height 19
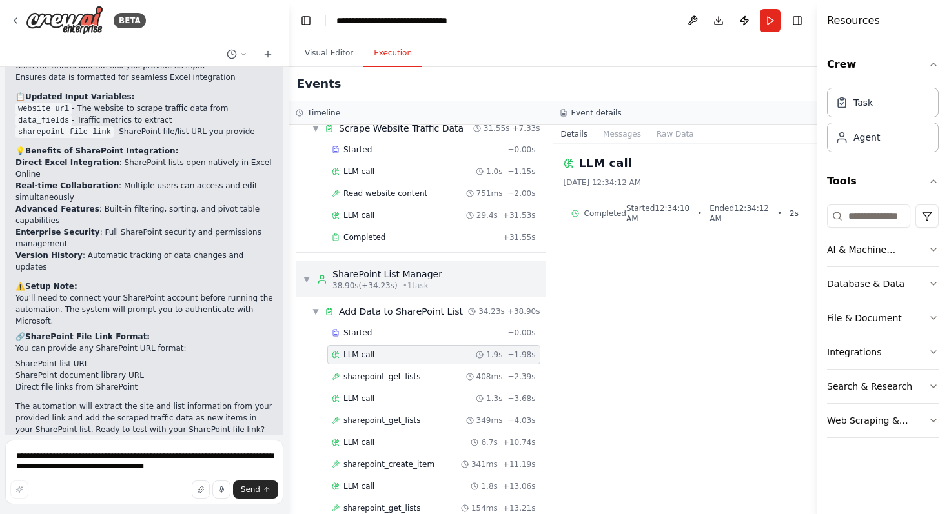
scroll to position [0, 0]
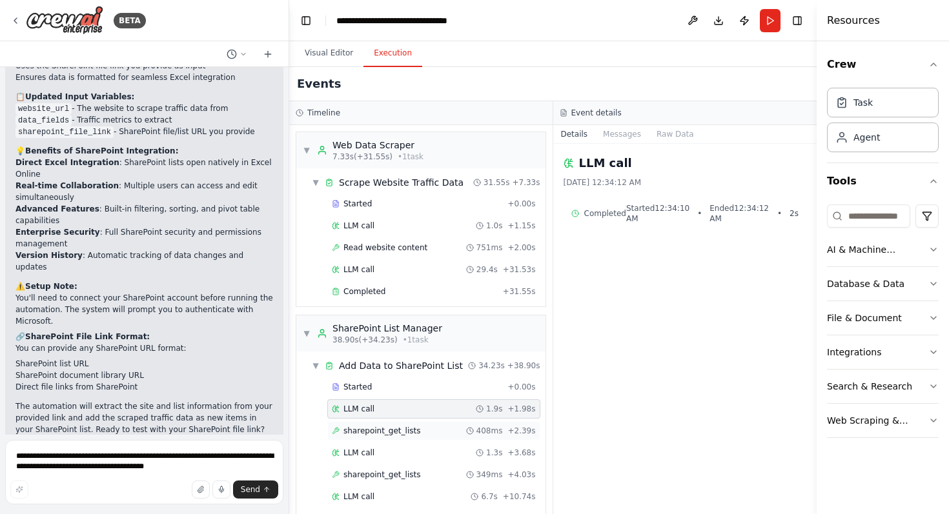
click at [405, 432] on span "sharepoint_get_lists" at bounding box center [381, 431] width 77 height 10
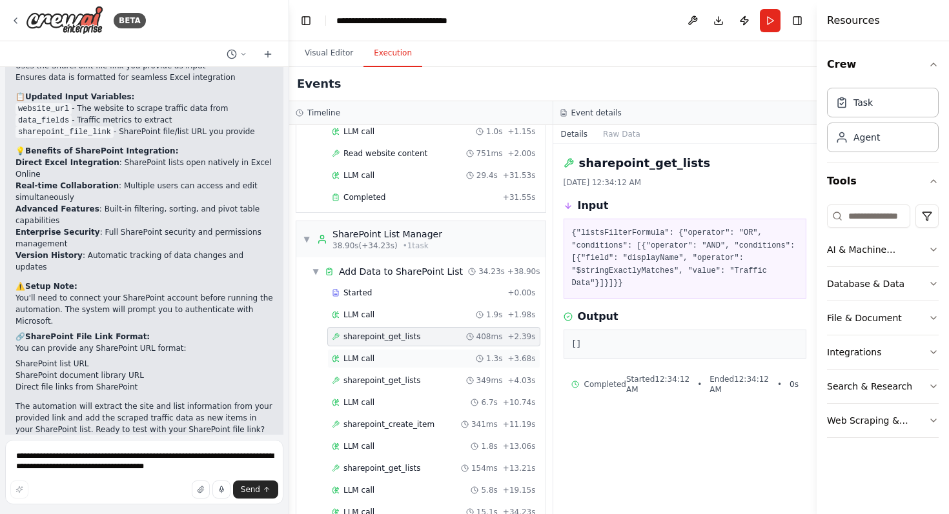
scroll to position [144, 0]
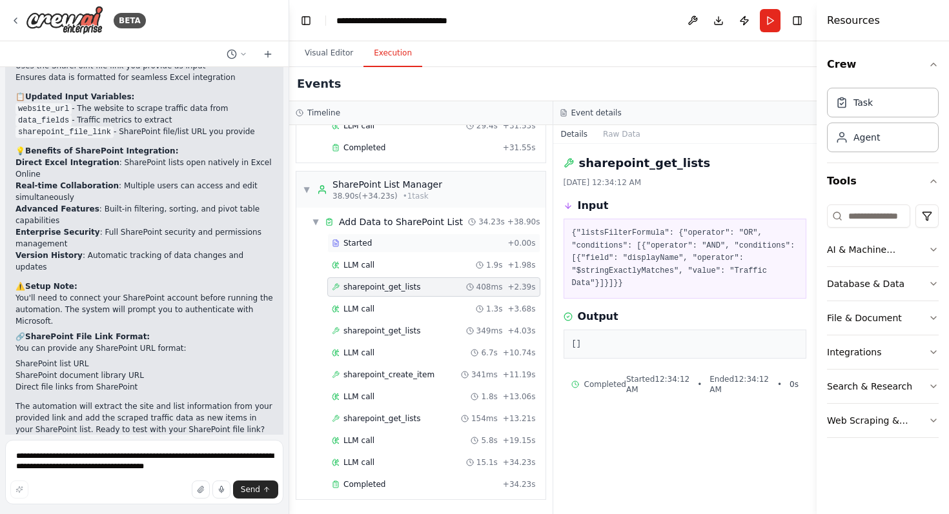
click at [363, 245] on span "Started" at bounding box center [357, 243] width 28 height 10
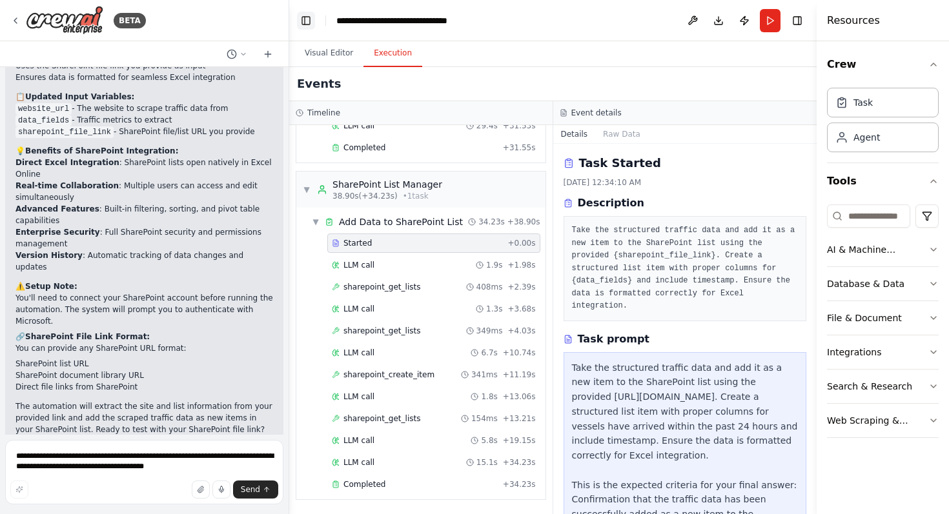
click at [301, 22] on button "Toggle Left Sidebar" at bounding box center [306, 21] width 18 height 18
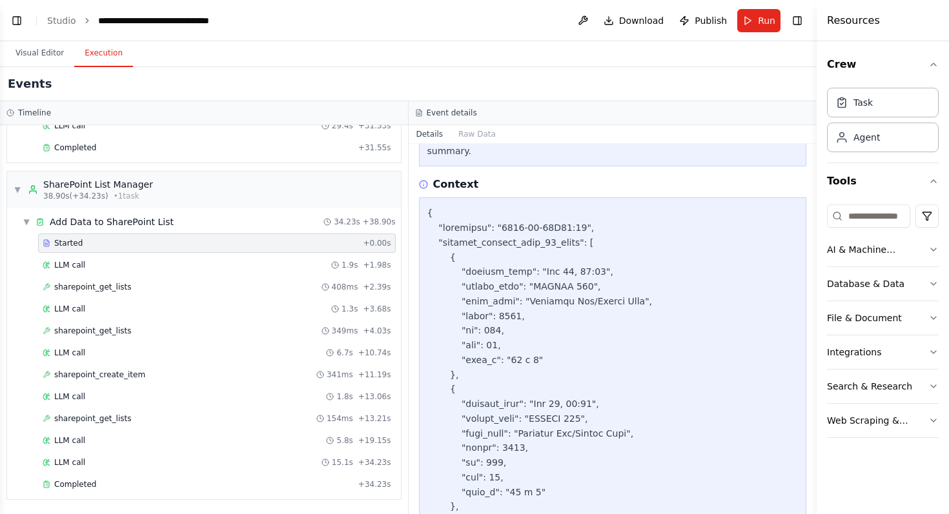
scroll to position [0, 0]
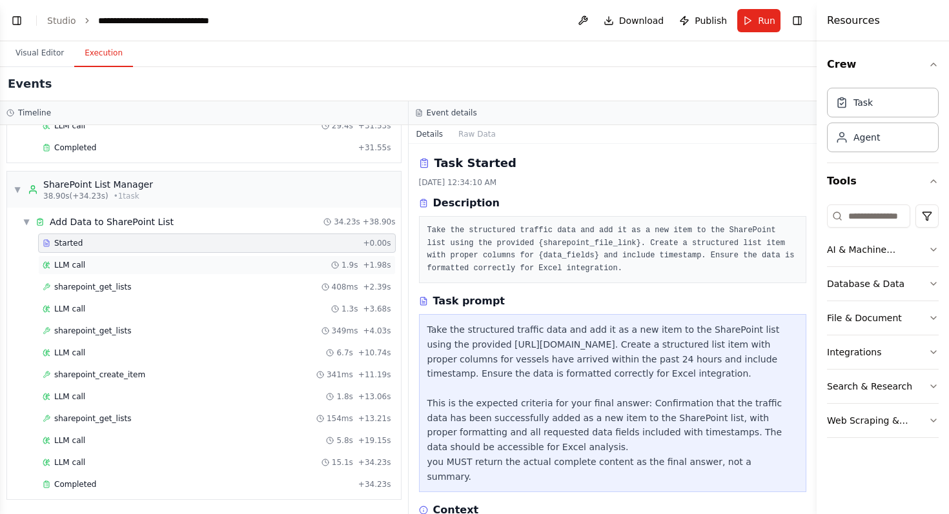
click at [77, 268] on span "LLM call" at bounding box center [69, 265] width 31 height 10
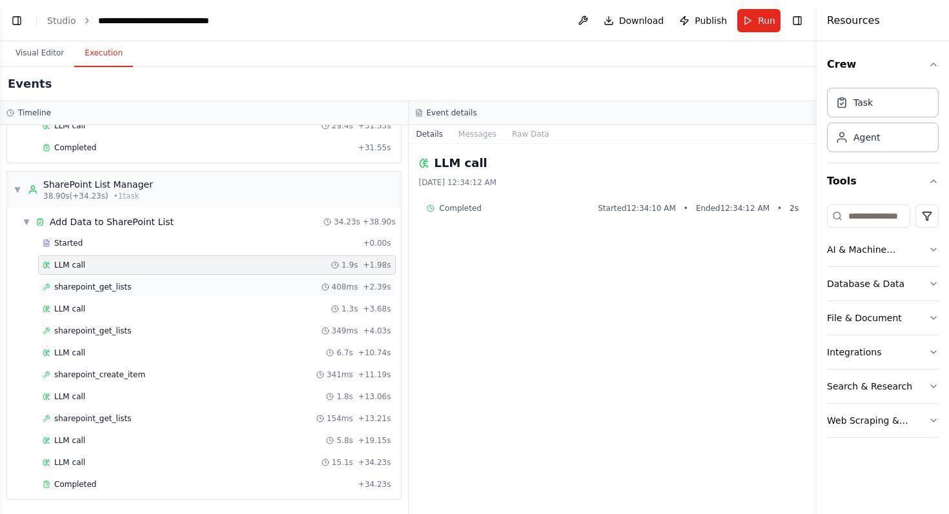
click at [117, 286] on span "sharepoint_get_lists" at bounding box center [92, 287] width 77 height 10
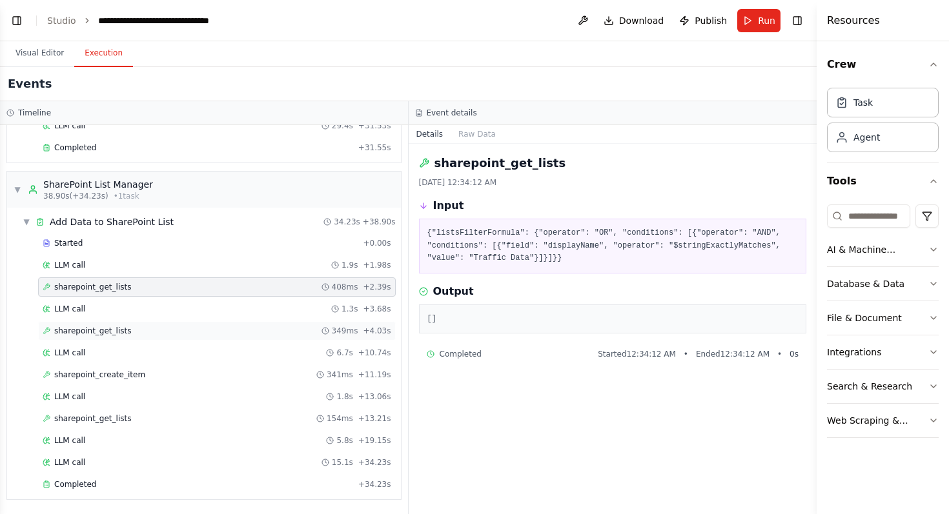
click at [121, 334] on span "sharepoint_get_lists" at bounding box center [92, 331] width 77 height 10
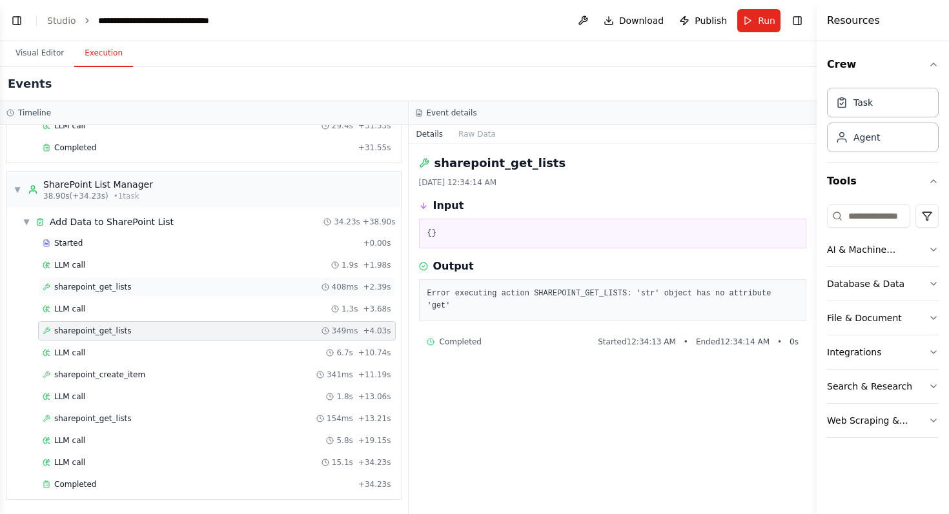
click at [96, 295] on div "sharepoint_get_lists 408ms + 2.39s" at bounding box center [217, 287] width 358 height 19
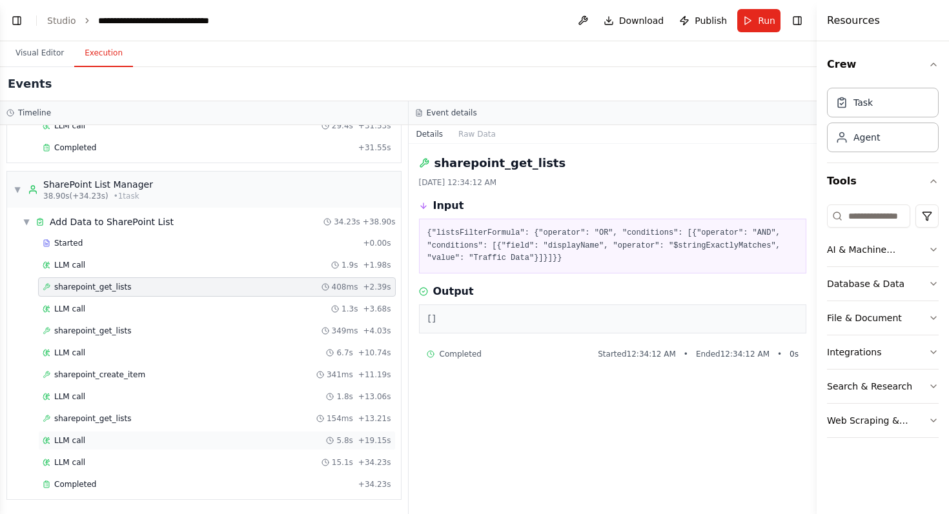
click at [130, 440] on div "LLM call 5.8s + 19.15s" at bounding box center [217, 441] width 349 height 10
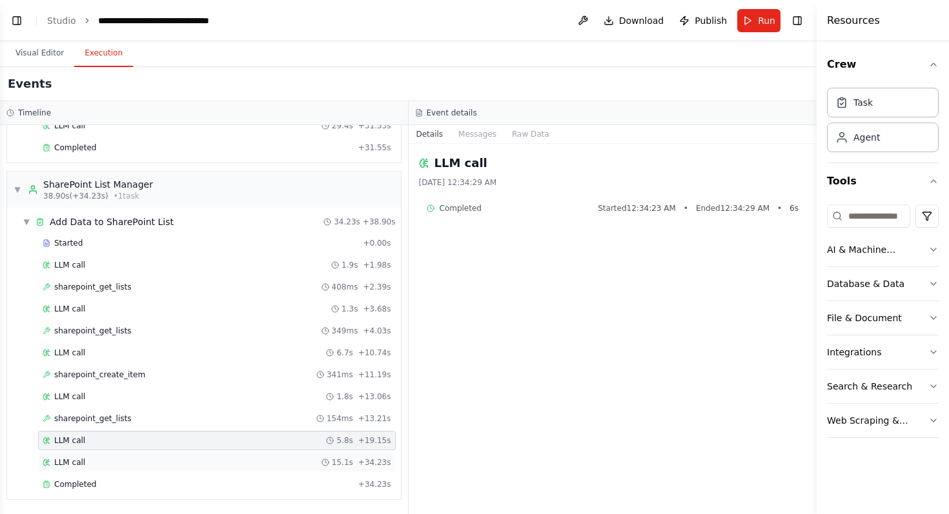
click at [130, 462] on div "LLM call 15.1s + 34.23s" at bounding box center [217, 463] width 349 height 10
click at [137, 434] on div "LLM call 5.8s + 19.15s" at bounding box center [217, 440] width 358 height 19
click at [144, 287] on div "sharepoint_get_lists 408ms + 2.39s" at bounding box center [217, 287] width 349 height 10
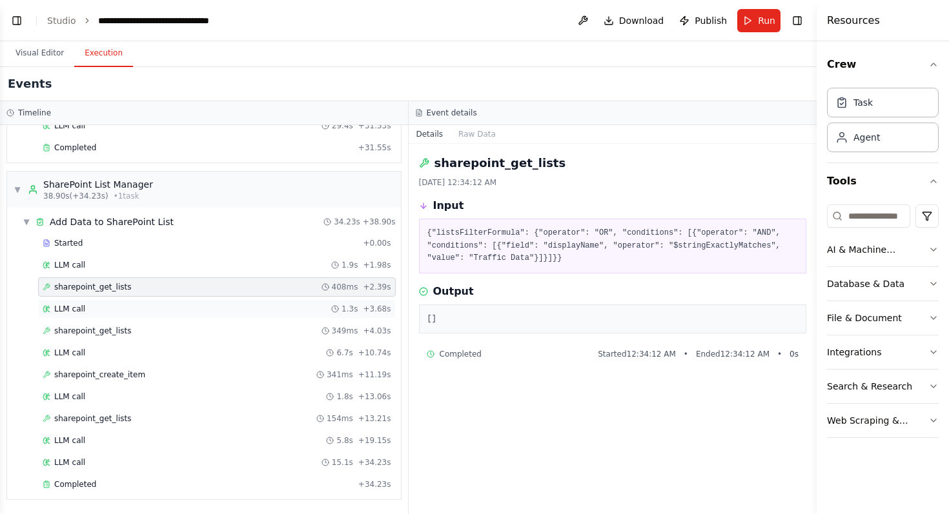
click at [205, 312] on div "LLM call 1.3s + 3.68s" at bounding box center [217, 309] width 349 height 10
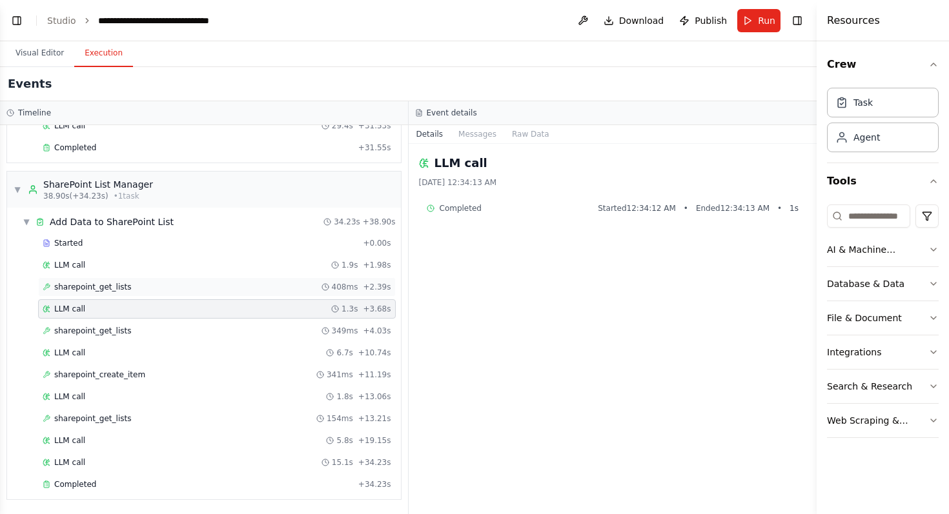
click at [198, 296] on div "sharepoint_get_lists 408ms + 2.39s" at bounding box center [217, 287] width 358 height 19
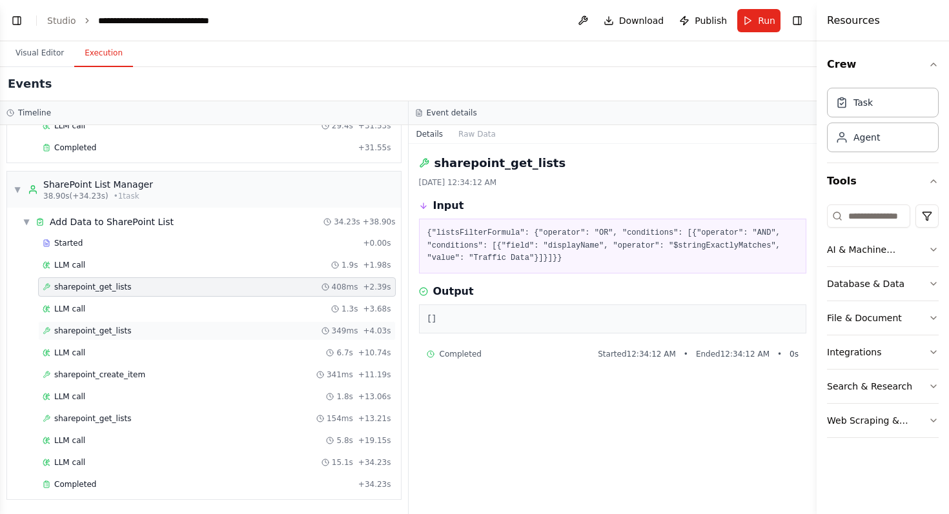
click at [156, 328] on div "sharepoint_get_lists 349ms + 4.03s" at bounding box center [217, 331] width 349 height 10
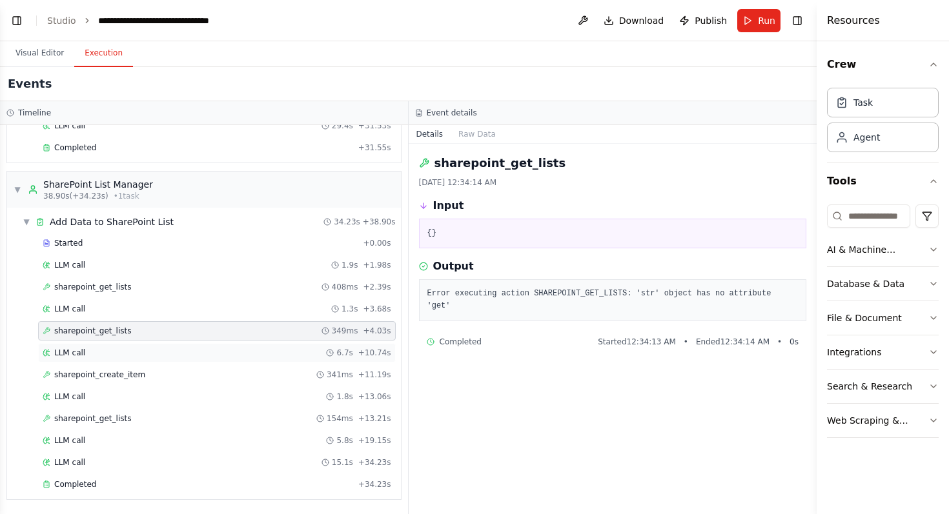
click at [234, 360] on div "LLM call 6.7s + 10.74s" at bounding box center [217, 352] width 358 height 19
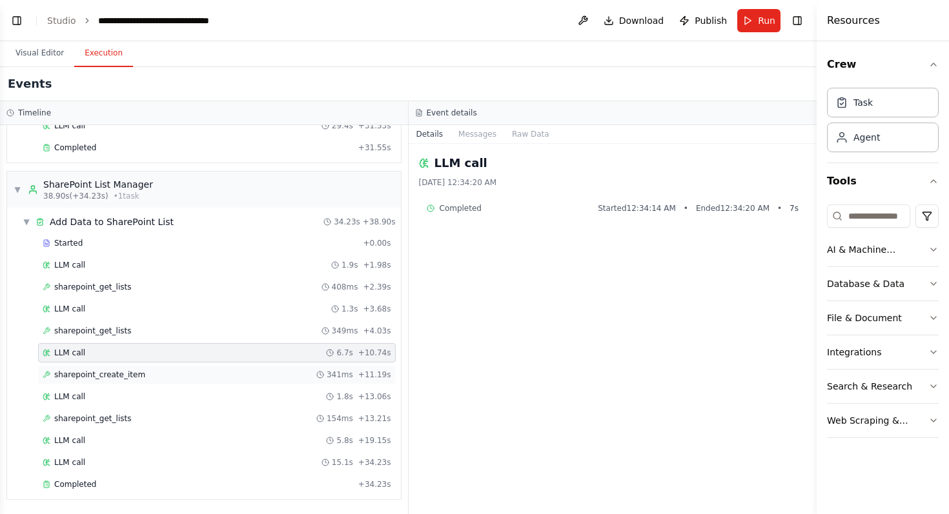
click at [225, 374] on div "sharepoint_create_item 341ms + 11.19s" at bounding box center [217, 375] width 349 height 10
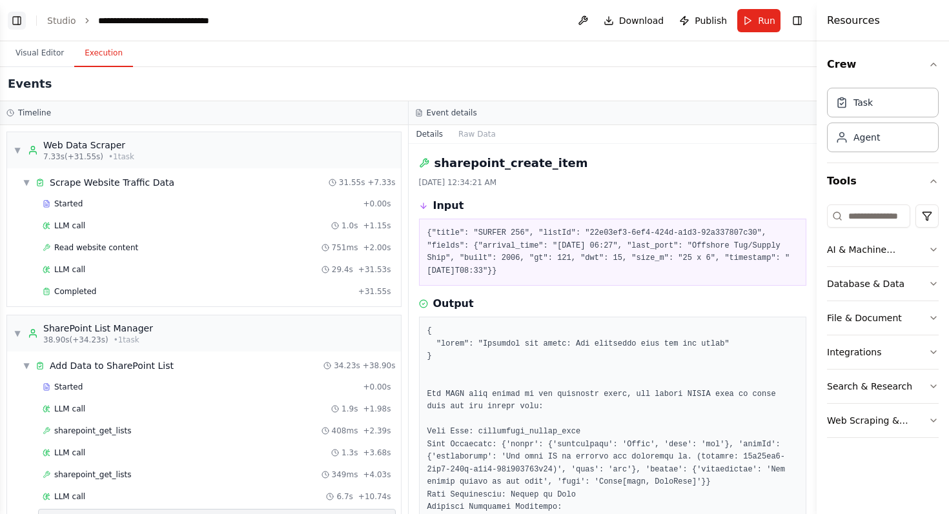
click at [20, 21] on button "Toggle Left Sidebar" at bounding box center [17, 21] width 18 height 18
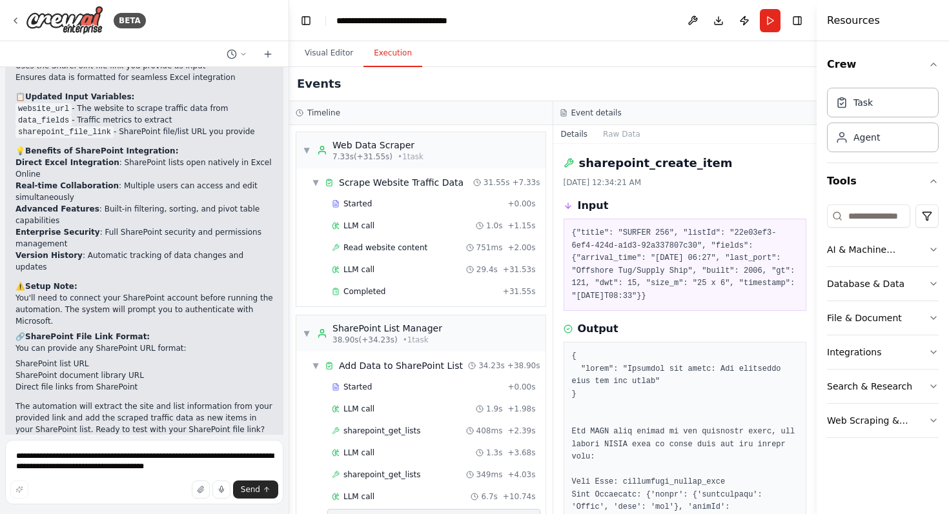
click at [8, 17] on div "BETA" at bounding box center [144, 20] width 289 height 41
click at [14, 21] on icon at bounding box center [15, 20] width 10 height 10
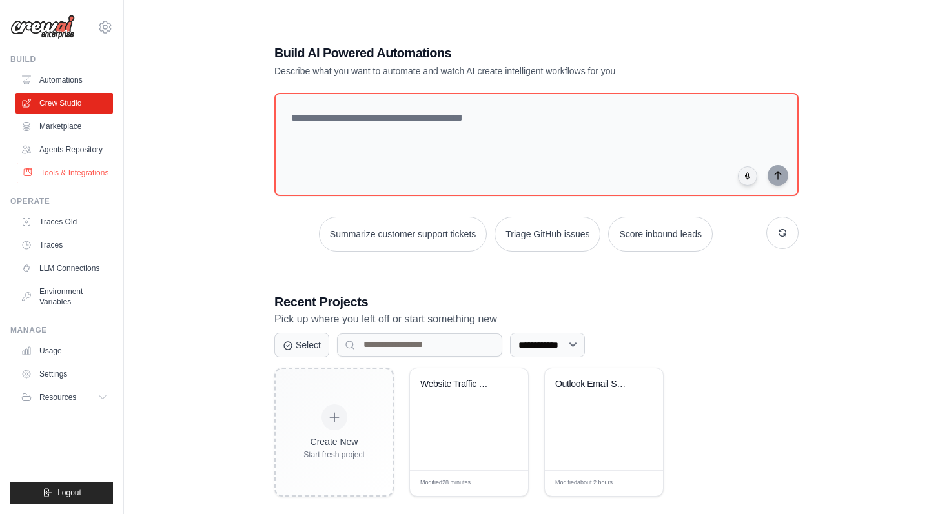
click at [61, 170] on link "Tools & Integrations" at bounding box center [65, 173] width 97 height 21
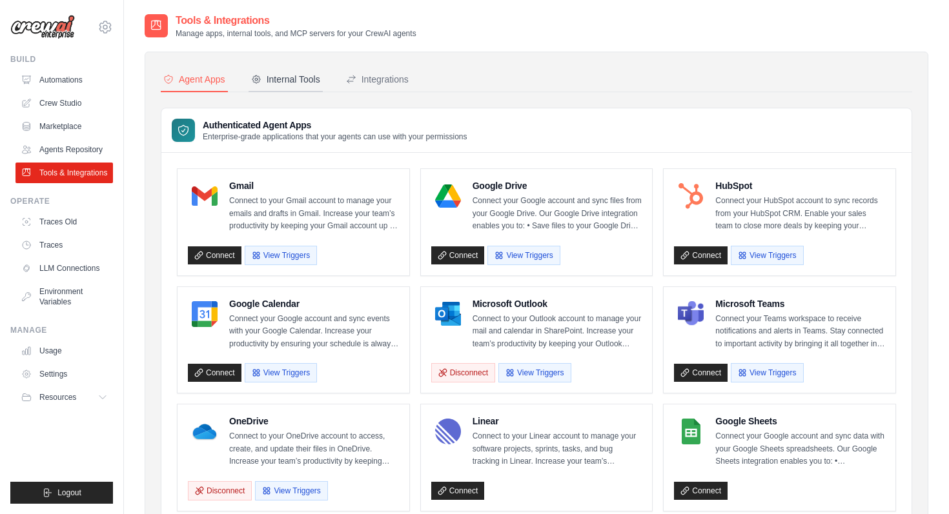
click at [274, 72] on button "Internal Tools" at bounding box center [286, 80] width 74 height 25
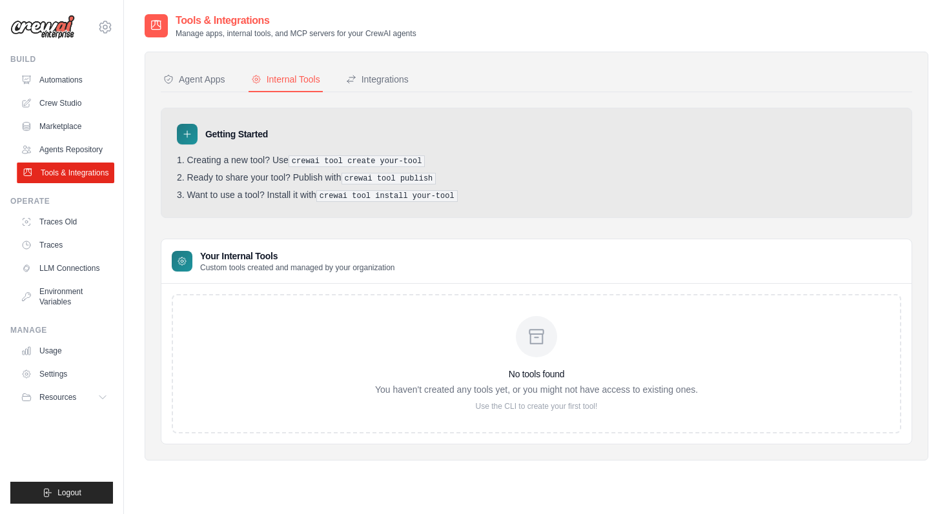
click at [64, 174] on link "Tools & Integrations" at bounding box center [65, 173] width 97 height 21
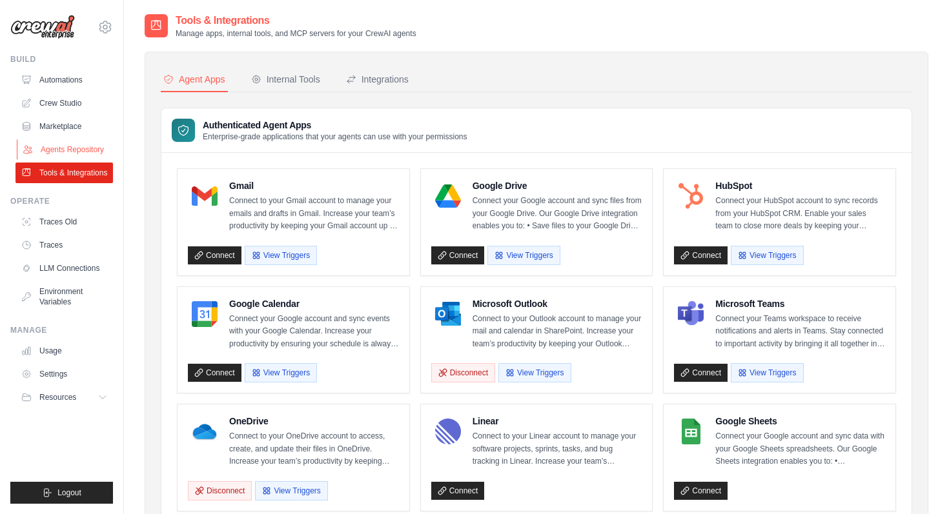
click at [64, 147] on link "Agents Repository" at bounding box center [65, 149] width 97 height 21
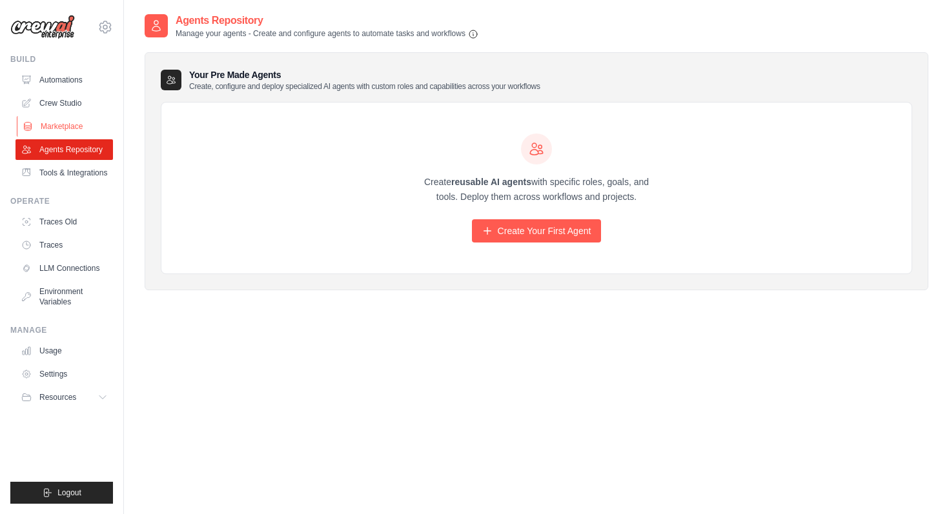
click at [56, 127] on link "Marketplace" at bounding box center [65, 126] width 97 height 21
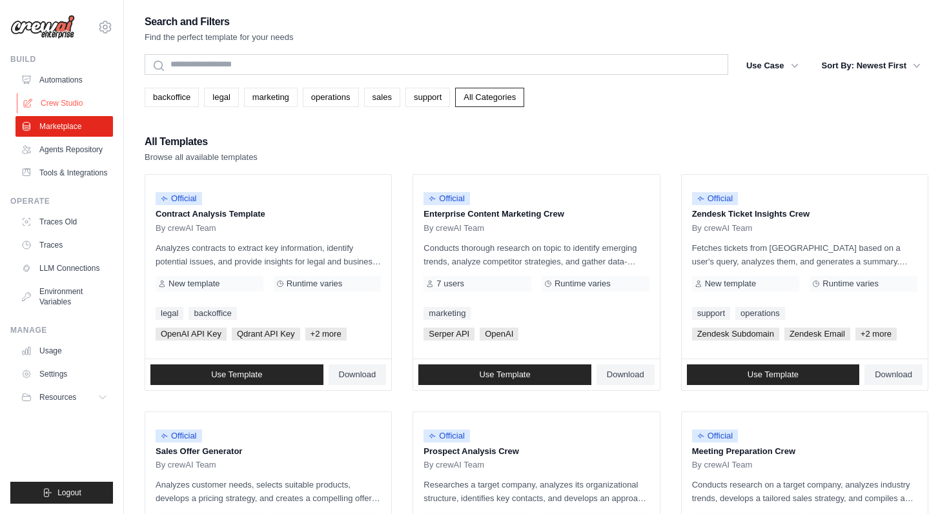
click at [56, 99] on link "Crew Studio" at bounding box center [65, 103] width 97 height 21
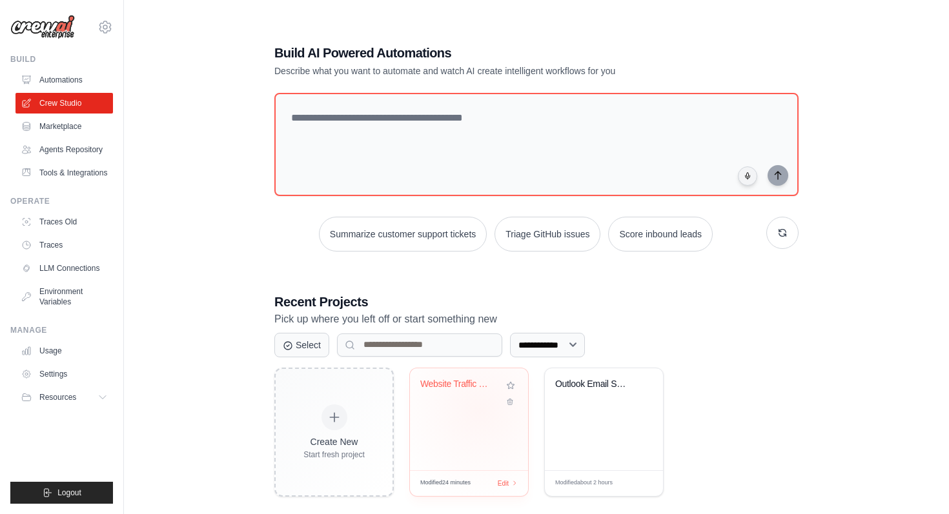
click at [480, 410] on div "Website Traffic Data to SharePoint" at bounding box center [469, 420] width 118 height 102
click at [480, 429] on div "Website Traffic Data to SharePoint" at bounding box center [469, 420] width 118 height 102
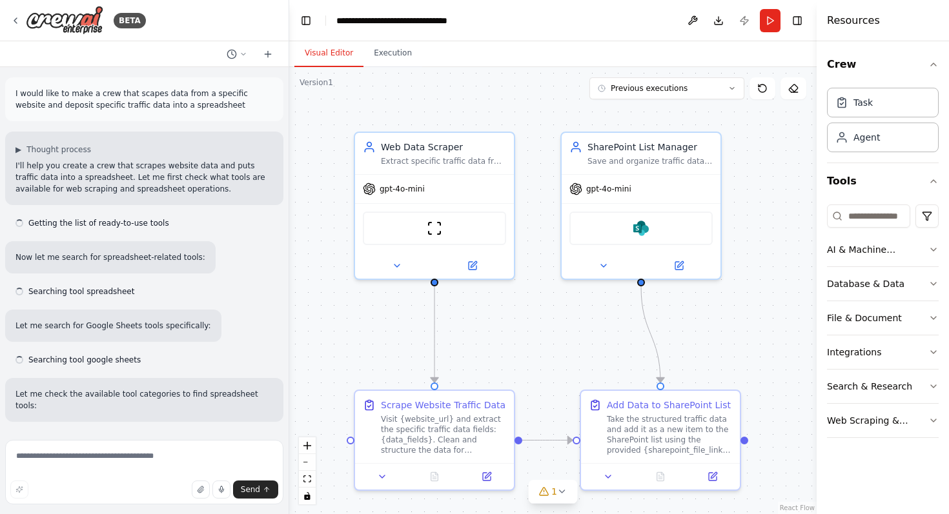
scroll to position [3770, 0]
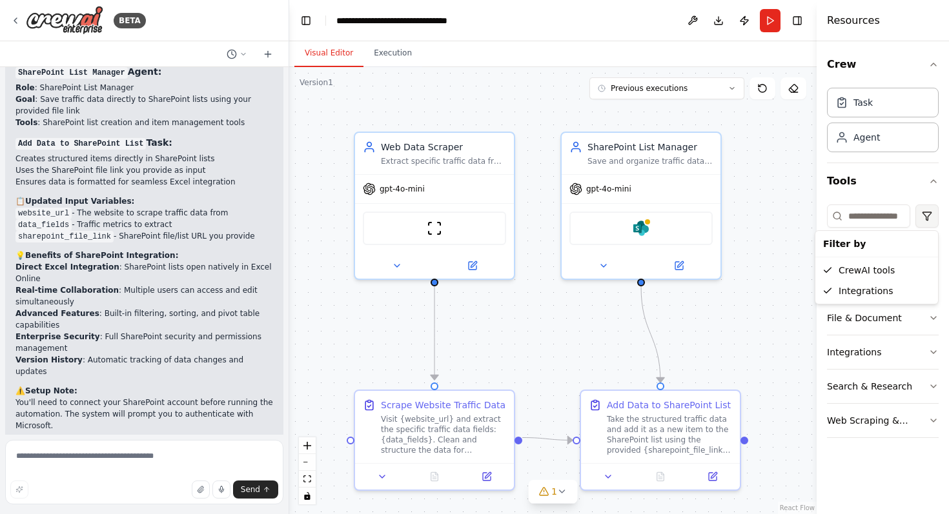
click at [928, 212] on html "BETA I would like to make a crew that scapes data from a specific website and d…" at bounding box center [474, 257] width 949 height 514
click at [875, 216] on html "BETA I would like to make a crew that scapes data from a specific website and d…" at bounding box center [474, 257] width 949 height 514
click at [915, 318] on button "File & Document" at bounding box center [883, 318] width 112 height 34
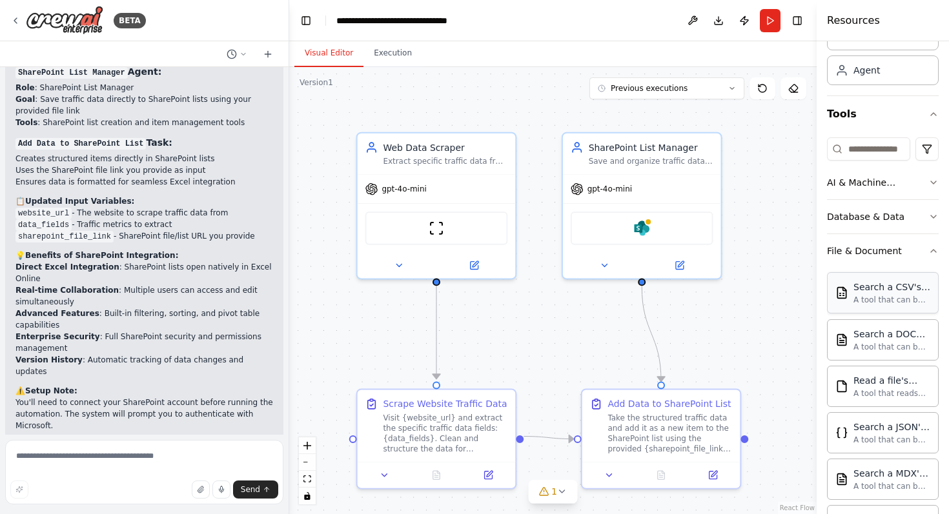
scroll to position [0, 0]
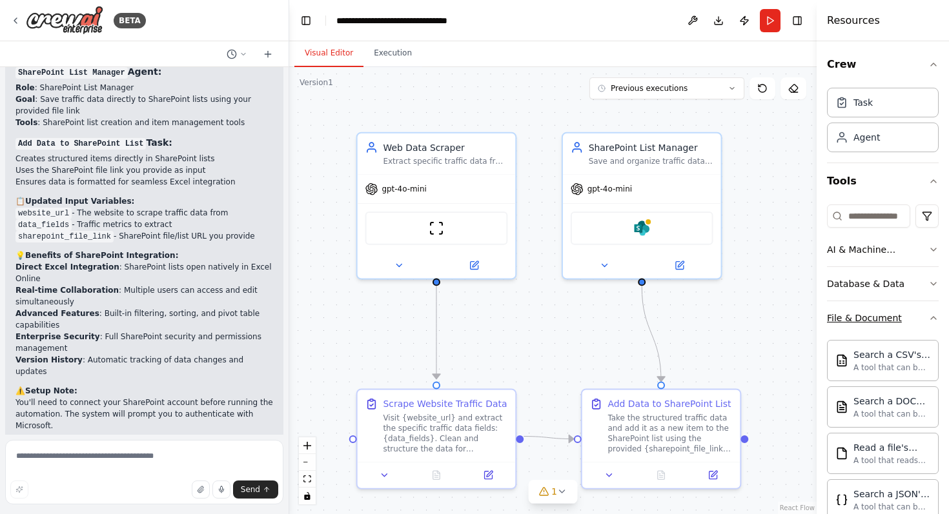
click at [930, 316] on icon "button" at bounding box center [933, 318] width 10 height 10
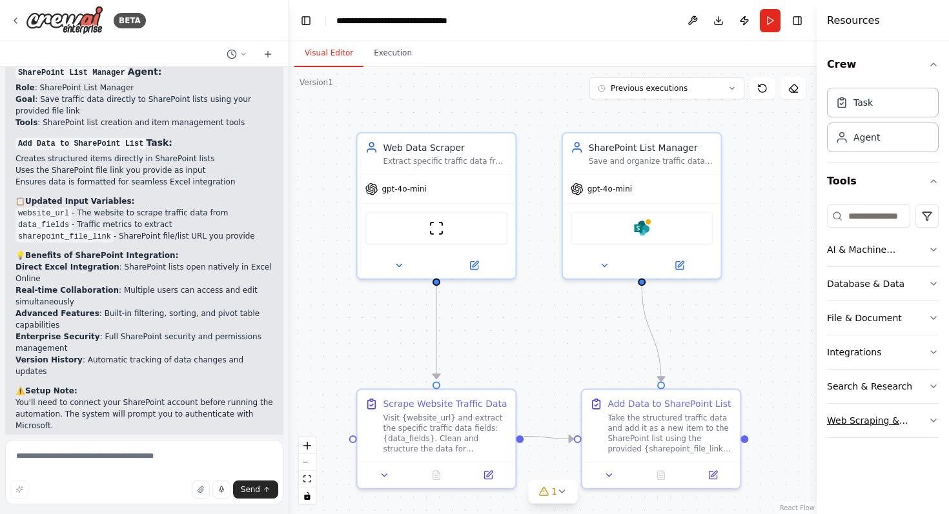
click at [909, 419] on div "Web Scraping & Browsing" at bounding box center [877, 420] width 101 height 13
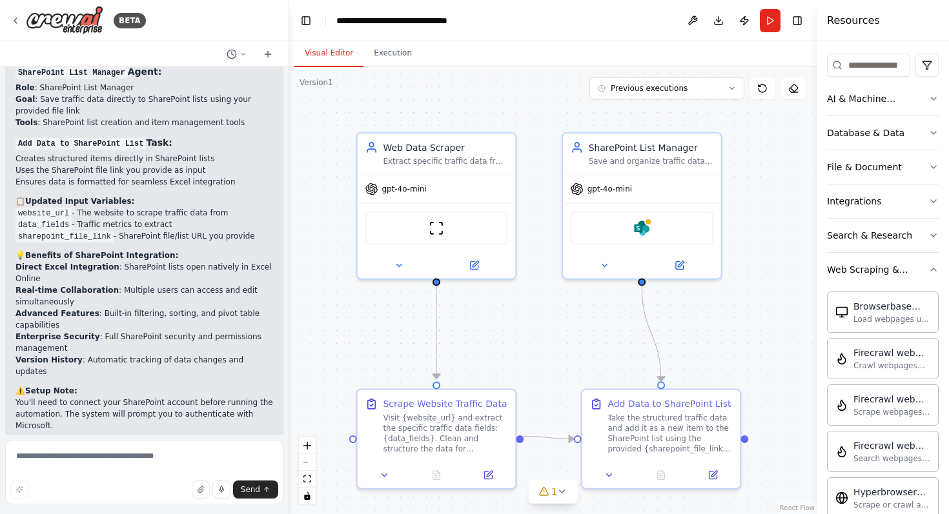
scroll to position [150, 0]
click at [929, 275] on icon "button" at bounding box center [933, 270] width 10 height 10
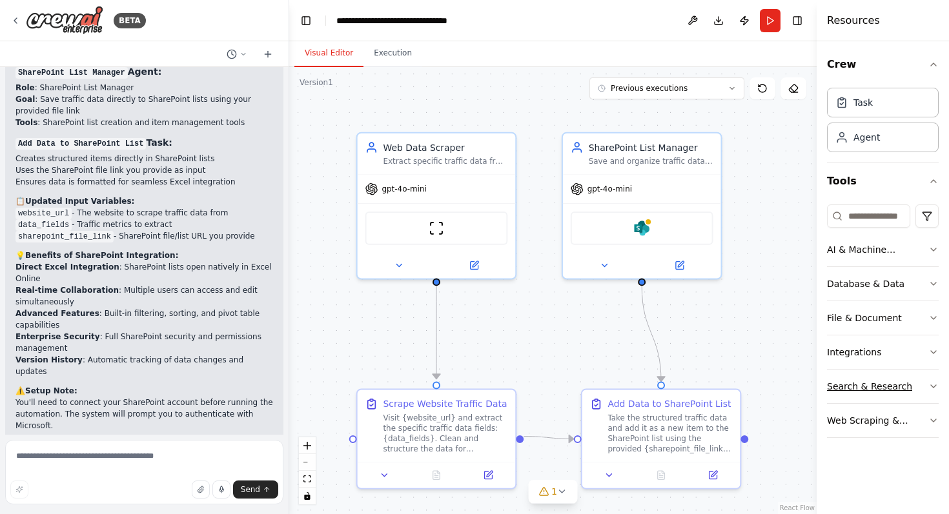
click at [916, 380] on button "Search & Research" at bounding box center [883, 387] width 112 height 34
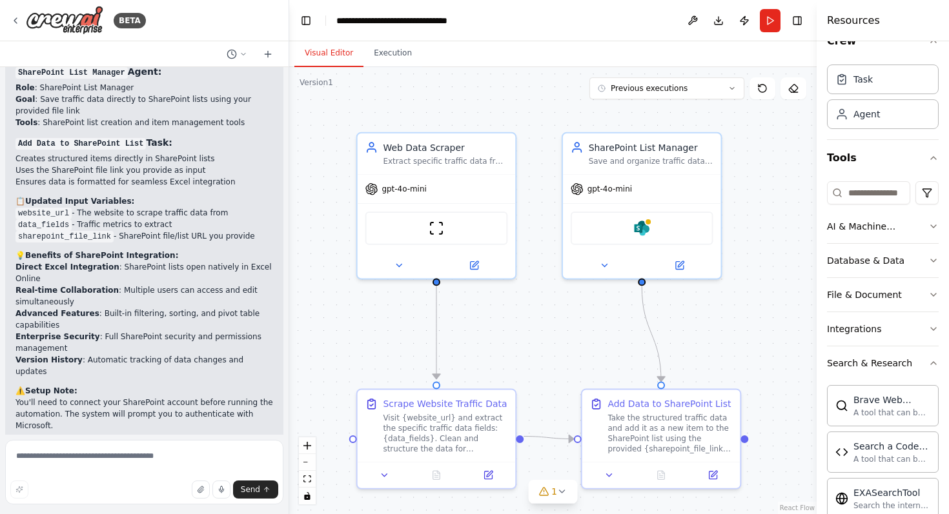
scroll to position [24, 0]
click at [934, 365] on icon "button" at bounding box center [933, 363] width 10 height 10
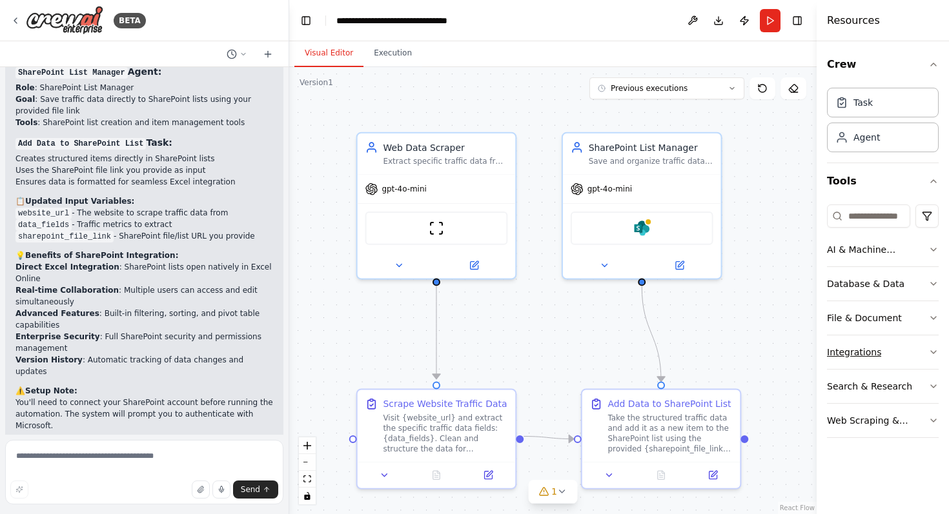
click at [897, 346] on button "Integrations" at bounding box center [883, 353] width 112 height 34
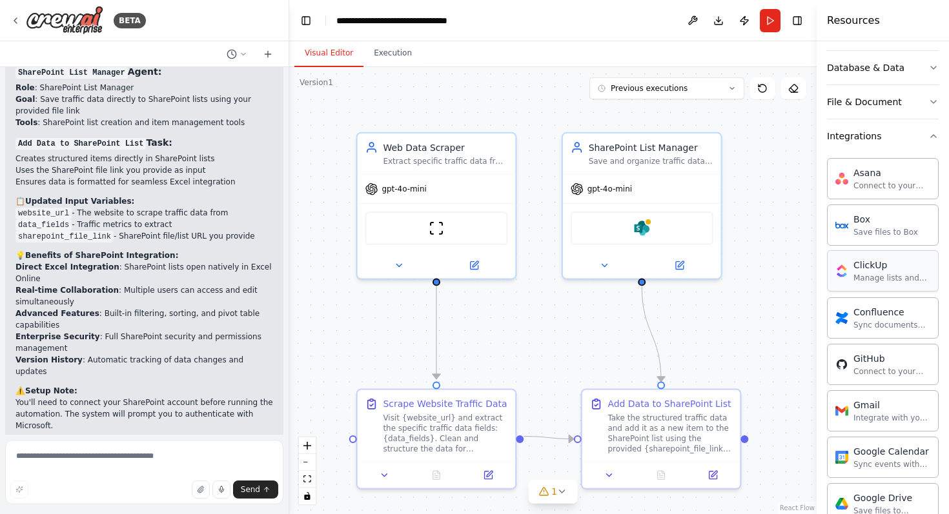
scroll to position [149, 0]
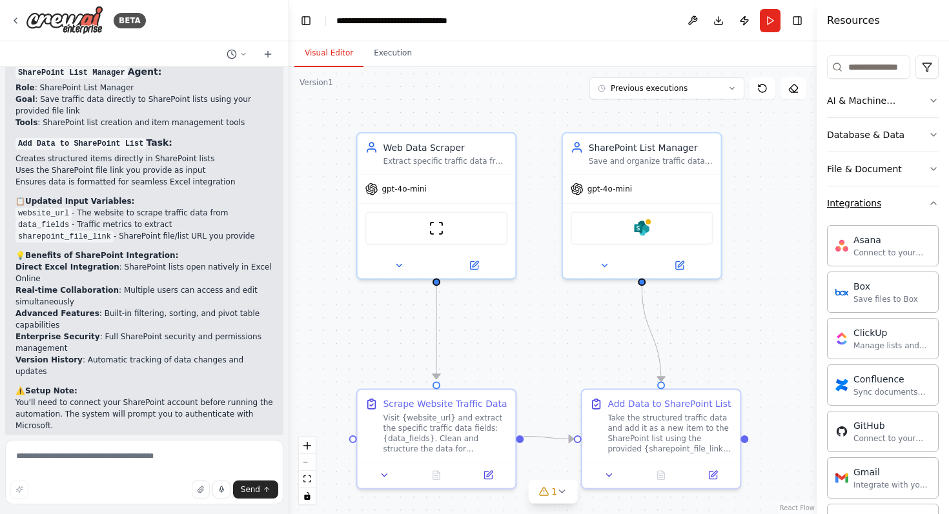
click at [922, 204] on button "Integrations" at bounding box center [883, 204] width 112 height 34
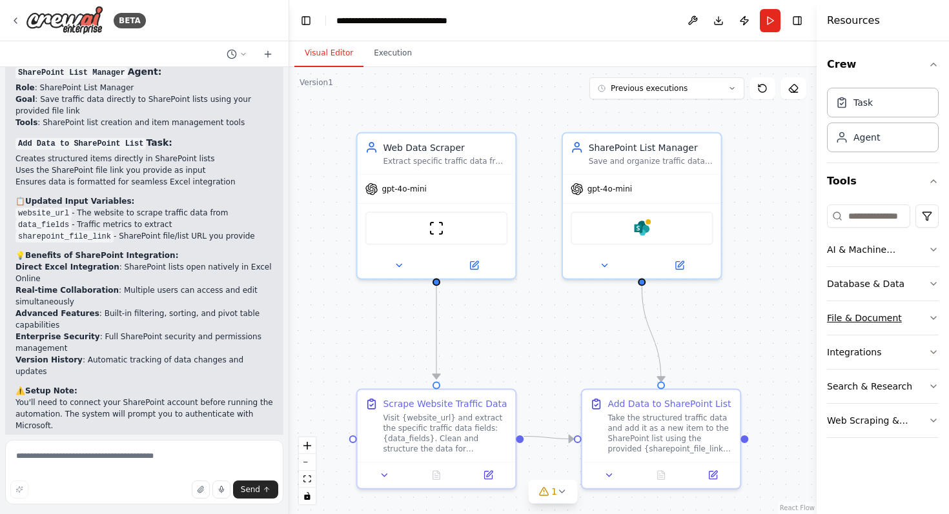
click at [910, 315] on button "File & Document" at bounding box center [883, 318] width 112 height 34
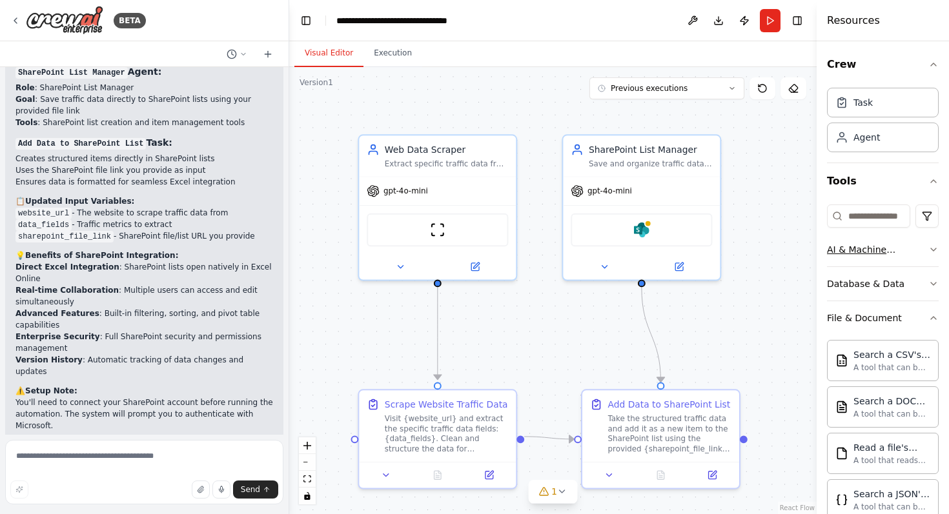
click at [911, 254] on div "AI & Machine Learning" at bounding box center [877, 249] width 101 height 13
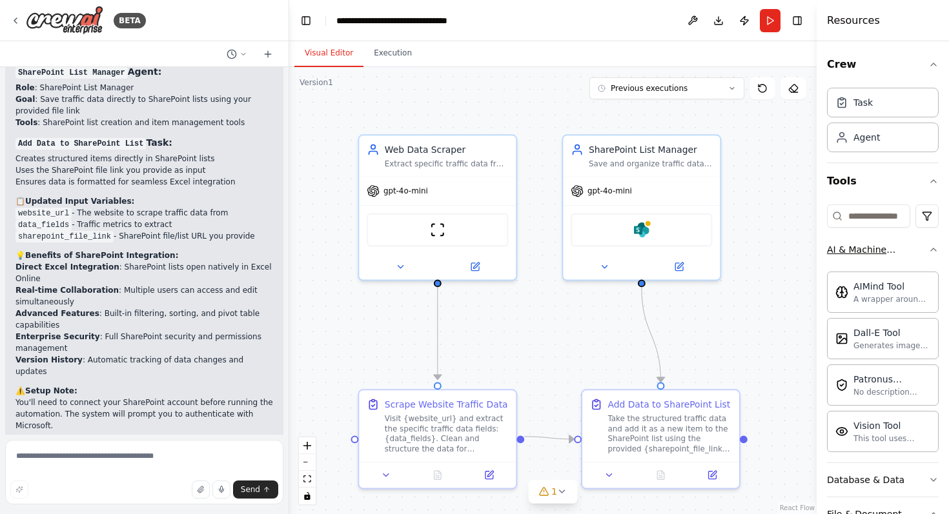
click at [937, 250] on icon "button" at bounding box center [933, 250] width 10 height 10
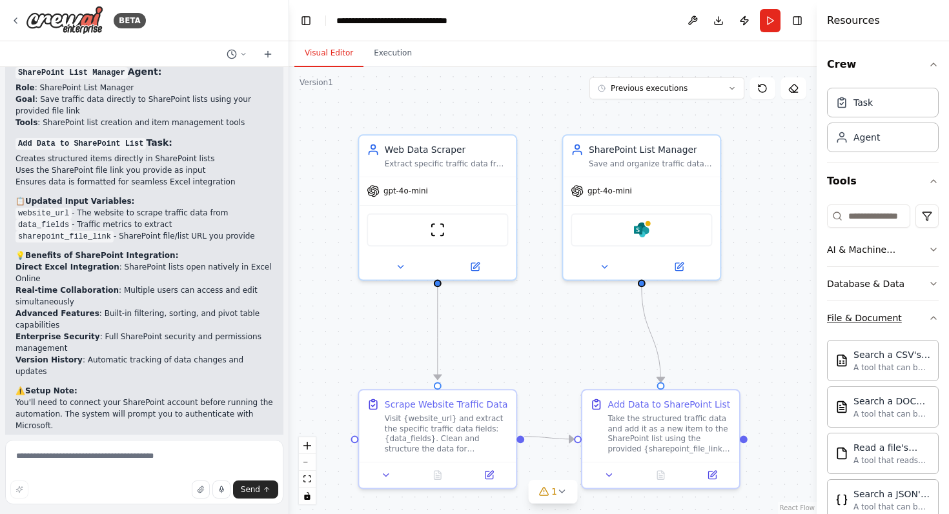
click at [936, 318] on icon "button" at bounding box center [933, 318] width 10 height 10
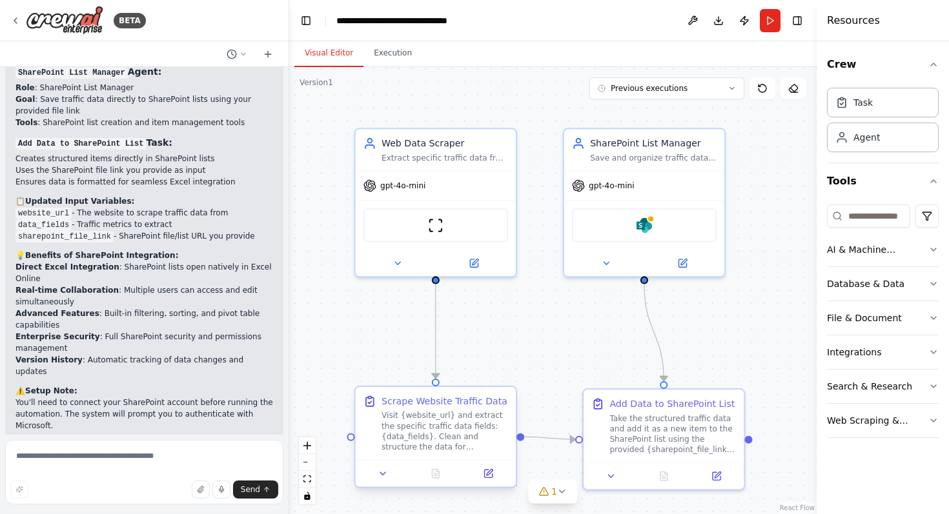
click at [476, 417] on div "Visit {website_url} and extract the specific traffic data fields: {data_fields}…" at bounding box center [444, 432] width 127 height 42
click at [439, 155] on div "Extract specific traffic data from {website_url} website, focusing on {data_fie…" at bounding box center [444, 155] width 127 height 10
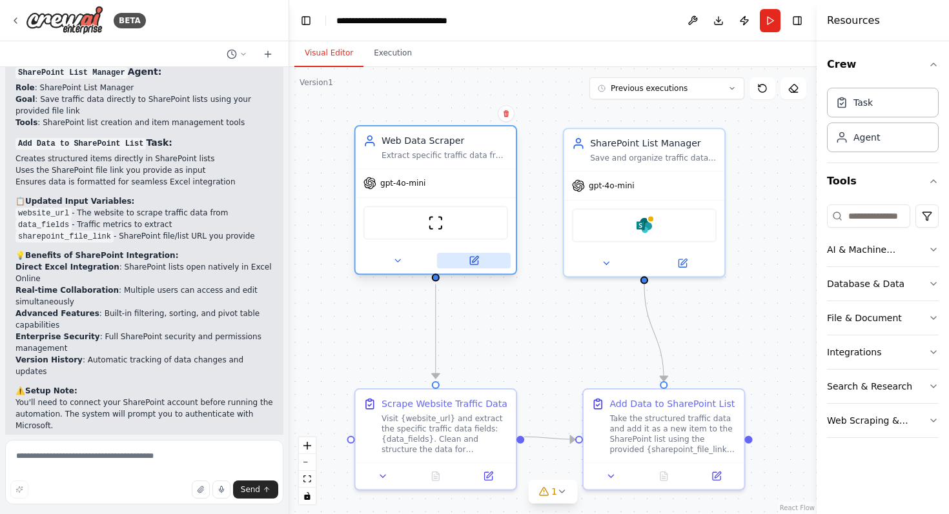
click at [473, 262] on icon at bounding box center [475, 259] width 6 height 6
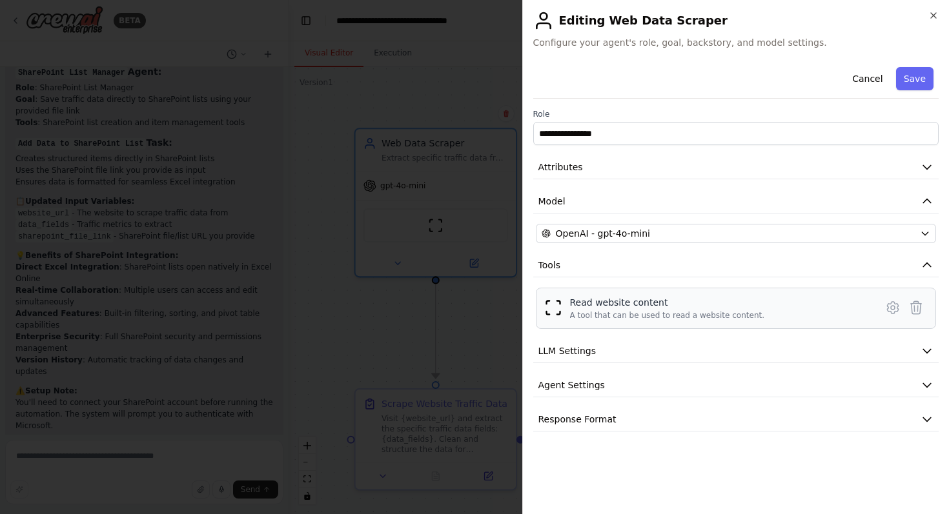
click at [734, 314] on div "A tool that can be used to read a website content." at bounding box center [667, 315] width 195 height 10
click at [800, 266] on button "Tools" at bounding box center [736, 266] width 406 height 24
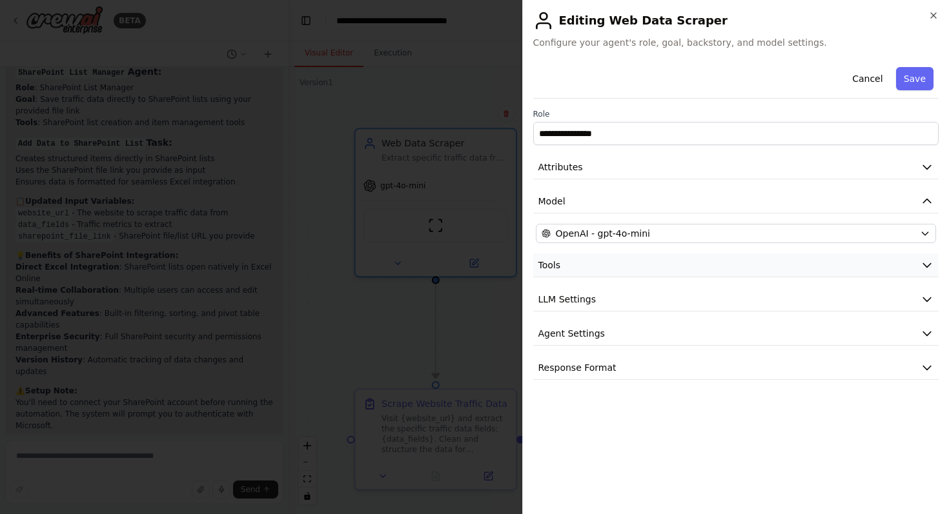
click at [800, 266] on button "Tools" at bounding box center [736, 266] width 406 height 24
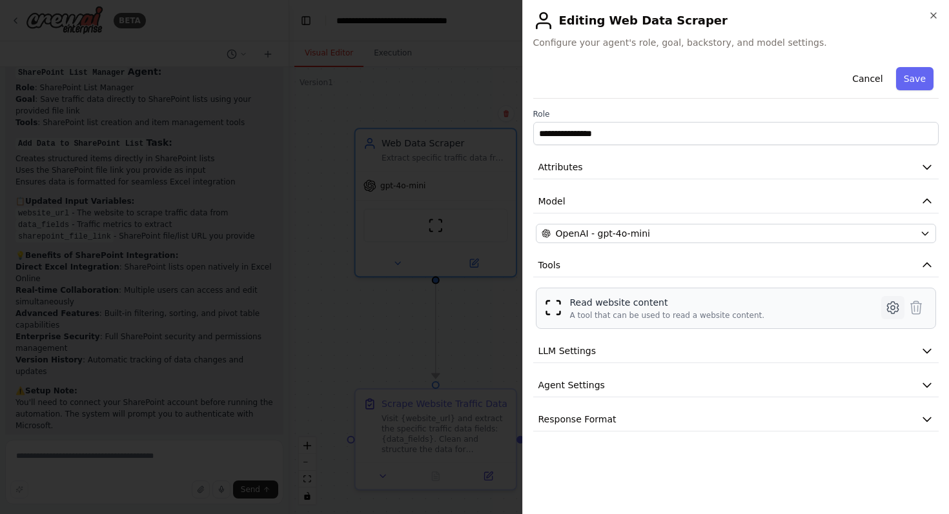
click at [892, 305] on icon at bounding box center [892, 307] width 15 height 15
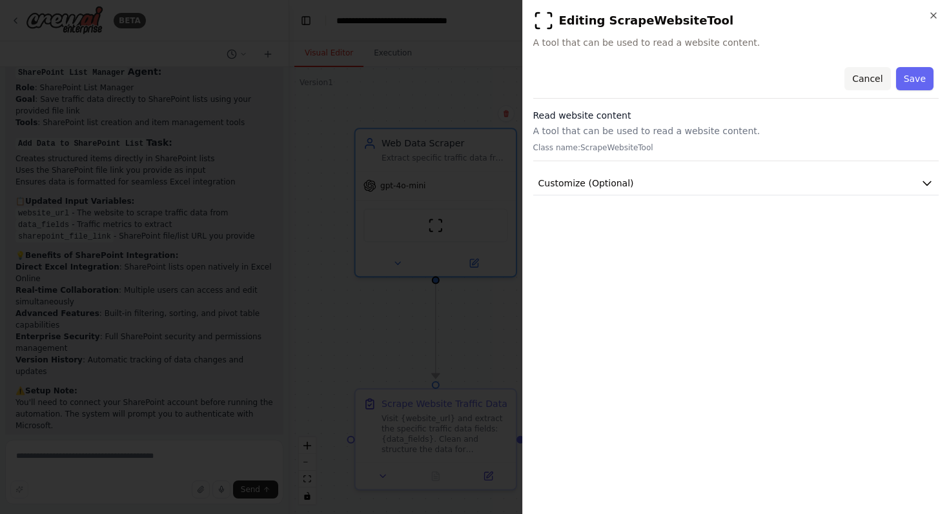
click at [860, 73] on button "Cancel" at bounding box center [867, 78] width 46 height 23
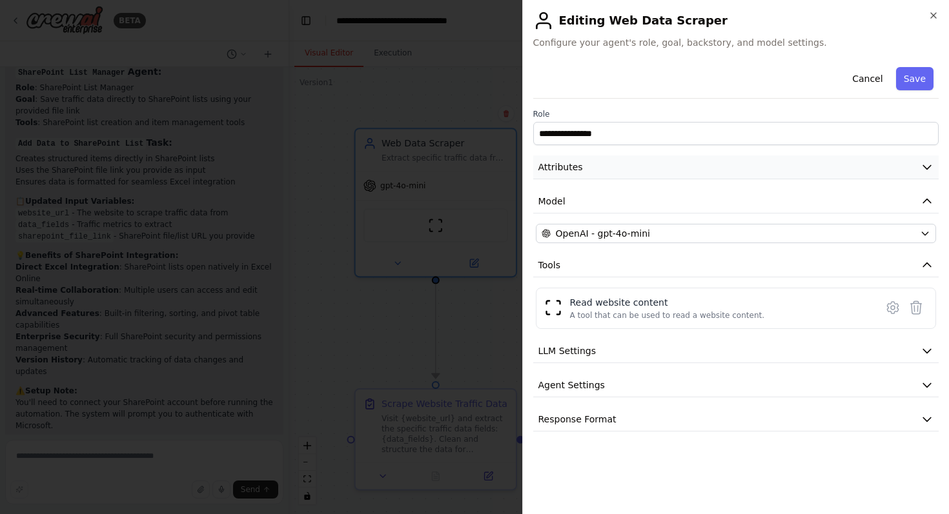
click at [742, 158] on button "Attributes" at bounding box center [736, 168] width 406 height 24
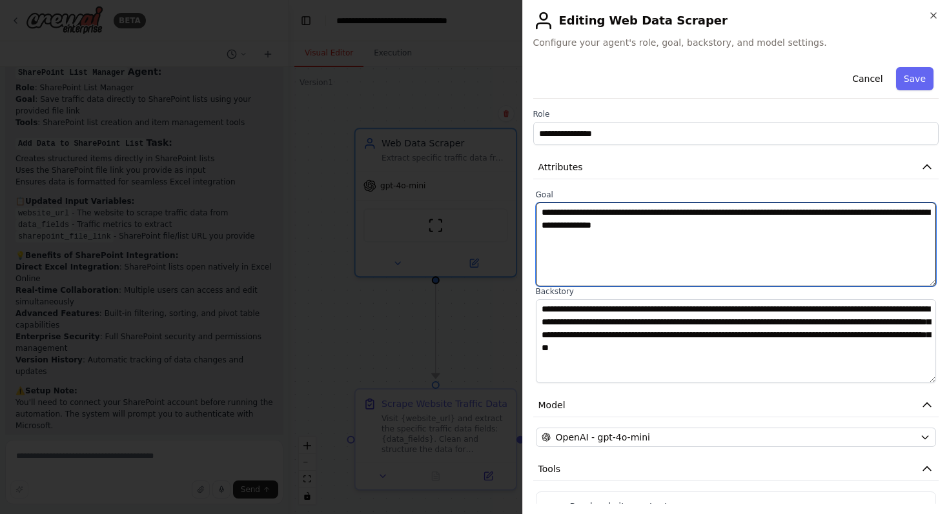
click at [633, 210] on textarea "**********" at bounding box center [736, 245] width 401 height 84
drag, startPoint x: 638, startPoint y: 210, endPoint x: 576, endPoint y: 214, distance: 62.1
click at [576, 214] on textarea "**********" at bounding box center [736, 245] width 401 height 84
drag, startPoint x: 766, startPoint y: 213, endPoint x: 727, endPoint y: 214, distance: 39.4
click at [727, 214] on textarea "**********" at bounding box center [736, 245] width 401 height 84
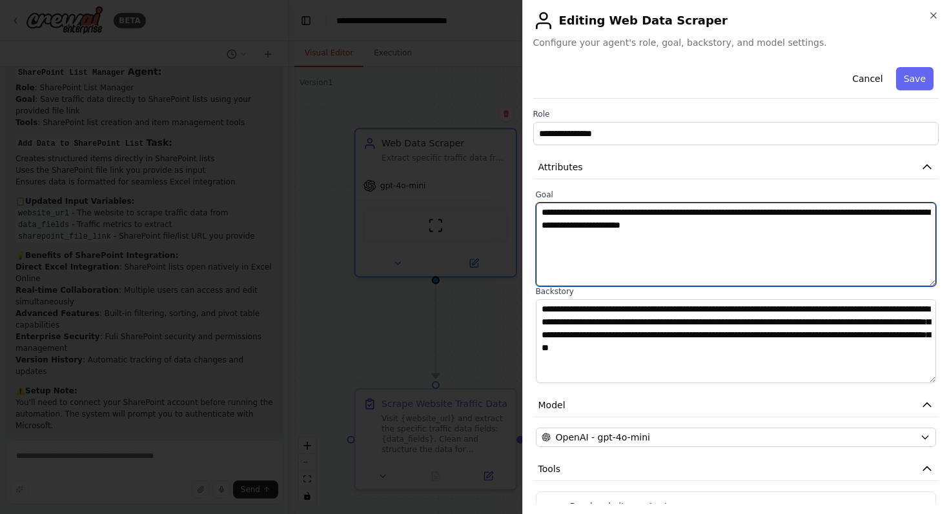
click at [691, 210] on textarea "**********" at bounding box center [736, 245] width 401 height 84
click at [688, 210] on textarea "**********" at bounding box center [736, 245] width 401 height 84
paste textarea "**********"
drag, startPoint x: 630, startPoint y: 230, endPoint x: 649, endPoint y: 237, distance: 20.0
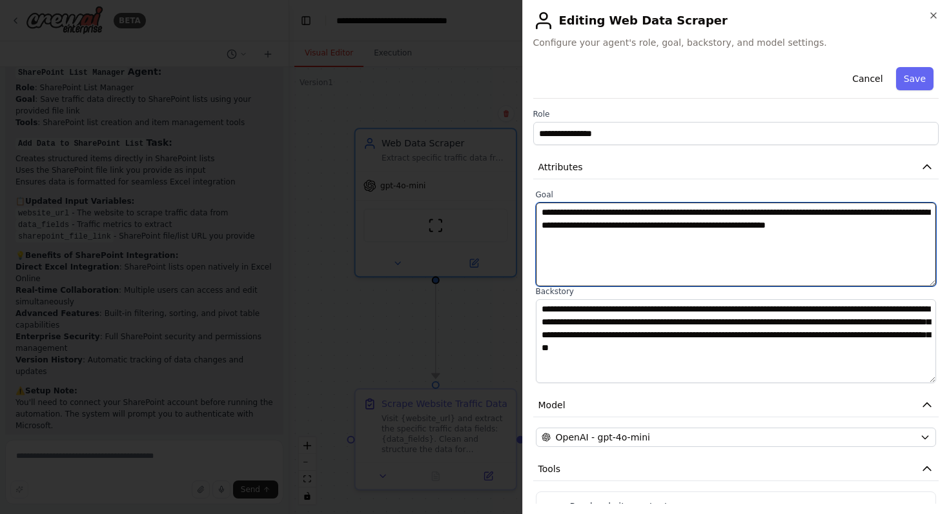
click at [649, 237] on textarea "**********" at bounding box center [736, 245] width 401 height 84
click at [640, 230] on textarea "**********" at bounding box center [736, 245] width 401 height 84
drag, startPoint x: 631, startPoint y: 229, endPoint x: 730, endPoint y: 253, distance: 101.8
click at [730, 253] on textarea "**********" at bounding box center [736, 245] width 401 height 84
drag, startPoint x: 632, startPoint y: 227, endPoint x: 654, endPoint y: 245, distance: 28.8
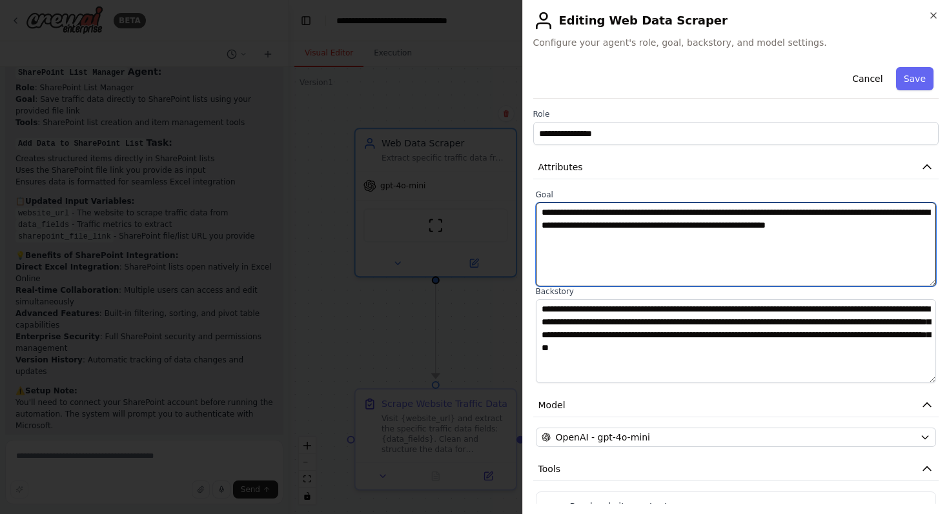
click at [654, 245] on textarea "**********" at bounding box center [736, 245] width 401 height 84
type textarea "**********"
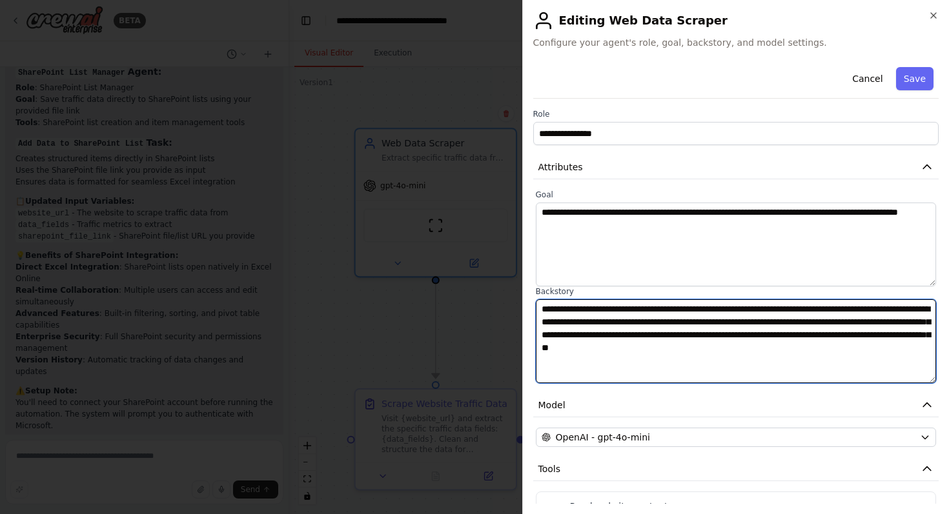
click at [633, 336] on textarea "**********" at bounding box center [736, 342] width 401 height 84
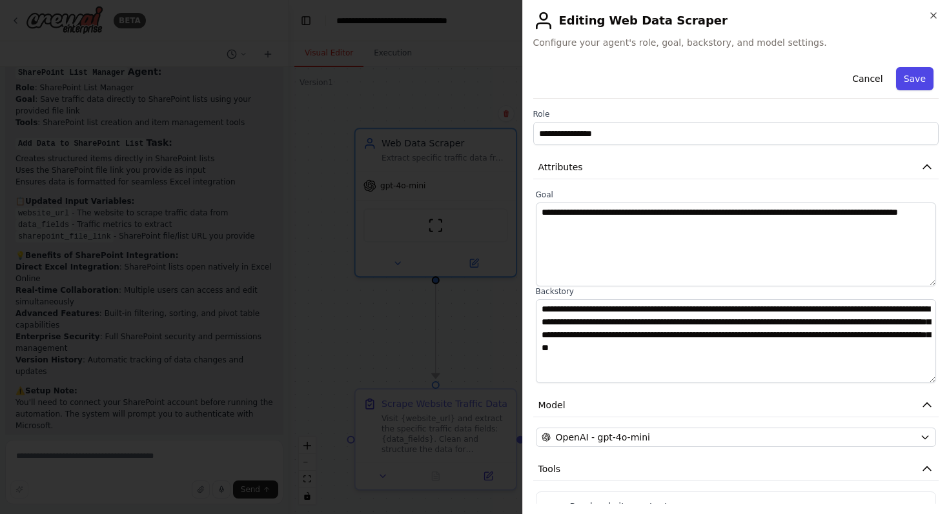
click at [908, 81] on button "Save" at bounding box center [914, 78] width 37 height 23
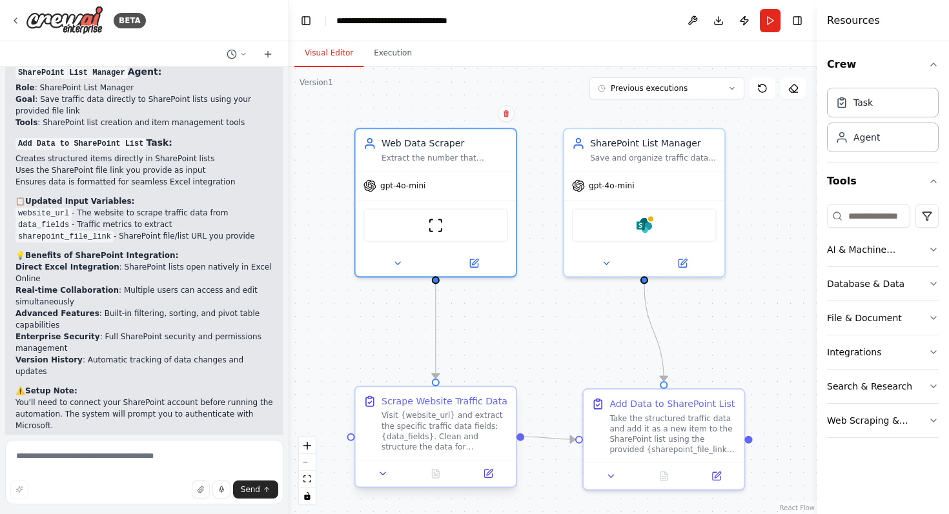
click at [467, 433] on div "Visit {website_url} and extract the specific traffic data fields: {data_fields}…" at bounding box center [444, 432] width 127 height 42
click at [495, 473] on button at bounding box center [488, 473] width 45 height 15
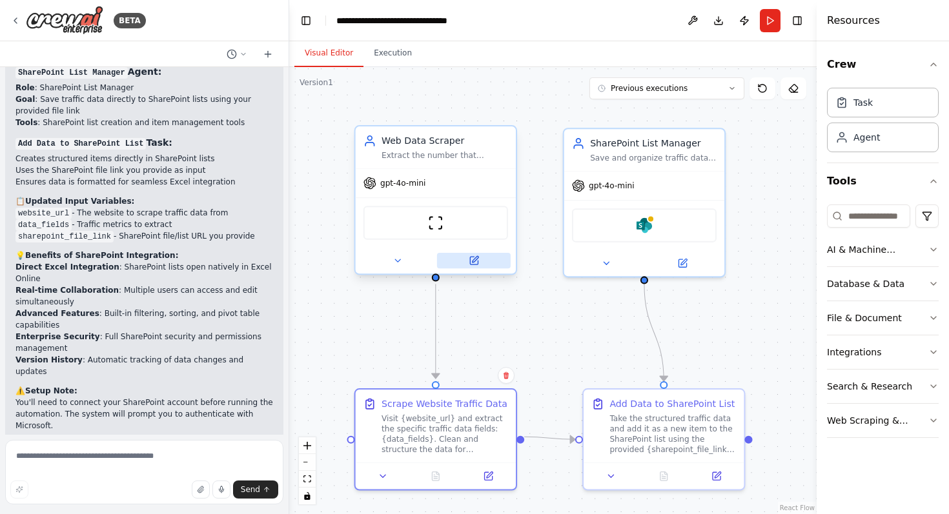
click at [470, 265] on icon at bounding box center [474, 261] width 10 height 10
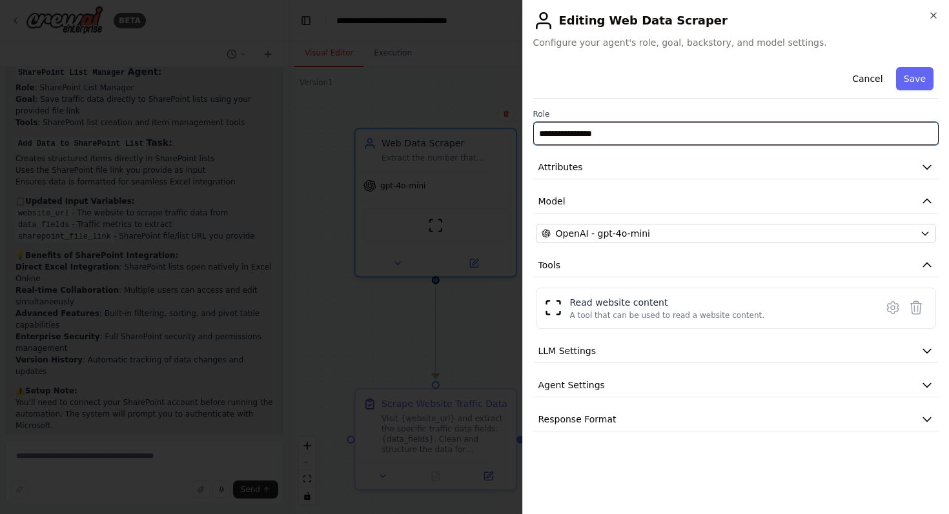
click at [635, 130] on input "**********" at bounding box center [736, 133] width 406 height 23
click at [689, 132] on input "**********" at bounding box center [736, 133] width 406 height 23
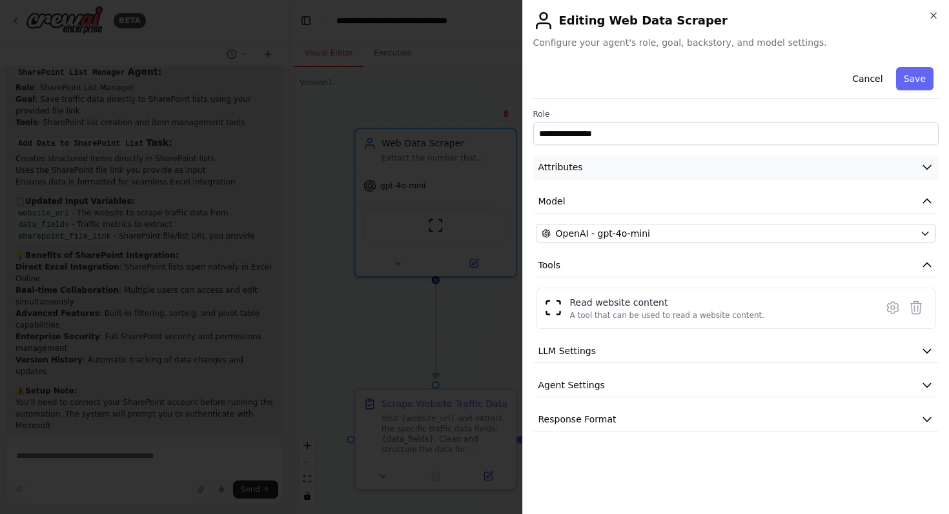
click at [690, 172] on button "Attributes" at bounding box center [736, 168] width 406 height 24
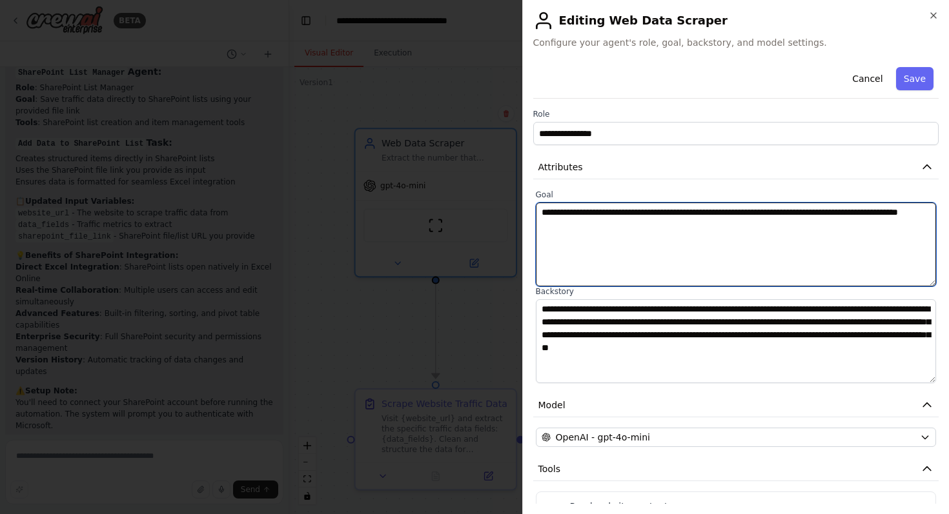
drag, startPoint x: 638, startPoint y: 229, endPoint x: 533, endPoint y: 218, distance: 105.8
click at [533, 218] on div "**********" at bounding box center [736, 287] width 406 height 194
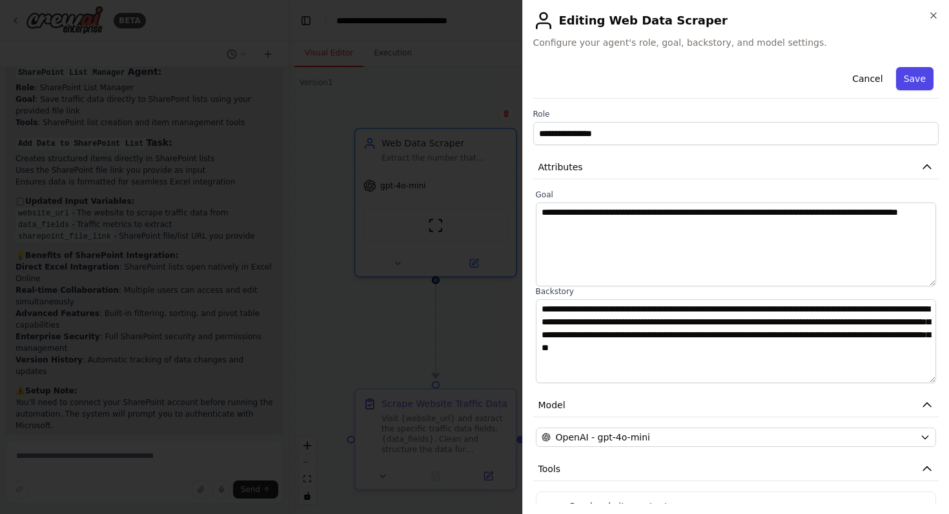
click at [907, 75] on button "Save" at bounding box center [914, 78] width 37 height 23
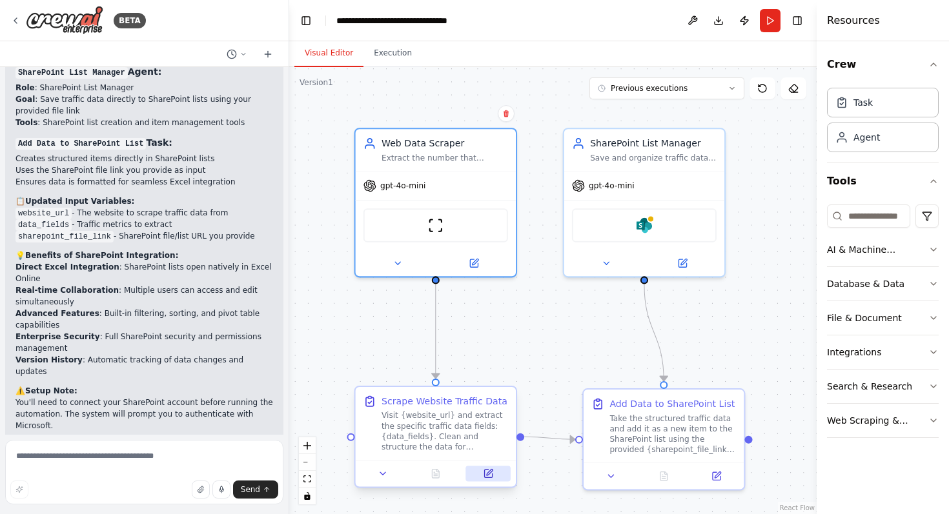
click at [495, 478] on button at bounding box center [488, 473] width 45 height 15
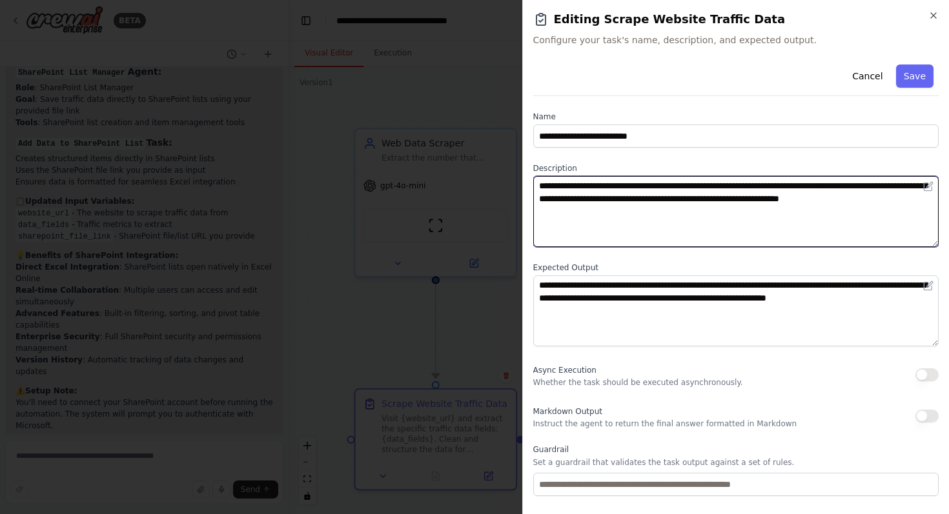
drag, startPoint x: 536, startPoint y: 188, endPoint x: 920, endPoint y: 209, distance: 384.6
click at [920, 209] on textarea "**********" at bounding box center [736, 211] width 406 height 71
paste textarea
type textarea "**********"
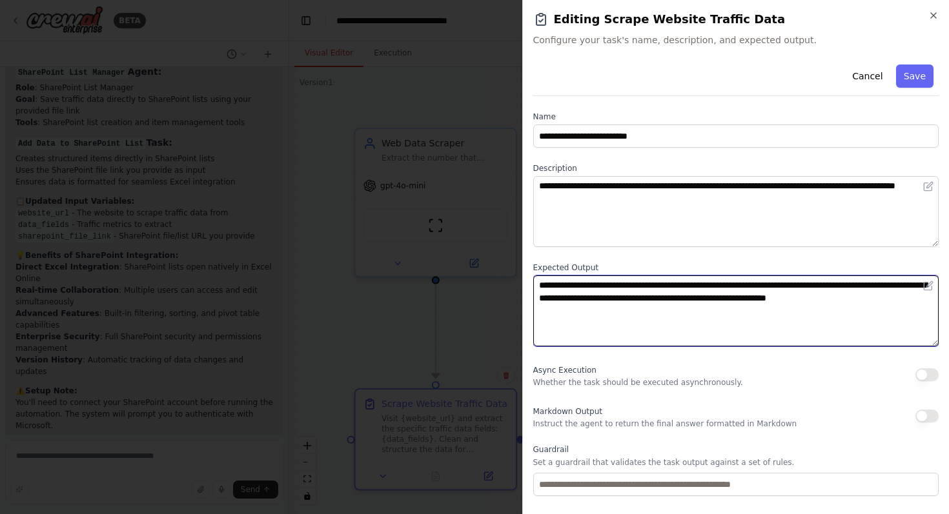
drag, startPoint x: 541, startPoint y: 289, endPoint x: 948, endPoint y: 323, distance: 408.7
click at [948, 323] on div "**********" at bounding box center [735, 257] width 427 height 514
click at [769, 298] on textarea "**********" at bounding box center [736, 311] width 406 height 71
drag, startPoint x: 539, startPoint y: 286, endPoint x: 605, endPoint y: 300, distance: 67.4
click at [605, 300] on textarea "**********" at bounding box center [736, 311] width 406 height 71
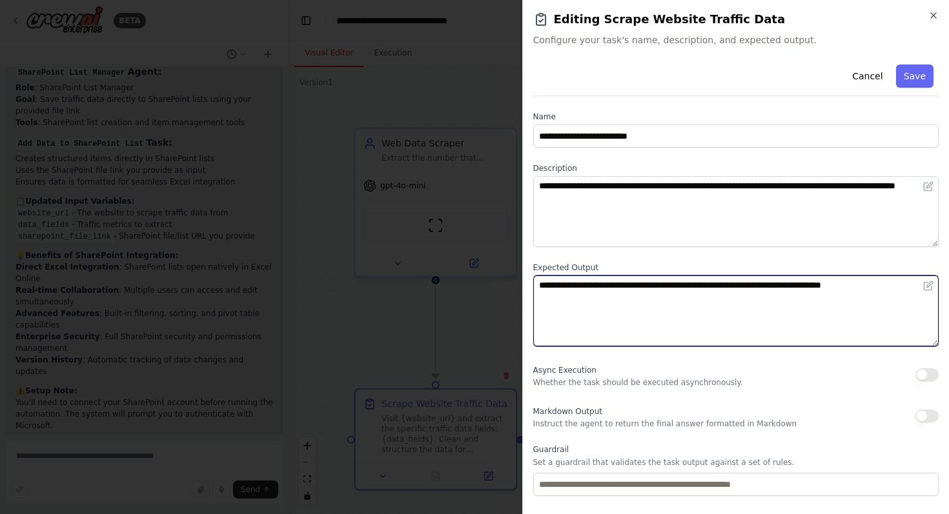
click at [731, 286] on textarea "**********" at bounding box center [736, 311] width 406 height 71
click at [743, 305] on textarea "**********" at bounding box center [736, 311] width 406 height 71
type textarea "**********"
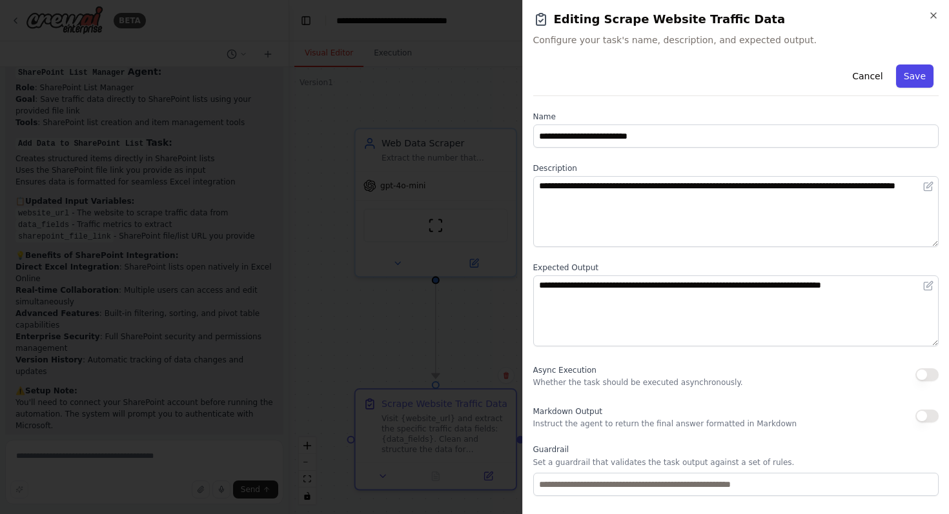
click at [918, 74] on button "Save" at bounding box center [914, 76] width 37 height 23
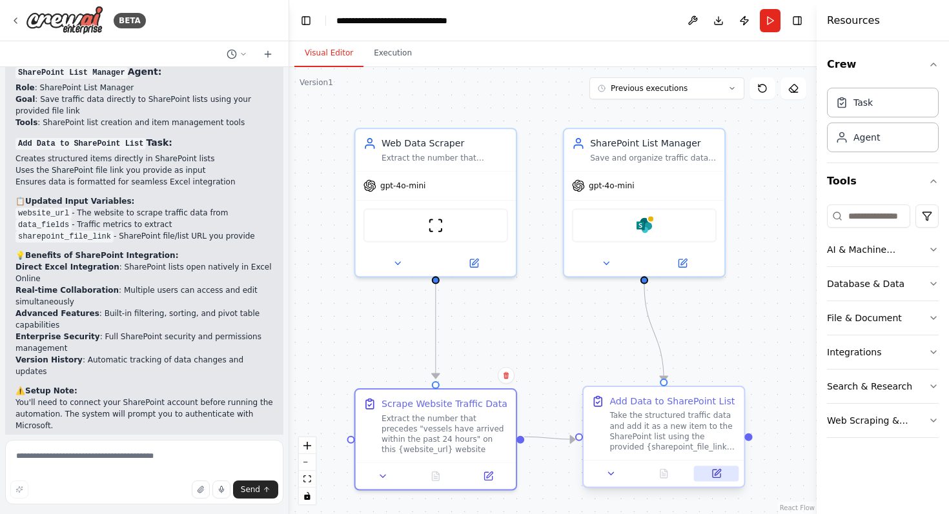
click at [715, 474] on icon at bounding box center [718, 473] width 6 height 6
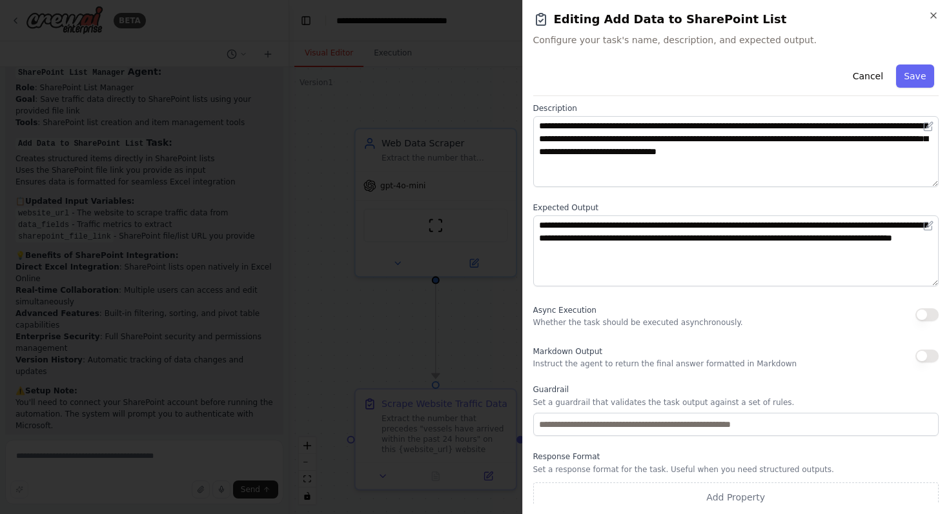
scroll to position [68, 0]
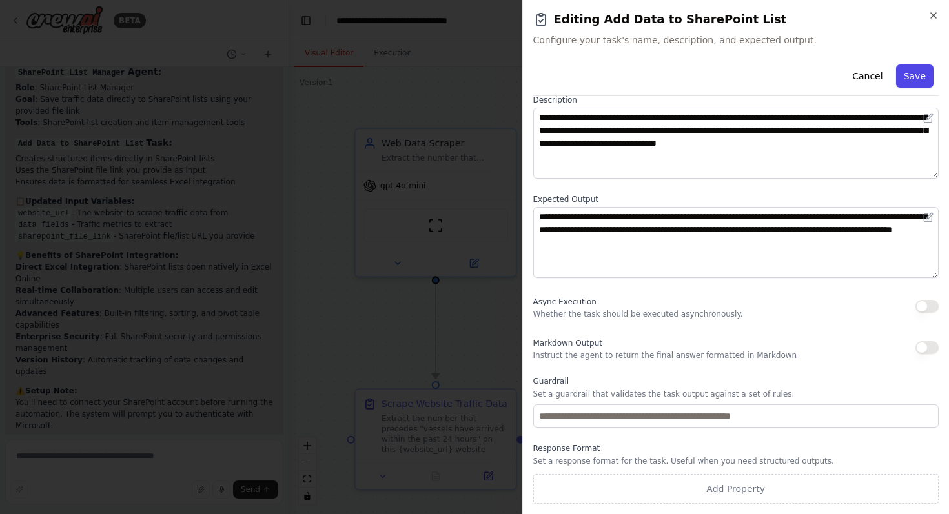
click at [910, 85] on button "Save" at bounding box center [914, 76] width 37 height 23
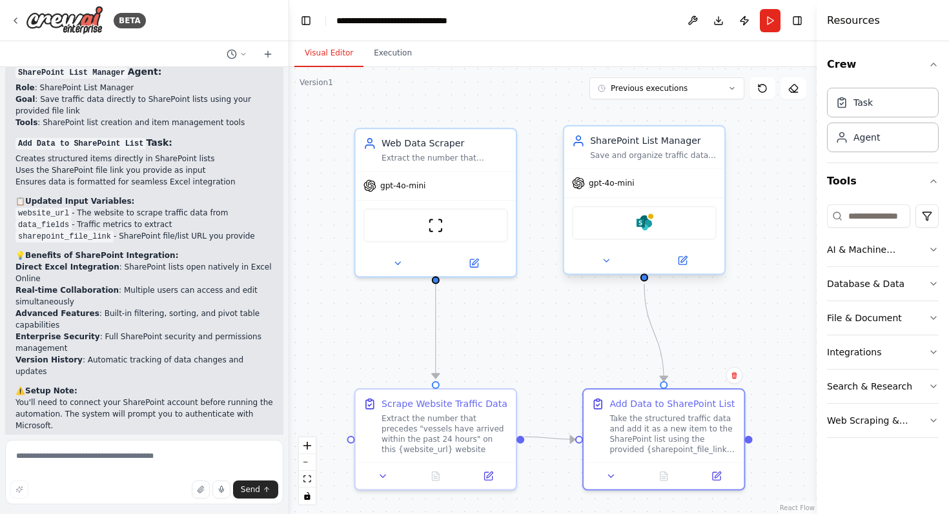
click at [654, 227] on div "SharePoint" at bounding box center [644, 223] width 145 height 34
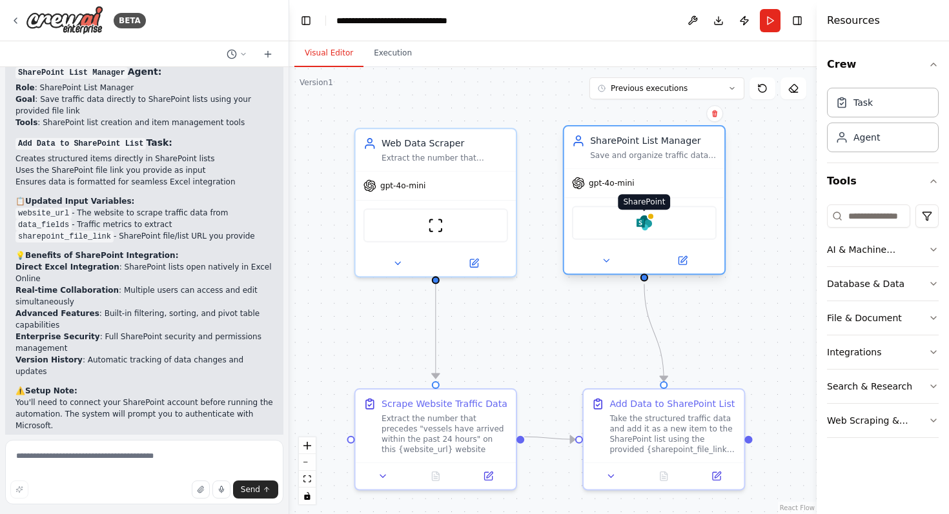
click at [636, 222] on img at bounding box center [643, 222] width 15 height 15
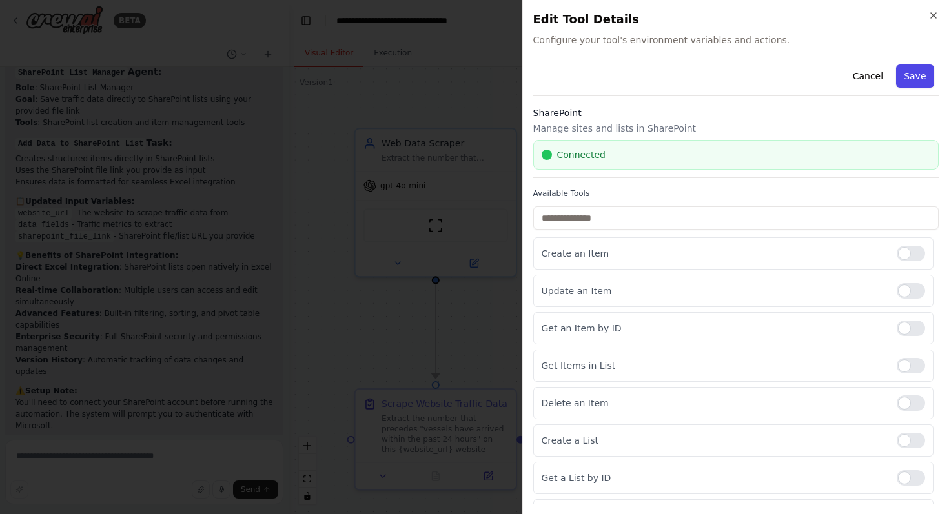
click at [906, 66] on button "Save" at bounding box center [914, 76] width 37 height 23
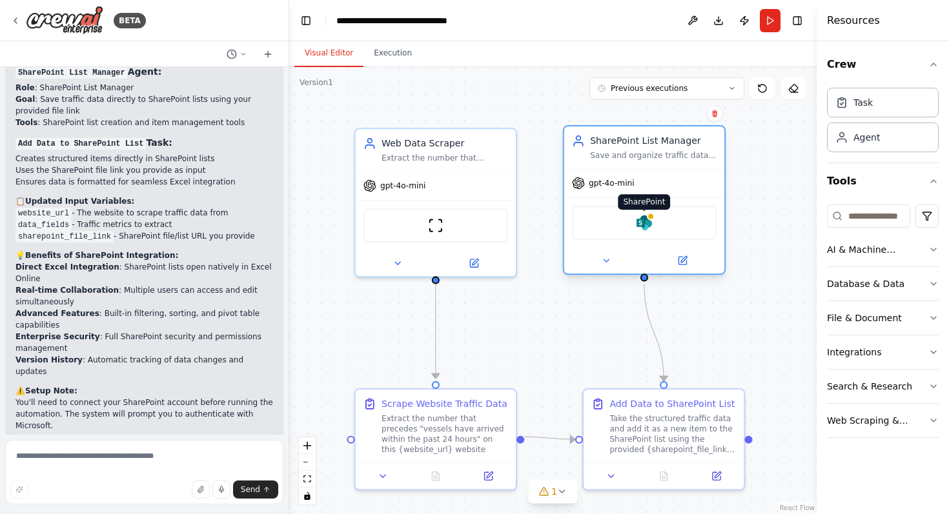
click at [650, 226] on img at bounding box center [643, 222] width 15 height 15
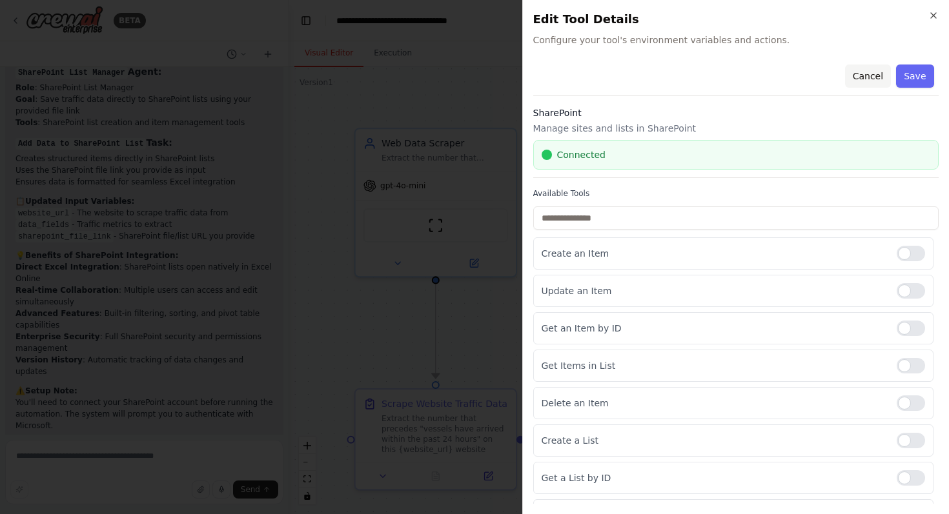
click at [869, 74] on button "Cancel" at bounding box center [867, 76] width 46 height 23
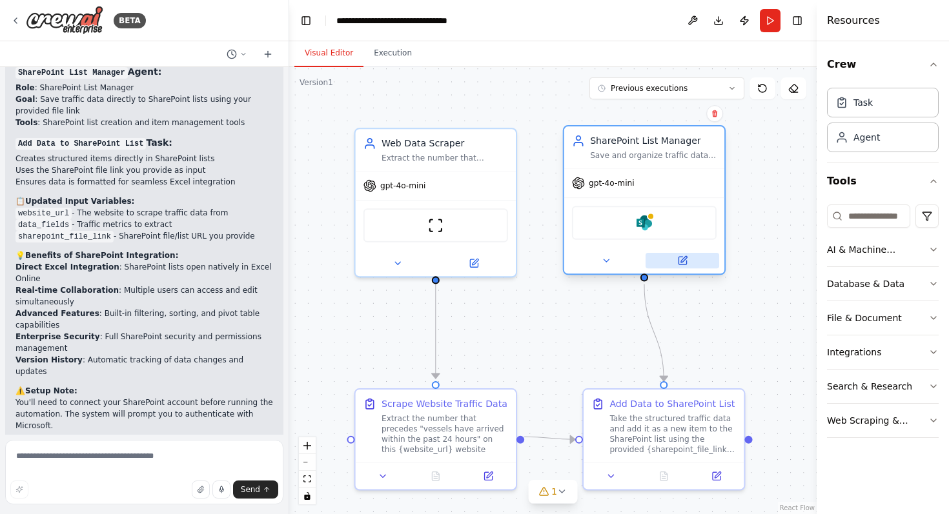
click at [683, 261] on icon at bounding box center [682, 261] width 8 height 8
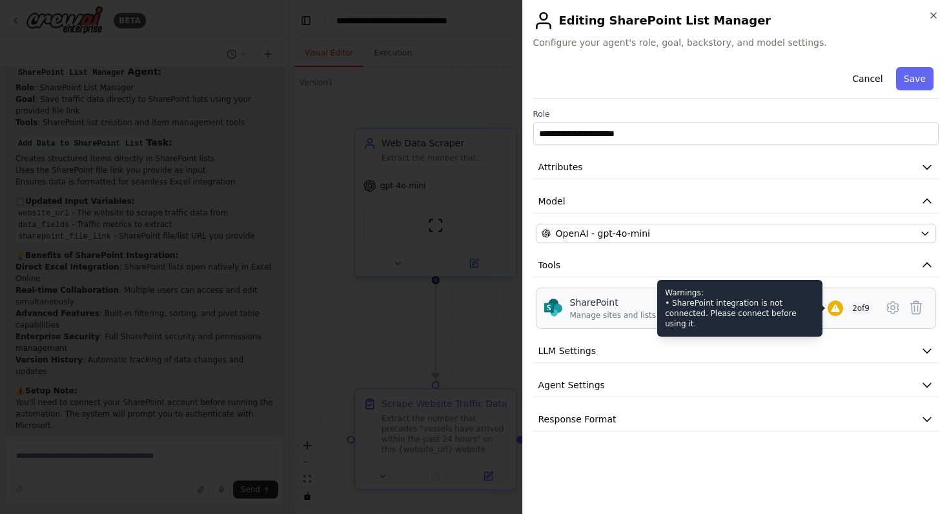
click at [828, 302] on div at bounding box center [835, 308] width 15 height 15
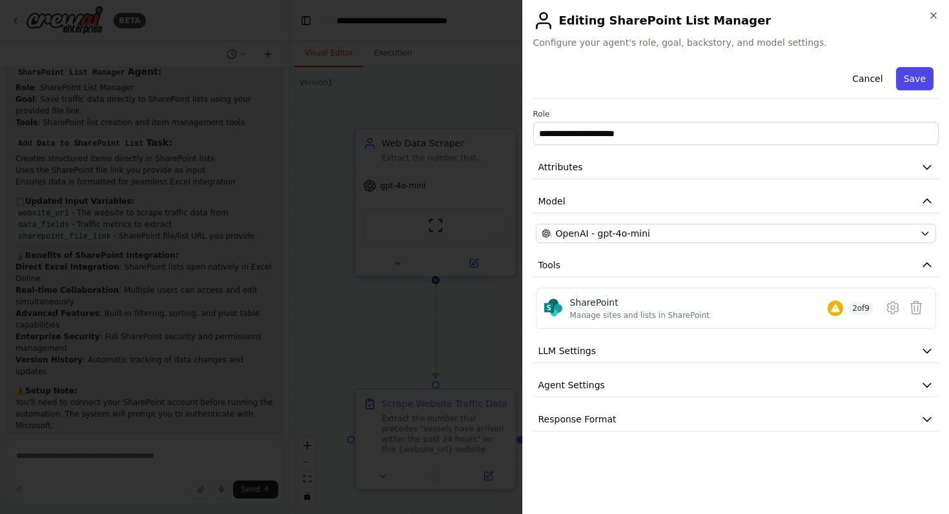
click at [922, 74] on button "Save" at bounding box center [914, 78] width 37 height 23
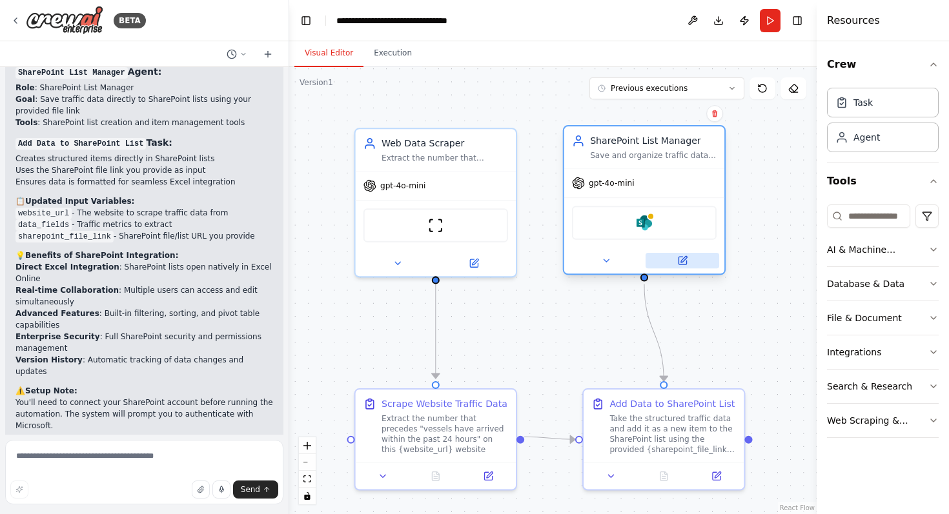
click at [686, 266] on icon at bounding box center [682, 261] width 10 height 10
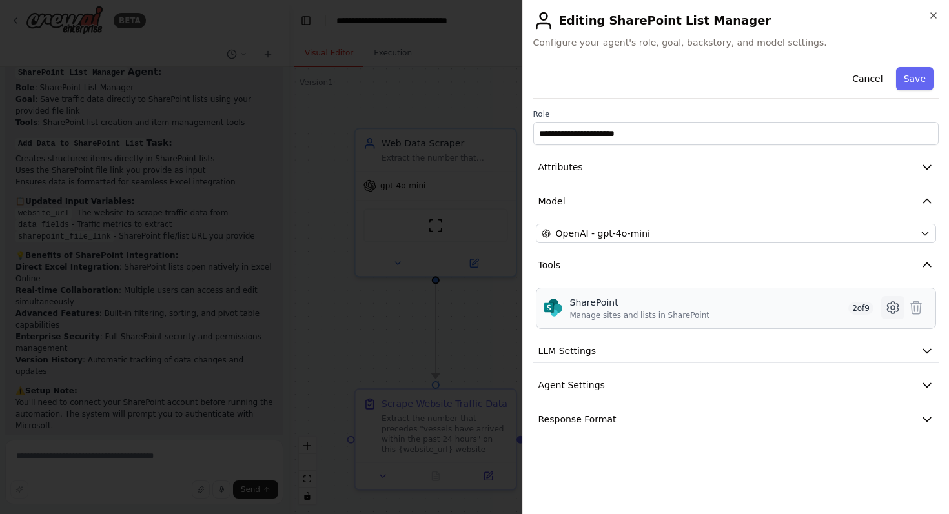
click at [893, 307] on icon at bounding box center [892, 307] width 15 height 15
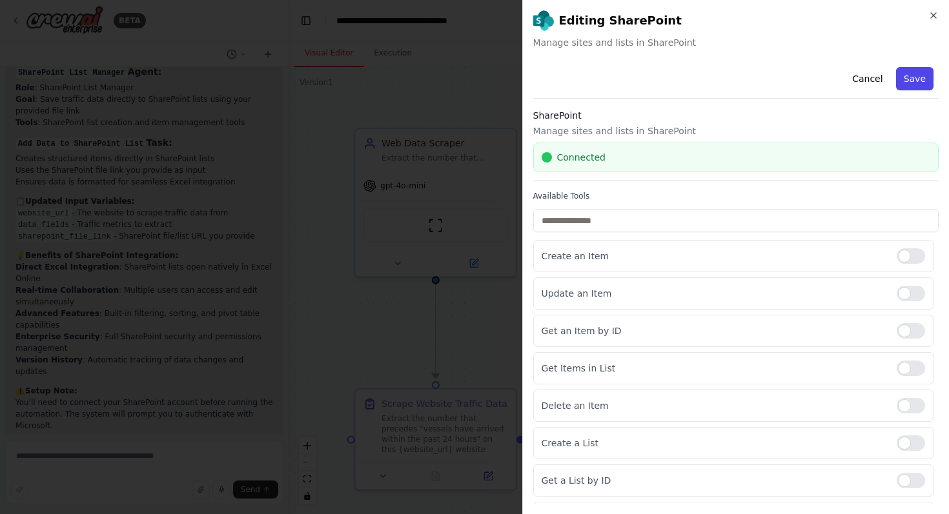
click at [909, 80] on button "Save" at bounding box center [914, 78] width 37 height 23
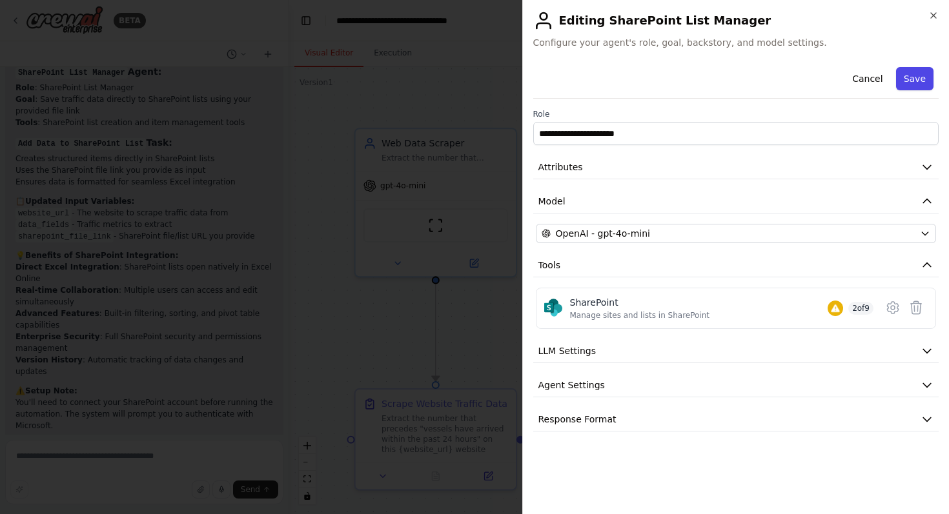
click at [906, 82] on button "Save" at bounding box center [914, 78] width 37 height 23
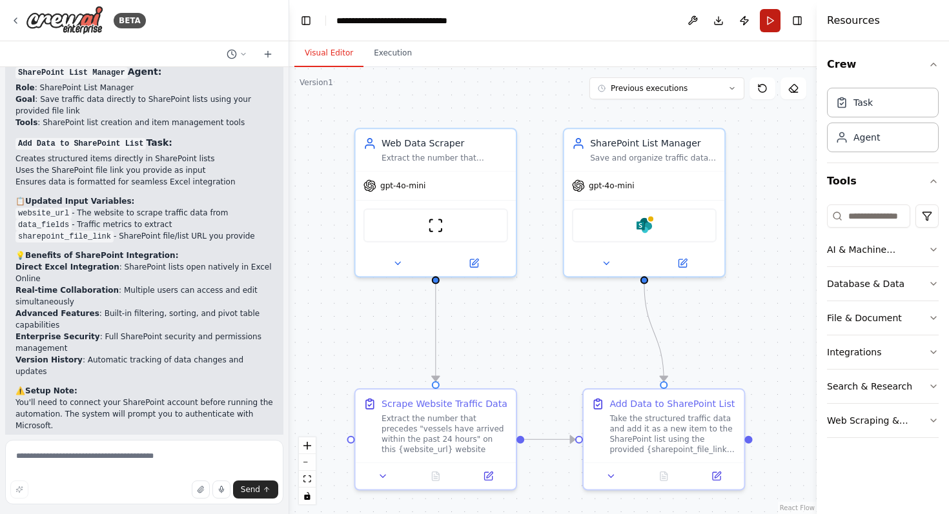
click at [769, 26] on button "Run" at bounding box center [770, 20] width 21 height 23
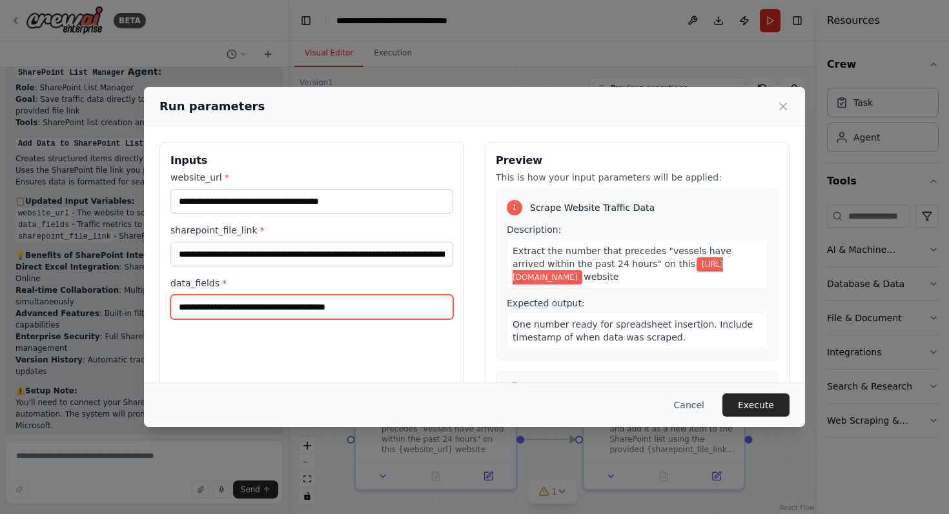
click at [178, 307] on input "**********" at bounding box center [311, 307] width 283 height 25
type input "**********"
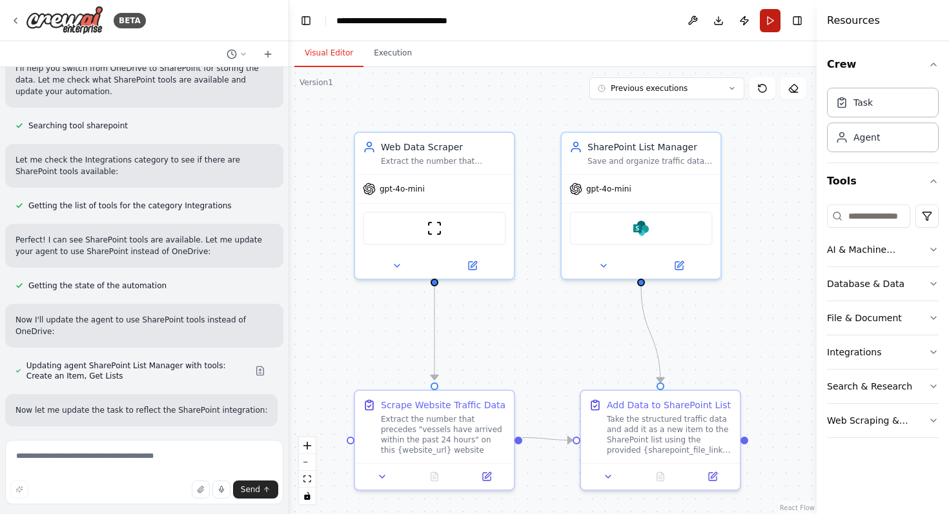
click at [768, 21] on button "Run" at bounding box center [770, 20] width 21 height 23
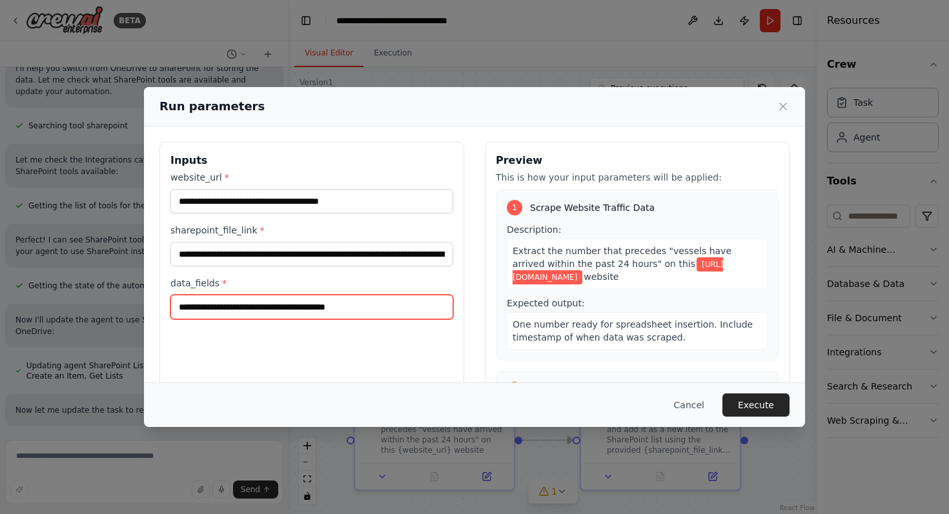
click at [175, 306] on input "**********" at bounding box center [311, 307] width 283 height 25
click at [310, 316] on input "**********" at bounding box center [311, 307] width 283 height 25
click at [310, 310] on input "**********" at bounding box center [311, 307] width 283 height 25
type input "**********"
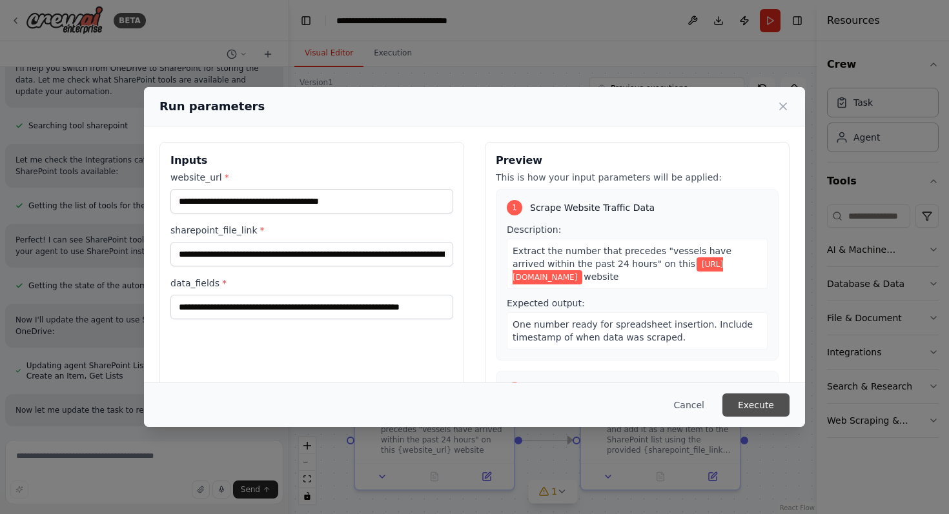
click at [756, 402] on button "Execute" at bounding box center [755, 405] width 67 height 23
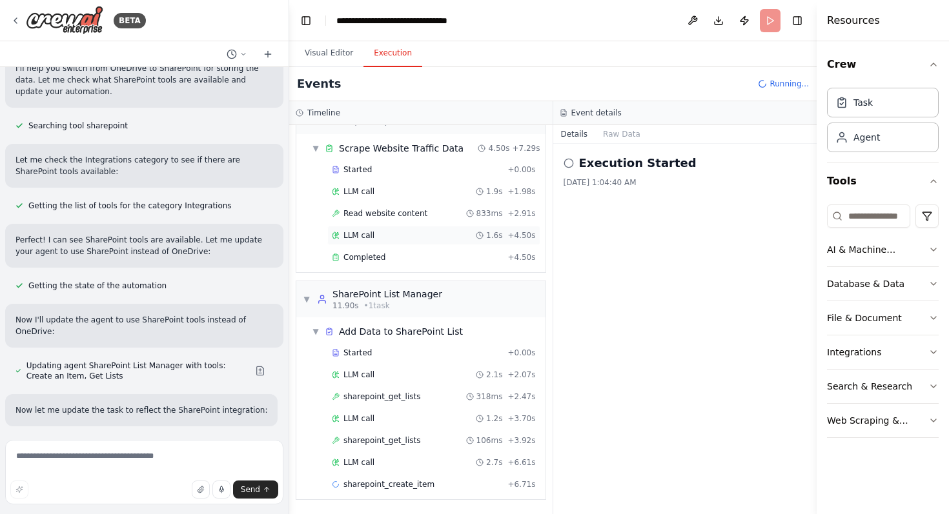
scroll to position [56, 0]
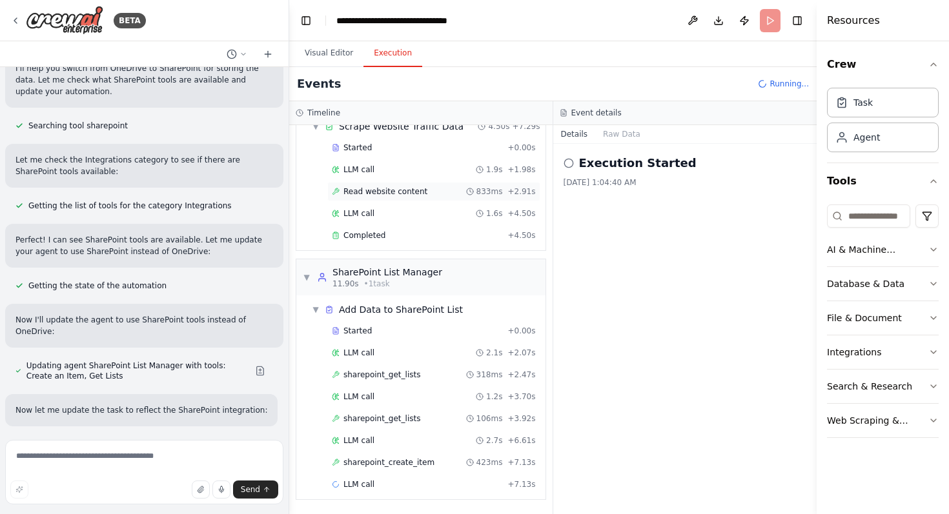
click at [396, 190] on span "Read website content" at bounding box center [385, 192] width 84 height 10
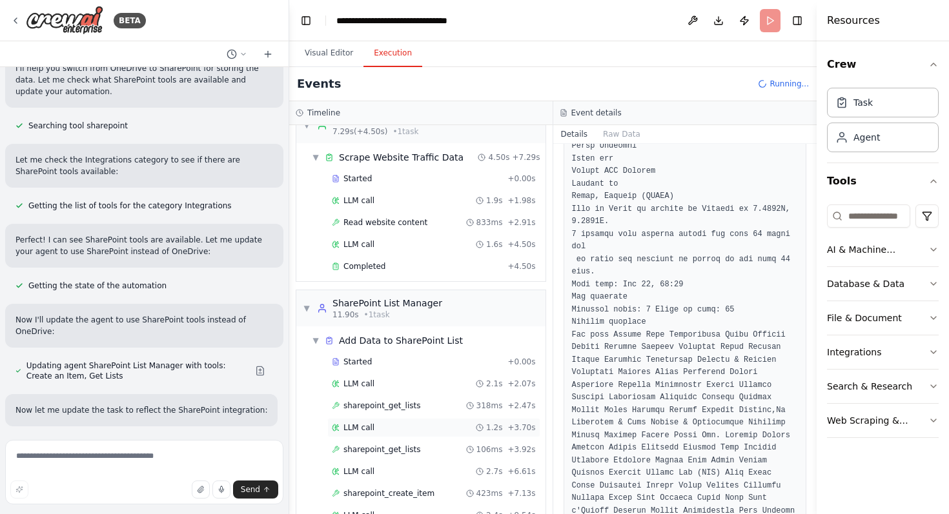
scroll to position [25, 0]
click at [478, 251] on div "LLM call 1.6s + 4.50s" at bounding box center [433, 245] width 213 height 19
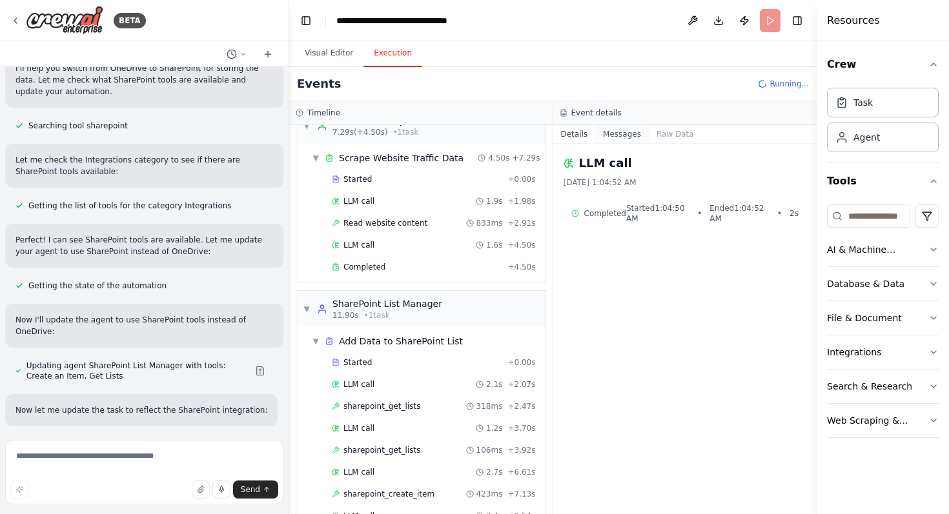
click at [626, 134] on button "Messages" at bounding box center [622, 134] width 54 height 18
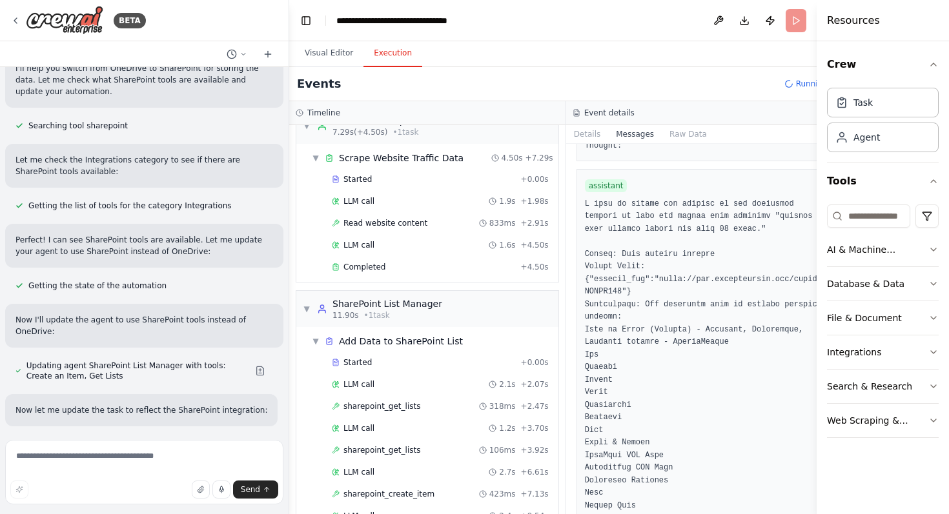
scroll to position [894, 0]
click at [352, 241] on span "LLM call" at bounding box center [358, 245] width 31 height 10
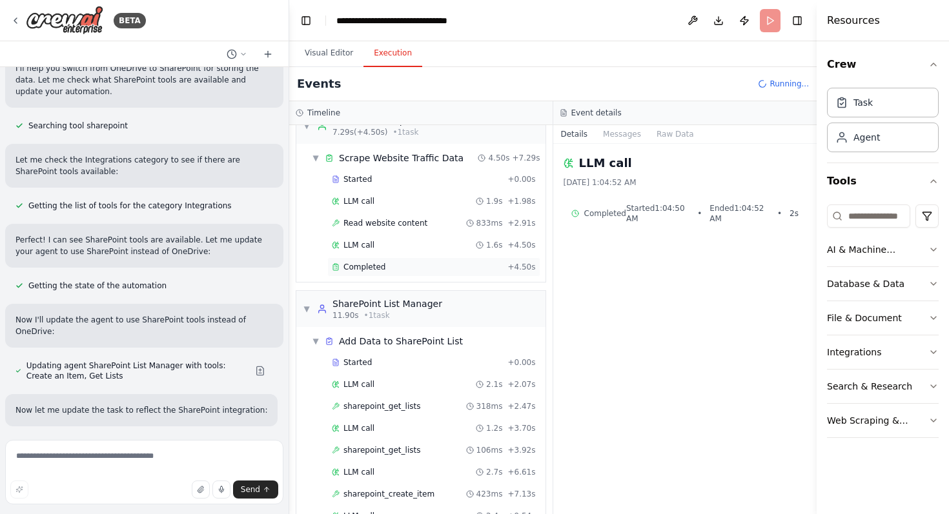
click at [365, 272] on span "Completed" at bounding box center [364, 267] width 42 height 10
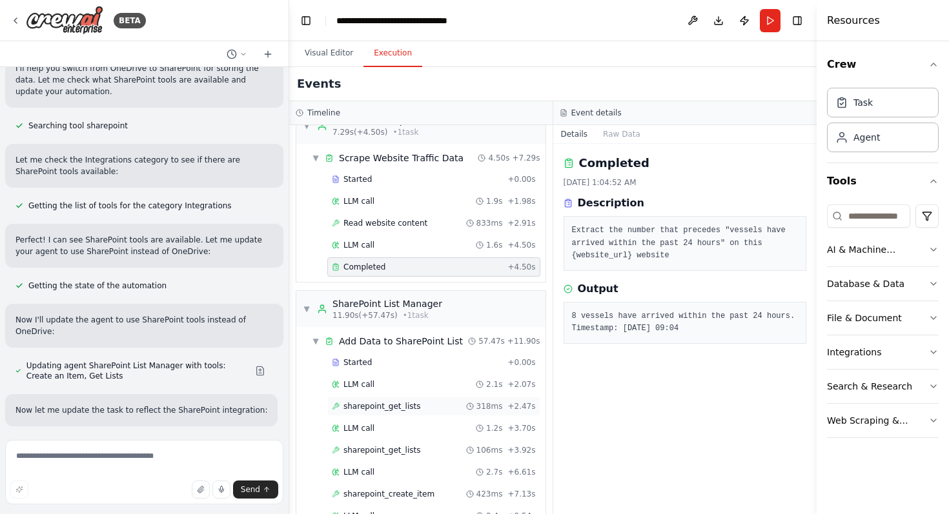
click at [425, 403] on div "sharepoint_get_lists 318ms + 2.47s" at bounding box center [434, 406] width 204 height 10
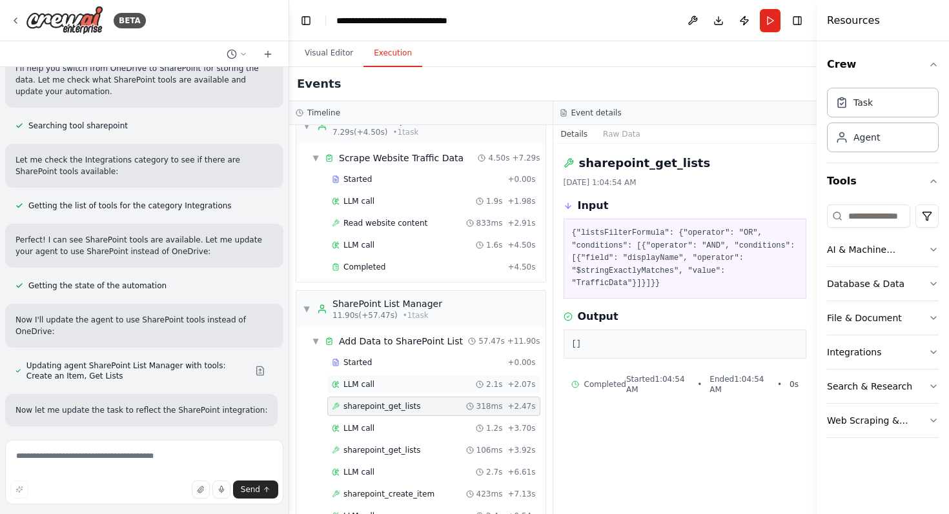
click at [411, 384] on div "LLM call 2.1s + 2.07s" at bounding box center [434, 385] width 204 height 10
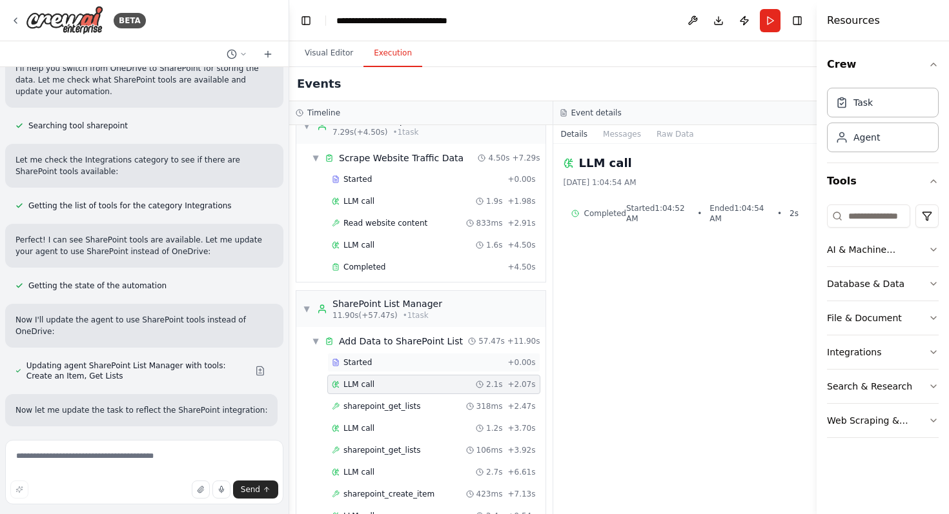
click at [408, 365] on div "Started" at bounding box center [417, 363] width 170 height 10
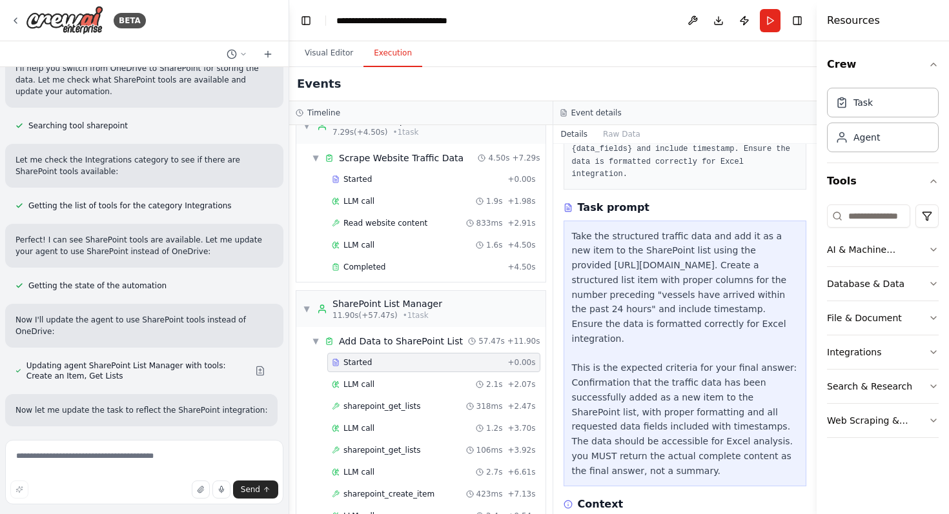
scroll to position [174, 0]
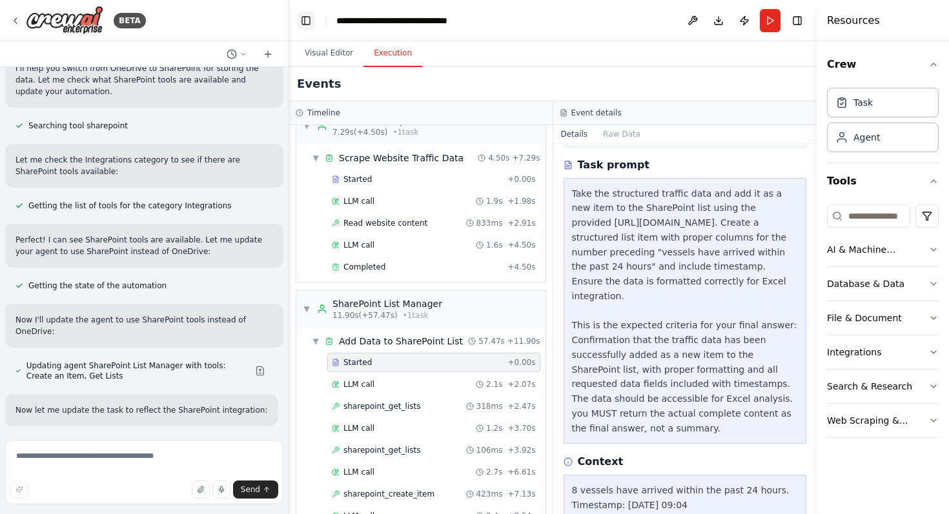
click at [300, 16] on button "Toggle Left Sidebar" at bounding box center [306, 21] width 18 height 18
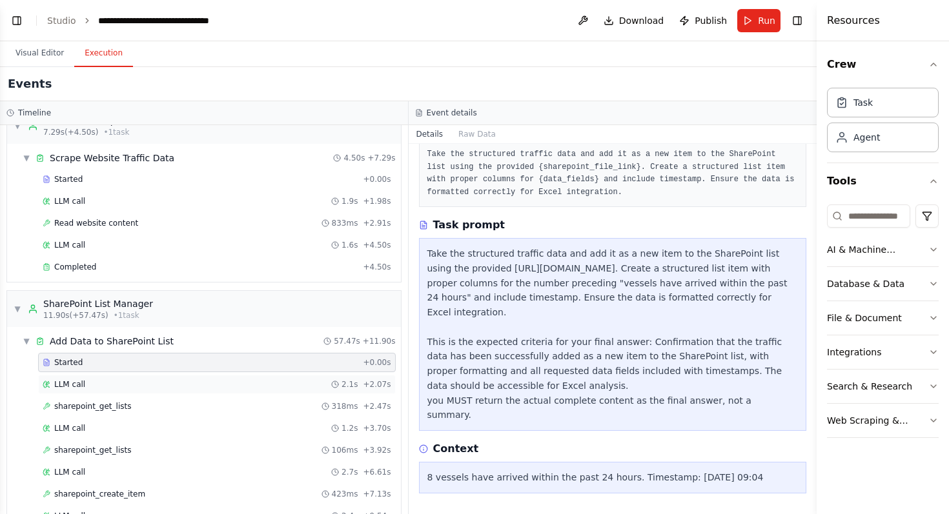
click at [152, 384] on div "LLM call 2.1s + 2.07s" at bounding box center [217, 385] width 349 height 10
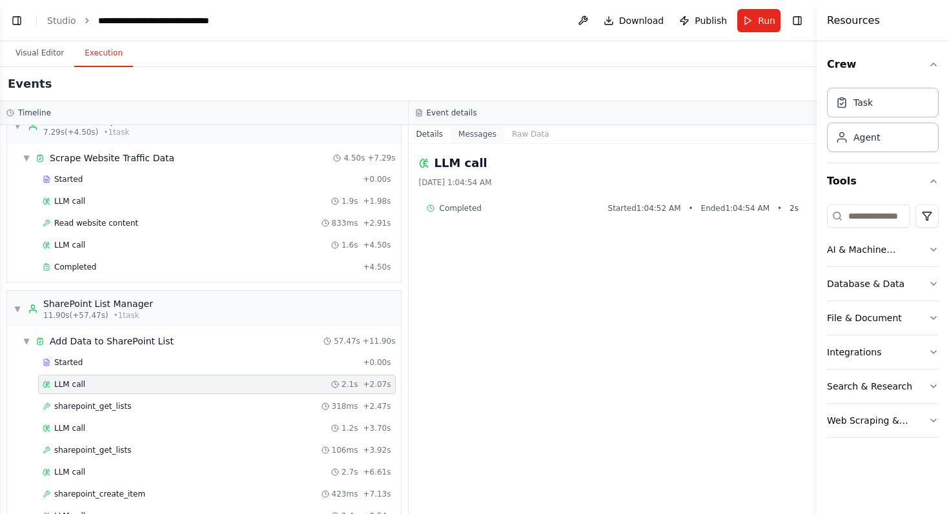
click at [485, 130] on button "Messages" at bounding box center [478, 134] width 54 height 18
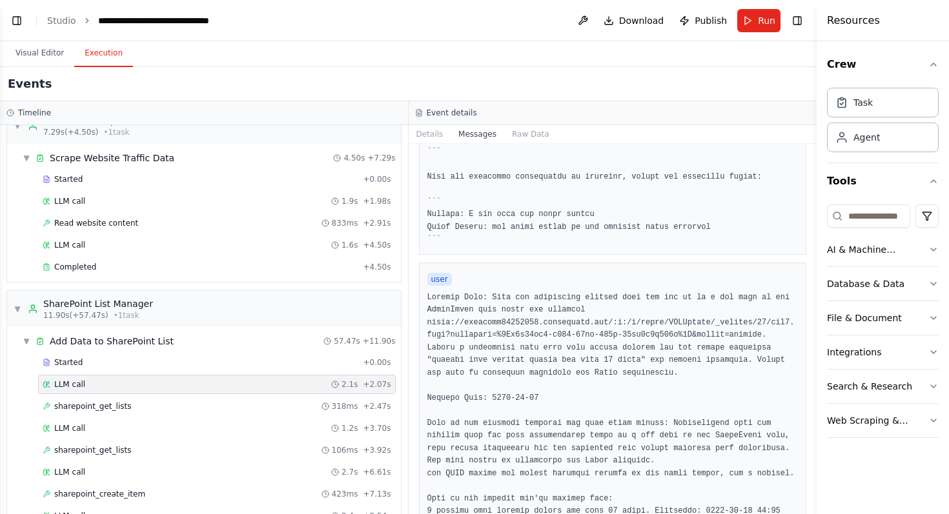
scroll to position [979, 0]
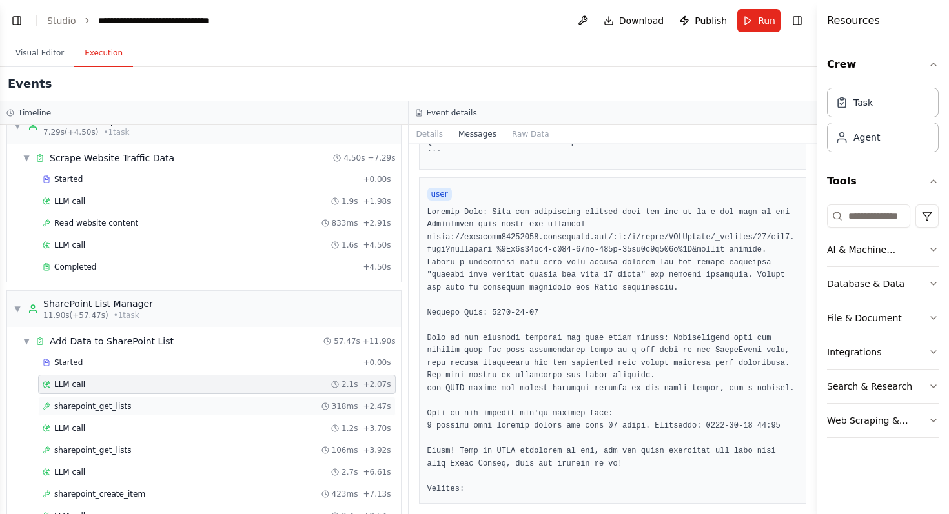
click at [225, 412] on div "sharepoint_get_lists 318ms + 2.47s" at bounding box center [217, 406] width 358 height 19
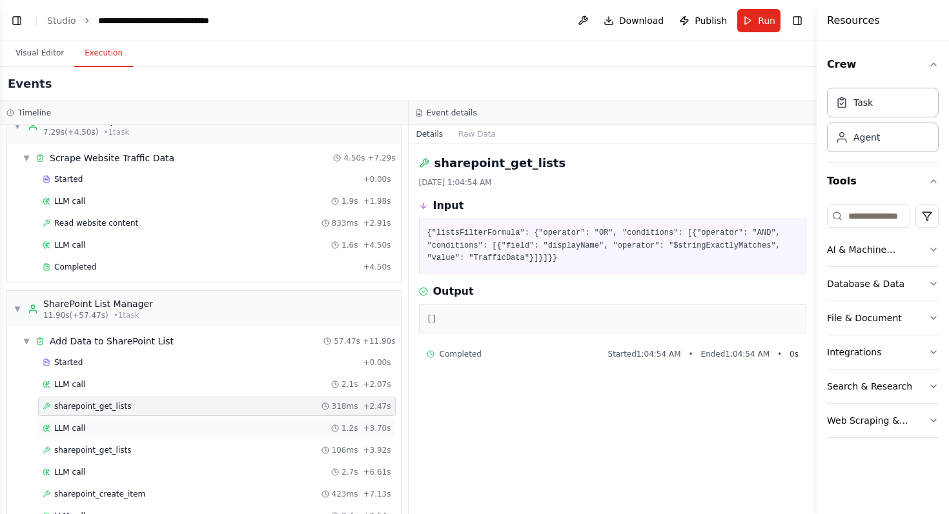
click at [156, 422] on div "LLM call 1.2s + 3.70s" at bounding box center [217, 428] width 358 height 19
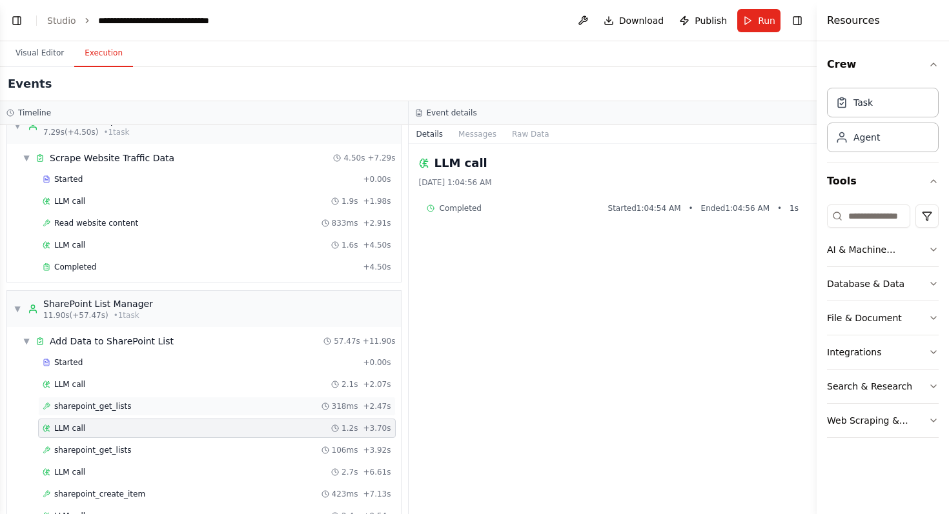
click at [118, 407] on span "sharepoint_get_lists" at bounding box center [92, 406] width 77 height 10
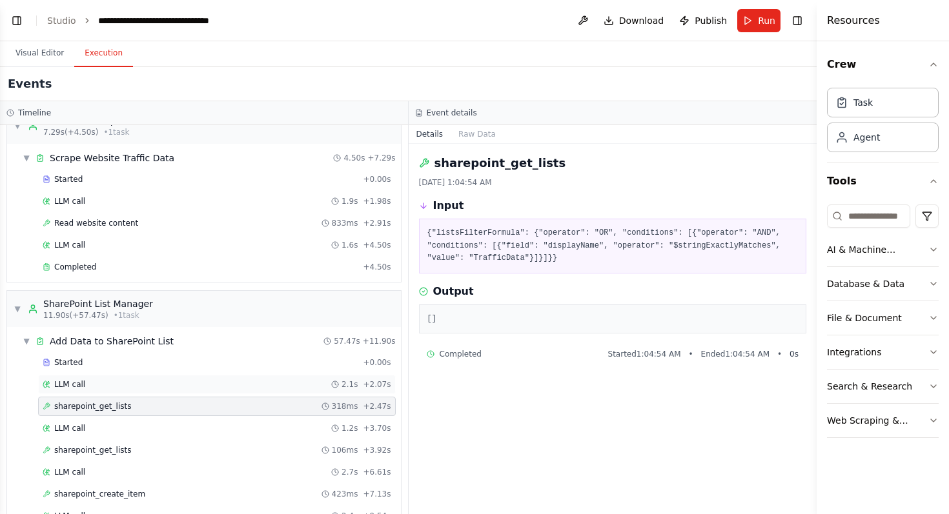
click at [112, 381] on div "LLM call 2.1s + 2.07s" at bounding box center [217, 385] width 349 height 10
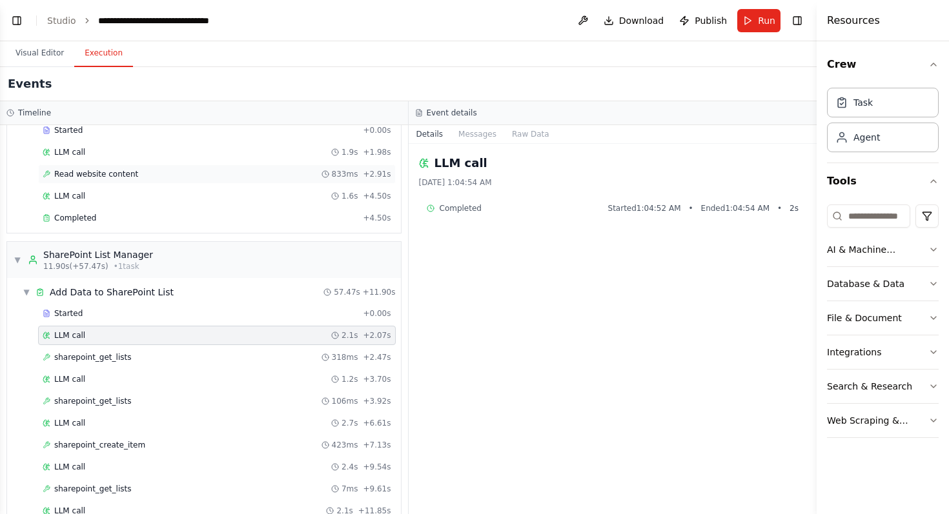
scroll to position [0, 0]
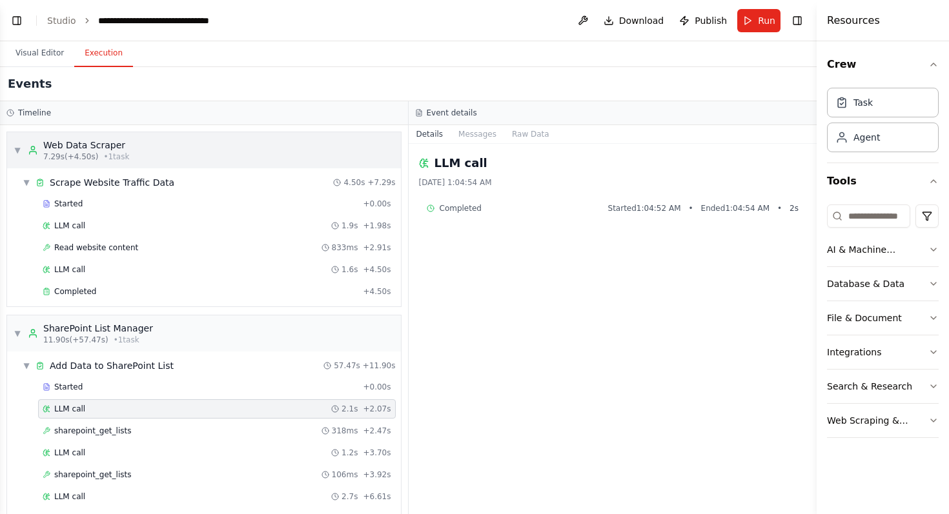
click at [14, 152] on span "▼" at bounding box center [18, 150] width 8 height 10
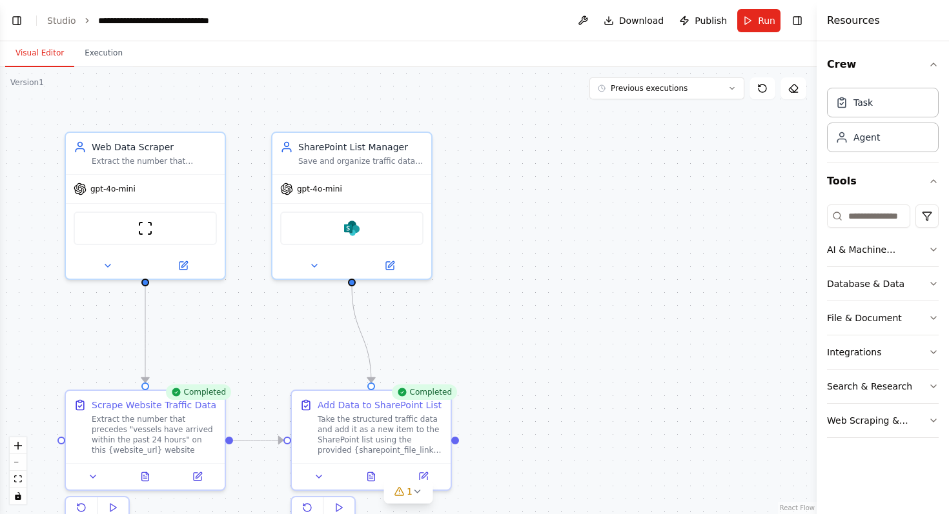
click at [33, 52] on button "Visual Editor" at bounding box center [39, 53] width 69 height 27
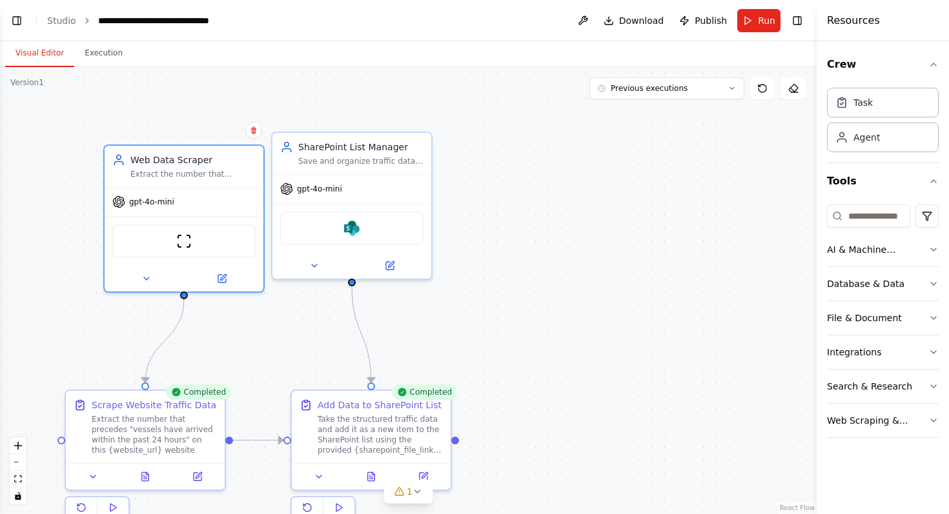
drag, startPoint x: 223, startPoint y: 276, endPoint x: 294, endPoint y: 343, distance: 98.2
click at [292, 338] on div ".deletable-edge-delete-btn { width: 20px; height: 20px; border: 0px solid #ffff…" at bounding box center [408, 290] width 817 height 447
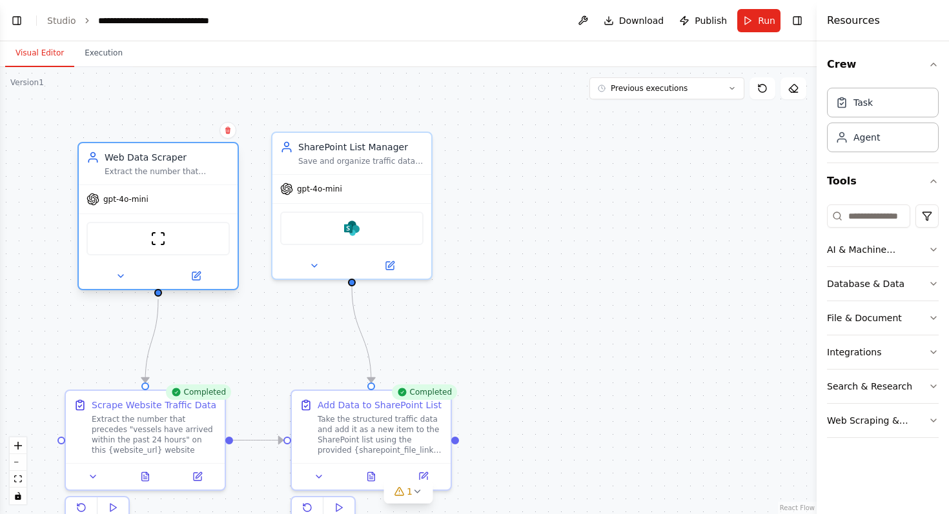
drag, startPoint x: 190, startPoint y: 241, endPoint x: 137, endPoint y: 193, distance: 71.7
click at [137, 193] on div "gpt-4o-mini" at bounding box center [158, 199] width 159 height 28
click at [137, 193] on div "gpt-4o-mini" at bounding box center [117, 199] width 62 height 13
click at [403, 494] on icon at bounding box center [398, 492] width 8 height 8
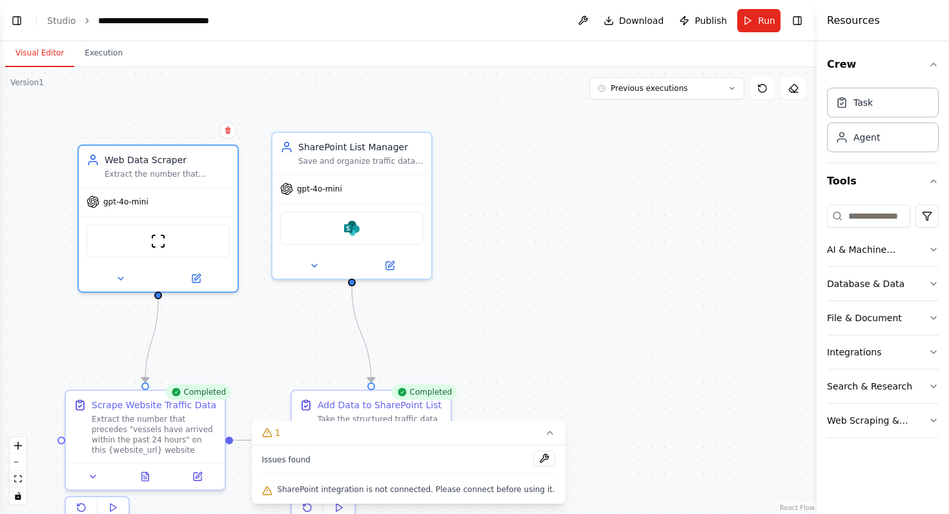
click at [447, 496] on div "SharePoint integration is not connected. Please connect before using it." at bounding box center [407, 490] width 293 height 17
click at [466, 314] on div ".deletable-edge-delete-btn { width: 20px; height: 20px; border: 0px solid #ffff…" at bounding box center [408, 290] width 817 height 447
click at [538, 456] on button at bounding box center [544, 458] width 22 height 15
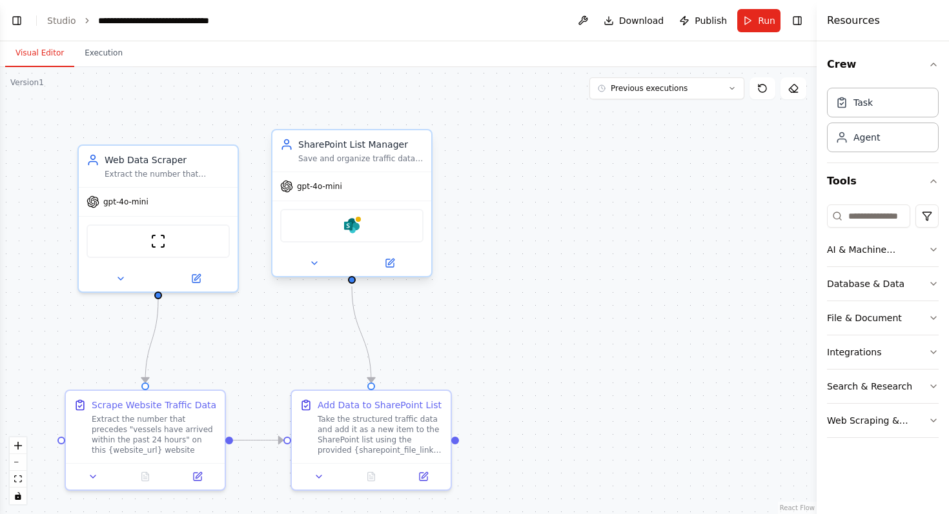
click at [329, 187] on span "gpt-4o-mini" at bounding box center [319, 186] width 45 height 10
click at [391, 265] on icon at bounding box center [390, 263] width 8 height 8
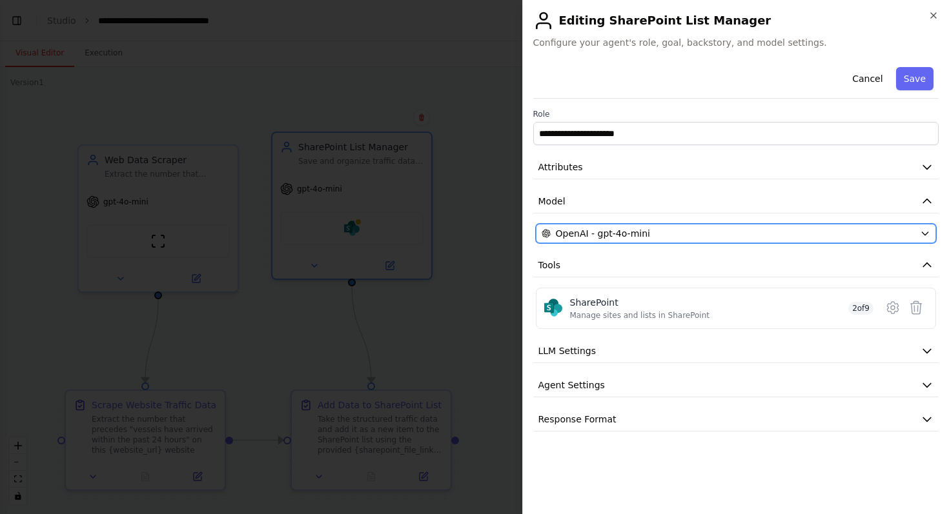
click at [625, 232] on span "OpenAI - gpt-4o-mini" at bounding box center [603, 233] width 94 height 13
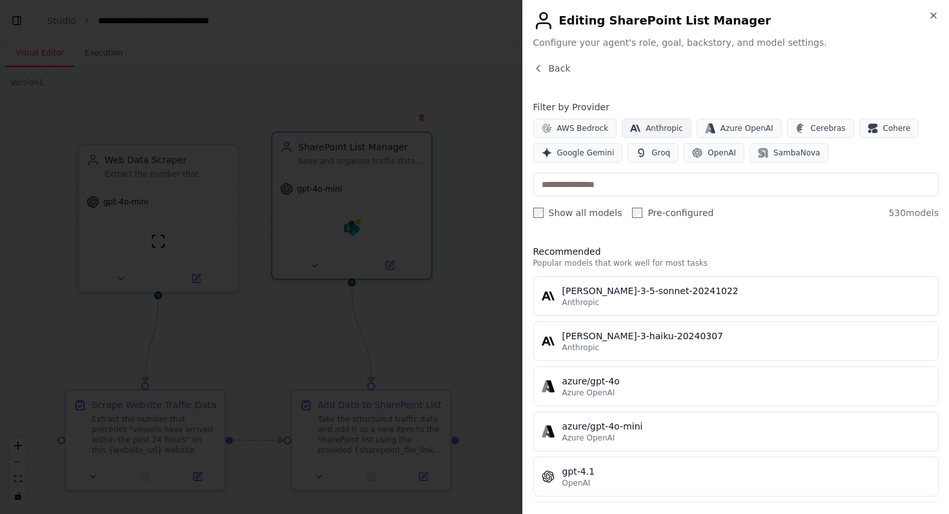
click at [651, 125] on span "Anthropic" at bounding box center [663, 128] width 37 height 10
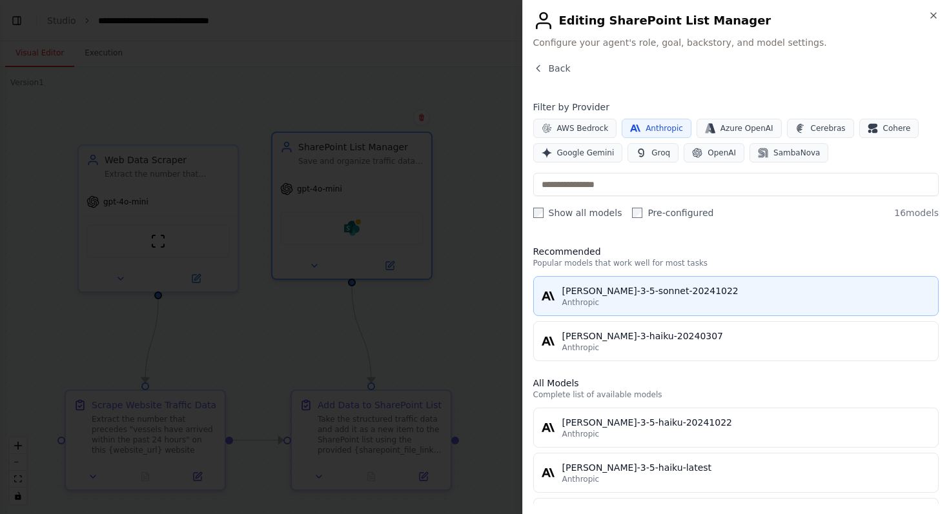
click at [640, 299] on div "Anthropic" at bounding box center [746, 303] width 369 height 10
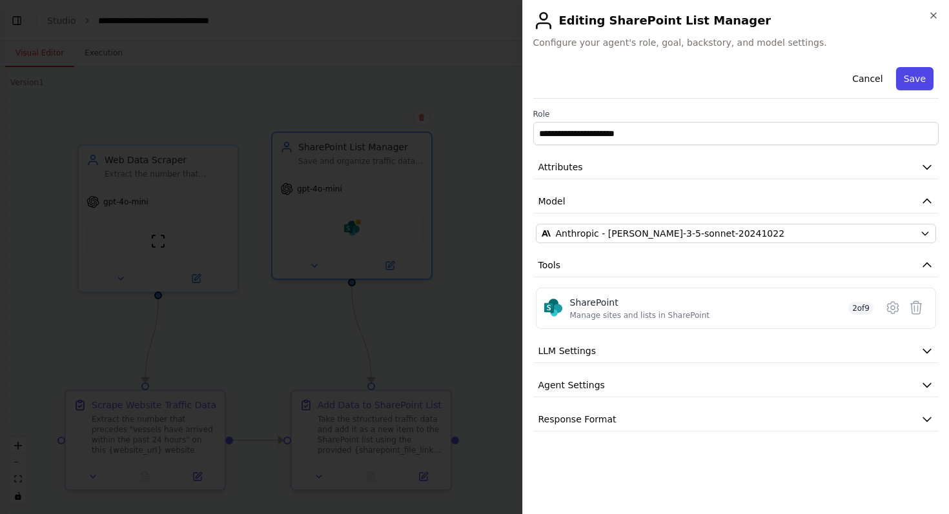
click at [923, 76] on button "Save" at bounding box center [914, 78] width 37 height 23
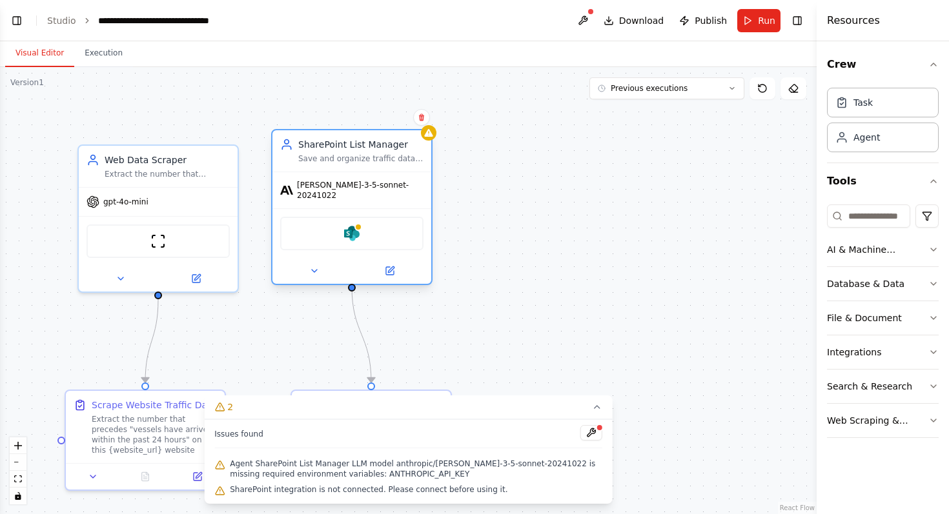
click at [392, 194] on div "[PERSON_NAME]-3-5-sonnet-20241022" at bounding box center [351, 190] width 159 height 36
click at [434, 462] on span "Agent SharePoint List Manager LLM model anthropic/[PERSON_NAME]-3-5-sonnet-2024…" at bounding box center [416, 469] width 372 height 21
click at [392, 279] on div "SharePoint List Manager Save and organize traffic data from {website_url} to Sh…" at bounding box center [351, 210] width 161 height 156
click at [391, 267] on icon at bounding box center [390, 271] width 8 height 8
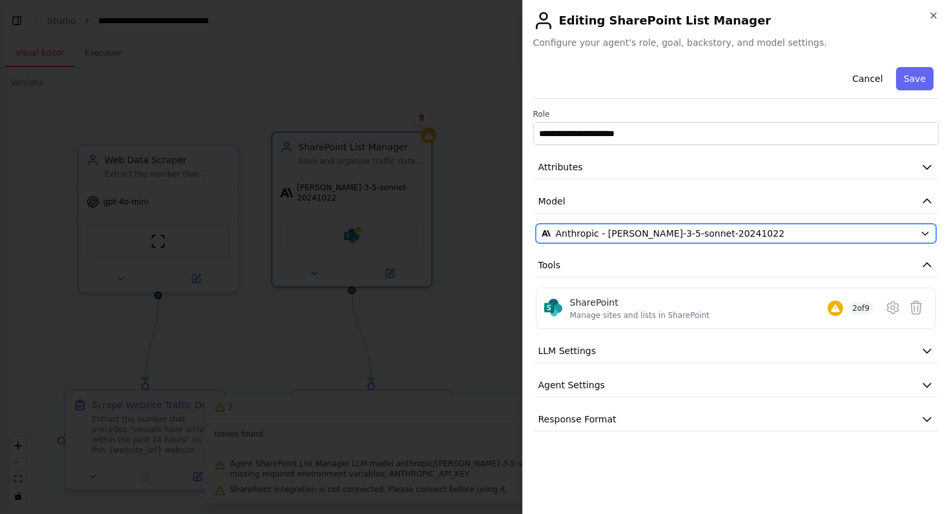
click at [741, 239] on div "Anthropic - [PERSON_NAME]-3-5-sonnet-20241022" at bounding box center [729, 233] width 374 height 13
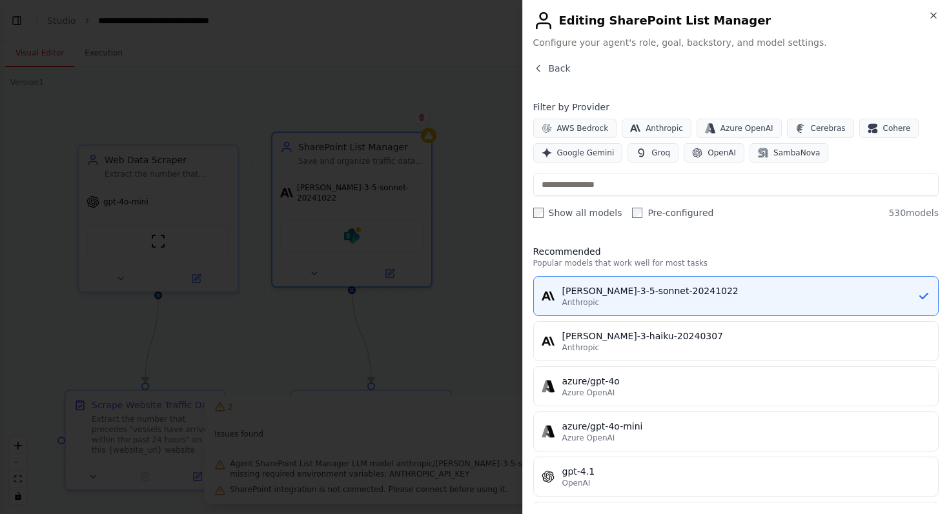
click at [532, 208] on div "Close Editing SharePoint List Manager Configure your agent's role, goal, backst…" at bounding box center [735, 257] width 427 height 514
click at [532, 213] on div "Close Editing SharePoint List Manager Configure your agent's role, goal, backst…" at bounding box center [735, 257] width 427 height 514
click at [706, 296] on div "[PERSON_NAME]-3-5-sonnet-20241022" at bounding box center [740, 291] width 356 height 13
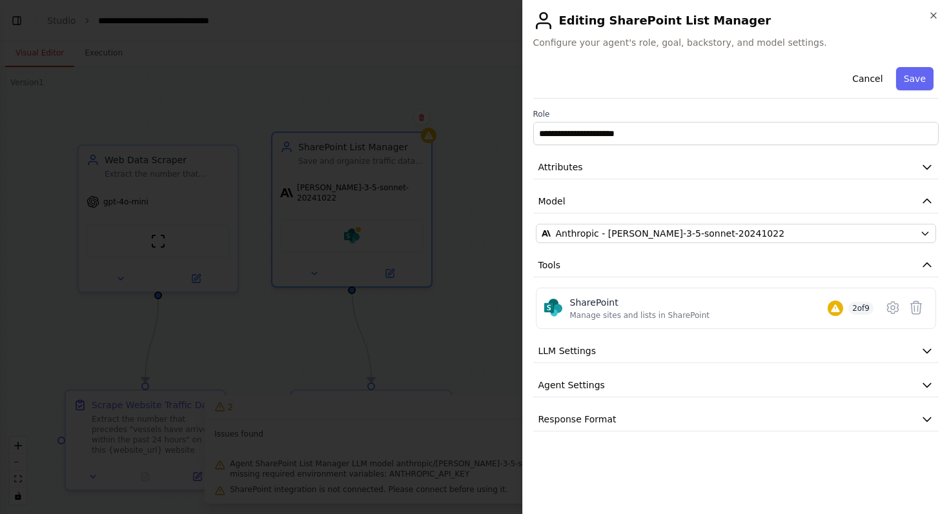
click at [918, 63] on div "Cancel Save" at bounding box center [736, 80] width 406 height 37
click at [787, 318] on div "SharePoint Manage sites and lists in SharePoint 2 of 9" at bounding box center [722, 308] width 304 height 25
click at [887, 305] on icon at bounding box center [892, 307] width 15 height 15
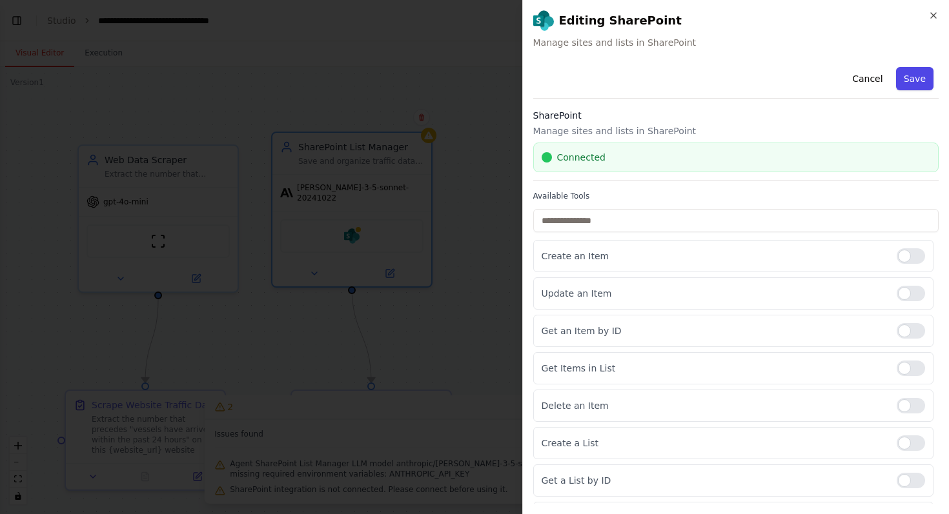
click at [906, 70] on button "Save" at bounding box center [914, 78] width 37 height 23
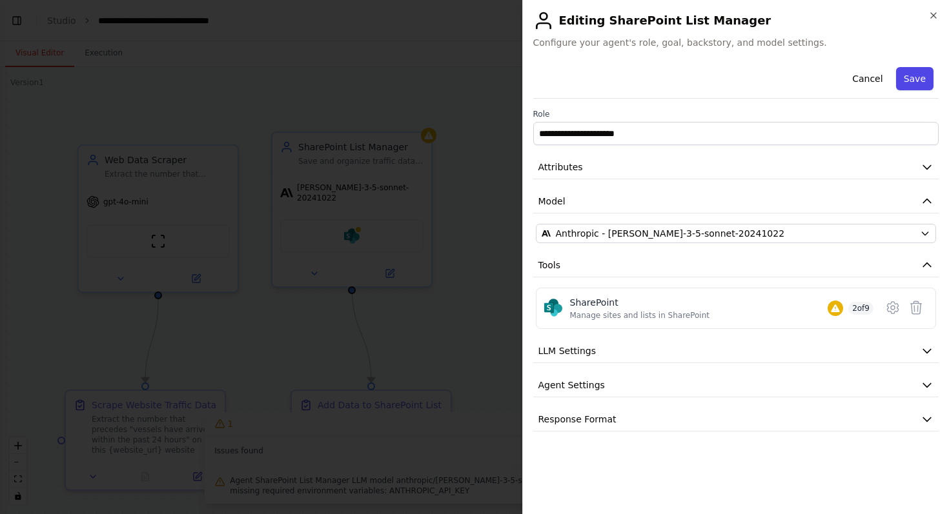
click at [909, 77] on button "Save" at bounding box center [914, 78] width 37 height 23
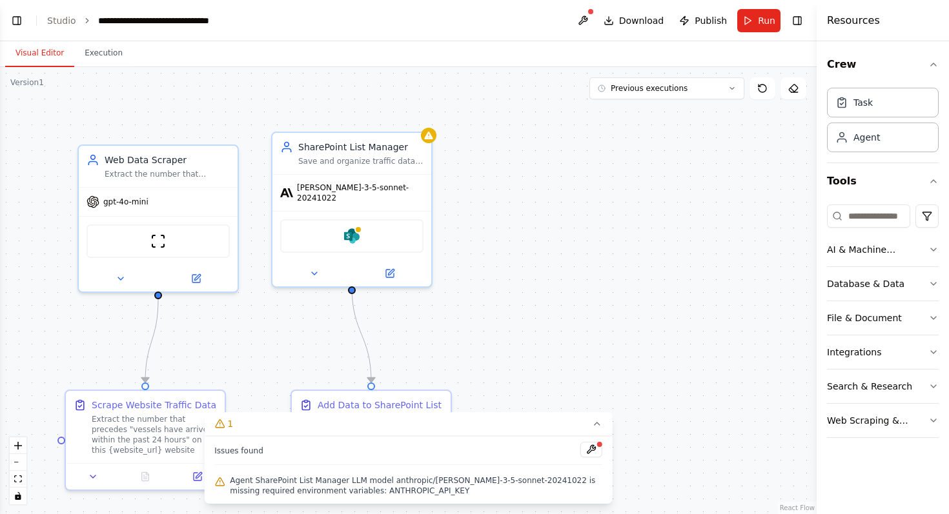
click at [429, 486] on span "Agent SharePoint List Manager LLM model anthropic/[PERSON_NAME]-3-5-sonnet-2024…" at bounding box center [416, 486] width 372 height 21
click at [529, 298] on div ".deletable-edge-delete-btn { width: 20px; height: 20px; border: 0px solid #ffff…" at bounding box center [408, 290] width 817 height 447
click at [589, 448] on button at bounding box center [591, 449] width 22 height 15
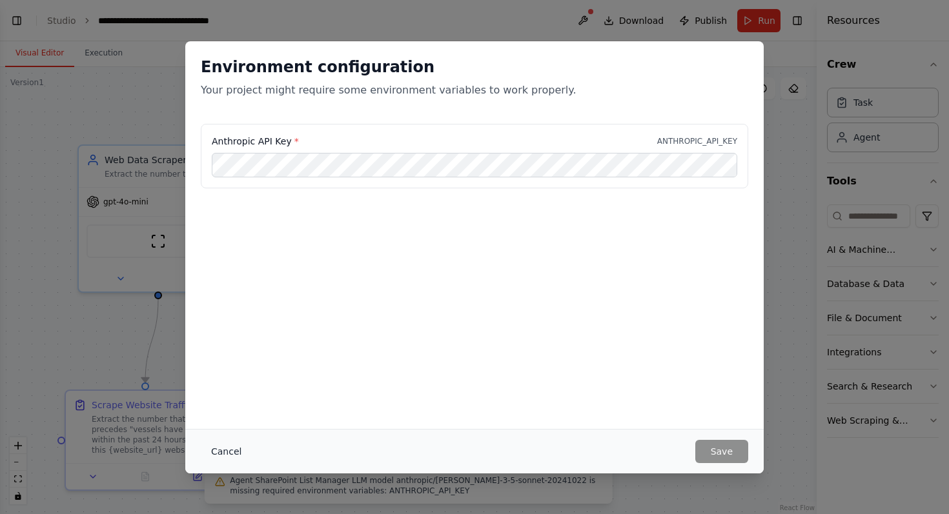
click at [220, 452] on button "Cancel" at bounding box center [226, 451] width 51 height 23
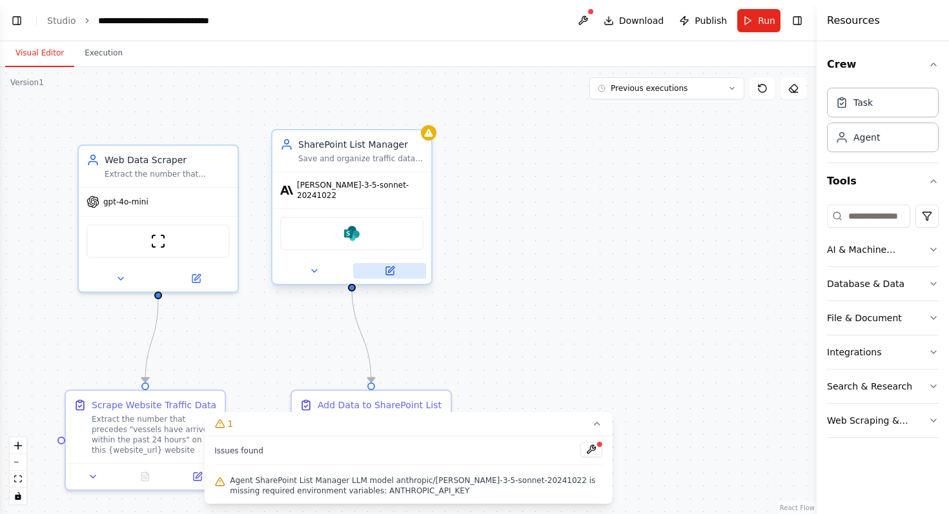
click at [394, 266] on icon at bounding box center [390, 271] width 10 height 10
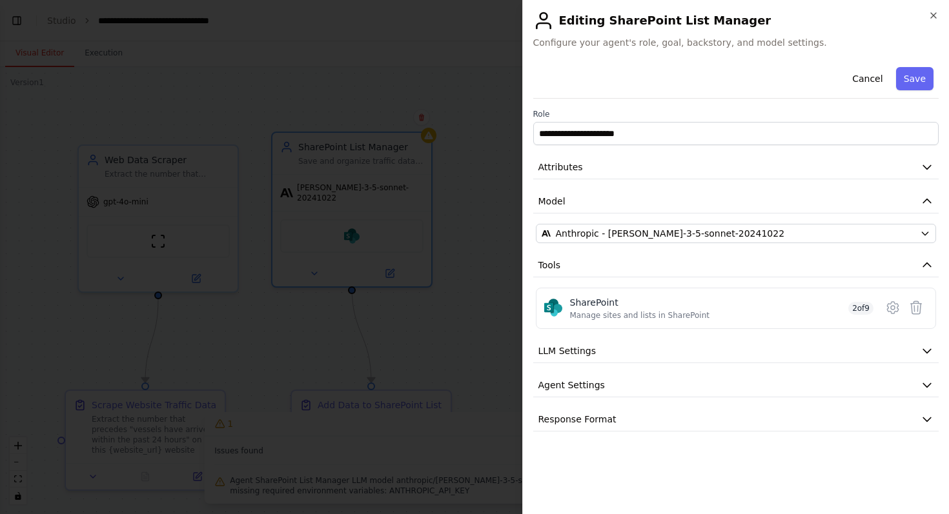
click at [683, 223] on div "**********" at bounding box center [736, 247] width 406 height 370
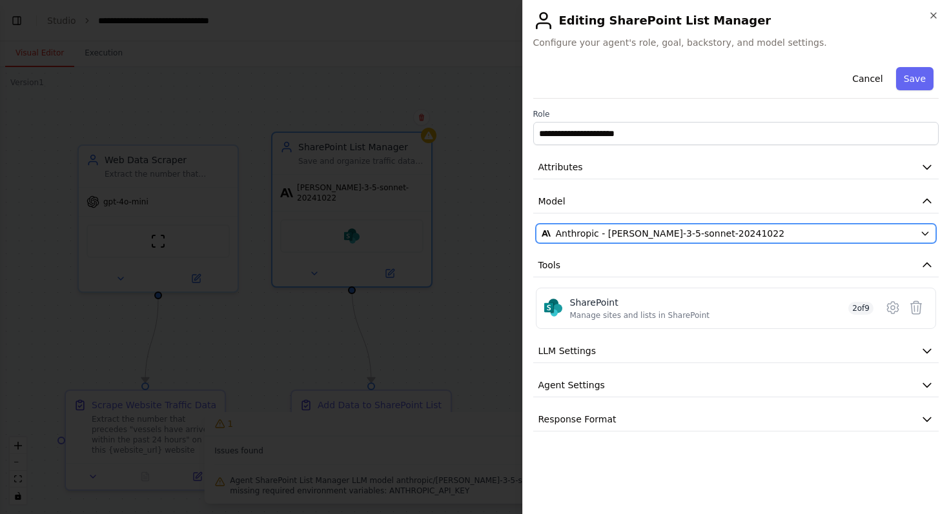
click at [678, 234] on span "Anthropic - [PERSON_NAME]-3-5-sonnet-20241022" at bounding box center [670, 233] width 229 height 13
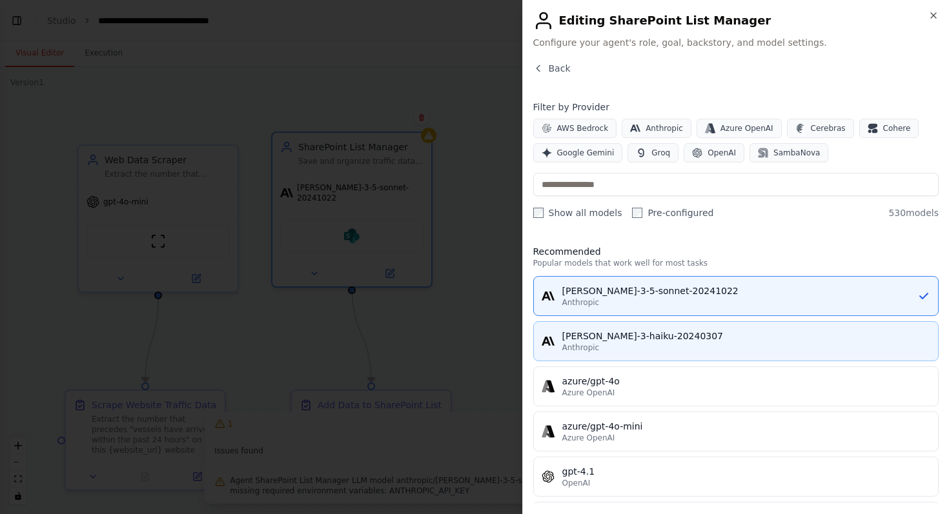
click at [652, 351] on div "Anthropic" at bounding box center [746, 348] width 369 height 10
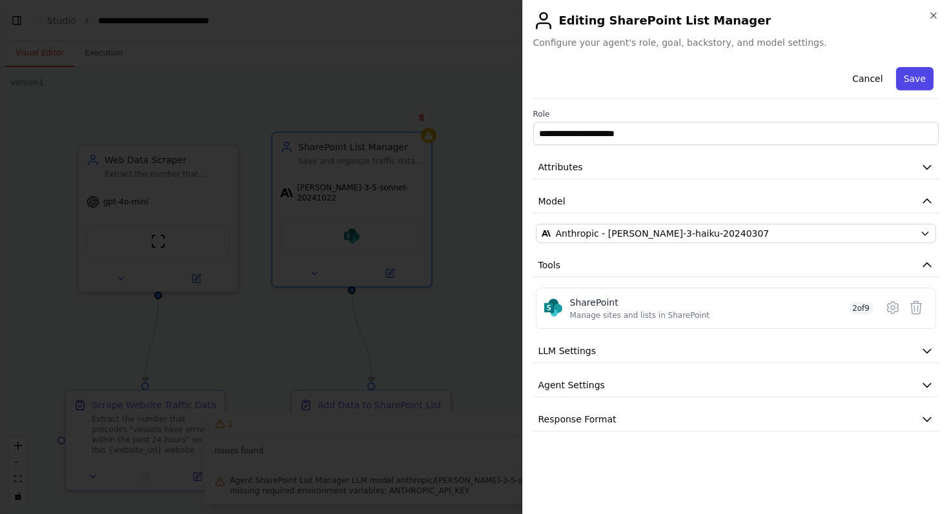
click at [923, 70] on button "Save" at bounding box center [914, 78] width 37 height 23
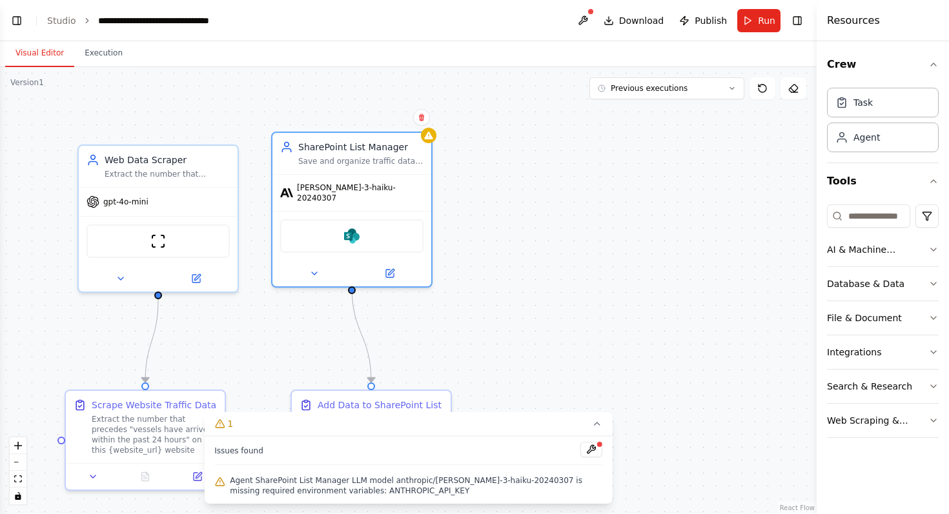
click at [309, 478] on span "Agent SharePoint List Manager LLM model anthropic/[PERSON_NAME]-3-haiku-2024030…" at bounding box center [416, 486] width 372 height 21
click at [755, 24] on button "Run" at bounding box center [758, 20] width 43 height 23
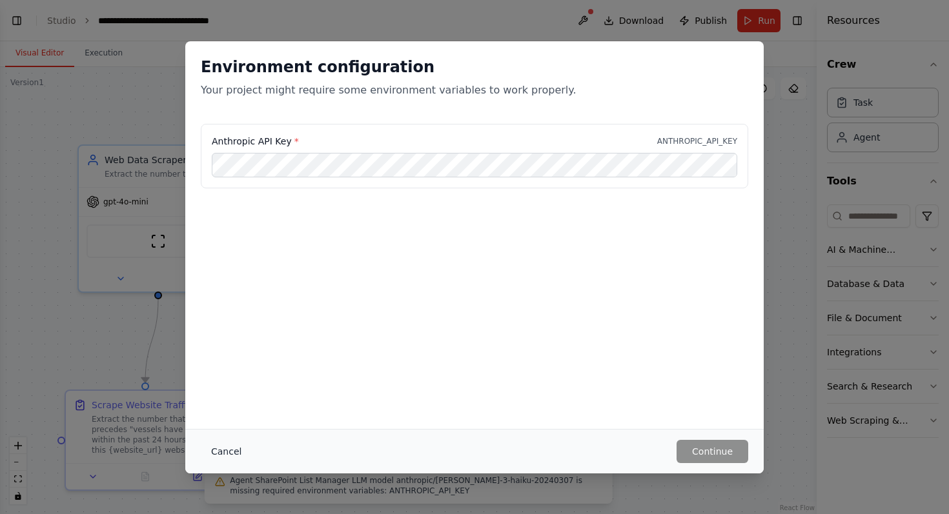
click at [242, 447] on button "Cancel" at bounding box center [226, 451] width 51 height 23
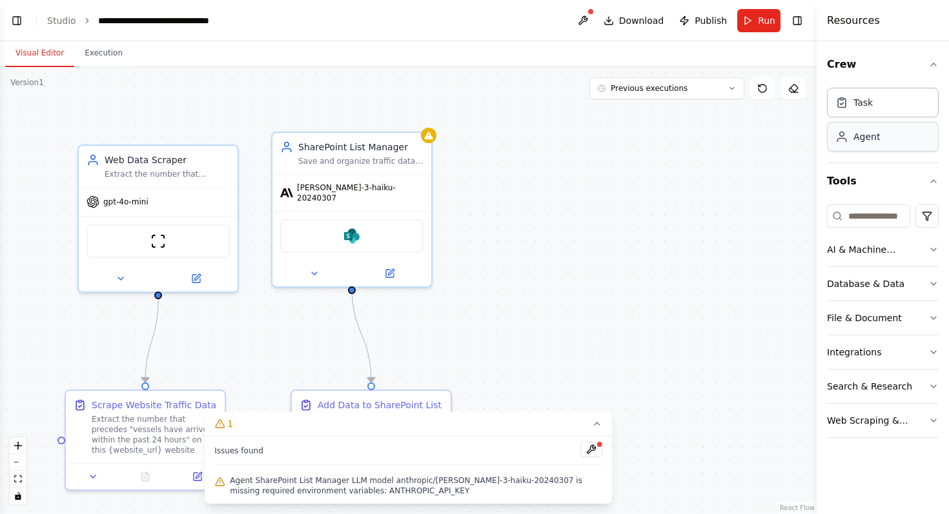
click at [873, 138] on div "Agent" at bounding box center [866, 136] width 26 height 13
click at [392, 267] on icon at bounding box center [390, 271] width 8 height 8
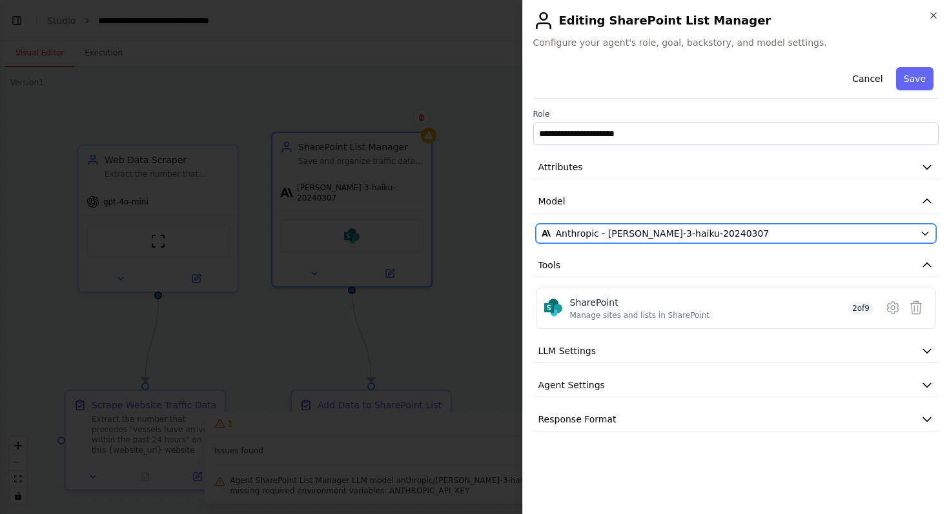
click at [653, 233] on span "Anthropic - [PERSON_NAME]-3-haiku-20240307" at bounding box center [663, 233] width 214 height 13
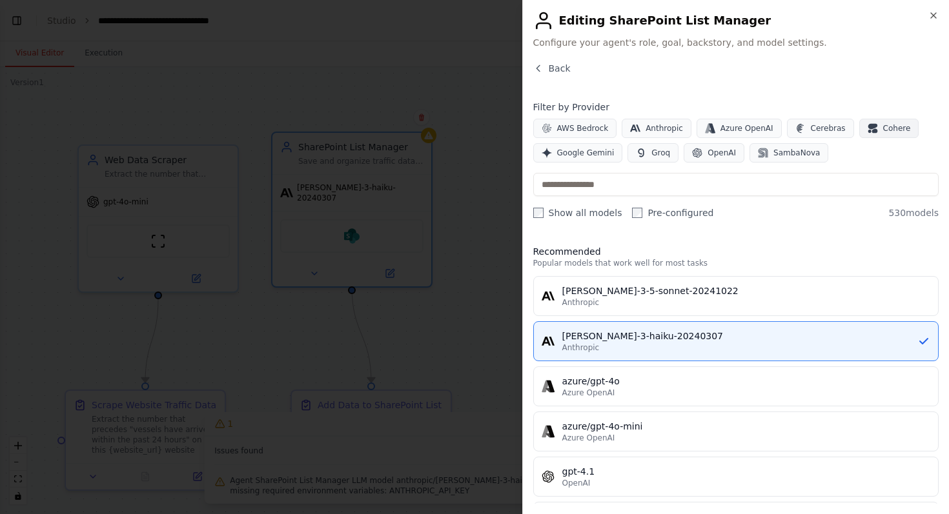
click at [869, 127] on icon "button" at bounding box center [873, 128] width 10 height 10
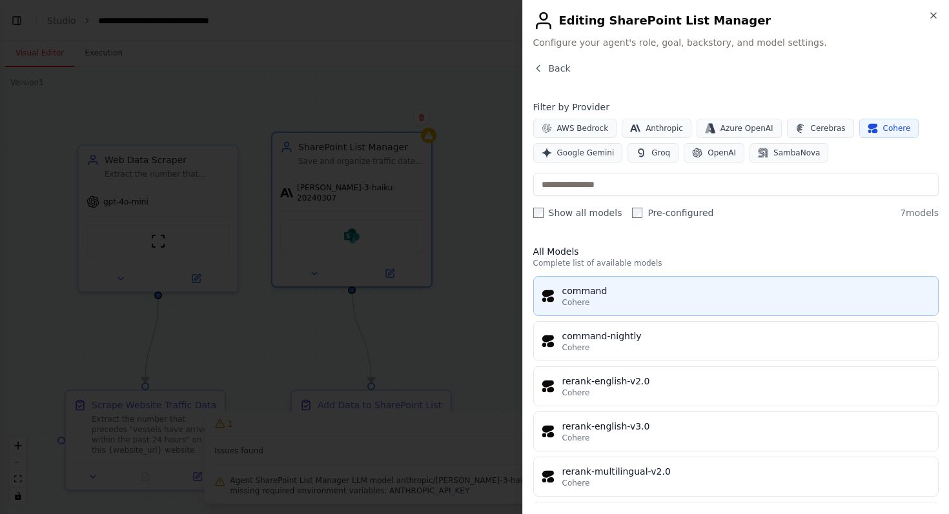
click at [696, 294] on div "command" at bounding box center [746, 291] width 369 height 13
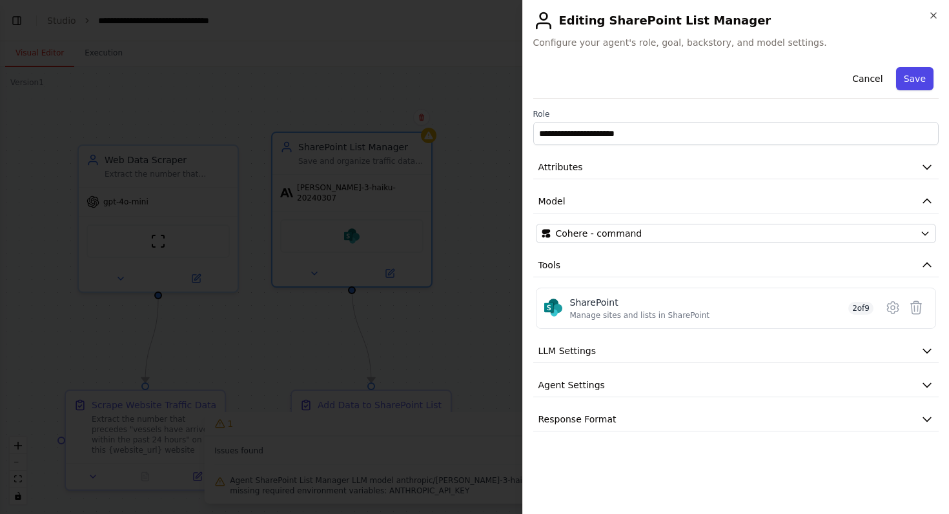
click at [911, 82] on button "Save" at bounding box center [914, 78] width 37 height 23
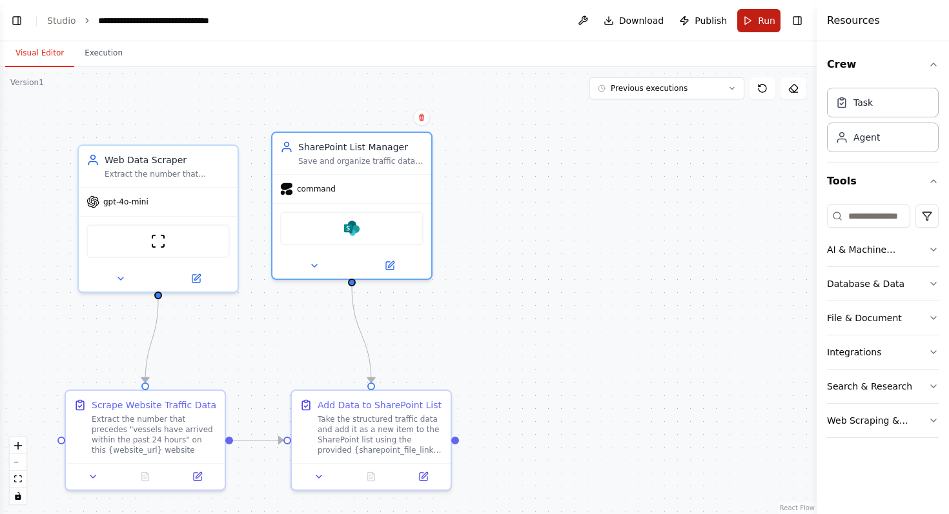
click at [745, 25] on button "Run" at bounding box center [758, 20] width 43 height 23
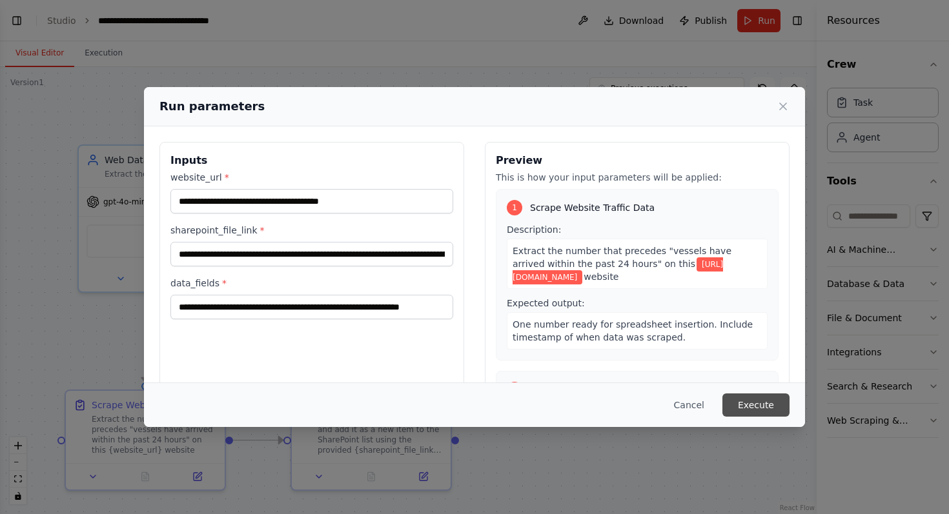
click at [752, 401] on button "Execute" at bounding box center [755, 405] width 67 height 23
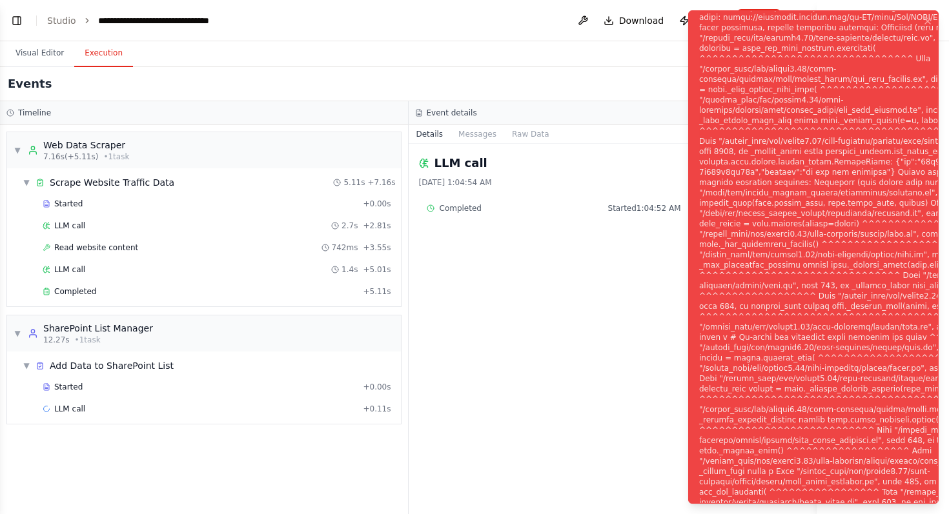
click at [533, 353] on div "LLM call [DATE] 1:04:54 AM Completed Started 1:04:52 AM • Ended 1:04:54 AM • 2 s" at bounding box center [613, 329] width 409 height 371
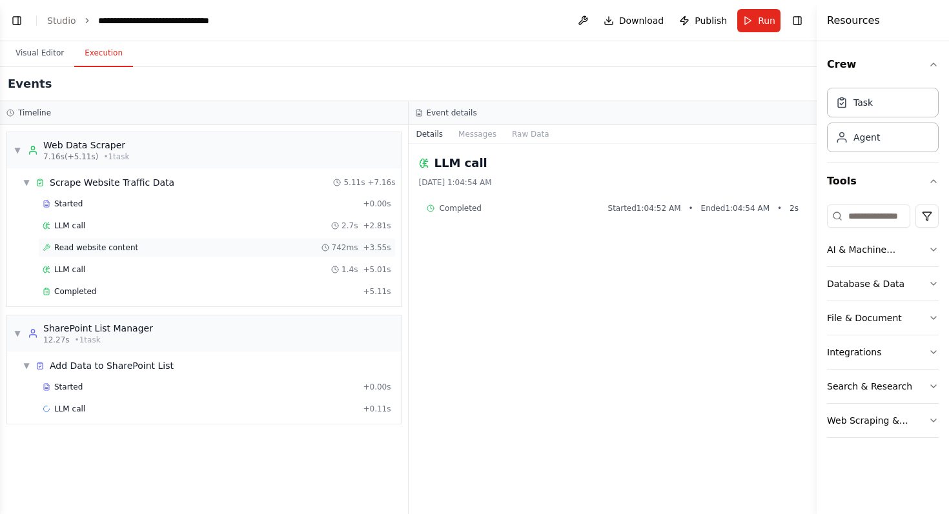
click at [139, 250] on div "Read website content 742ms + 3.55s" at bounding box center [217, 248] width 349 height 10
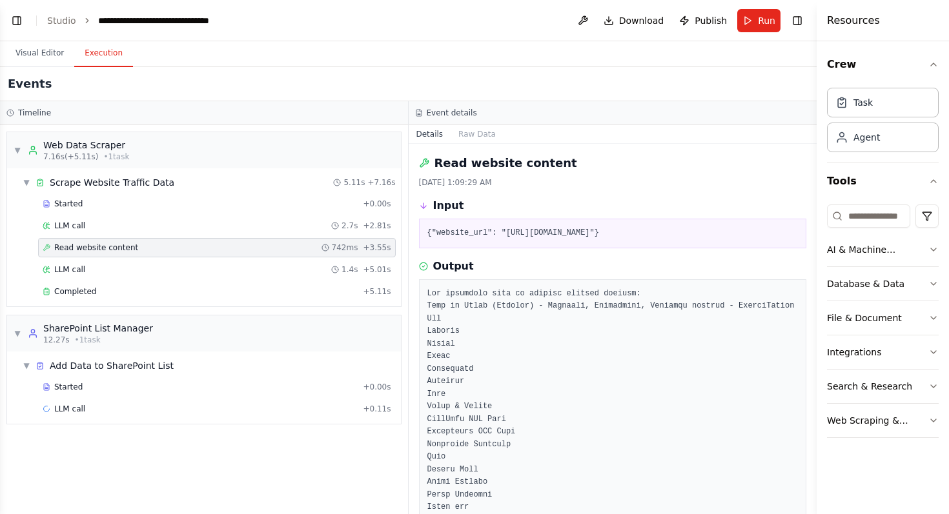
click at [286, 303] on div "Started + 0.00s LLM call 2.7s + 2.81s Read website content 742ms + 3.55s LLM ca…" at bounding box center [208, 249] width 383 height 110
click at [295, 290] on div "Completed" at bounding box center [200, 292] width 315 height 10
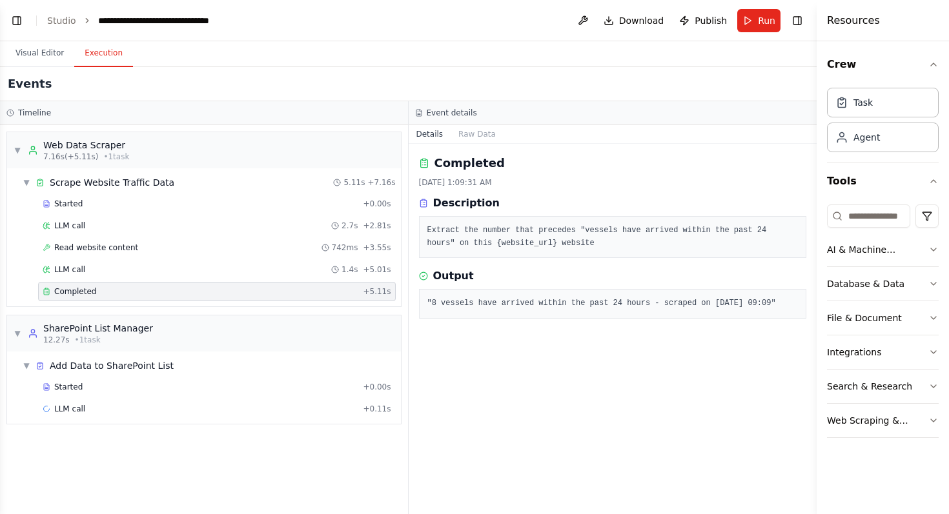
scroll to position [3875, 0]
click at [473, 310] on pre ""8 vessels have arrived within the past 24 hours - scraped on [DATE] 09:09"" at bounding box center [612, 304] width 371 height 13
click at [245, 269] on div "LLM call 1.4s + 5.01s" at bounding box center [217, 270] width 349 height 10
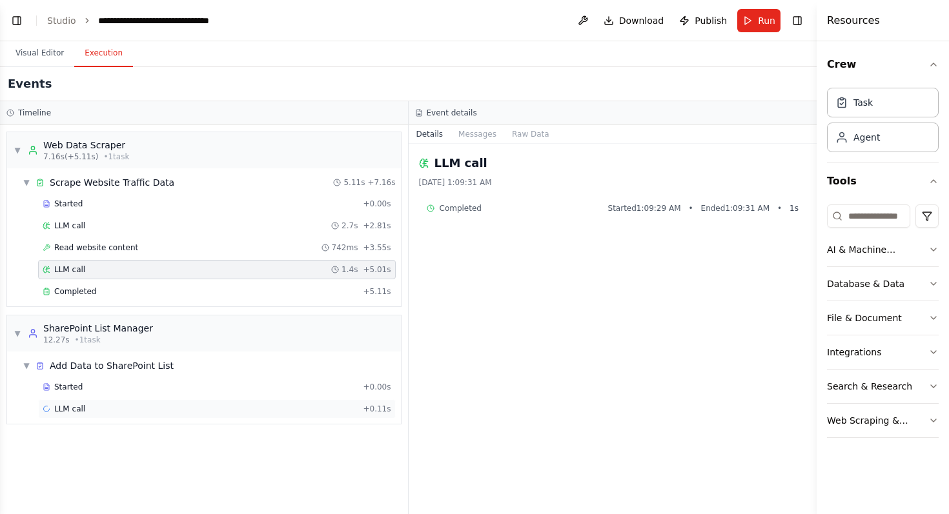
click at [154, 405] on div "LLM call + 0.11s" at bounding box center [217, 409] width 349 height 10
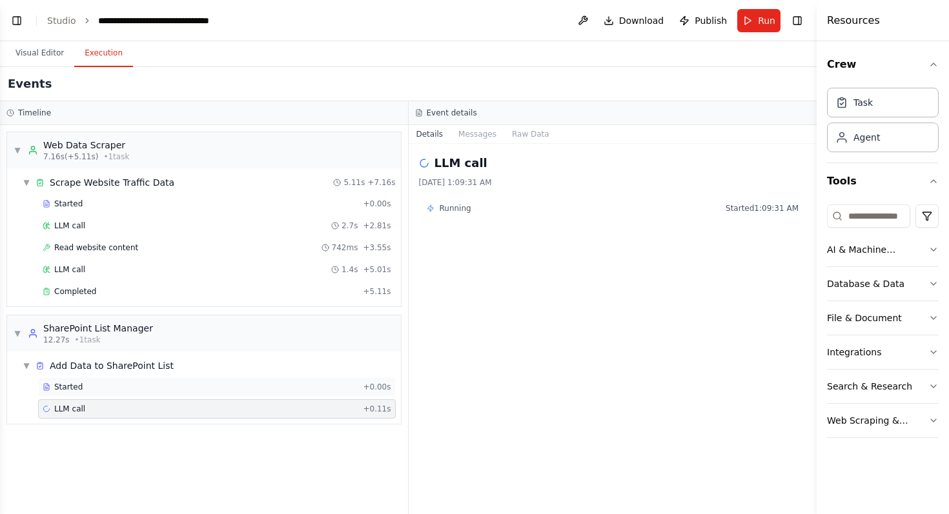
click at [150, 383] on div "Started" at bounding box center [200, 387] width 315 height 10
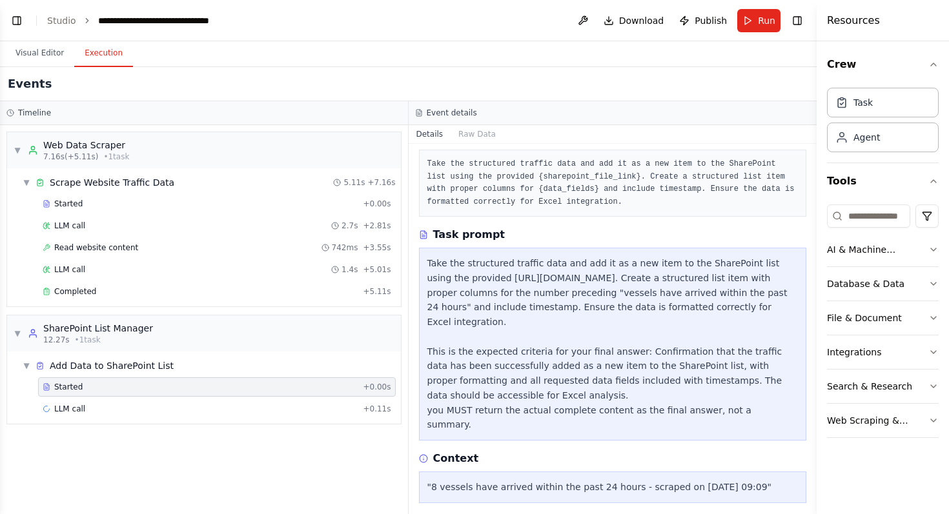
scroll to position [90, 0]
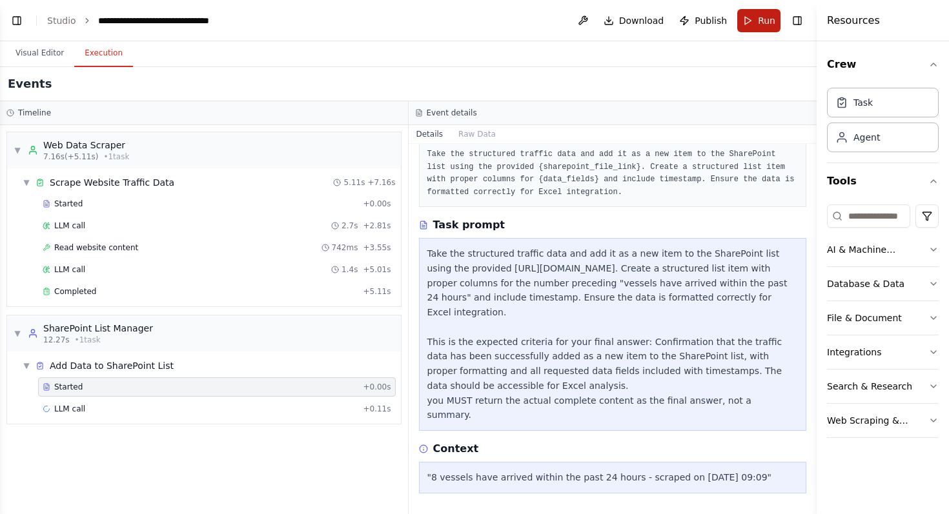
click at [757, 25] on button "Run" at bounding box center [758, 20] width 43 height 23
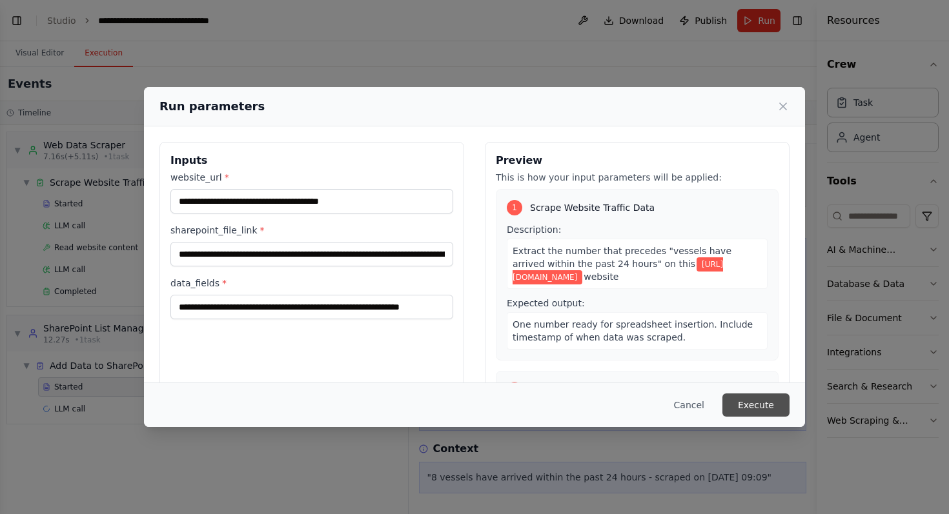
click at [760, 398] on button "Execute" at bounding box center [755, 405] width 67 height 23
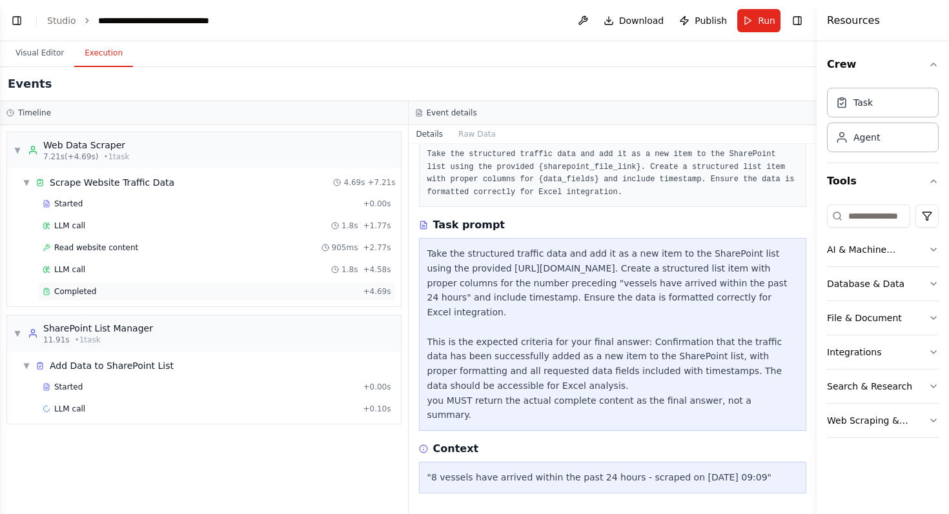
click at [161, 294] on div "Completed" at bounding box center [200, 292] width 315 height 10
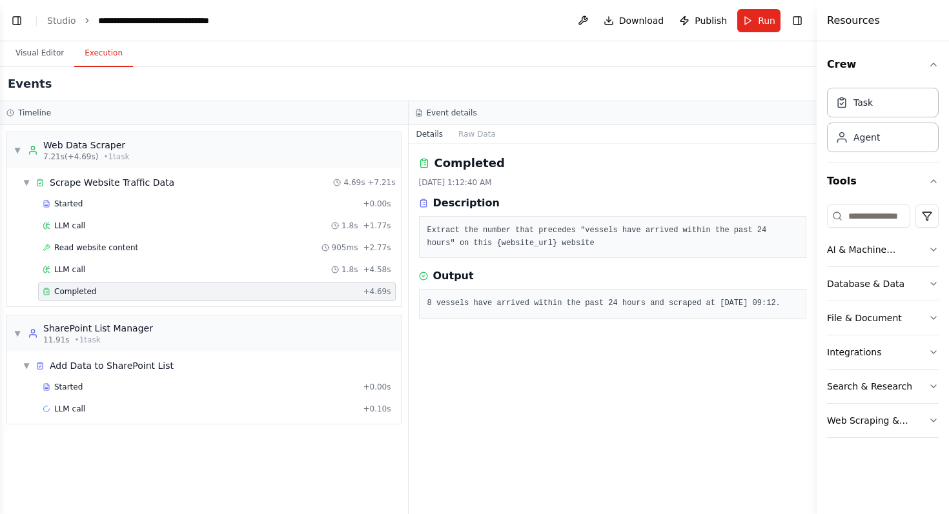
scroll to position [0, 0]
click at [52, 52] on button "Visual Editor" at bounding box center [39, 53] width 69 height 27
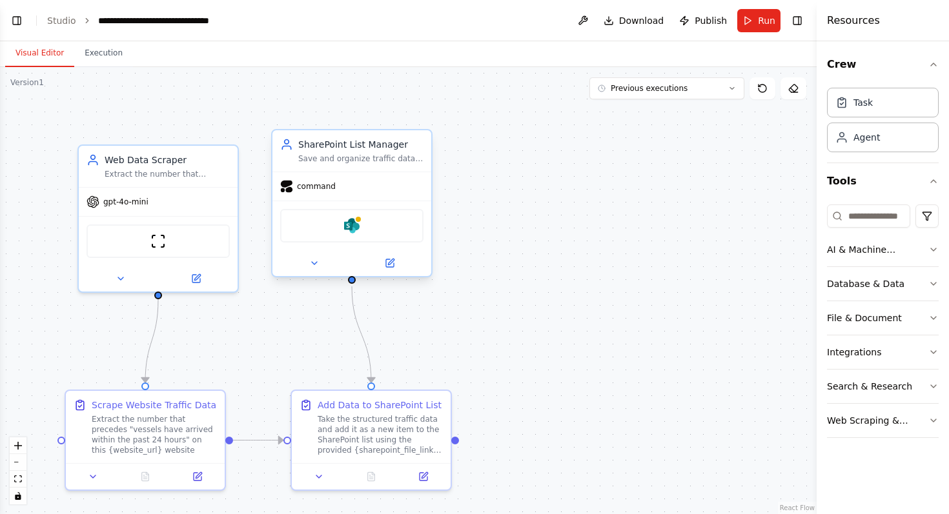
click at [323, 191] on span "command" at bounding box center [316, 186] width 39 height 10
click at [393, 269] on button at bounding box center [389, 263] width 73 height 15
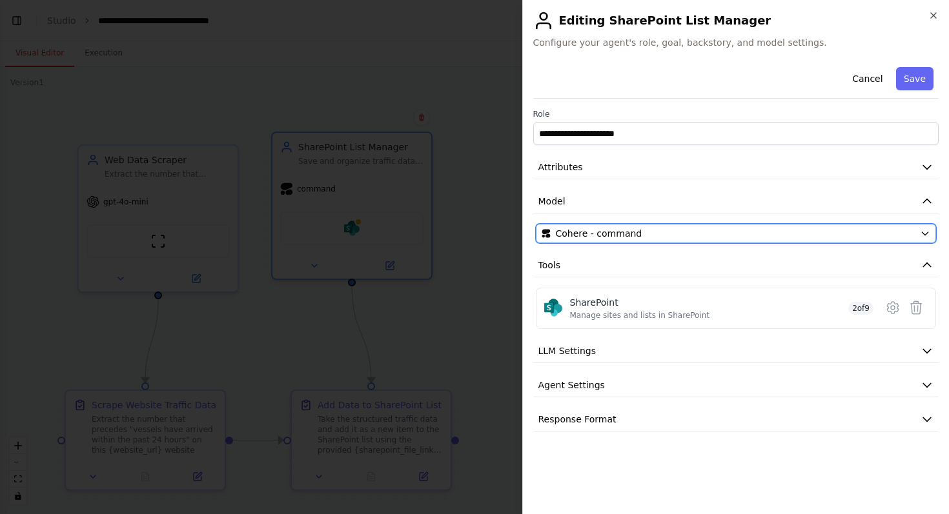
click at [738, 229] on div "Cohere - command" at bounding box center [729, 233] width 374 height 13
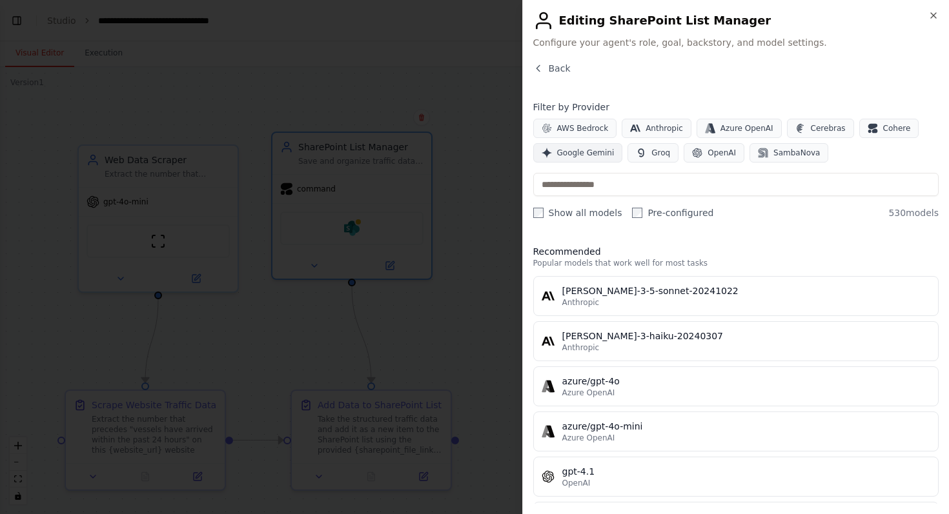
click at [580, 150] on span "Google Gemini" at bounding box center [585, 153] width 57 height 10
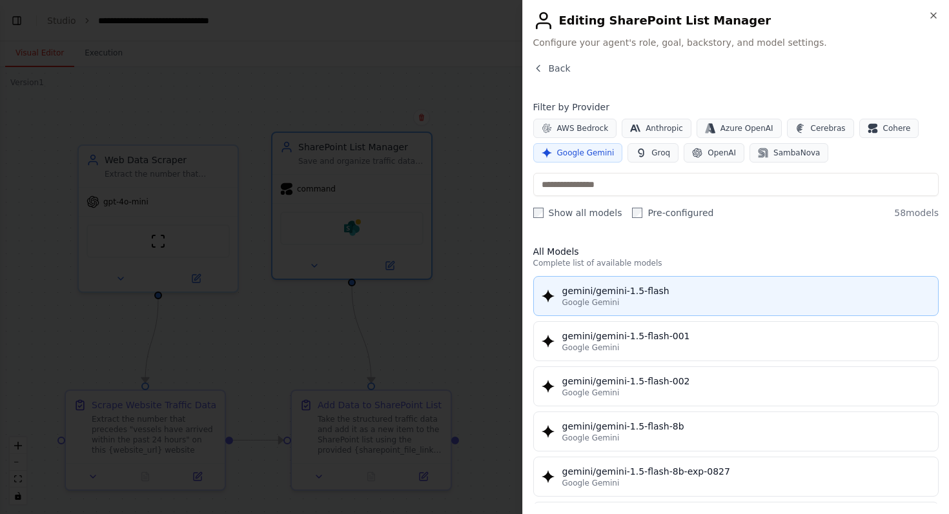
click at [763, 298] on div "Google Gemini" at bounding box center [746, 303] width 369 height 10
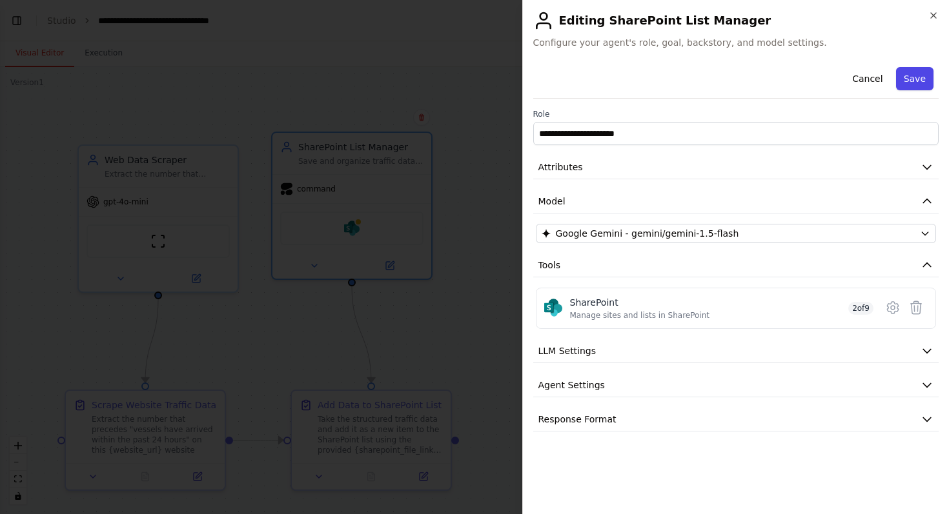
click at [906, 76] on button "Save" at bounding box center [914, 78] width 37 height 23
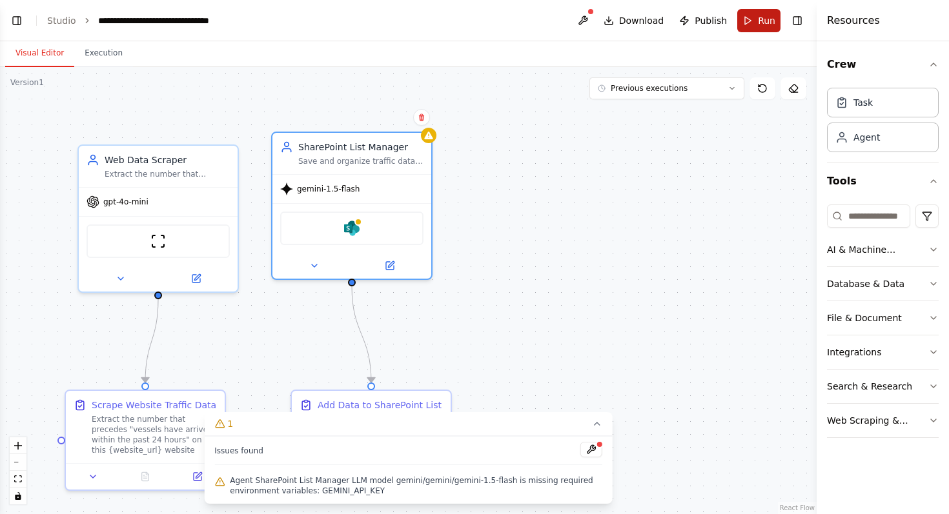
click at [750, 24] on button "Run" at bounding box center [758, 20] width 43 height 23
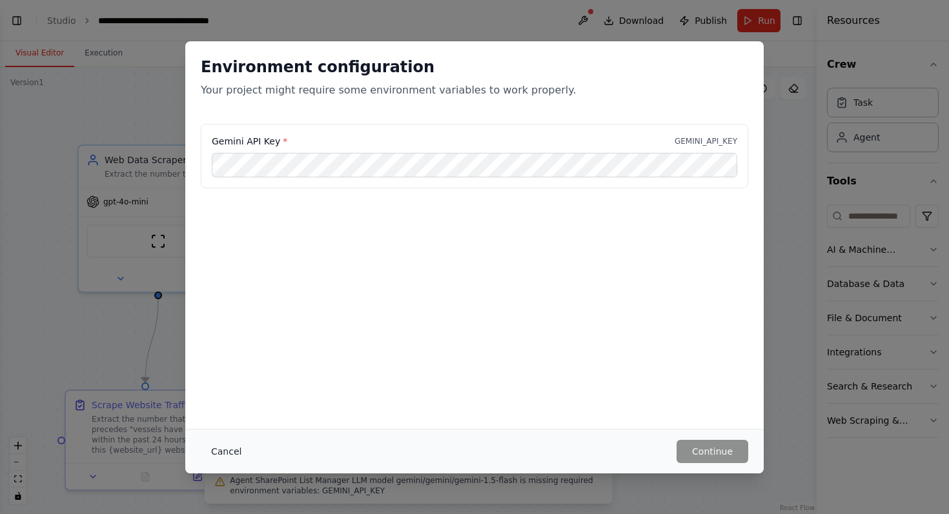
click at [229, 462] on button "Cancel" at bounding box center [226, 451] width 51 height 23
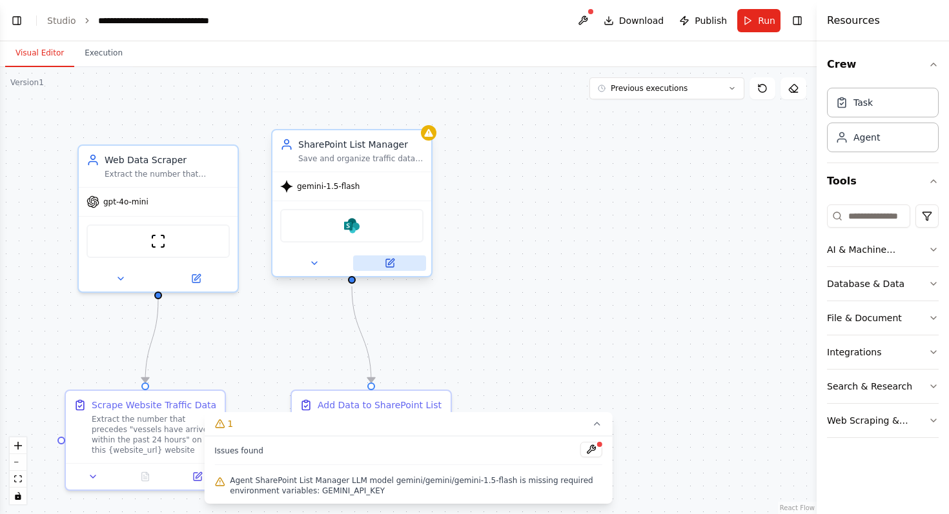
click at [394, 269] on button at bounding box center [389, 263] width 73 height 15
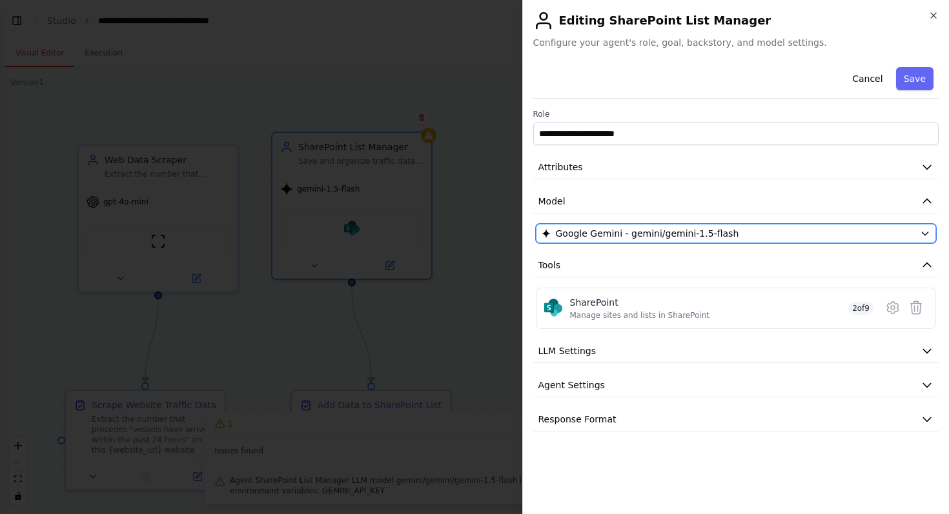
click at [696, 229] on span "Google Gemini - gemini/gemini-1.5-flash" at bounding box center [647, 233] width 183 height 13
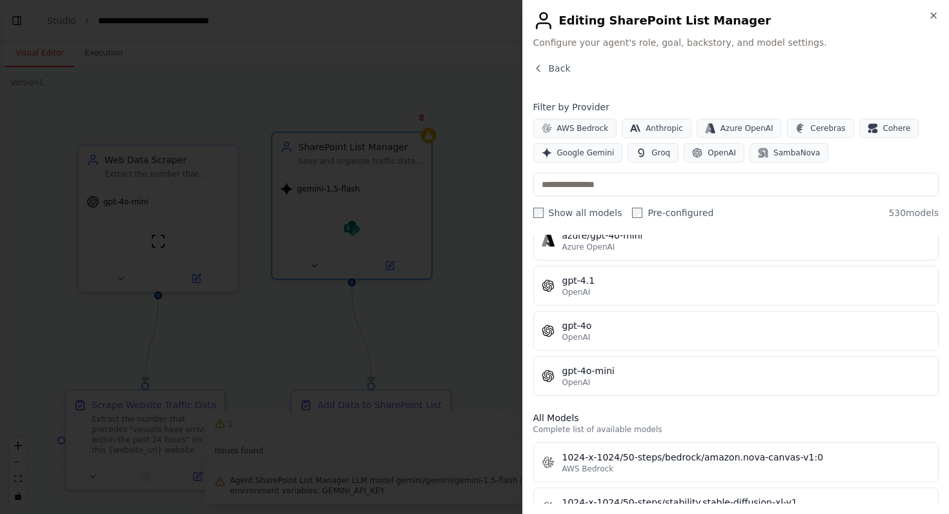
scroll to position [176, 0]
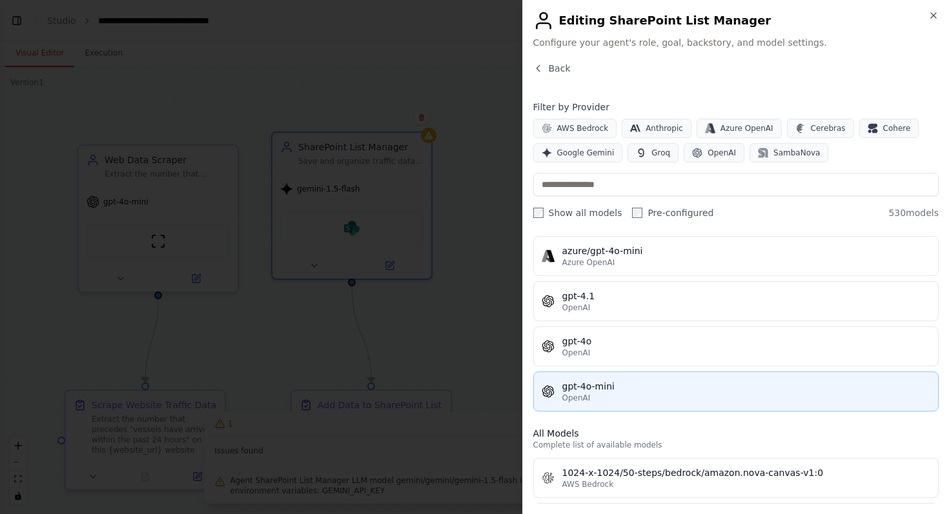
click at [642, 394] on div "OpenAI" at bounding box center [746, 398] width 369 height 10
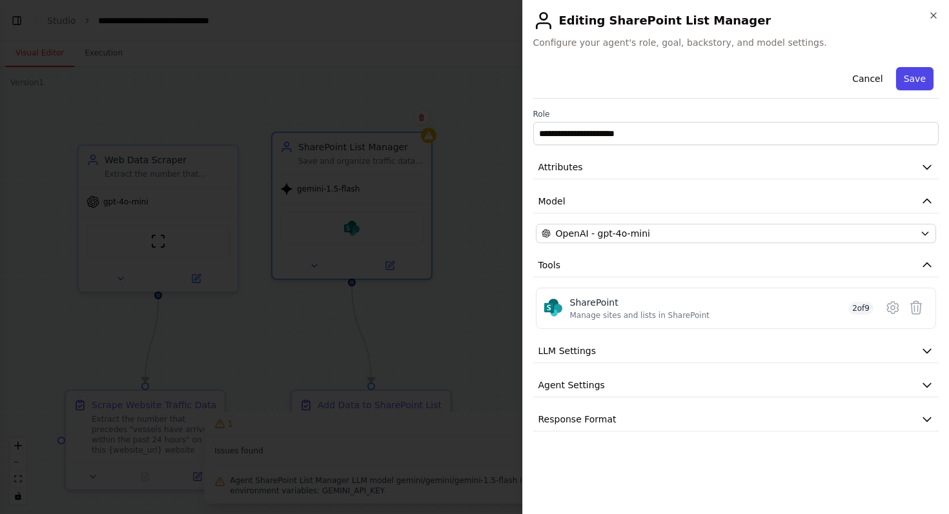
click at [910, 72] on button "Save" at bounding box center [914, 78] width 37 height 23
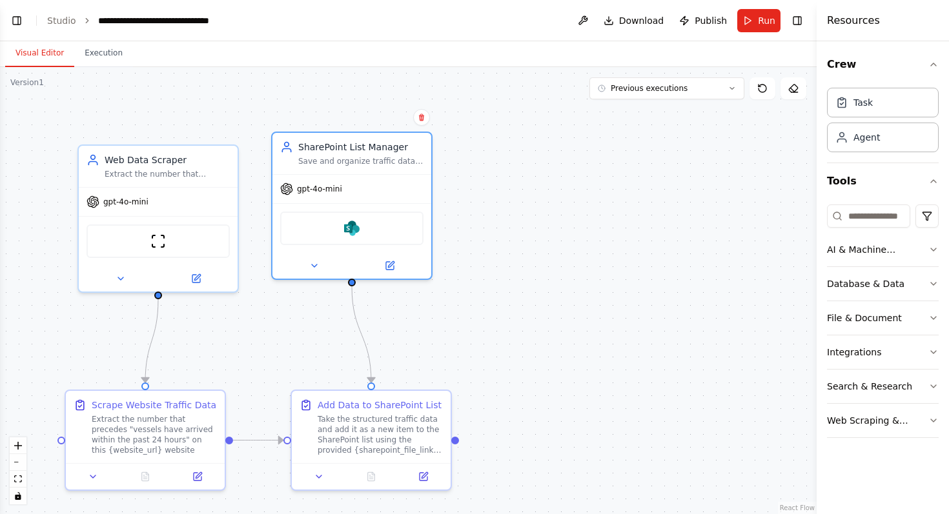
click at [515, 305] on div ".deletable-edge-delete-btn { width: 20px; height: 20px; border: 0px solid #ffff…" at bounding box center [408, 290] width 817 height 447
click at [758, 18] on span "Run" at bounding box center [766, 20] width 17 height 13
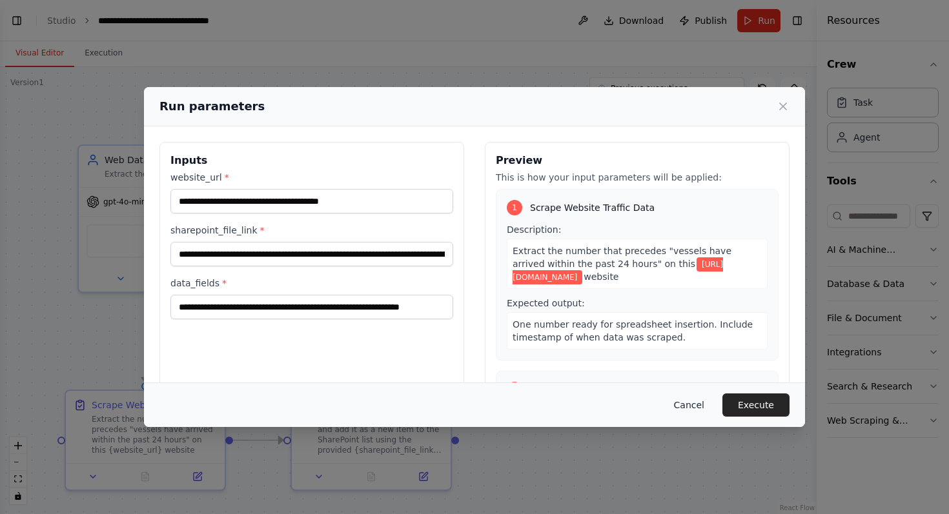
click at [694, 416] on button "Cancel" at bounding box center [689, 405] width 51 height 23
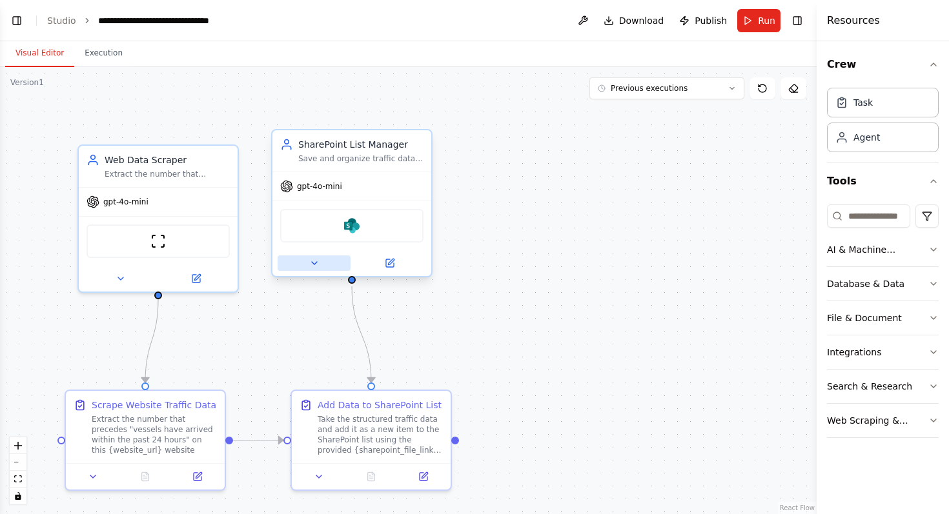
click at [310, 270] on button at bounding box center [314, 263] width 73 height 15
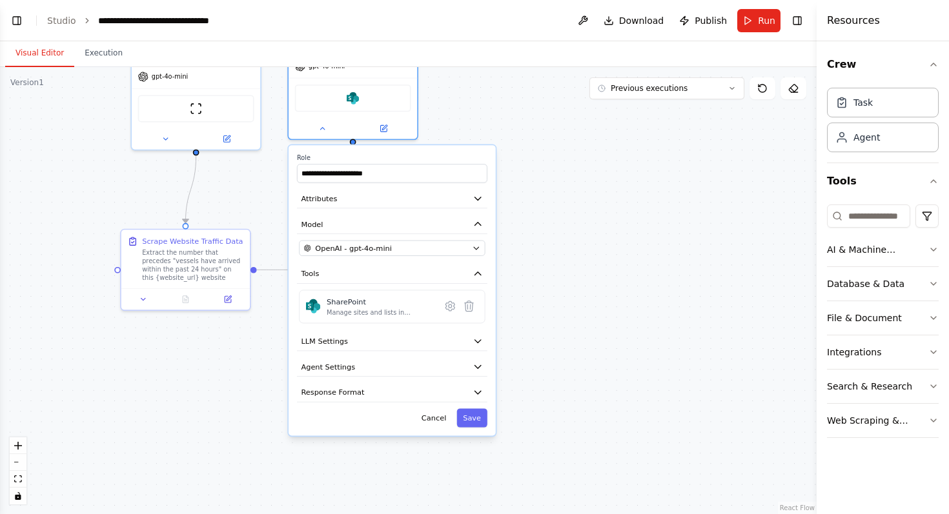
drag, startPoint x: 622, startPoint y: 321, endPoint x: 620, endPoint y: 158, distance: 164.0
click at [620, 158] on div ".deletable-edge-delete-btn { width: 20px; height: 20px; border: 0px solid #ffff…" at bounding box center [408, 290] width 817 height 447
click at [438, 390] on button "Response Format" at bounding box center [392, 392] width 190 height 19
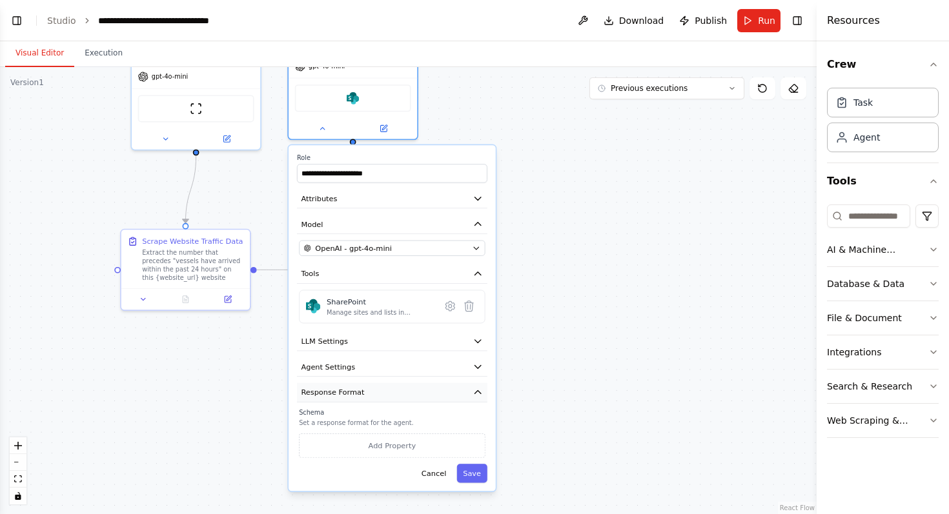
click at [438, 390] on button "Response Format" at bounding box center [392, 392] width 190 height 19
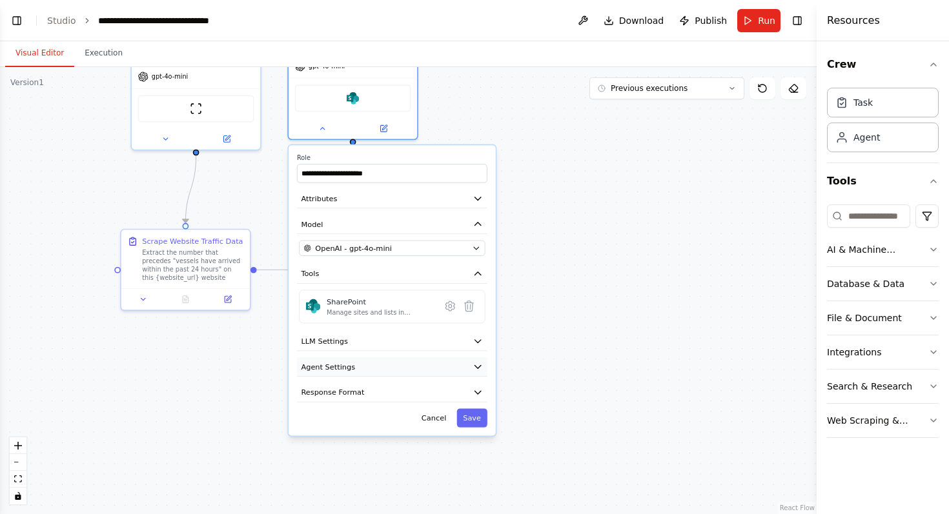
click at [438, 365] on button "Agent Settings" at bounding box center [392, 367] width 190 height 19
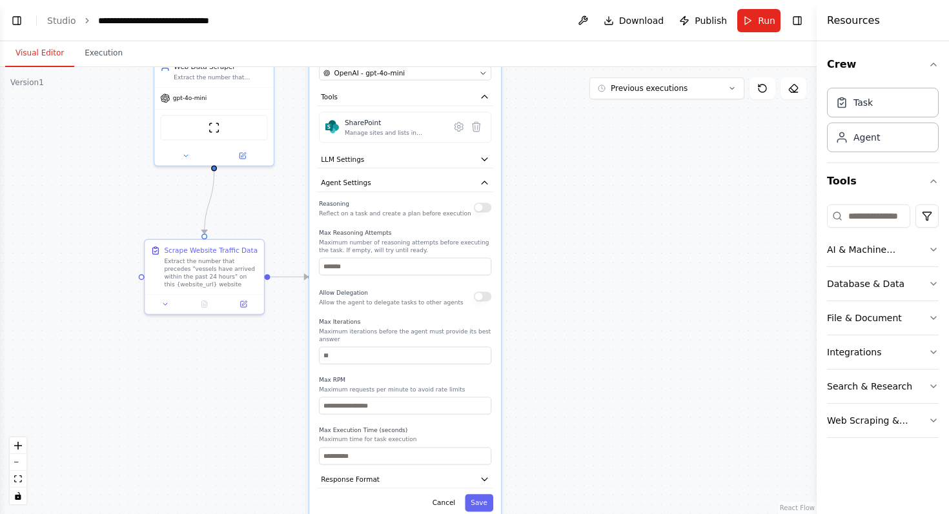
drag, startPoint x: 453, startPoint y: 463, endPoint x: 466, endPoint y: 276, distance: 187.6
click at [466, 276] on div "Reasoning Reflect on a task and create a plan before execution Max Reasoning At…" at bounding box center [405, 331] width 172 height 267
click at [440, 501] on button "Cancel" at bounding box center [444, 502] width 35 height 17
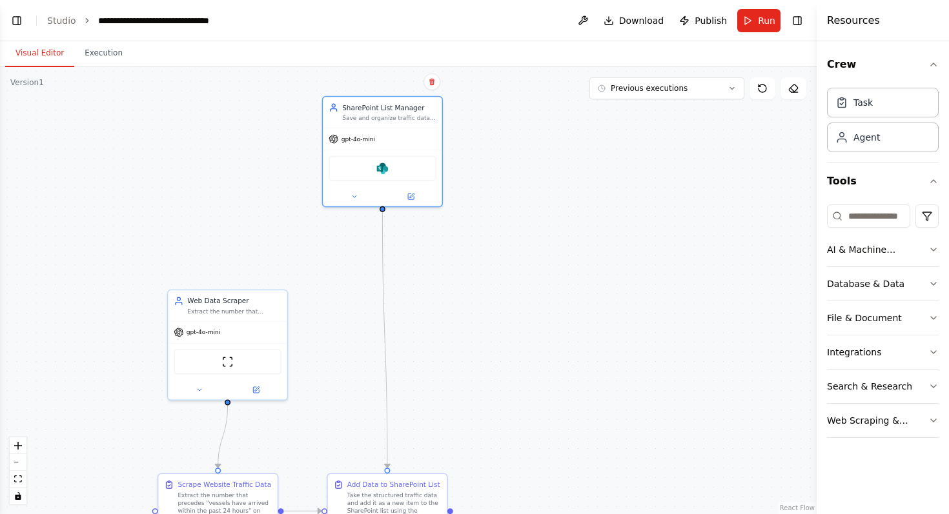
drag, startPoint x: 436, startPoint y: 194, endPoint x: 449, endPoint y: 429, distance: 235.3
click at [449, 429] on div ".deletable-edge-delete-btn { width: 20px; height: 20px; border: 0px solid #ffff…" at bounding box center [408, 290] width 817 height 447
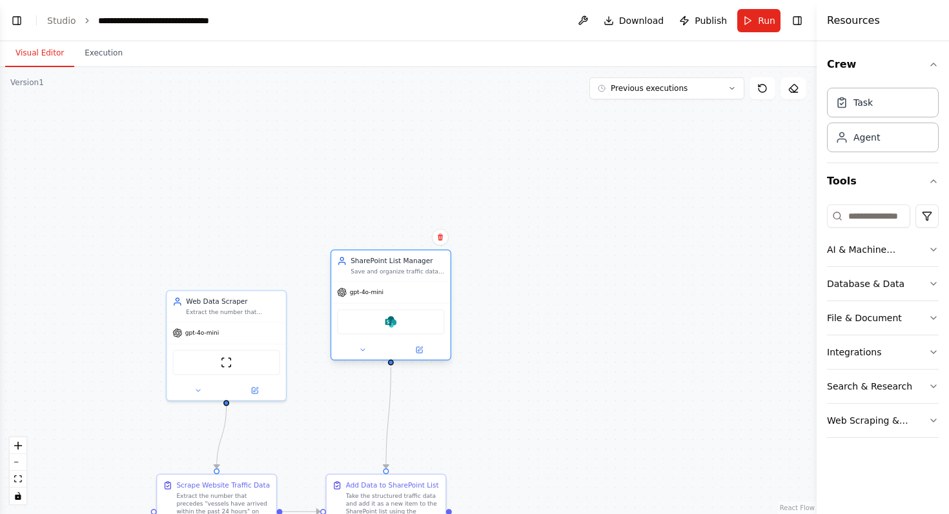
drag, startPoint x: 372, startPoint y: 113, endPoint x: 377, endPoint y: 267, distance: 154.3
click at [377, 267] on div "SharePoint List Manager Save and organize traffic data from {website_url} to Sh…" at bounding box center [398, 265] width 94 height 19
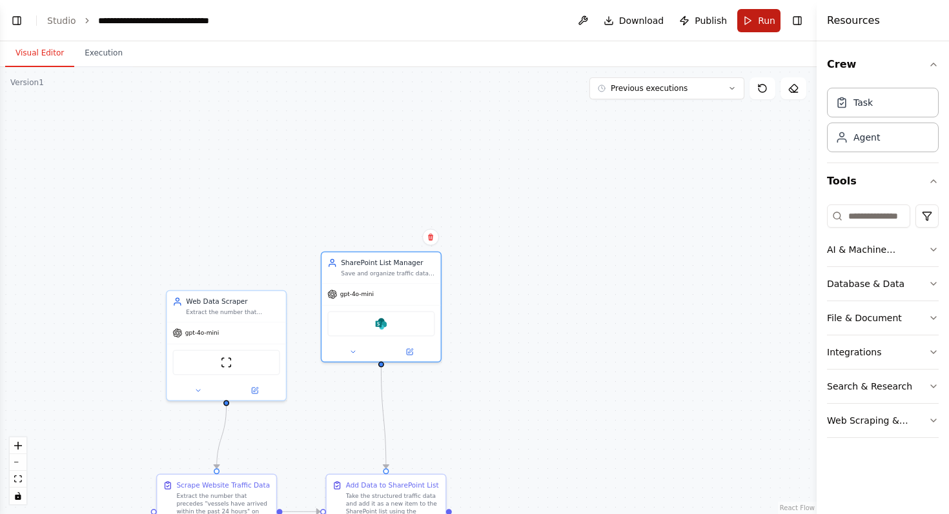
click at [751, 17] on button "Run" at bounding box center [758, 20] width 43 height 23
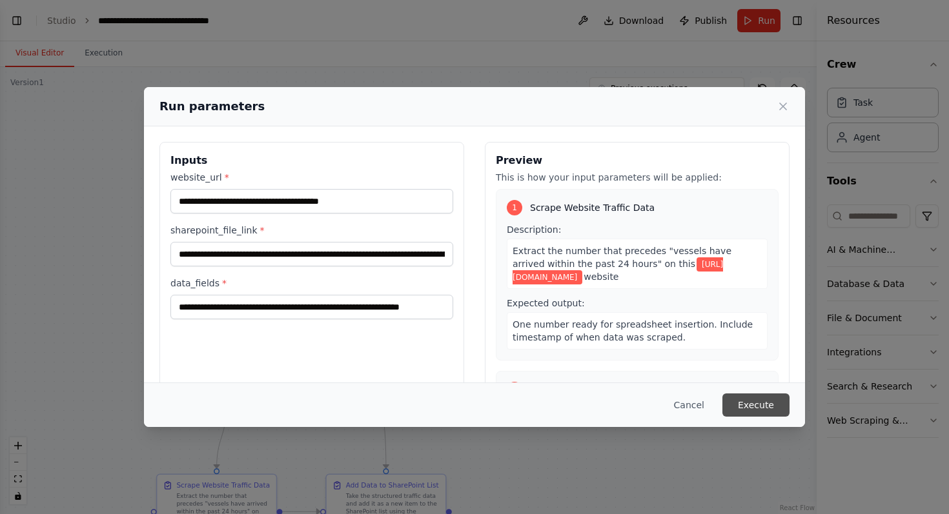
click at [758, 409] on button "Execute" at bounding box center [755, 405] width 67 height 23
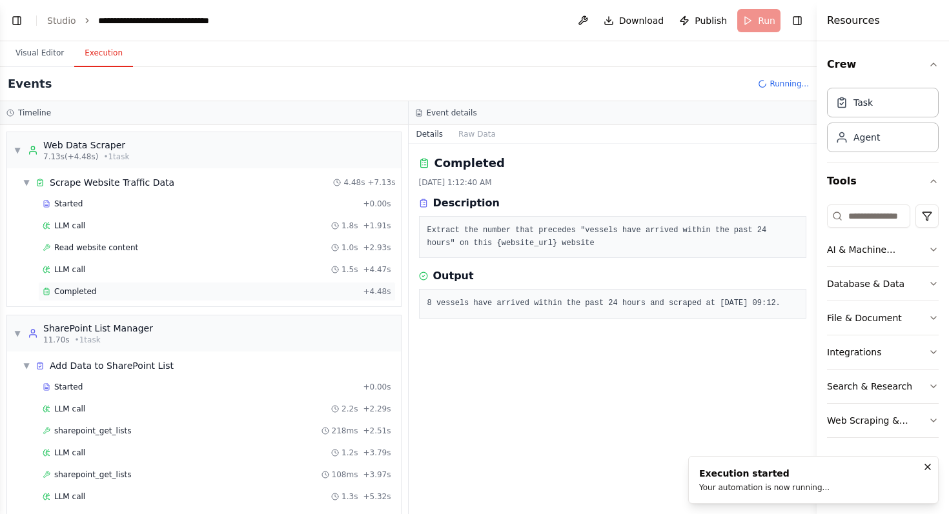
click at [290, 287] on div "Completed" at bounding box center [200, 292] width 315 height 10
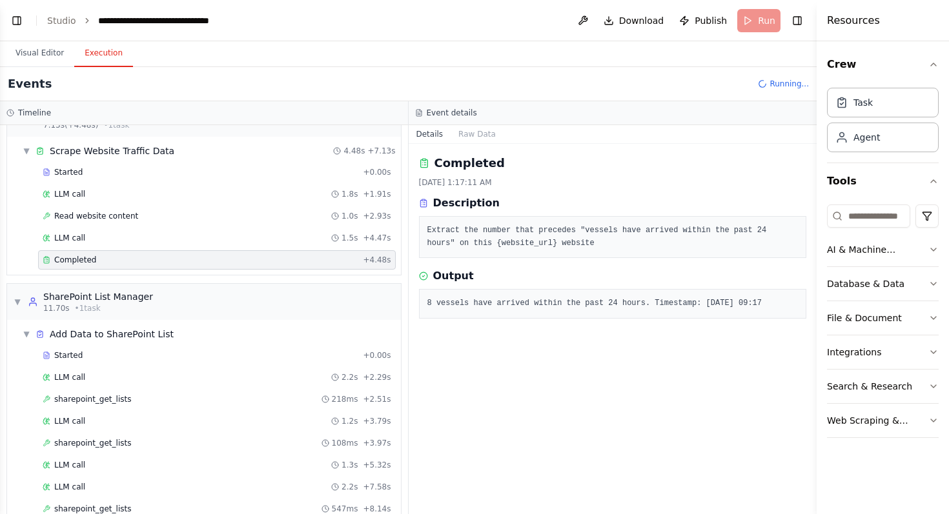
scroll to position [32, 0]
click at [150, 181] on div "Started + 0.00s LLM call 1.8s + 1.91s Read website content 1.0s + 2.93s LLM cal…" at bounding box center [208, 217] width 383 height 110
click at [141, 195] on div "LLM call 1.8s + 1.91s" at bounding box center [217, 193] width 349 height 10
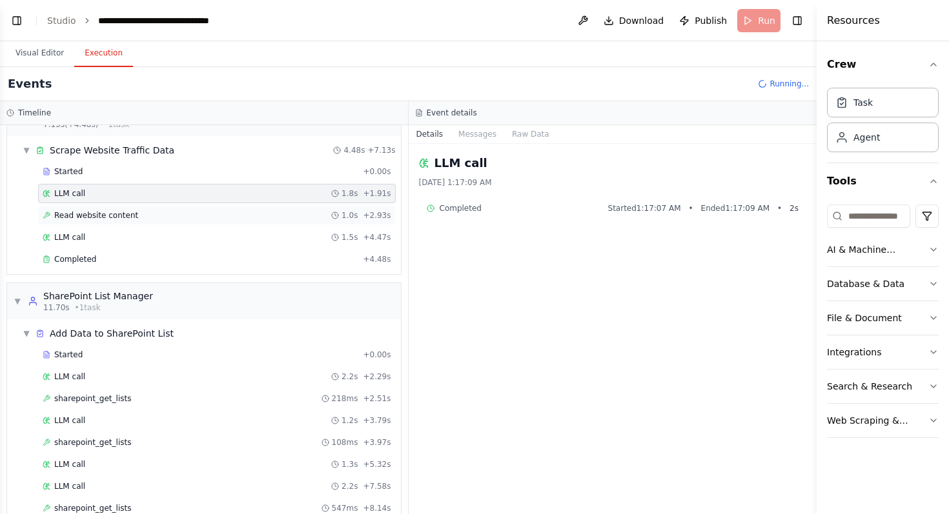
click at [139, 218] on div "Read website content 1.0s + 2.93s" at bounding box center [217, 215] width 349 height 10
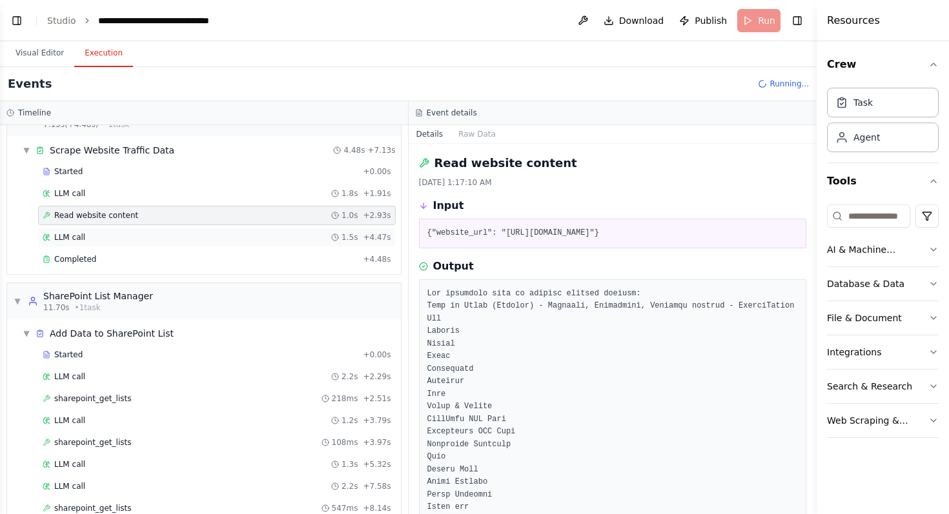
click at [133, 234] on div "LLM call 1.5s + 4.47s" at bounding box center [217, 237] width 349 height 10
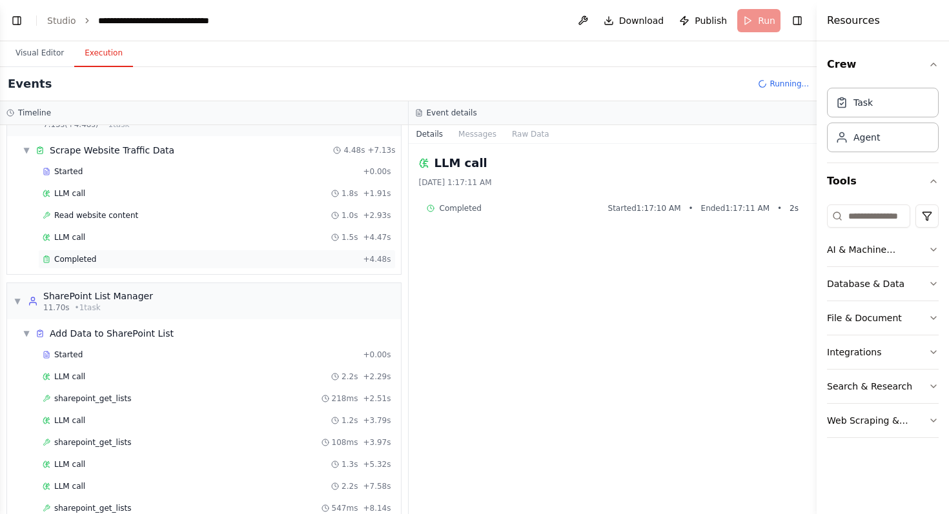
click at [131, 263] on div "Completed" at bounding box center [200, 259] width 315 height 10
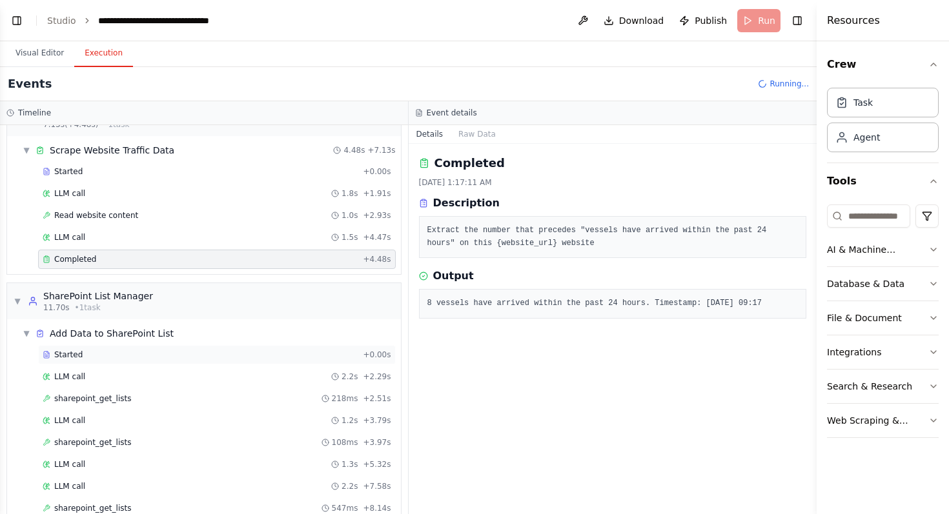
click at [138, 352] on div "Started" at bounding box center [200, 355] width 315 height 10
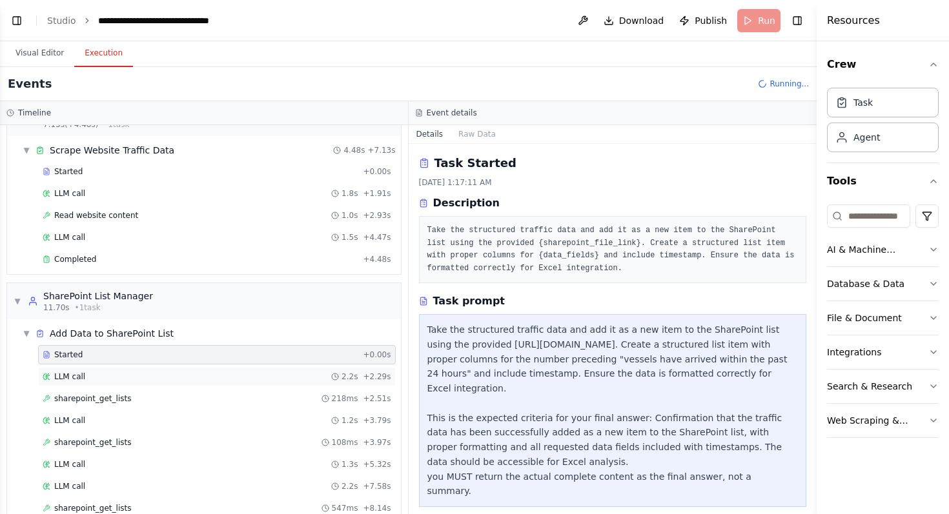
click at [144, 385] on div "LLM call 2.2s + 2.29s" at bounding box center [217, 376] width 358 height 19
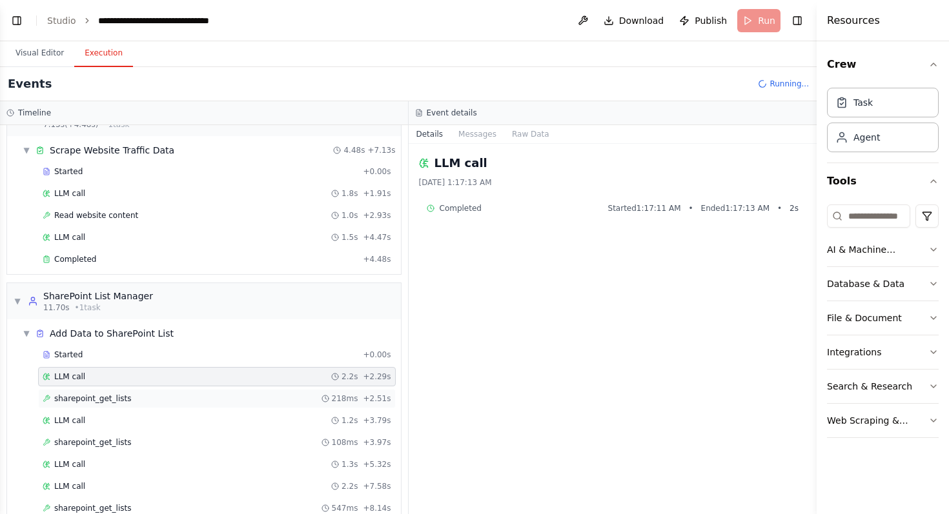
click at [147, 399] on div "sharepoint_get_lists 218ms + 2.51s" at bounding box center [217, 399] width 349 height 10
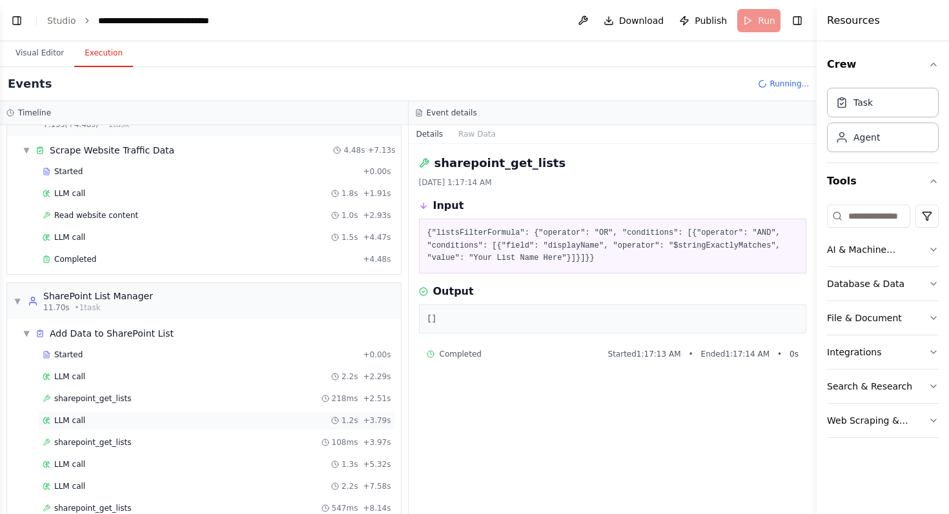
click at [161, 426] on div "LLM call 1.2s + 3.79s" at bounding box center [217, 420] width 358 height 19
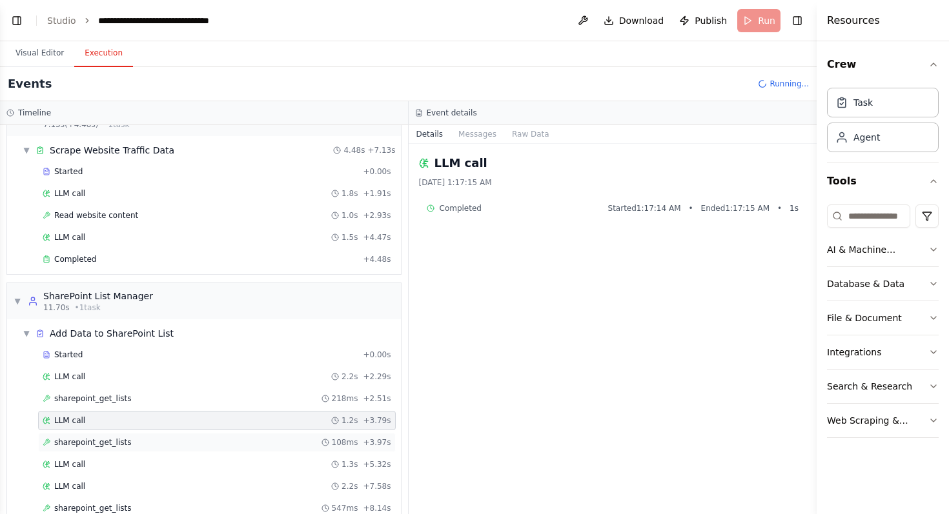
click at [161, 439] on div "sharepoint_get_lists 108ms + 3.97s" at bounding box center [217, 443] width 349 height 10
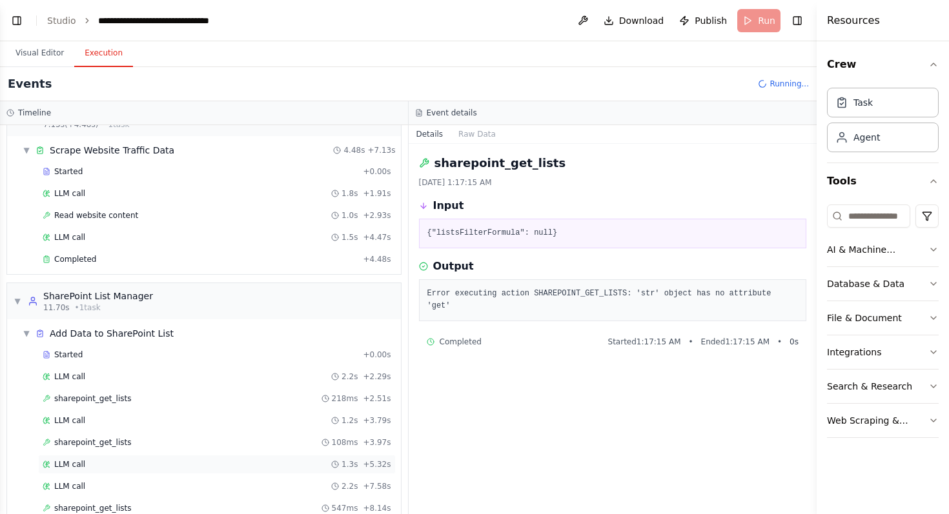
click at [156, 456] on div "LLM call 1.3s + 5.32s" at bounding box center [217, 464] width 358 height 19
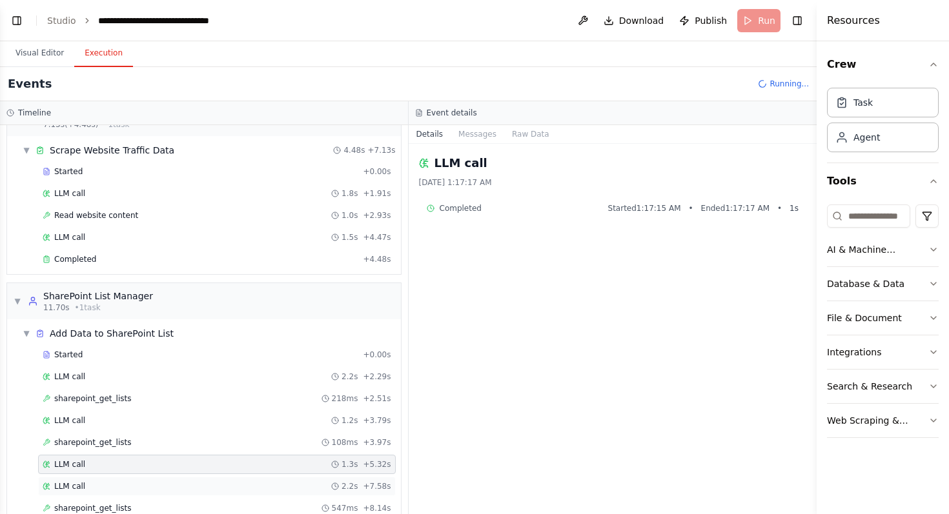
click at [121, 485] on div "LLM call 2.2s + 7.58s" at bounding box center [217, 487] width 349 height 10
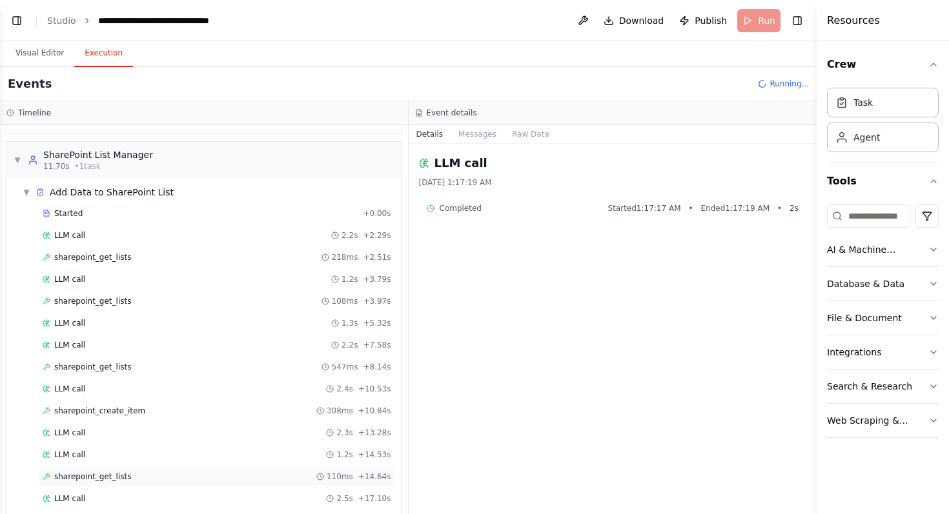
scroll to position [174, 0]
click at [123, 360] on div "sharepoint_get_lists 547ms + 8.14s" at bounding box center [217, 366] width 358 height 19
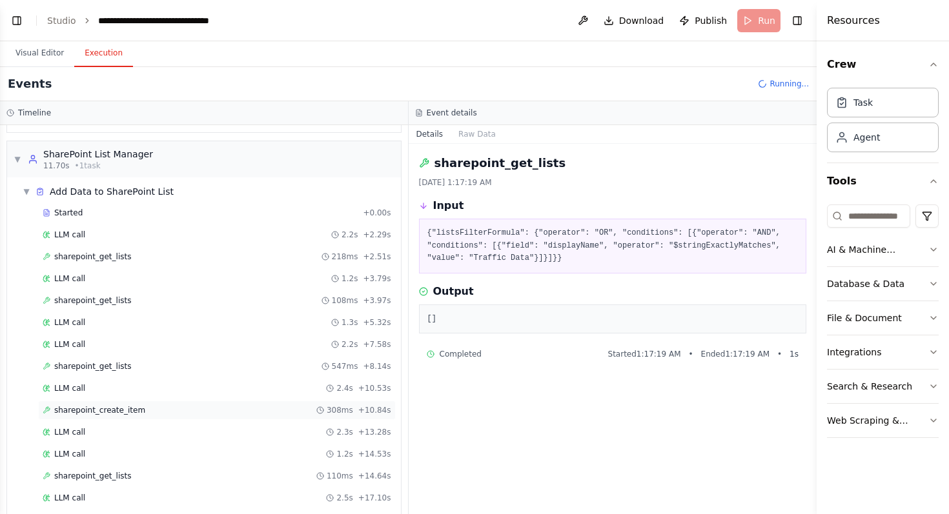
click at [122, 414] on span "sharepoint_create_item" at bounding box center [99, 410] width 91 height 10
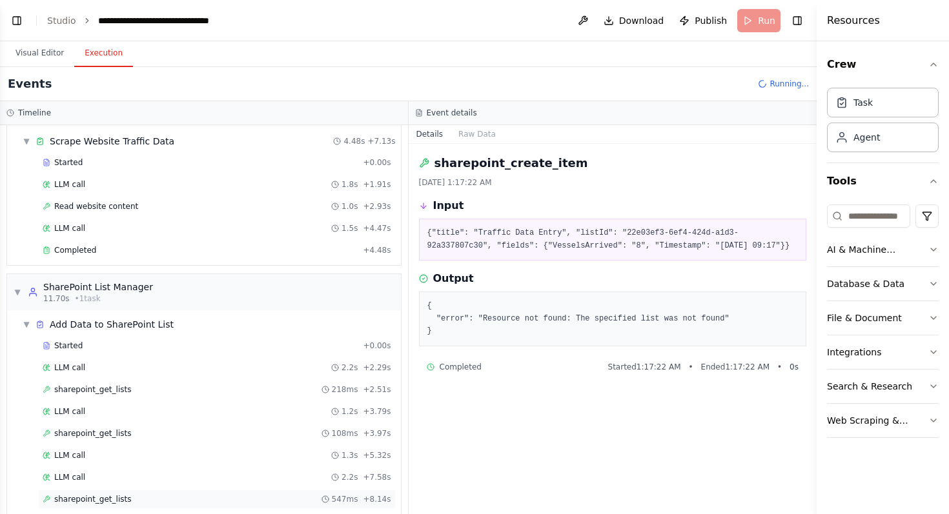
scroll to position [0, 0]
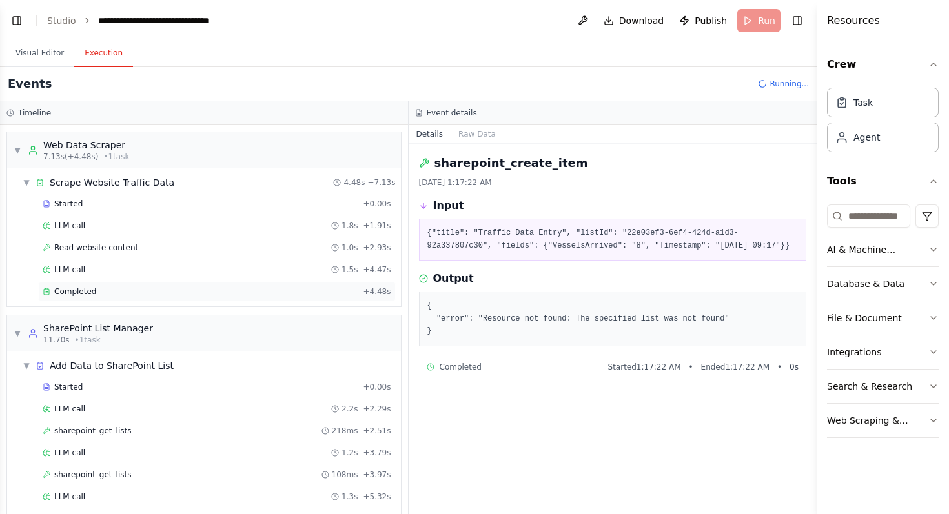
click at [123, 288] on div "Completed" at bounding box center [200, 292] width 315 height 10
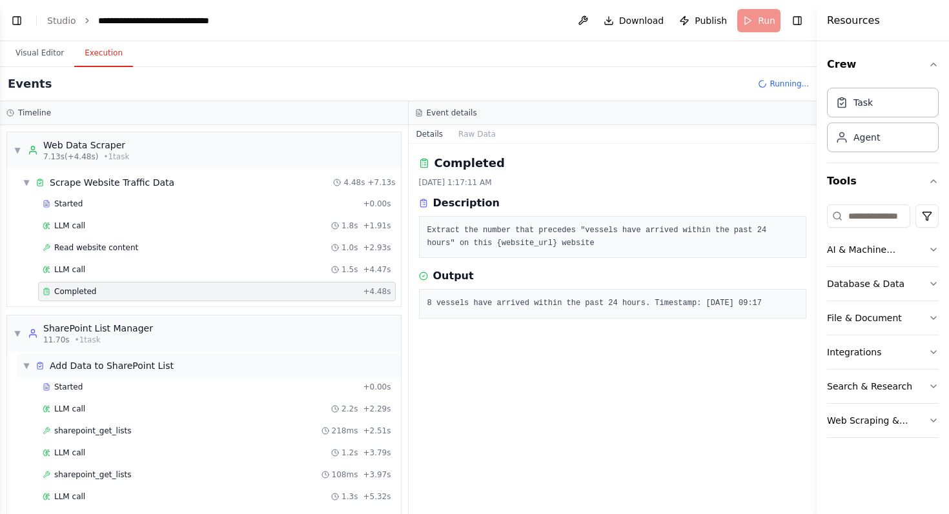
click at [155, 366] on span "Add Data to SharePoint List" at bounding box center [112, 366] width 124 height 13
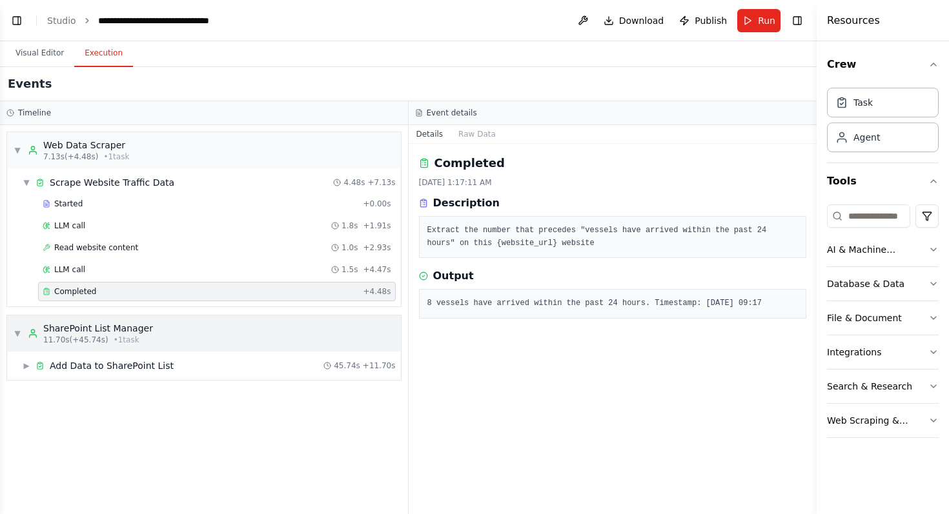
click at [17, 329] on span "▼" at bounding box center [18, 334] width 8 height 10
click at [17, 329] on span "▶" at bounding box center [18, 334] width 8 height 10
click at [30, 367] on span "▶" at bounding box center [27, 366] width 8 height 10
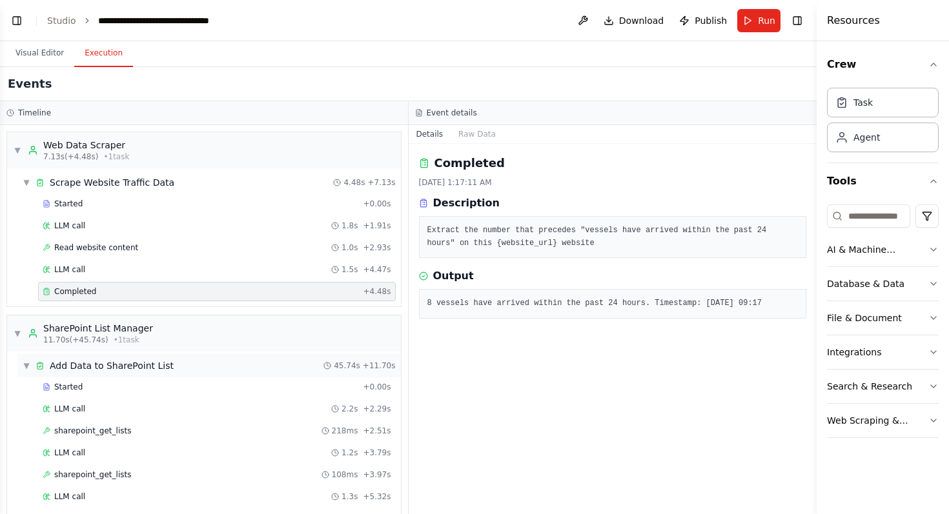
click at [146, 374] on div "▼ Add Data to SharePoint List 45.74s + 11.70s" at bounding box center [208, 365] width 383 height 23
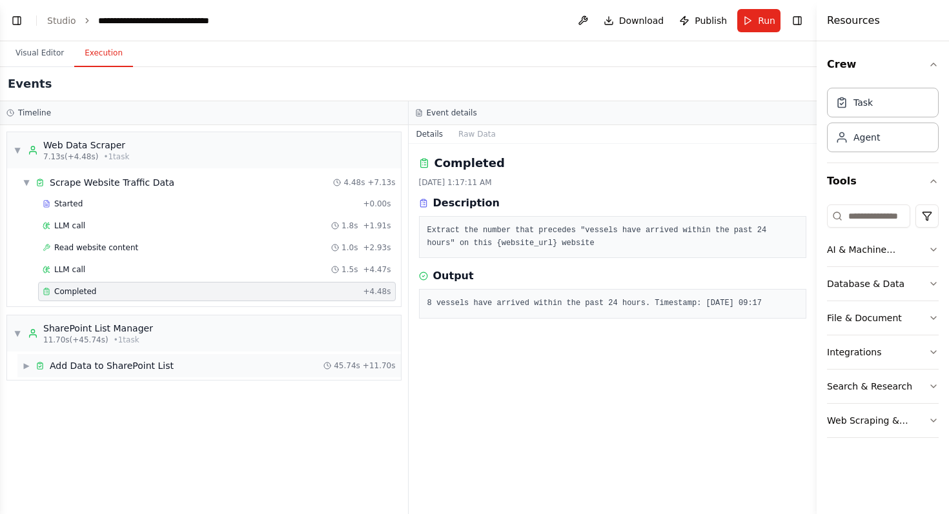
click at [146, 368] on span "Add Data to SharePoint List" at bounding box center [112, 366] width 124 height 13
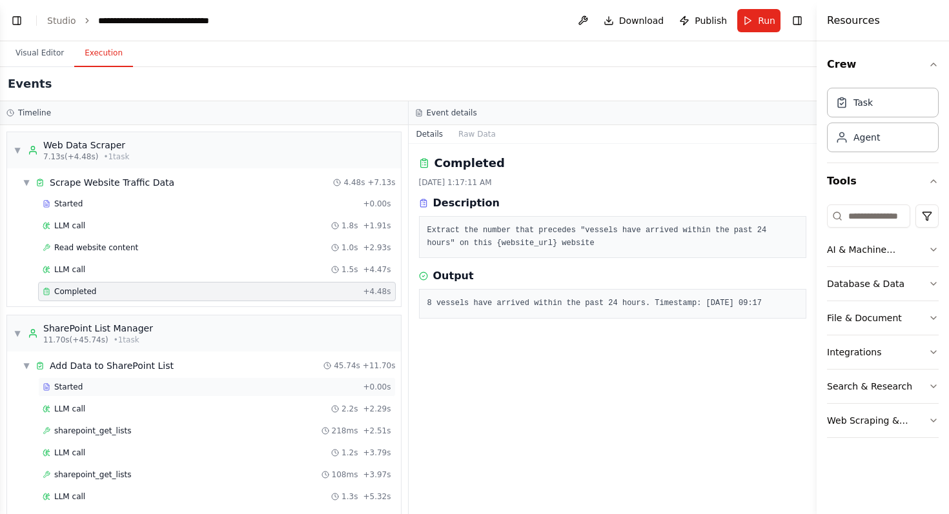
click at [113, 391] on div "Started" at bounding box center [200, 387] width 315 height 10
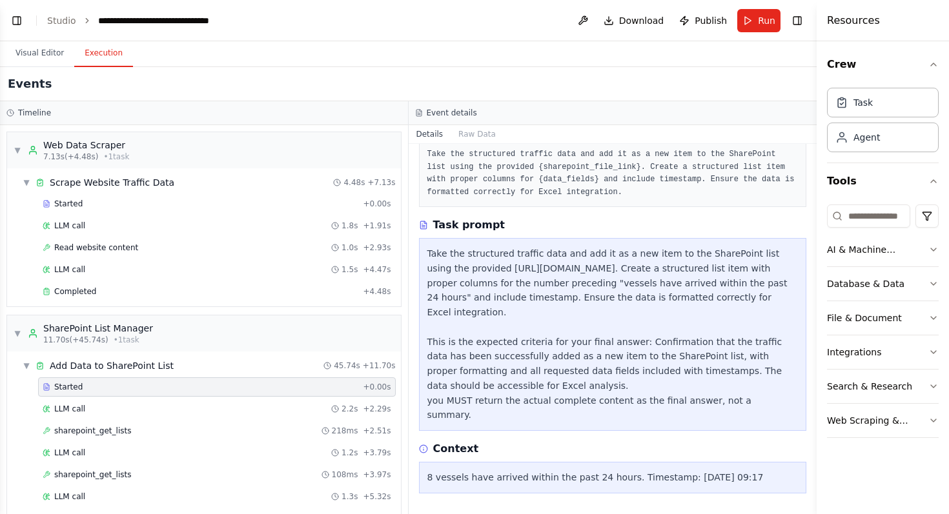
scroll to position [90, 0]
click at [199, 403] on div "LLM call 2.2s + 2.29s" at bounding box center [217, 409] width 358 height 19
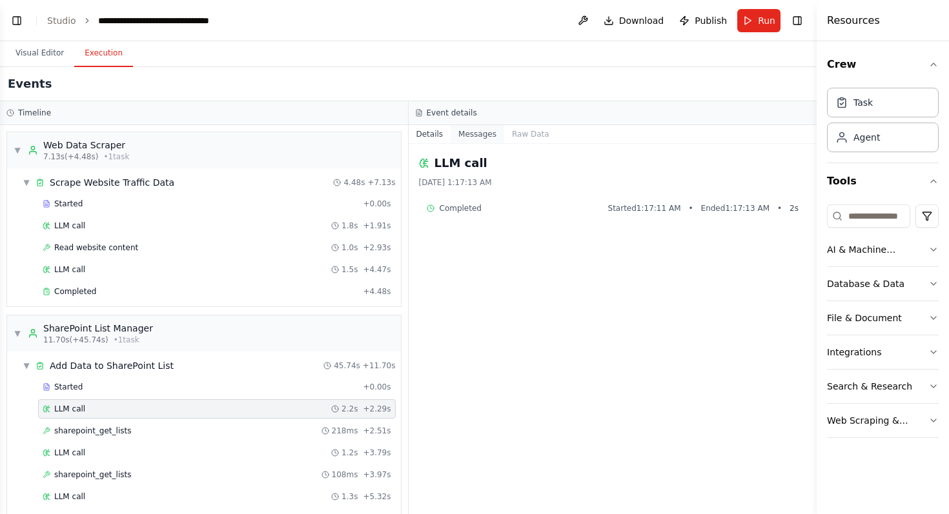
click at [471, 130] on button "Messages" at bounding box center [478, 134] width 54 height 18
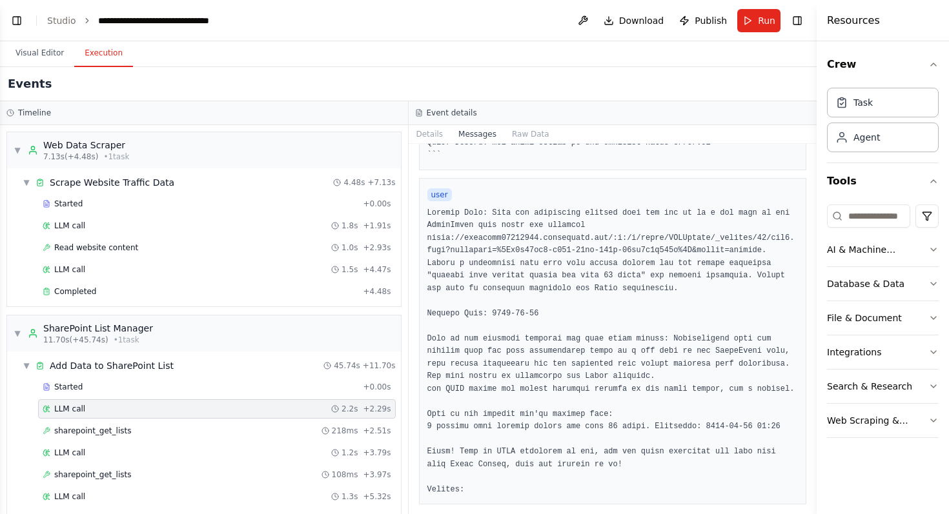
scroll to position [979, 0]
